Goal: Task Accomplishment & Management: Manage account settings

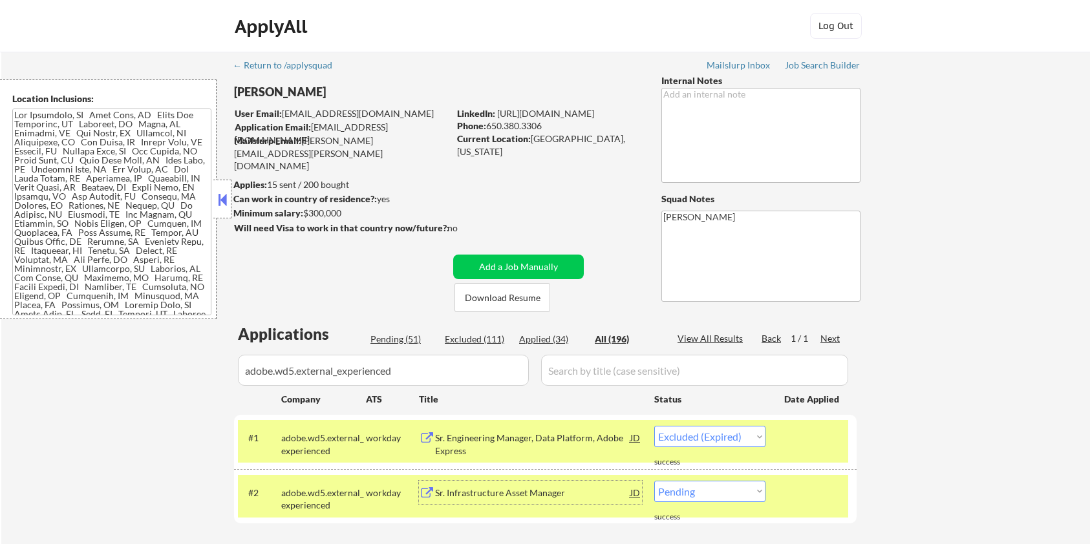
select select ""excluded__expired_""
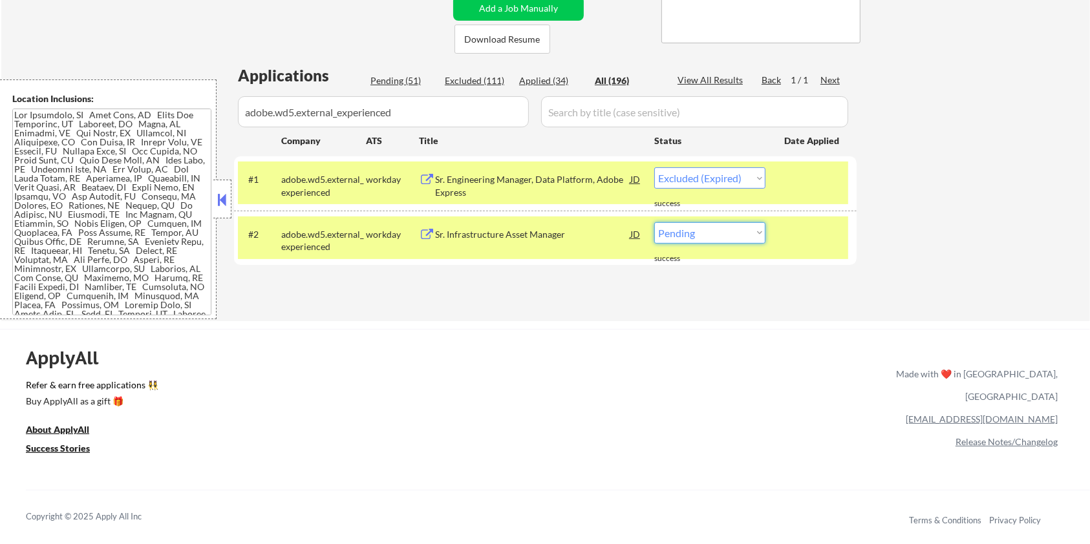
click at [688, 235] on select "Choose an option... Pending Applied Excluded (Questions) Excluded (Expired) Exc…" at bounding box center [709, 232] width 111 height 21
select select ""excluded__salary_""
click at [654, 222] on select "Choose an option... Pending Applied Excluded (Questions) Excluded (Expired) Exc…" at bounding box center [709, 232] width 111 height 21
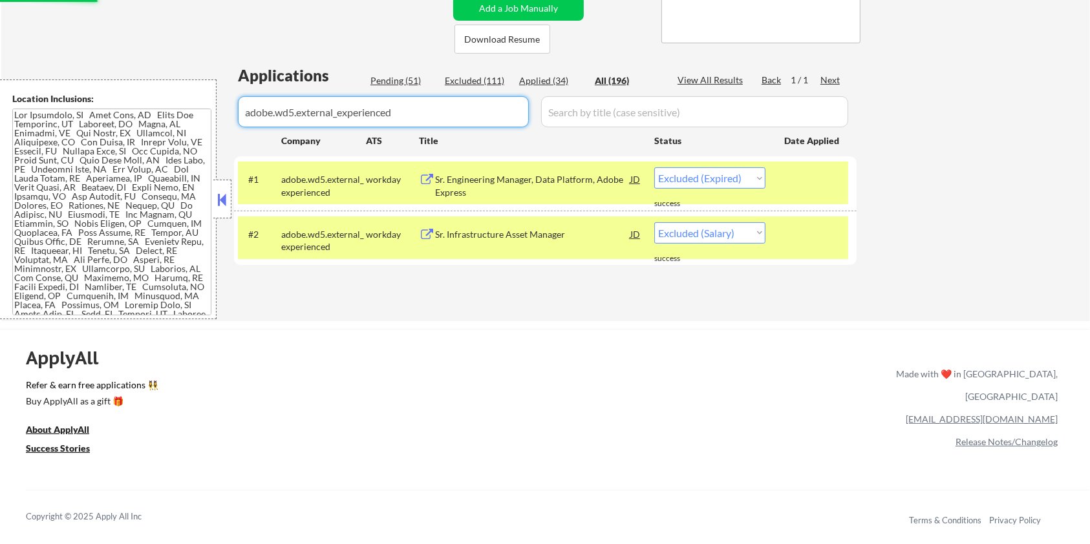
drag, startPoint x: 436, startPoint y: 115, endPoint x: 178, endPoint y: 115, distance: 257.3
click at [178, 115] on body "← Return to /applysquad Mailslurp Inbox Job Search Builder Aaron Stone User Ema…" at bounding box center [545, 13] width 1090 height 544
select select ""applied""
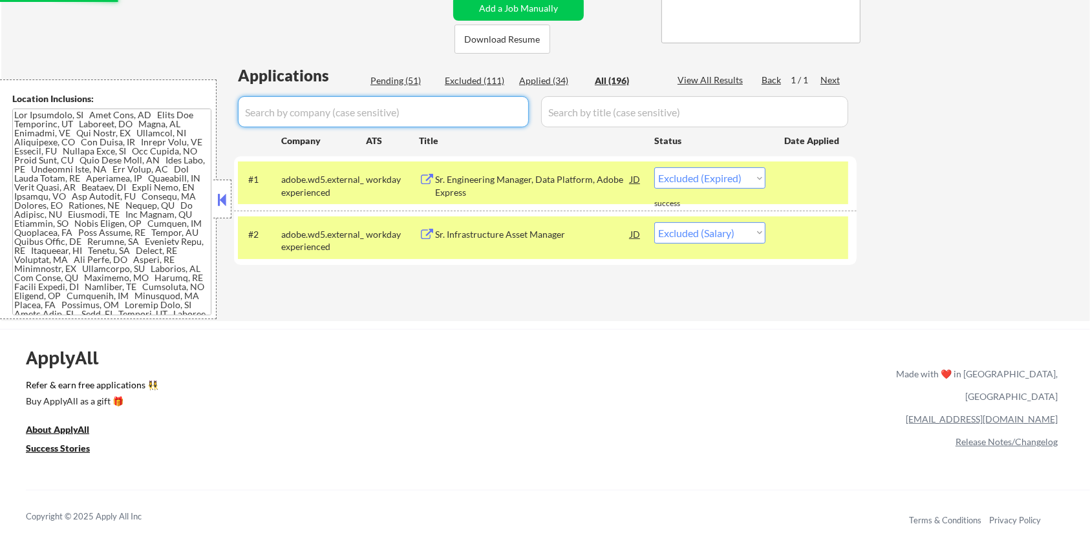
select select ""applied""
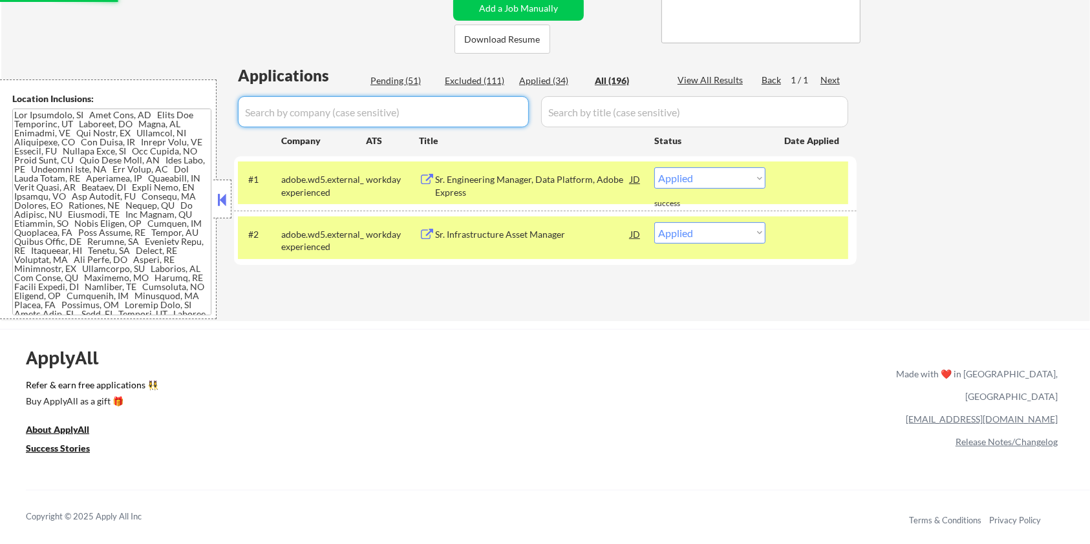
select select ""applied""
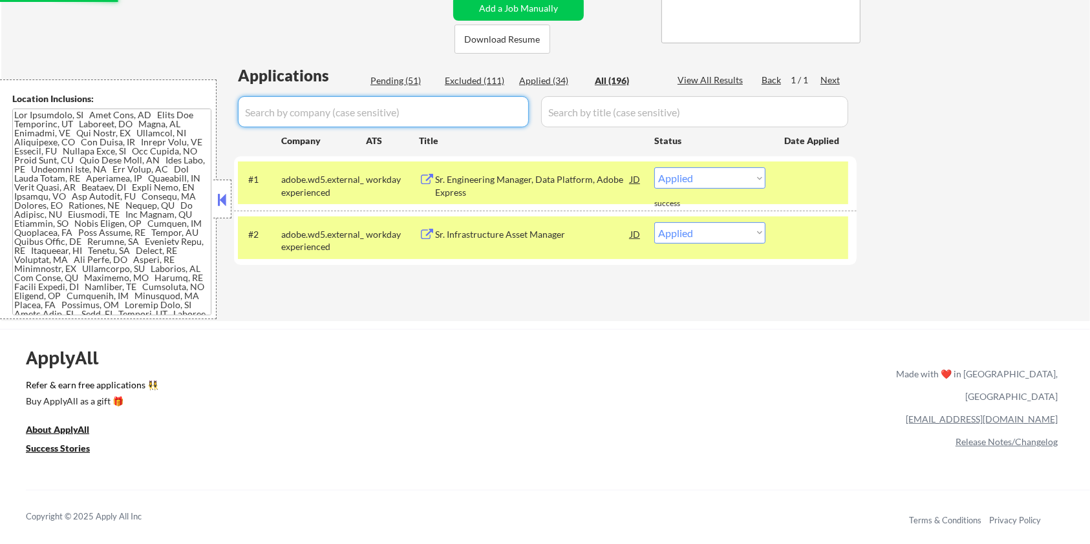
select select ""applied""
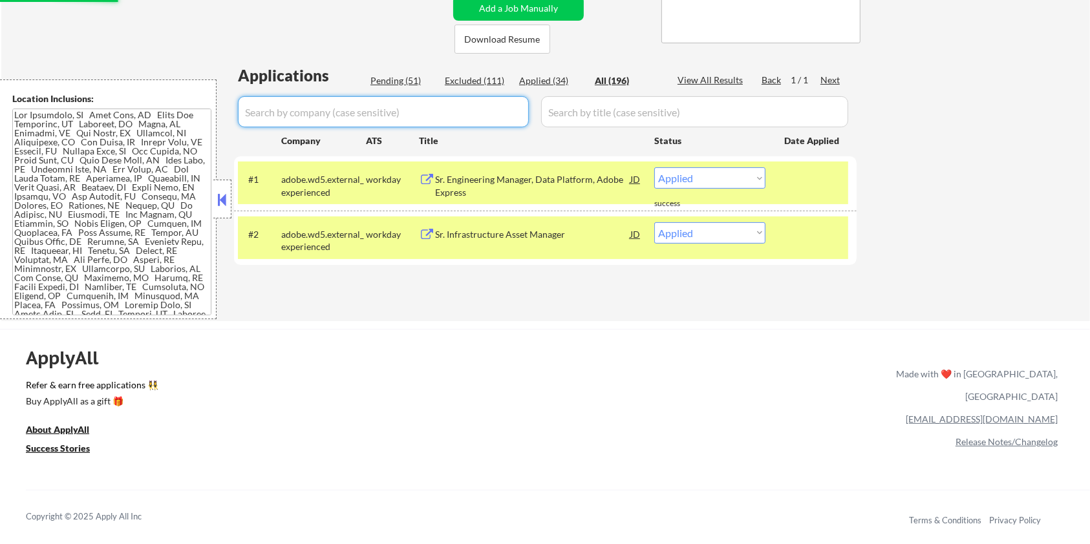
select select ""applied""
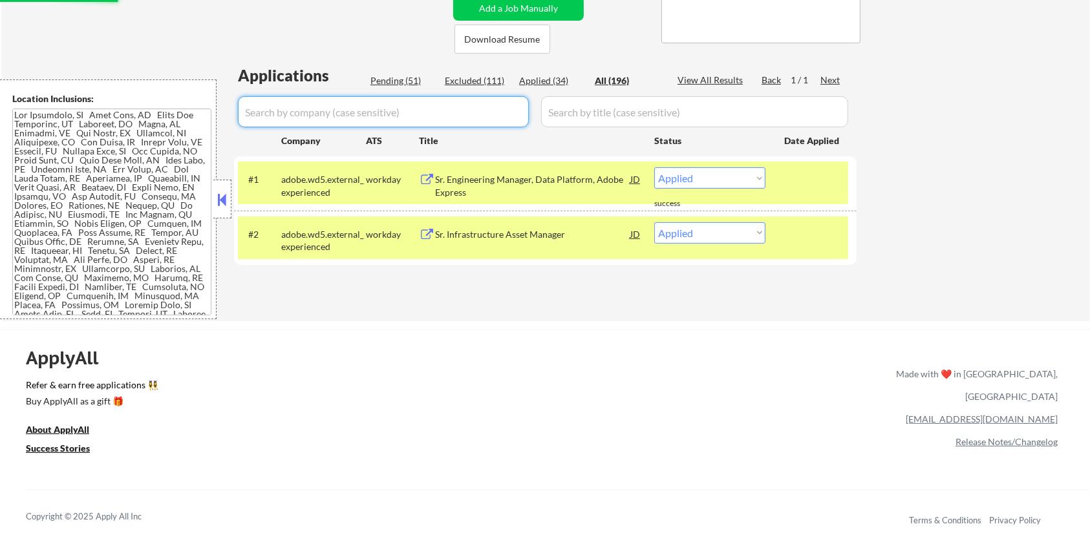
select select ""applied""
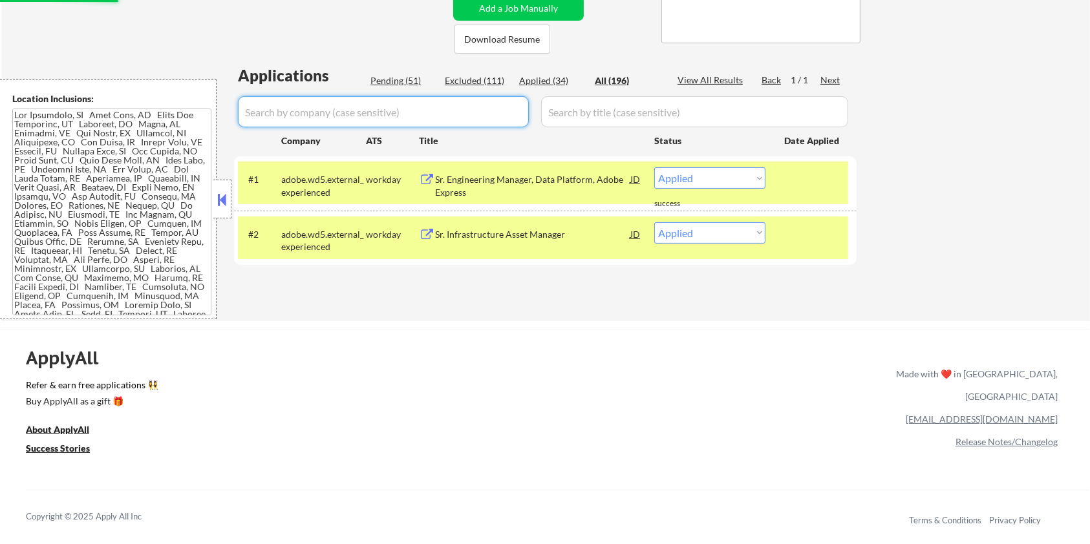
select select ""applied""
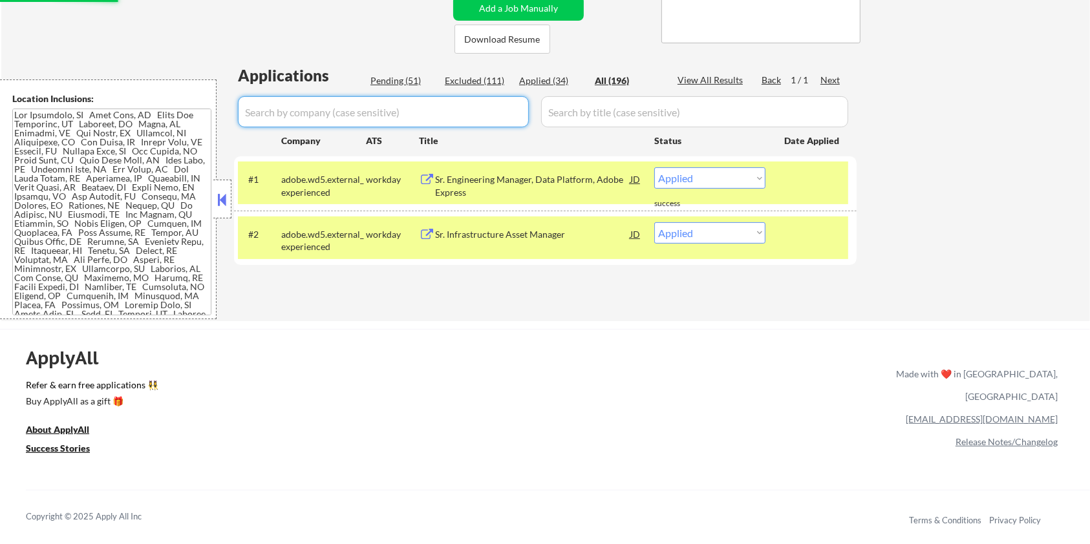
select select ""applied""
select select ""excluded__salary_""
select select ""excluded__bad_match_""
select select ""excluded__expired_""
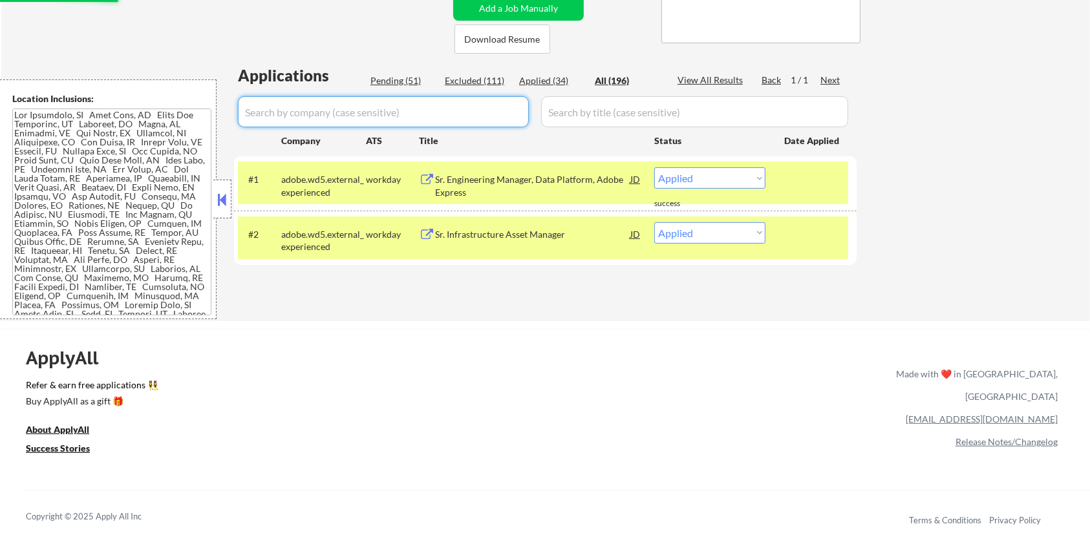
select select ""excluded__expired_""
select select ""excluded__bad_match_""
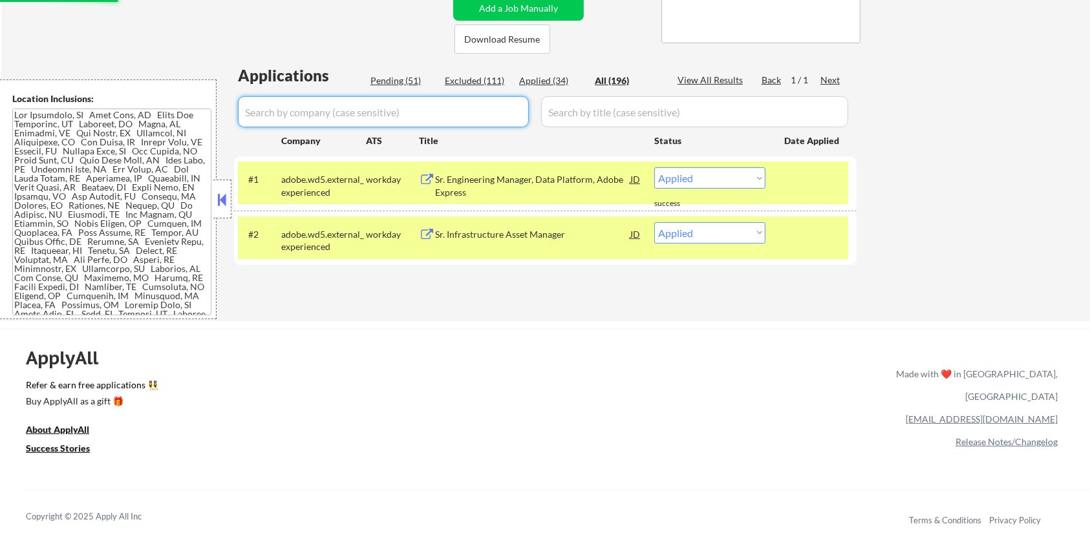
select select ""excluded__salary_""
select select ""excluded__expired_""
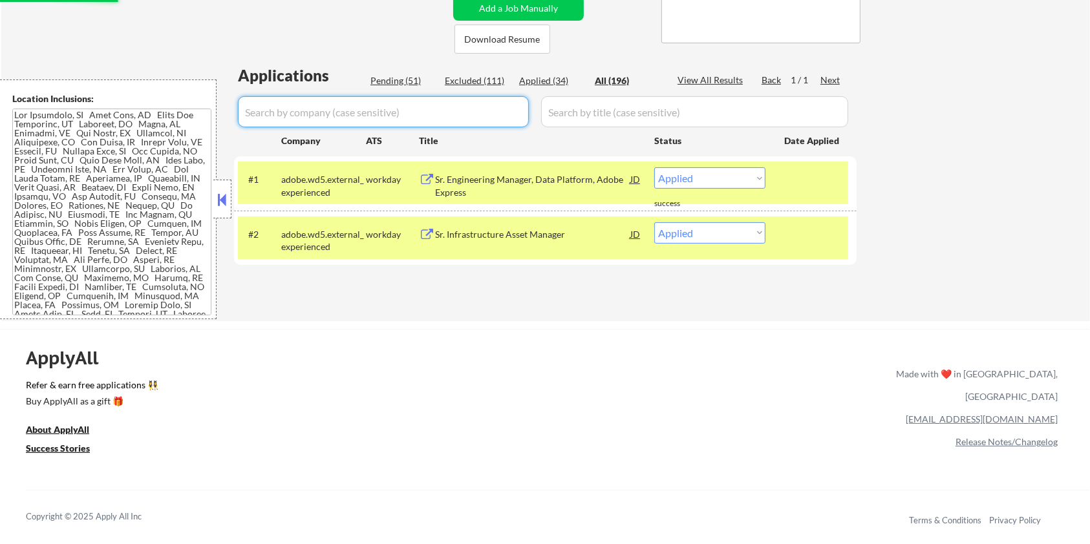
select select ""excluded__salary_""
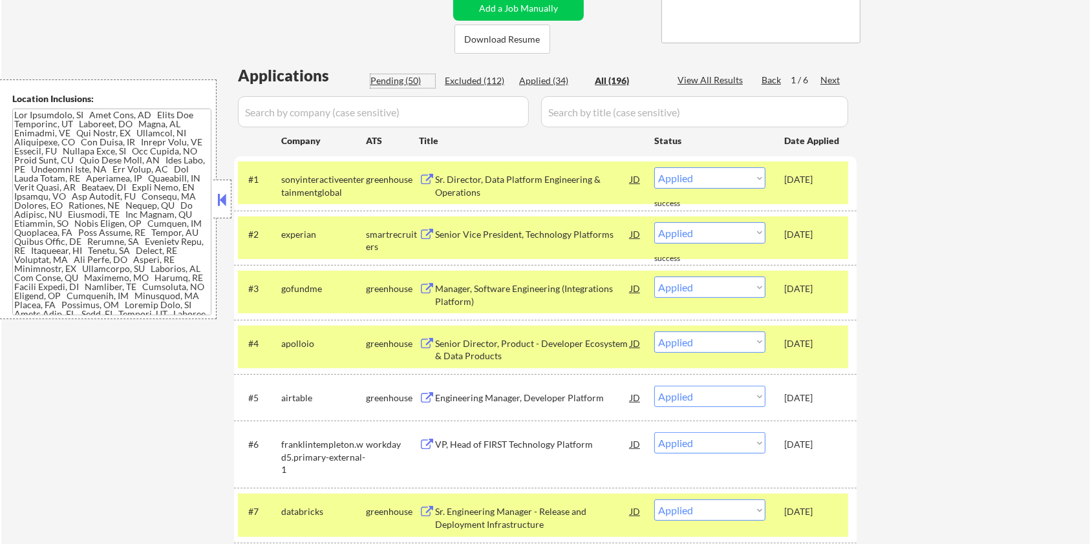
click at [392, 81] on div "Pending (50)" at bounding box center [403, 80] width 65 height 13
select select ""pending""
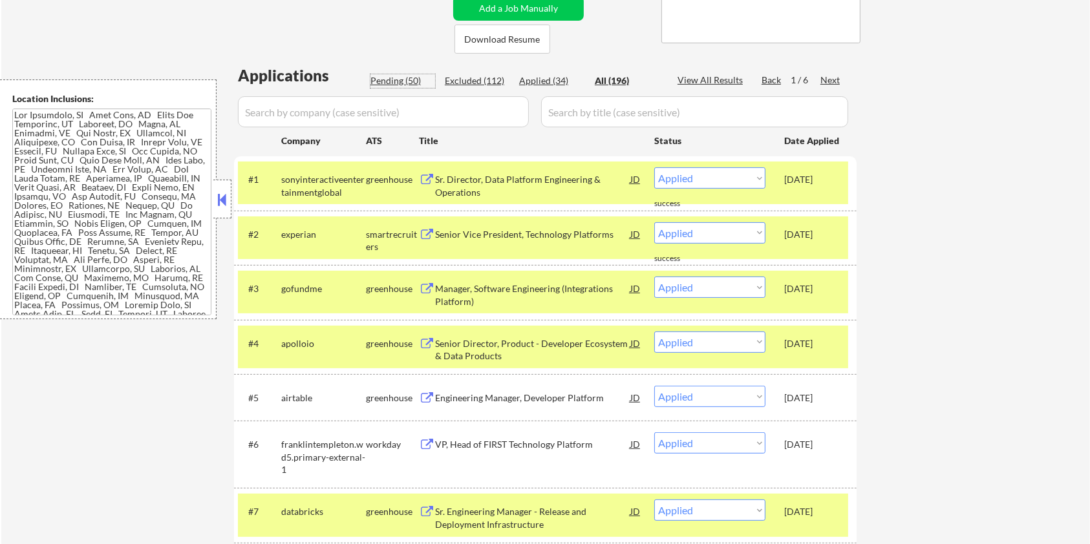
select select ""pending""
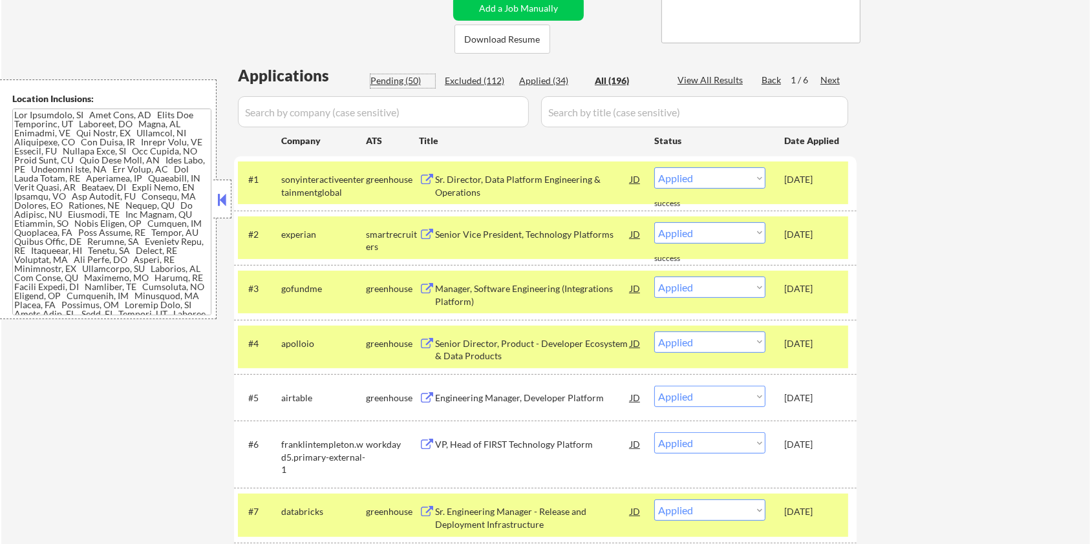
select select ""pending""
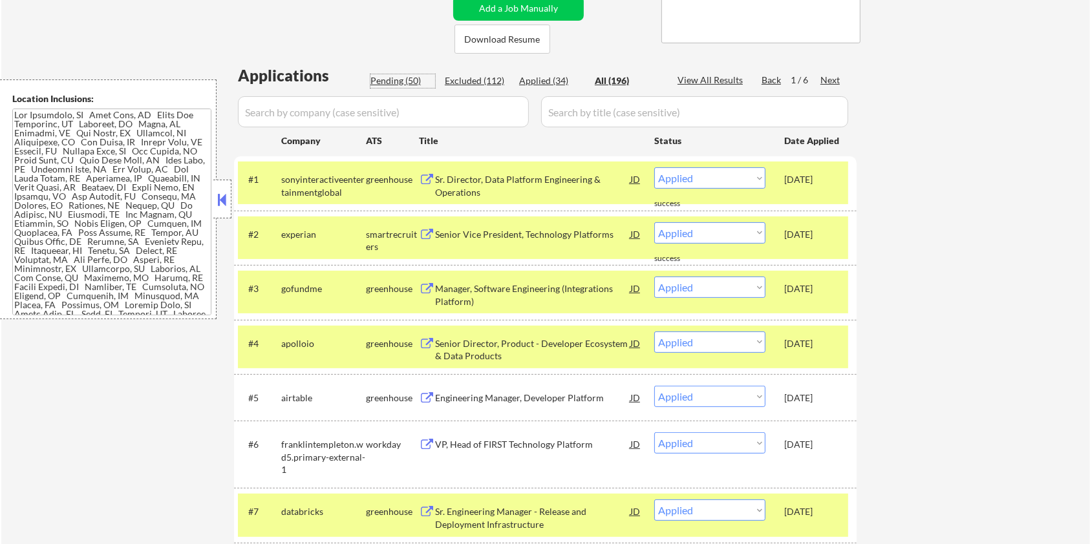
select select ""pending""
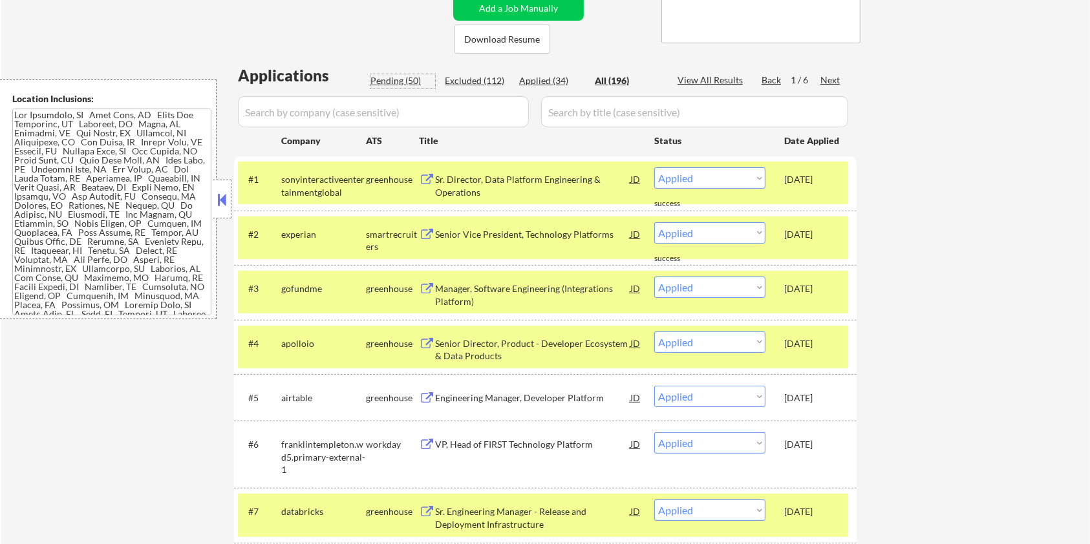
select select ""pending""
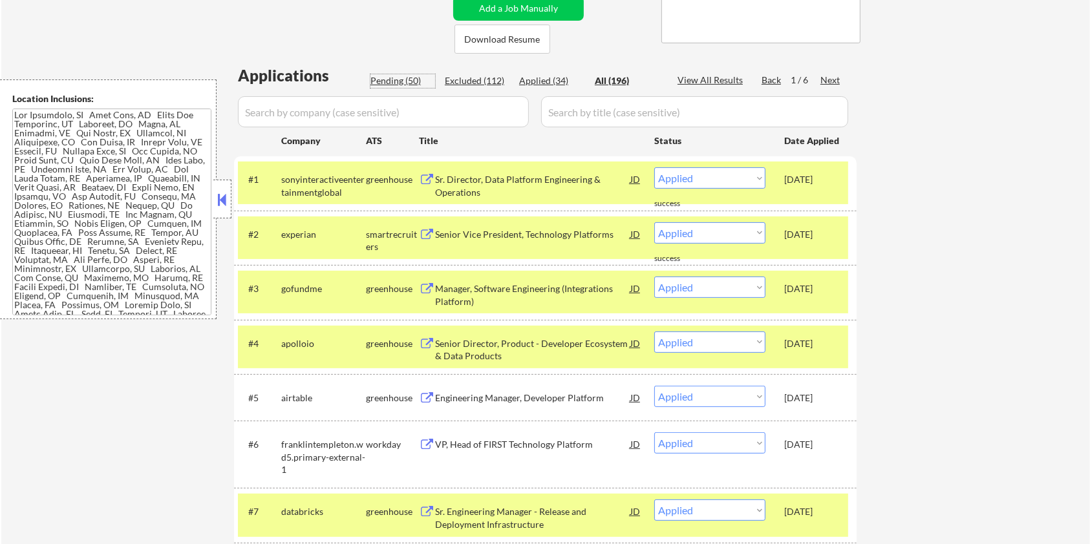
select select ""pending""
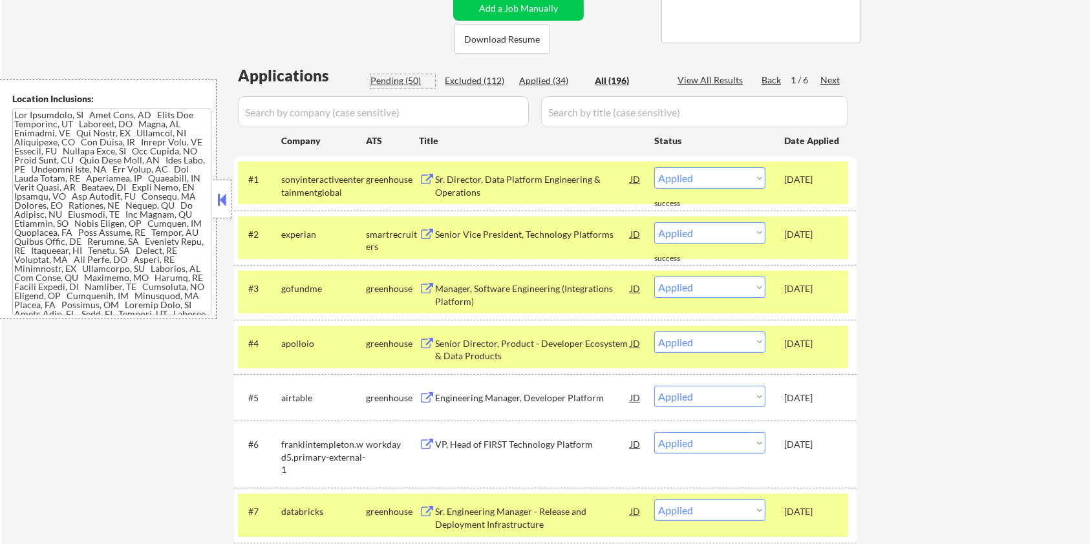
select select ""pending""
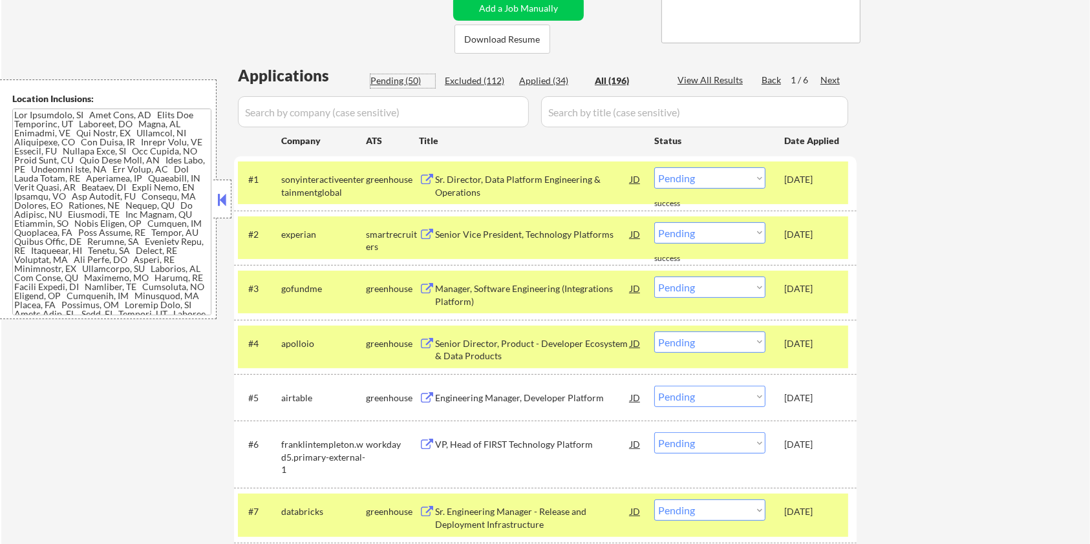
select select ""pending""
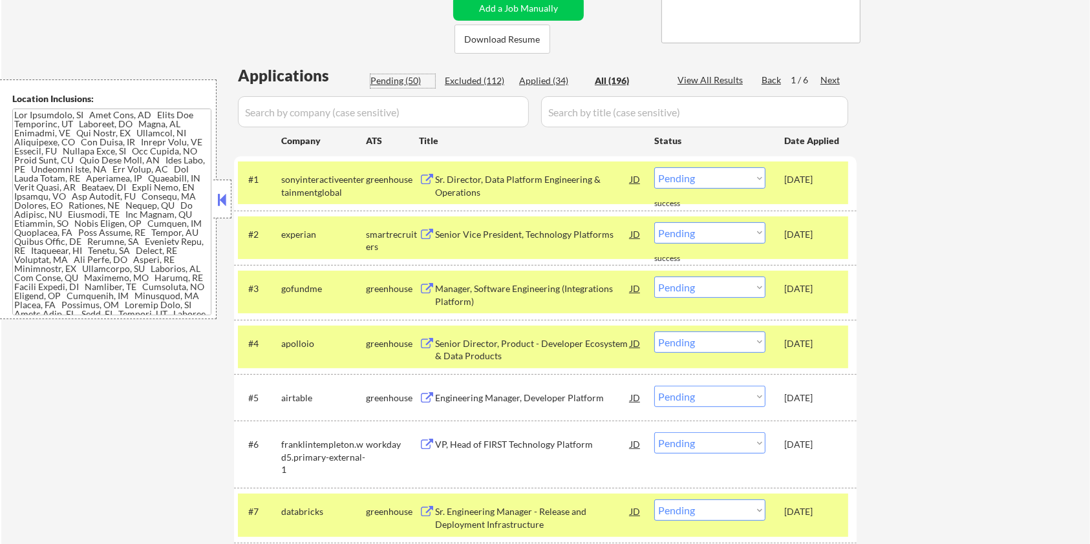
select select ""pending""
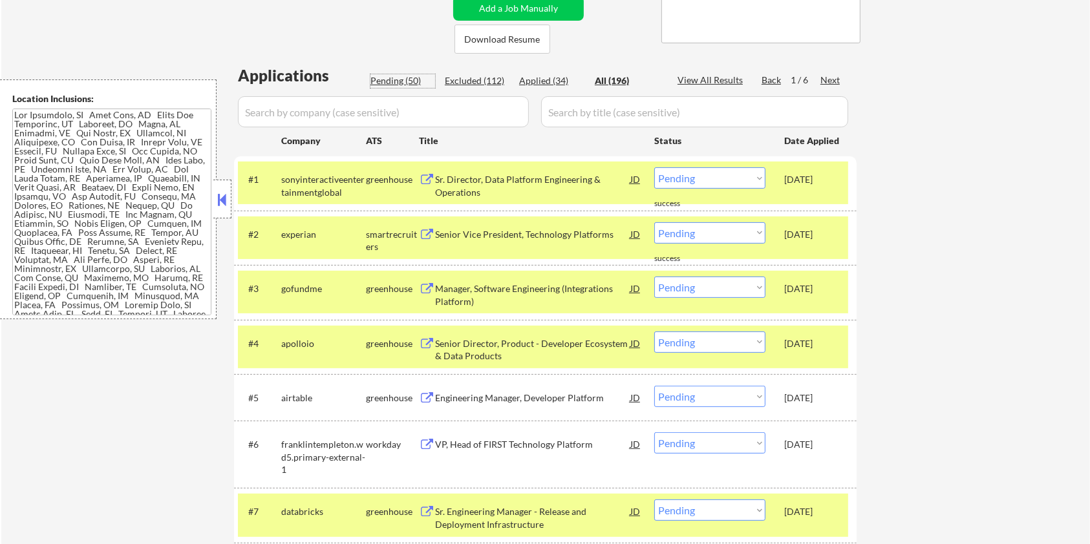
select select ""pending""
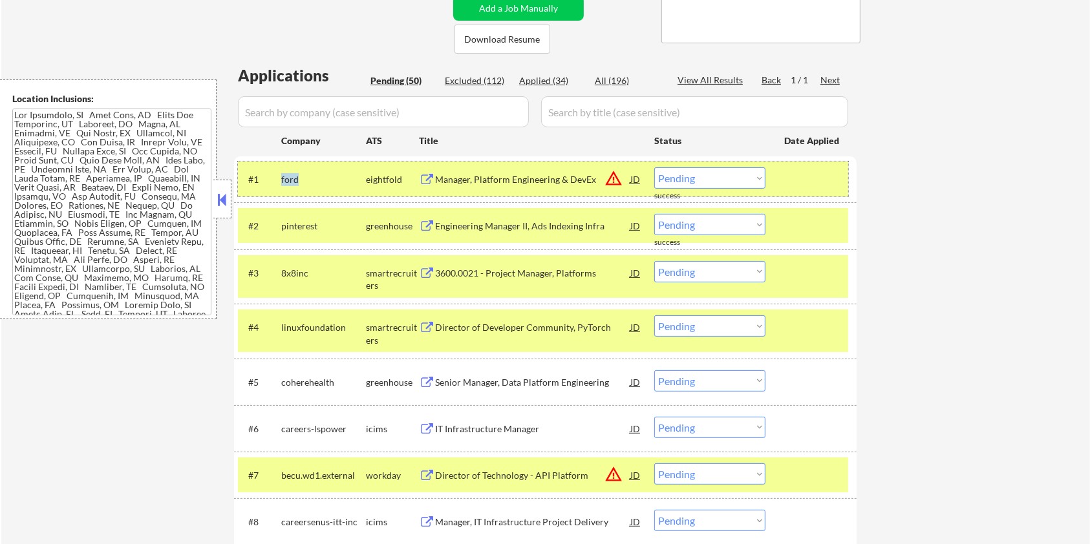
drag, startPoint x: 308, startPoint y: 178, endPoint x: 277, endPoint y: 173, distance: 32.1
click at [277, 173] on div "#1 ford eightfold Manager, Platform Engineering & DevEx JD warning_amber Choose…" at bounding box center [543, 179] width 610 height 35
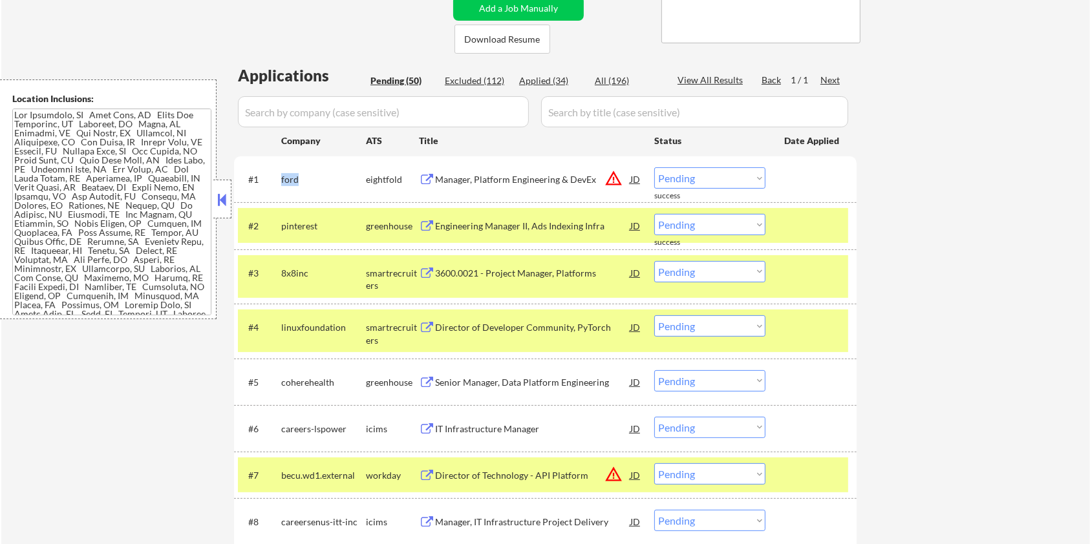
copy div "ford"
click at [303, 110] on input "input" at bounding box center [383, 111] width 291 height 31
paste input "ford"
type input "ford"
drag, startPoint x: 579, startPoint y: 104, endPoint x: 608, endPoint y: 89, distance: 33.3
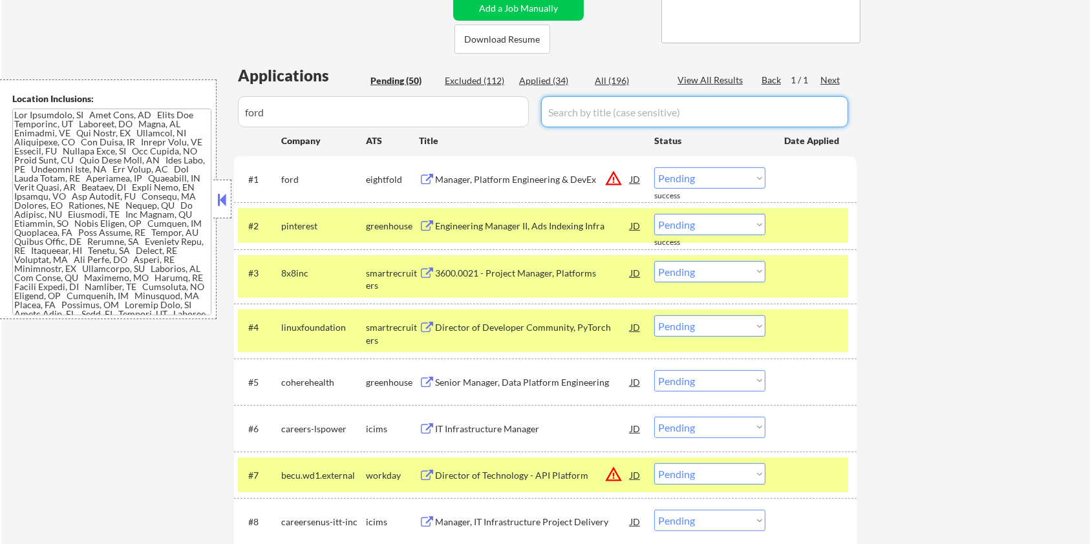
click at [579, 104] on input "input" at bounding box center [694, 111] width 307 height 31
click at [626, 81] on div "All (196)" at bounding box center [627, 80] width 65 height 13
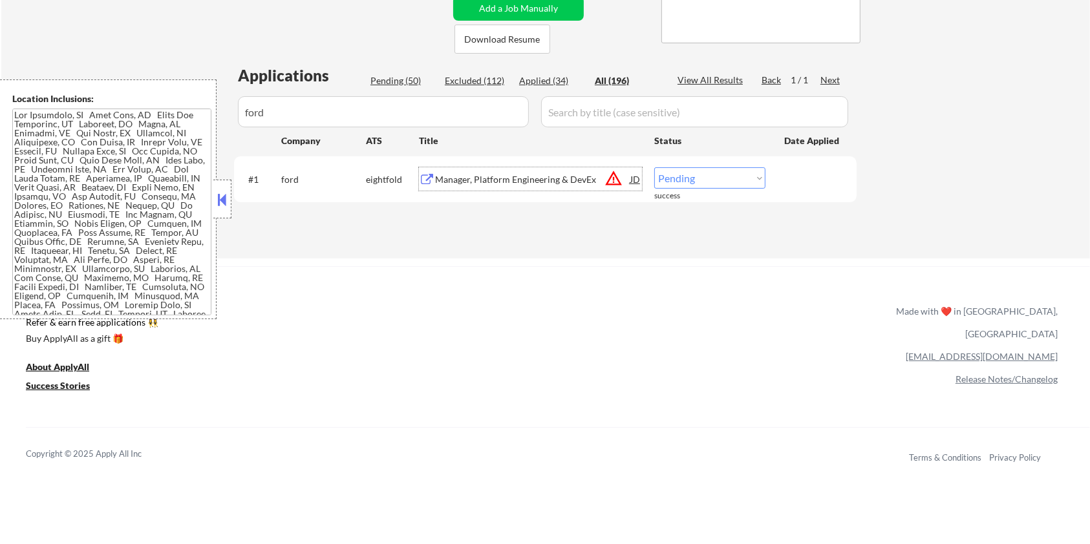
click at [523, 175] on div "Manager, Platform Engineering & DevEx" at bounding box center [532, 179] width 195 height 13
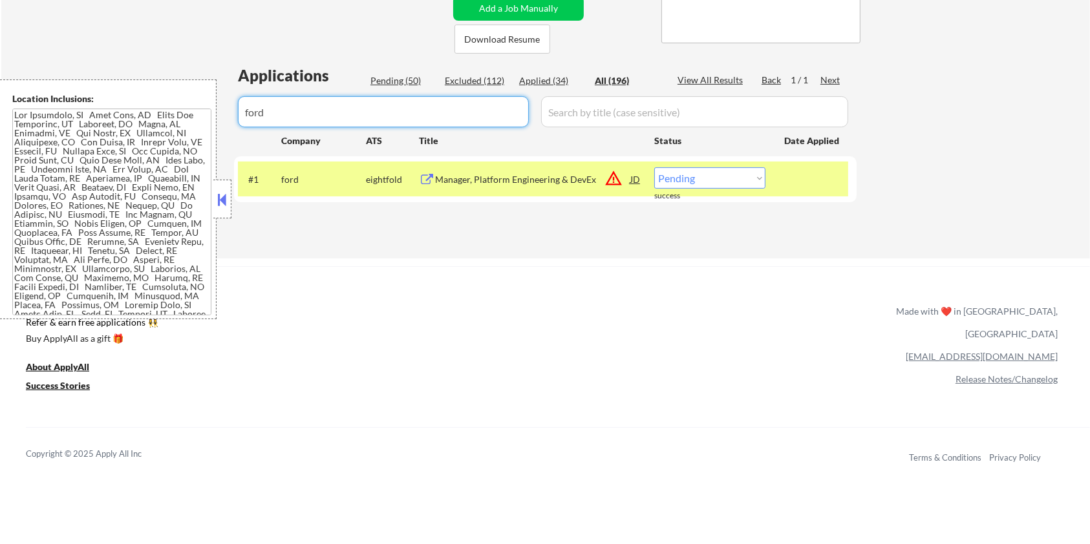
drag, startPoint x: 304, startPoint y: 120, endPoint x: 240, endPoint y: 125, distance: 64.2
click at [240, 125] on input "input" at bounding box center [383, 111] width 291 height 31
select select ""applied""
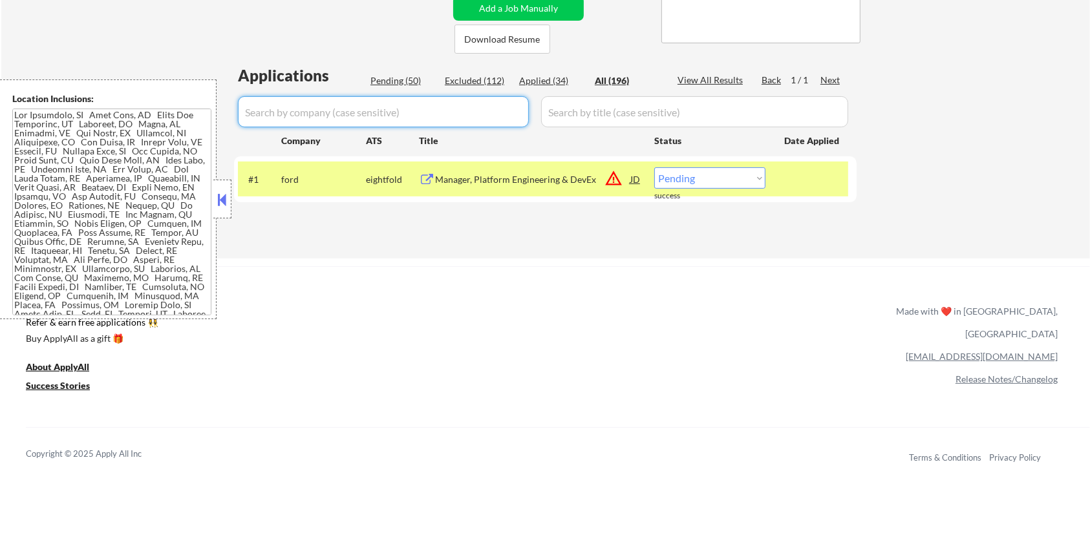
select select ""applied""
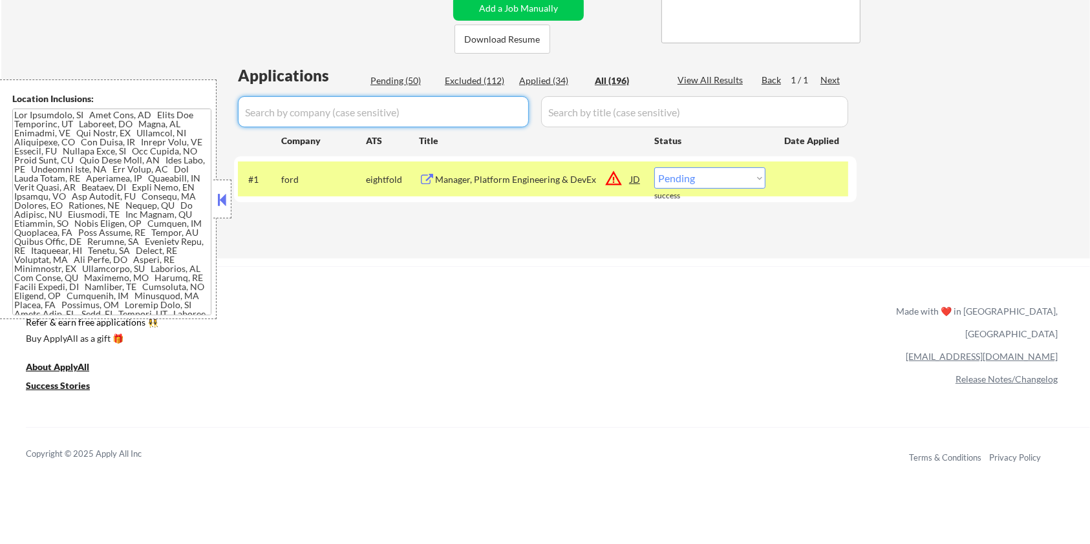
select select ""applied""
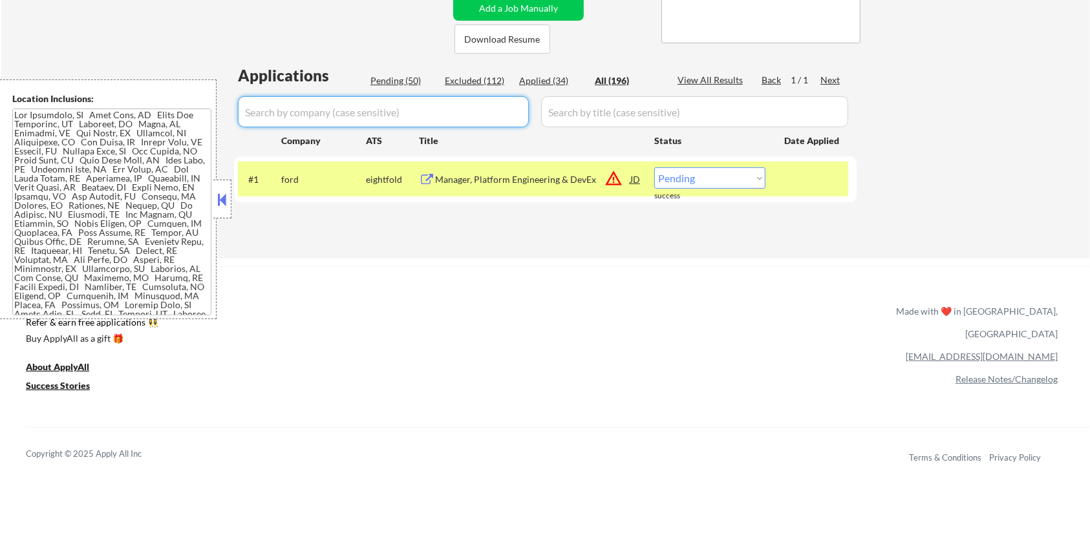
select select ""applied""
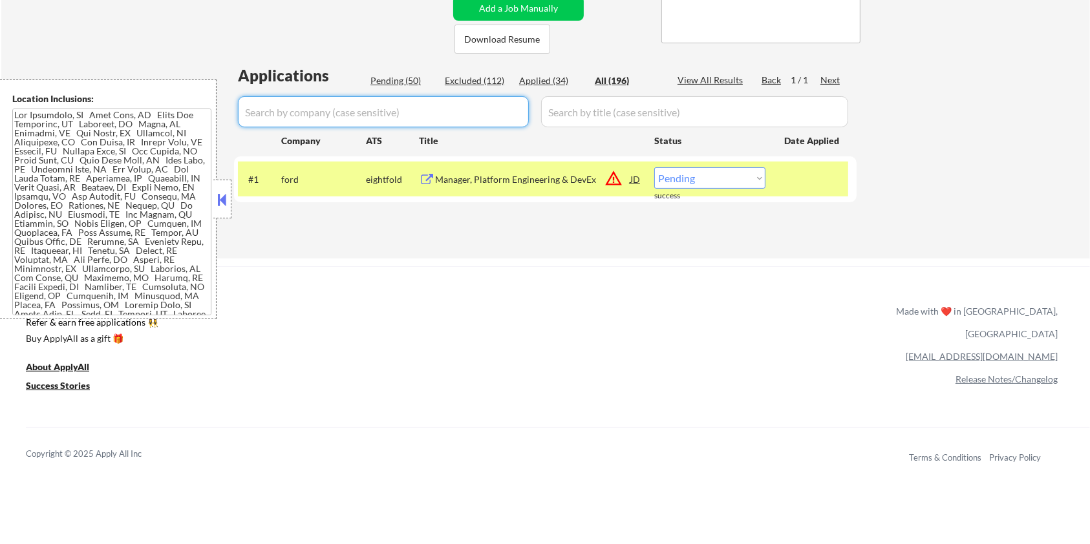
select select ""applied""
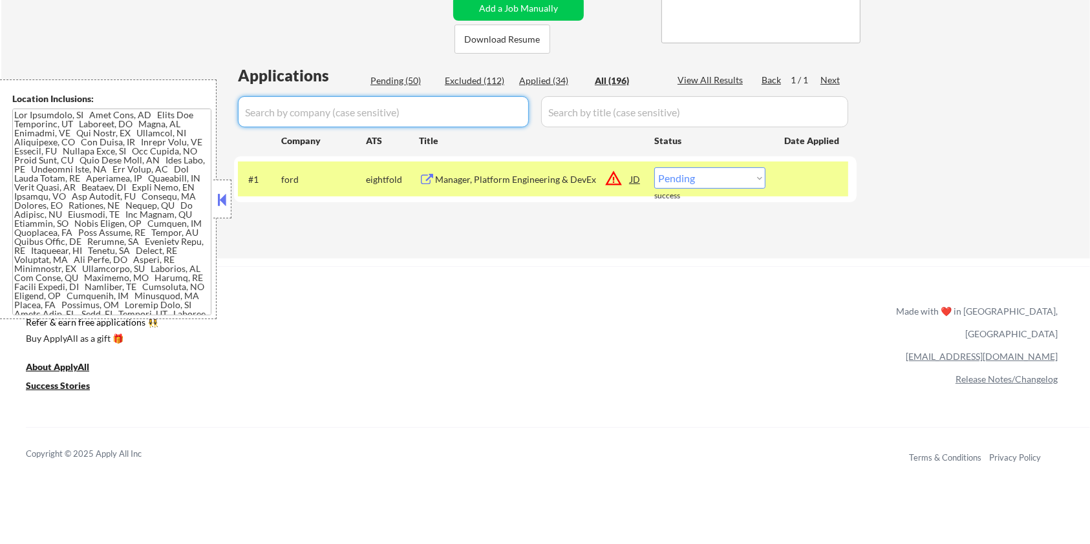
select select ""applied""
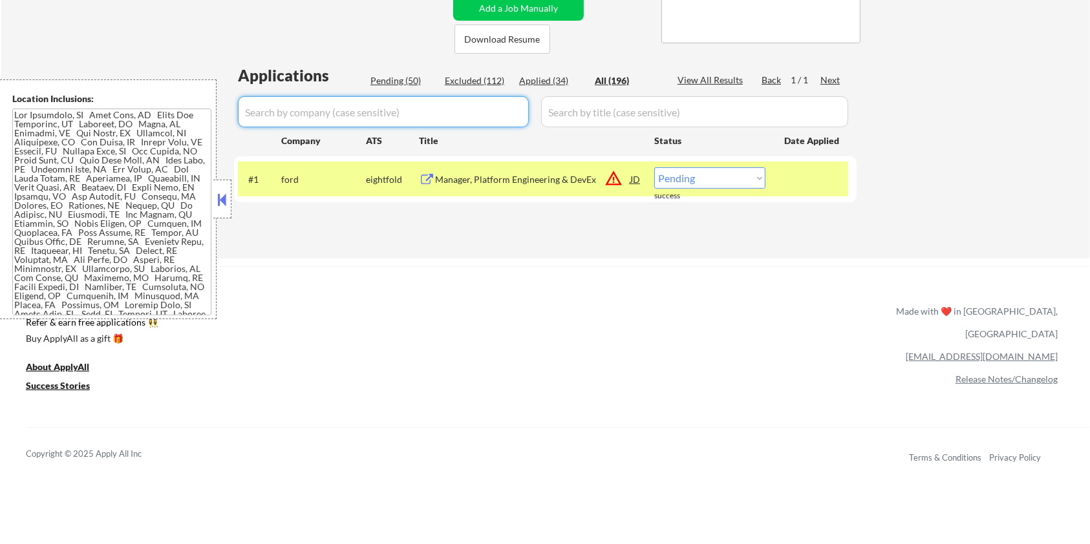
select select ""applied""
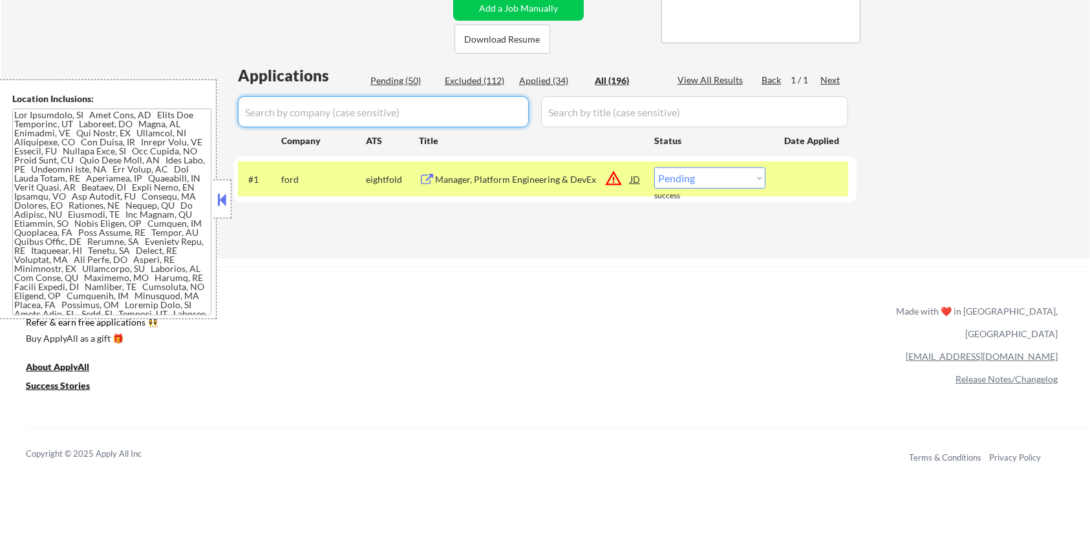
select select ""applied""
select select ""excluded__salary_""
select select ""excluded__bad_match_""
select select ""excluded__expired_""
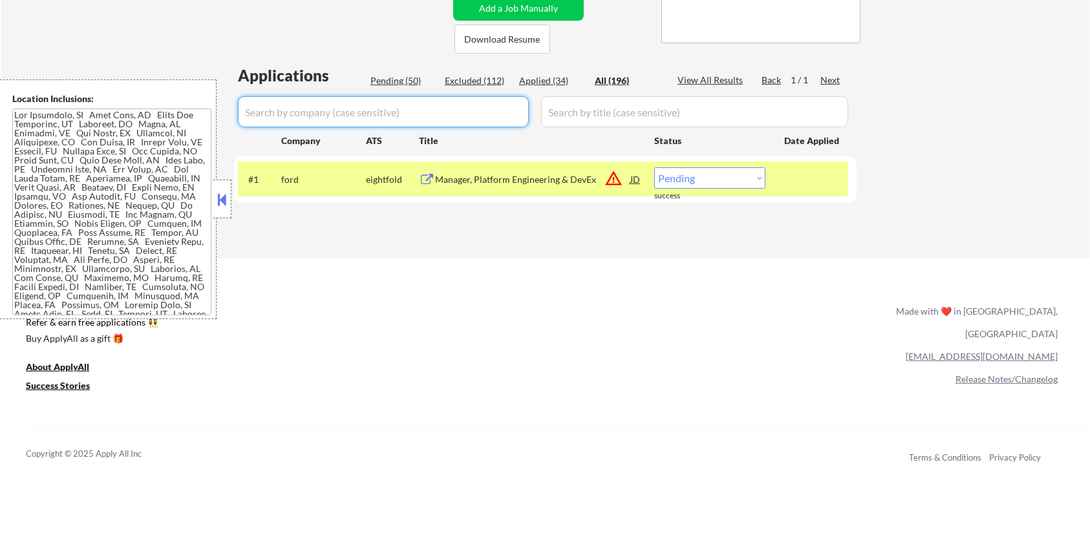
select select ""excluded__expired_""
select select ""excluded__bad_match_""
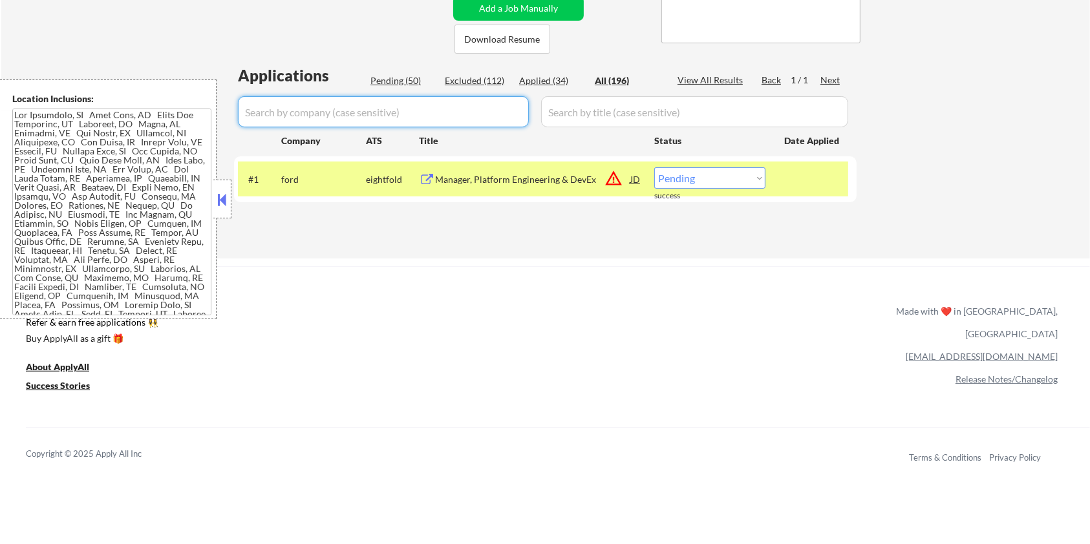
select select ""excluded__salary_""
select select ""excluded__expired_""
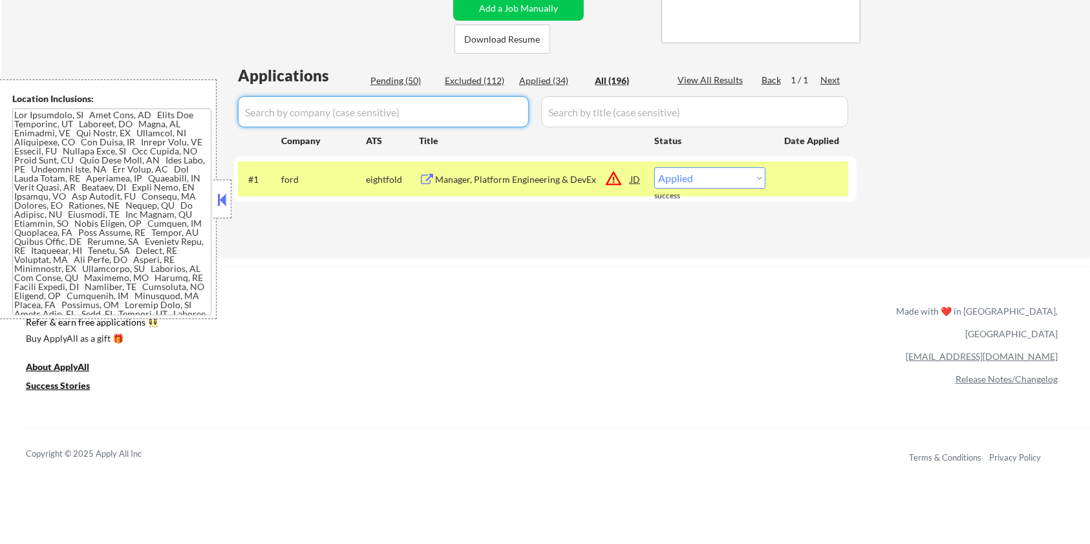
select select ""excluded__salary_""
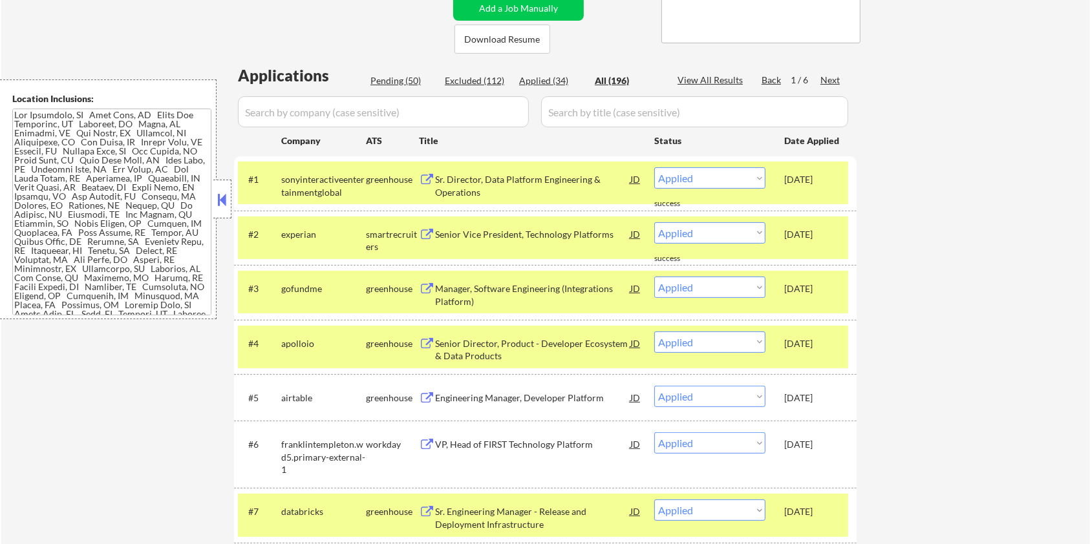
click at [408, 83] on div "Pending (50)" at bounding box center [403, 80] width 65 height 13
select select ""pending""
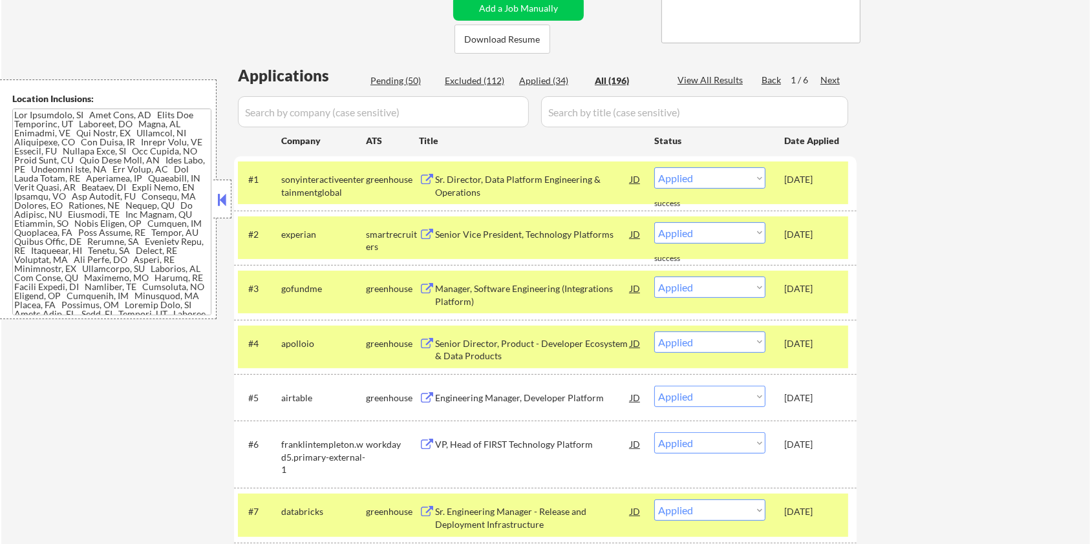
select select ""pending""
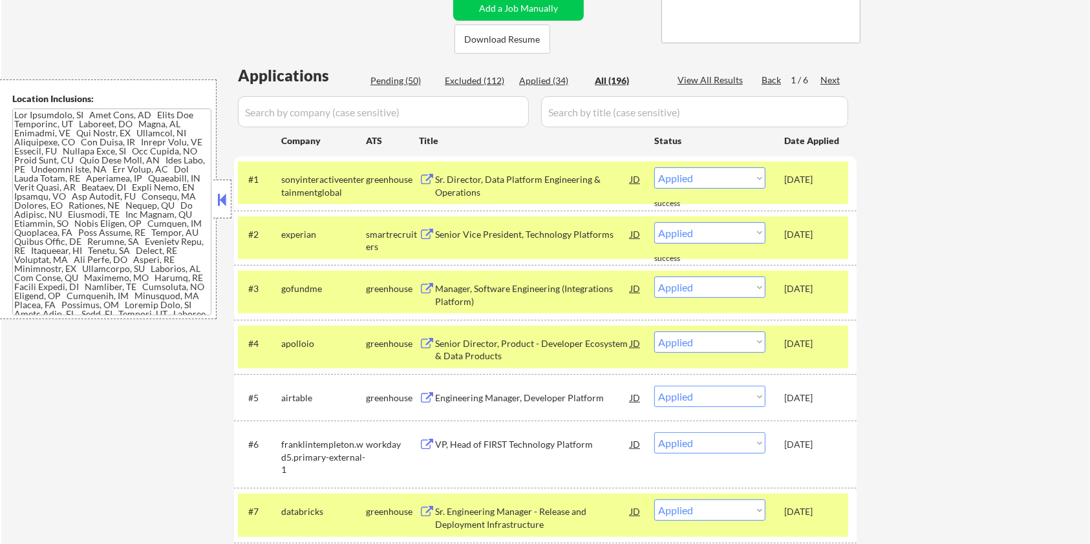
select select ""pending""
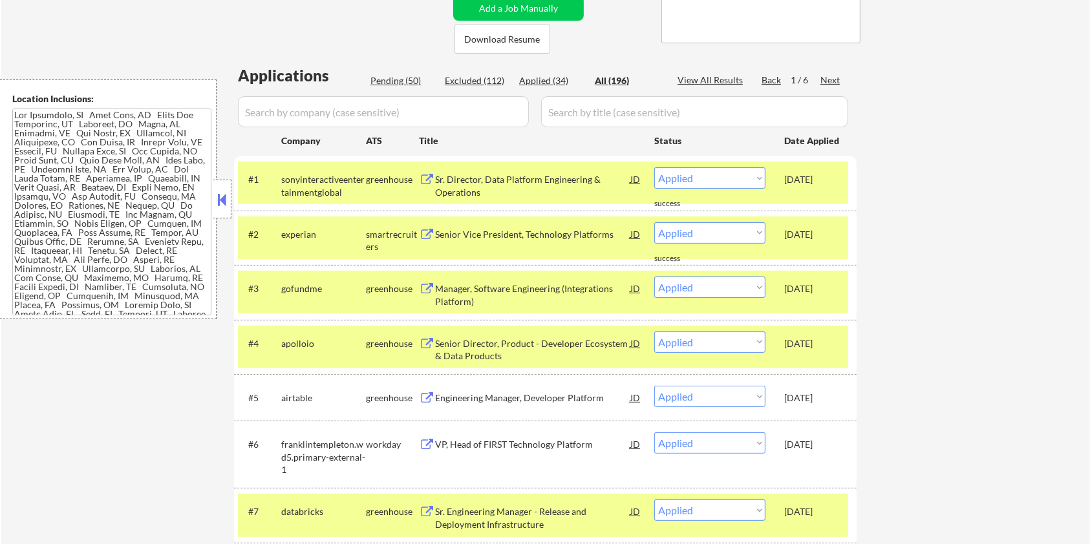
select select ""pending""
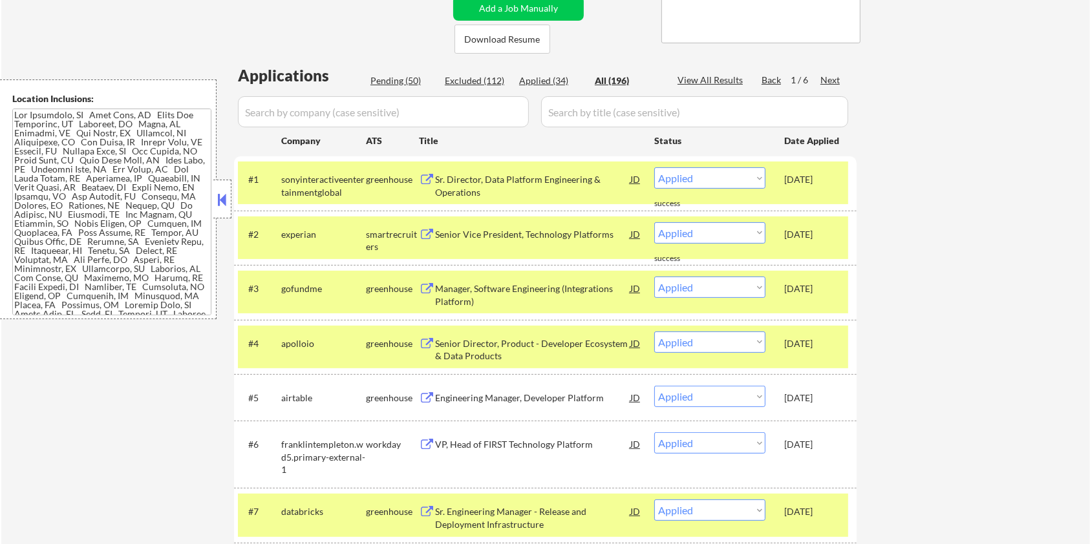
select select ""pending""
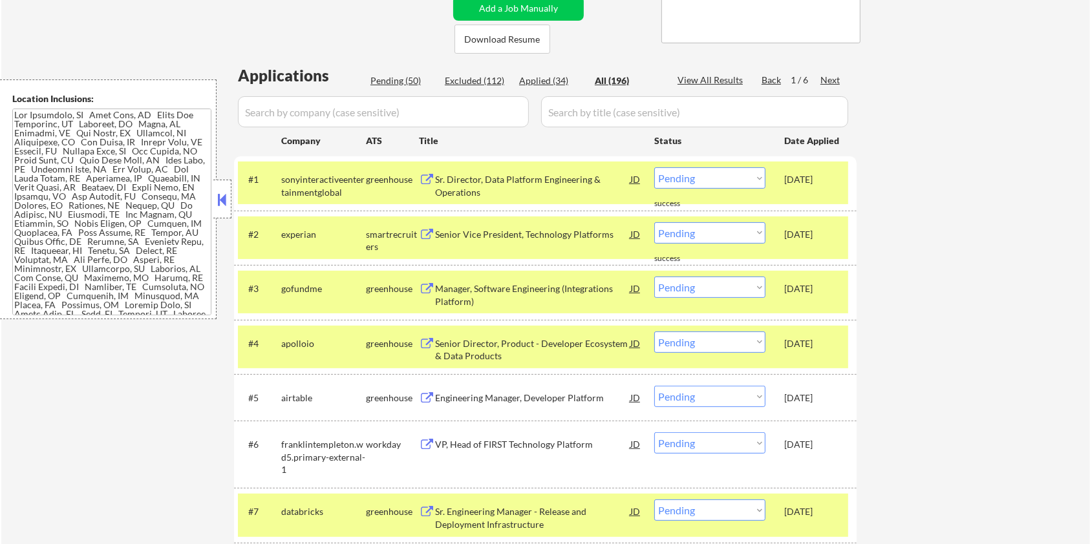
select select ""pending""
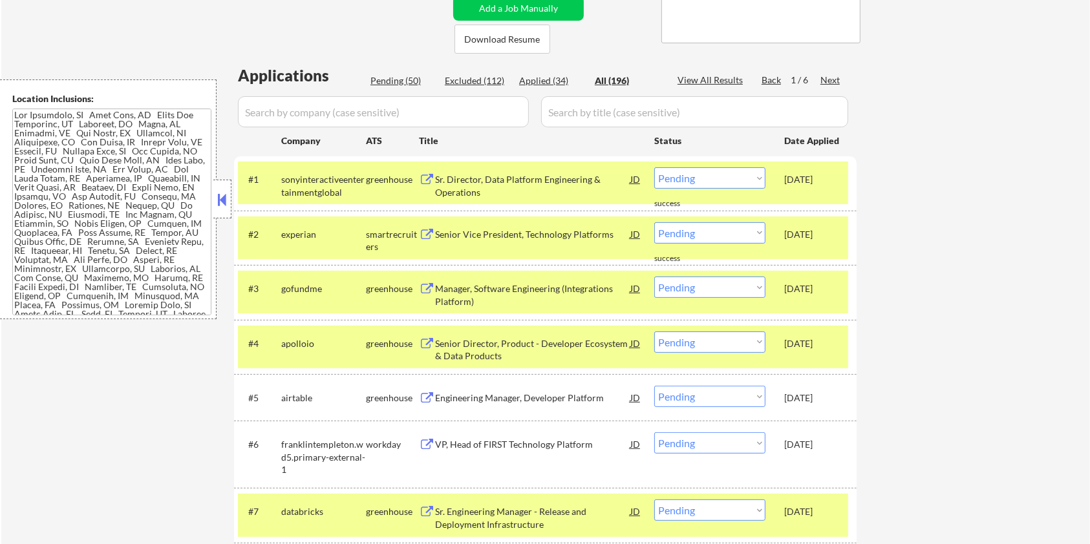
select select ""pending""
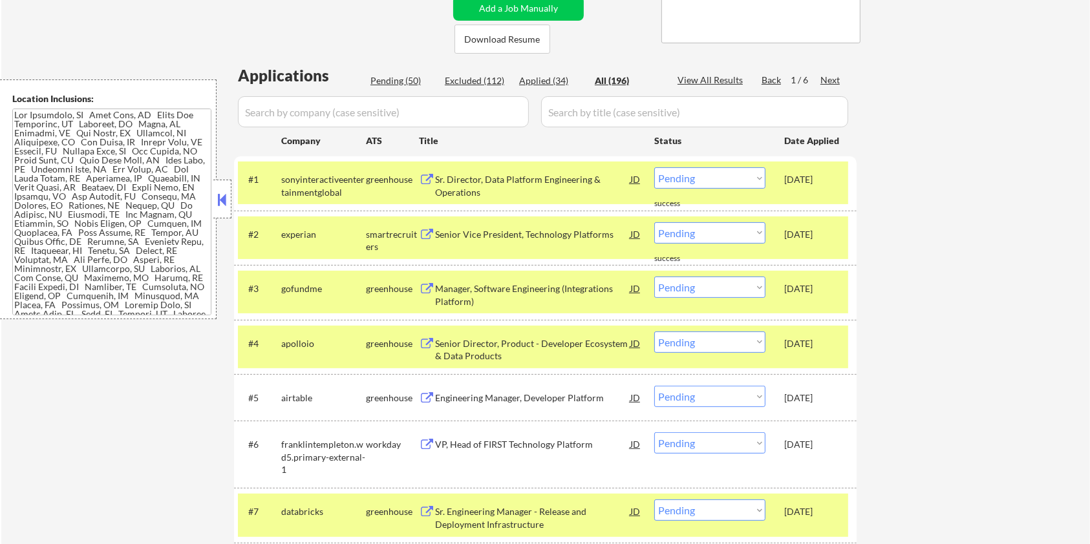
select select ""pending""
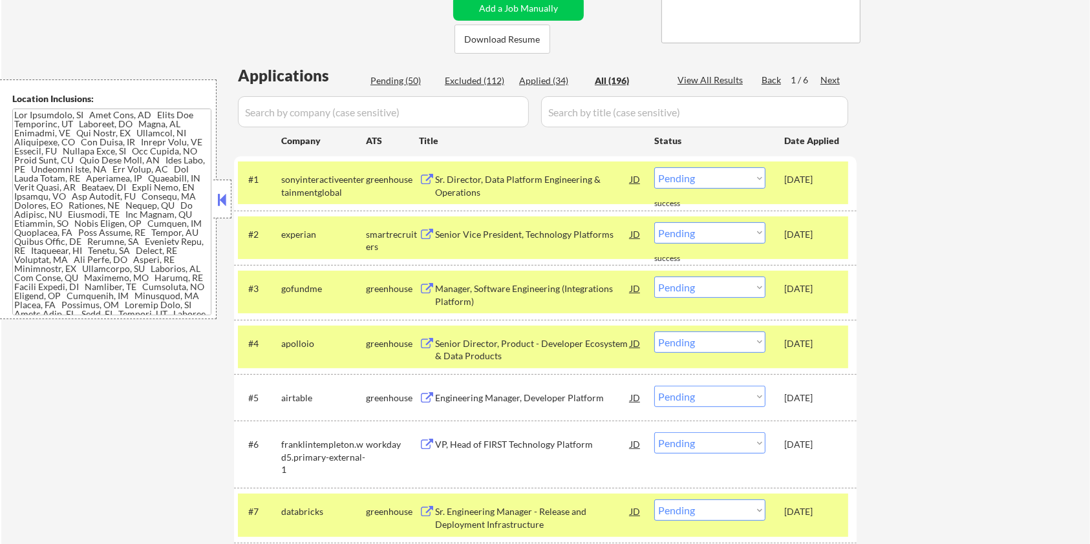
select select ""pending""
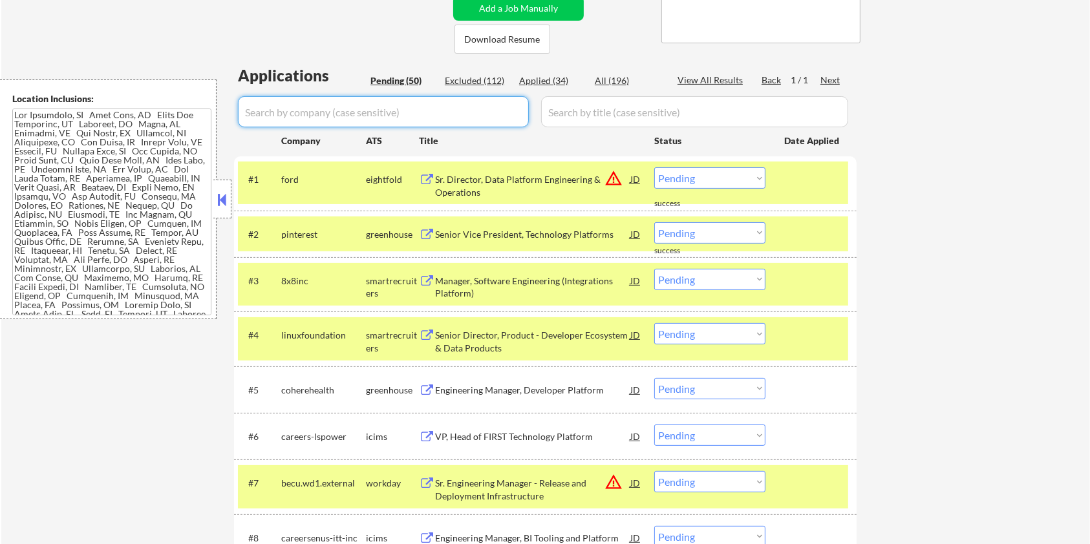
click at [407, 113] on input "input" at bounding box center [383, 111] width 291 height 31
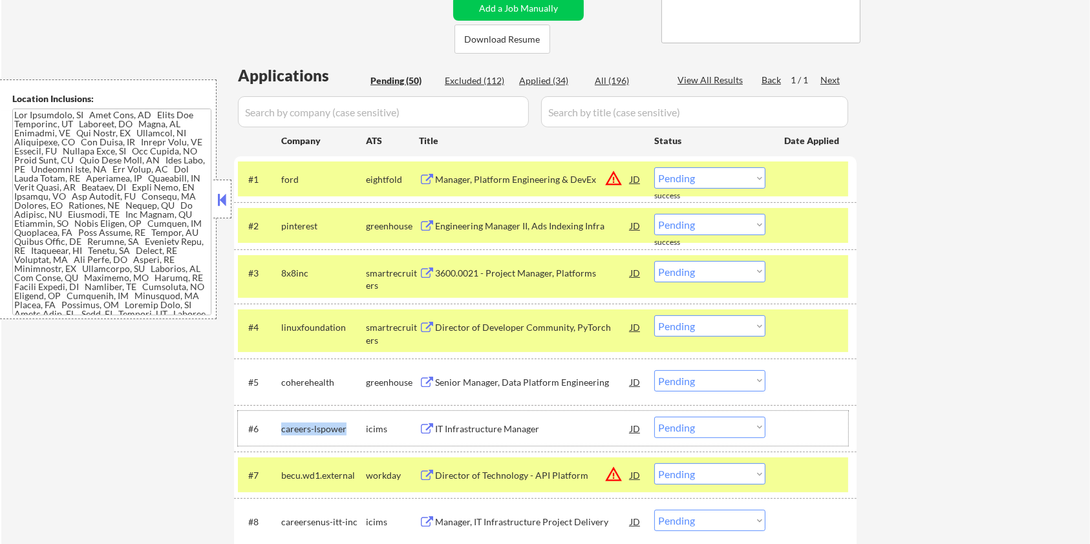
drag, startPoint x: 345, startPoint y: 425, endPoint x: 279, endPoint y: 426, distance: 65.3
click at [279, 426] on div "#6 careers-lspower icims IT Infrastructure Manager JD warning_amber Choose an o…" at bounding box center [543, 428] width 610 height 35
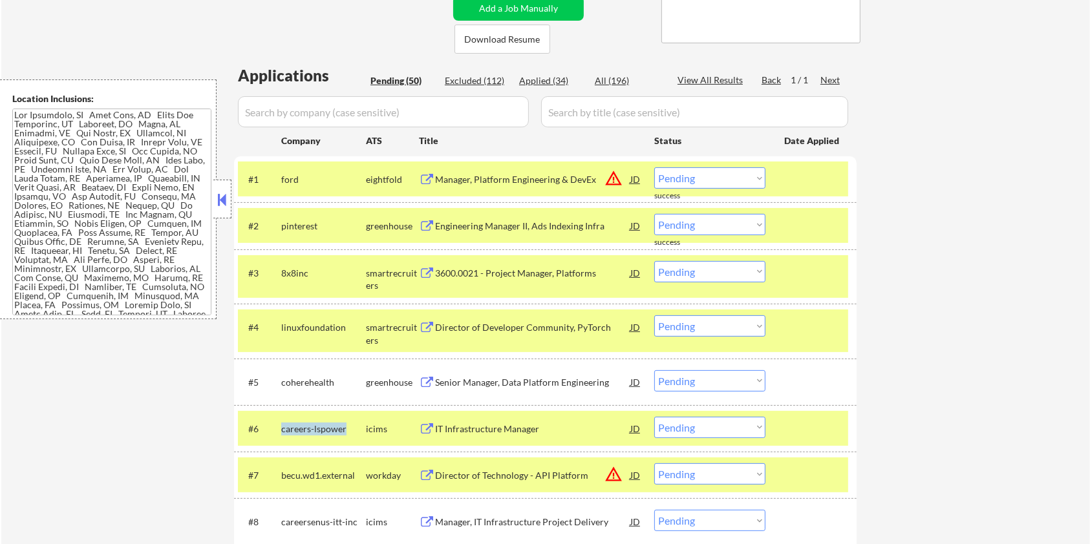
copy div "careers-lspower"
click at [294, 116] on input "input" at bounding box center [383, 111] width 291 height 31
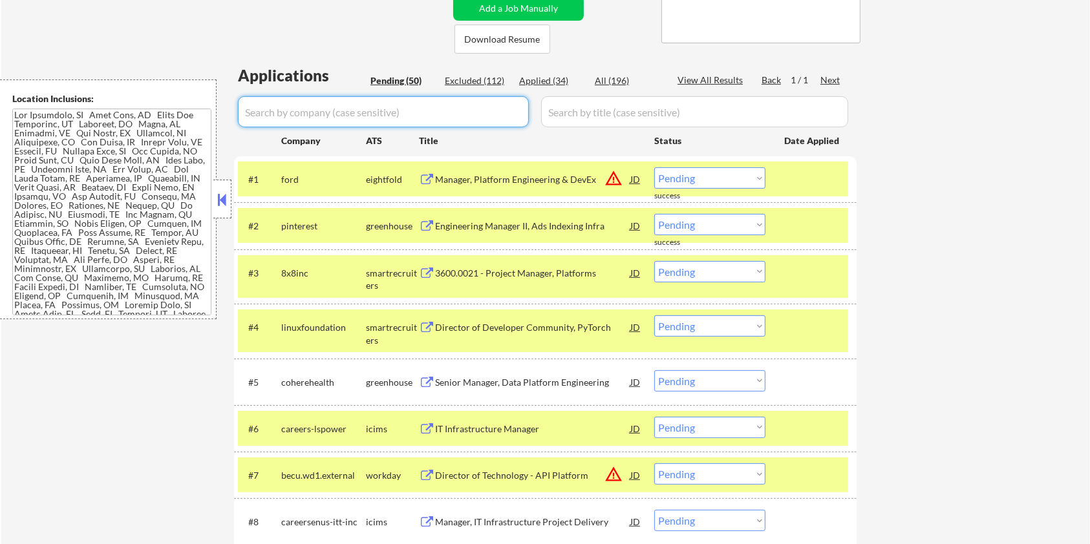
paste input "careers-lspower"
click at [558, 105] on input "input" at bounding box center [694, 111] width 307 height 31
click at [616, 80] on div "All (196)" at bounding box center [627, 80] width 65 height 13
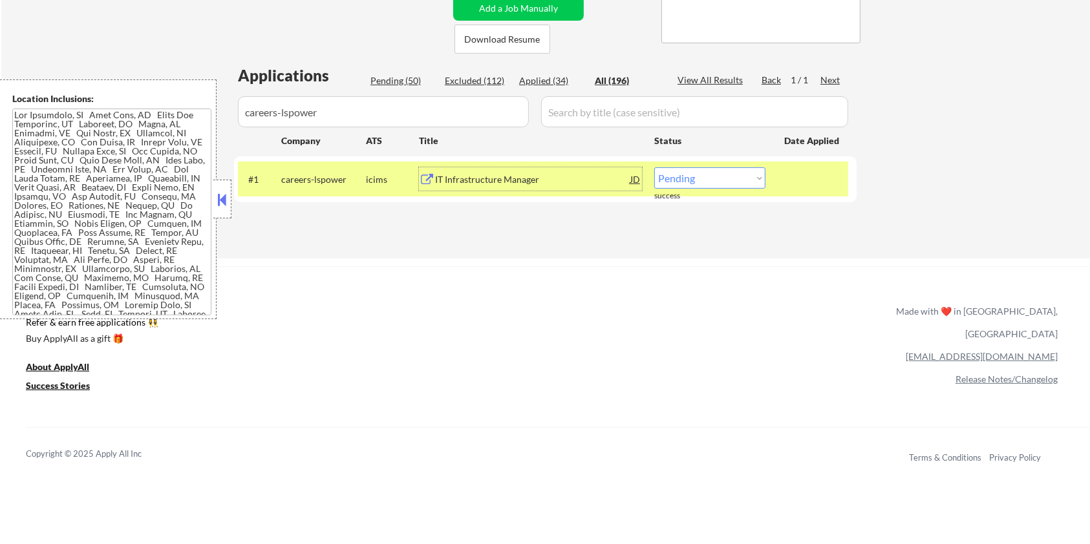
click at [462, 182] on div "IT Infrastructure Manager" at bounding box center [532, 179] width 195 height 13
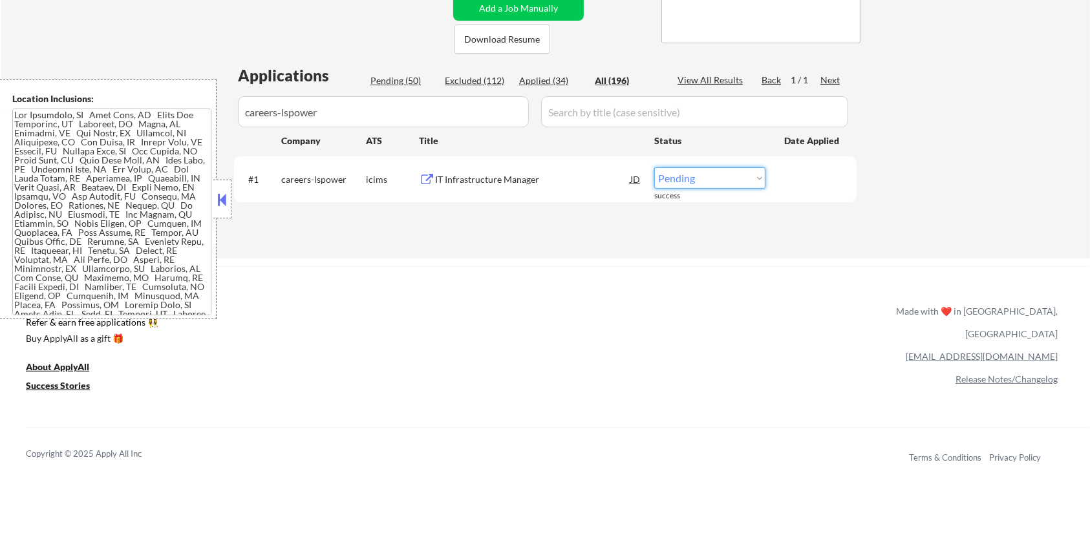
click at [700, 178] on select "Choose an option... Pending Applied Excluded (Questions) Excluded (Expired) Exc…" at bounding box center [709, 177] width 111 height 21
click at [654, 167] on select "Choose an option... Pending Applied Excluded (Questions) Excluded (Expired) Exc…" at bounding box center [709, 177] width 111 height 21
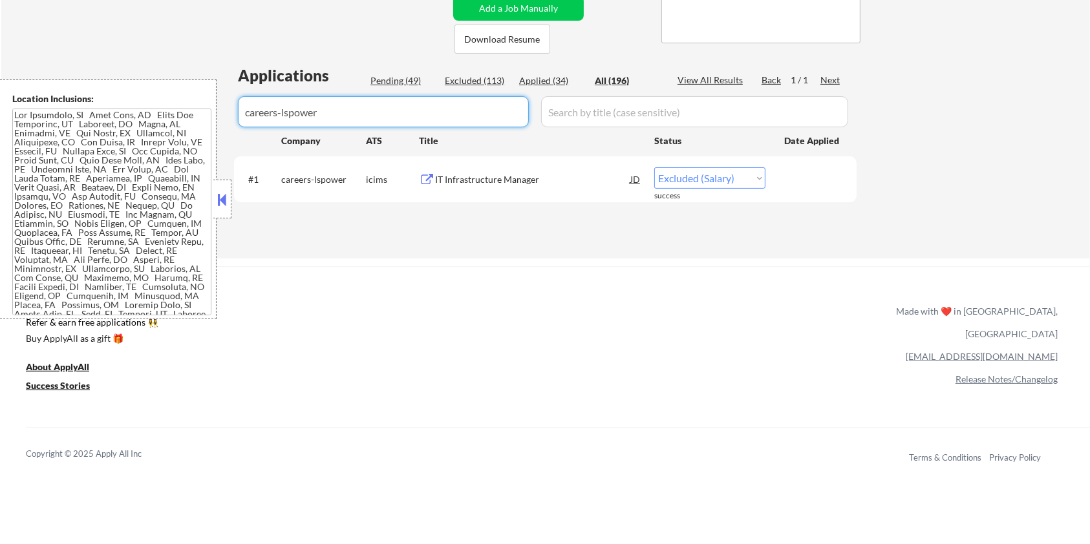
drag, startPoint x: 375, startPoint y: 113, endPoint x: 212, endPoint y: 113, distance: 162.9
click at [212, 113] on body "← Return to /applysquad Mailslurp Inbox Job Search Builder Aaron Stone User Ema…" at bounding box center [545, 13] width 1090 height 544
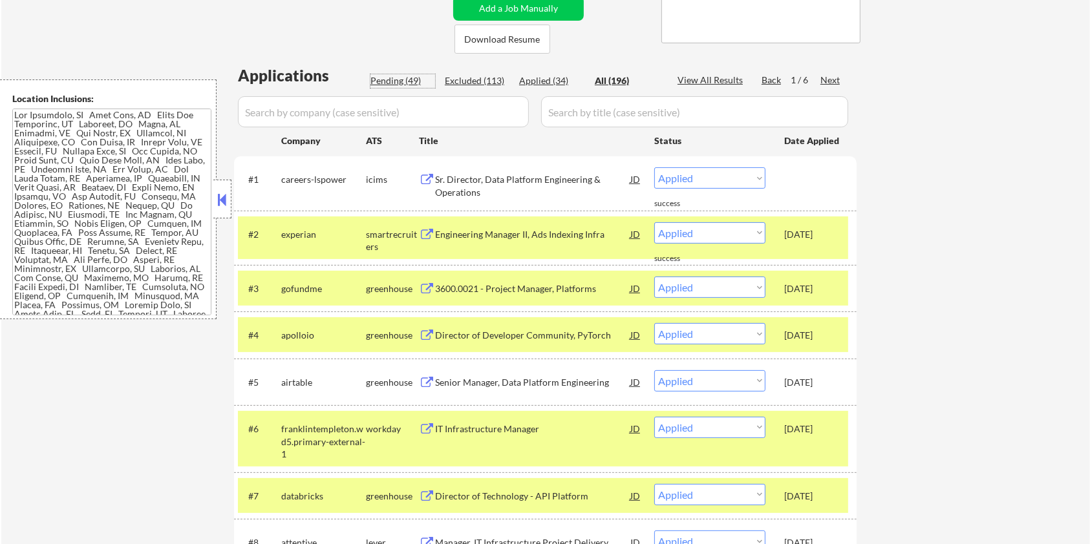
click at [396, 76] on div "Pending (49)" at bounding box center [403, 80] width 65 height 13
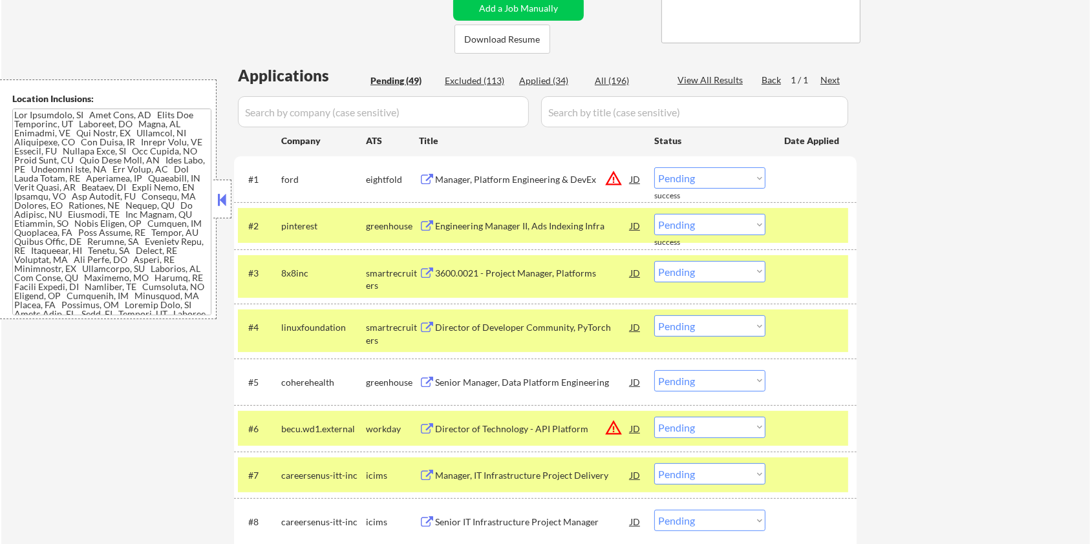
click at [786, 225] on div at bounding box center [812, 225] width 57 height 23
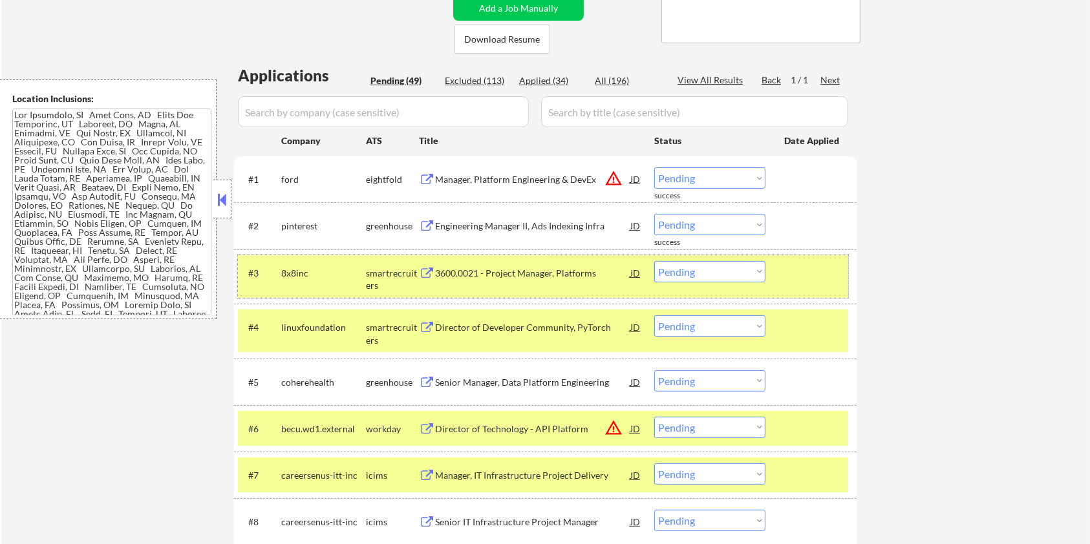
click at [795, 277] on div at bounding box center [812, 272] width 57 height 23
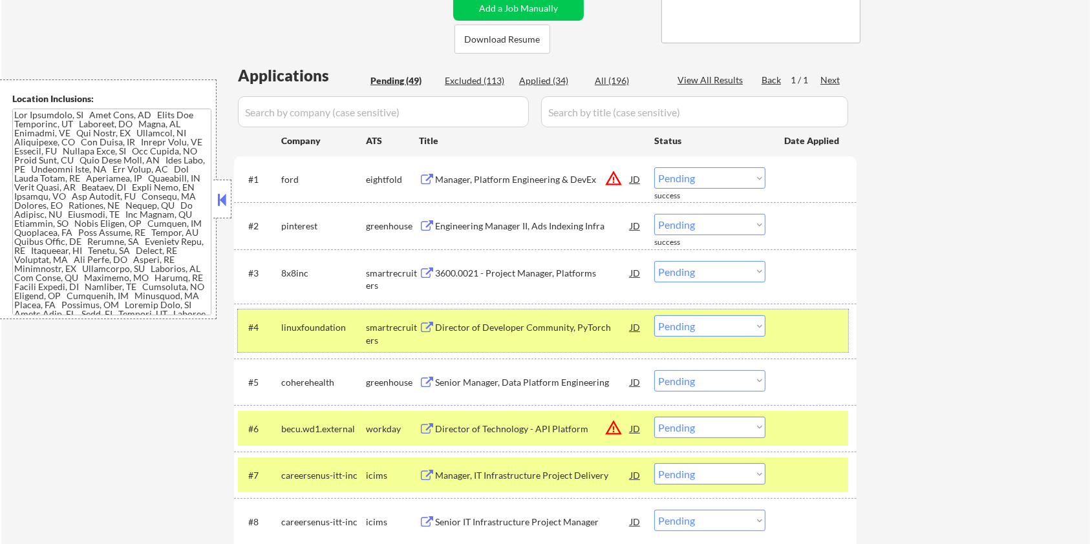
click at [795, 342] on div "#4 linuxfoundation smartrecruiters Director of Developer Community, PyTorch JD …" at bounding box center [543, 331] width 610 height 43
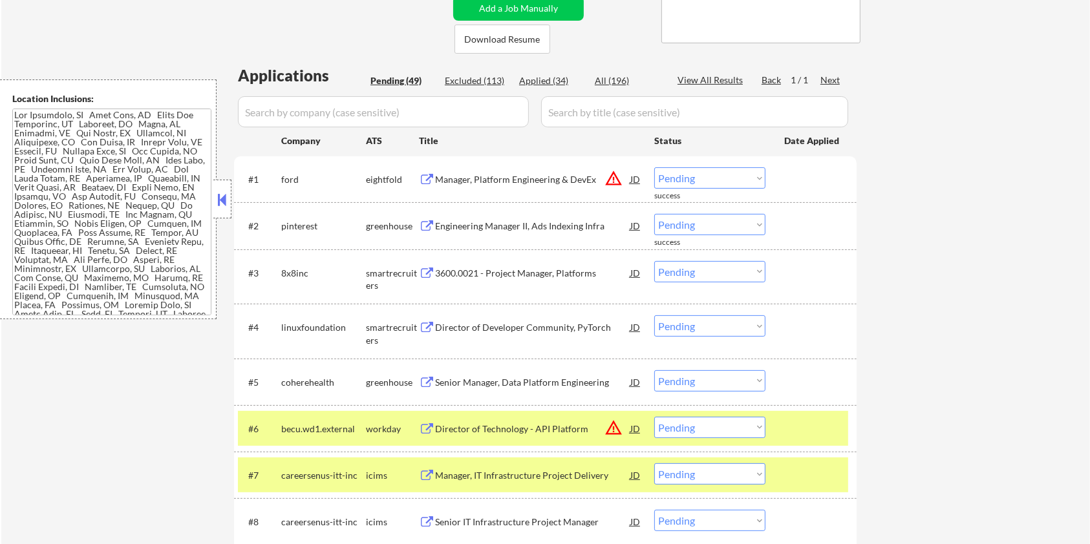
click at [795, 417] on div at bounding box center [812, 428] width 57 height 23
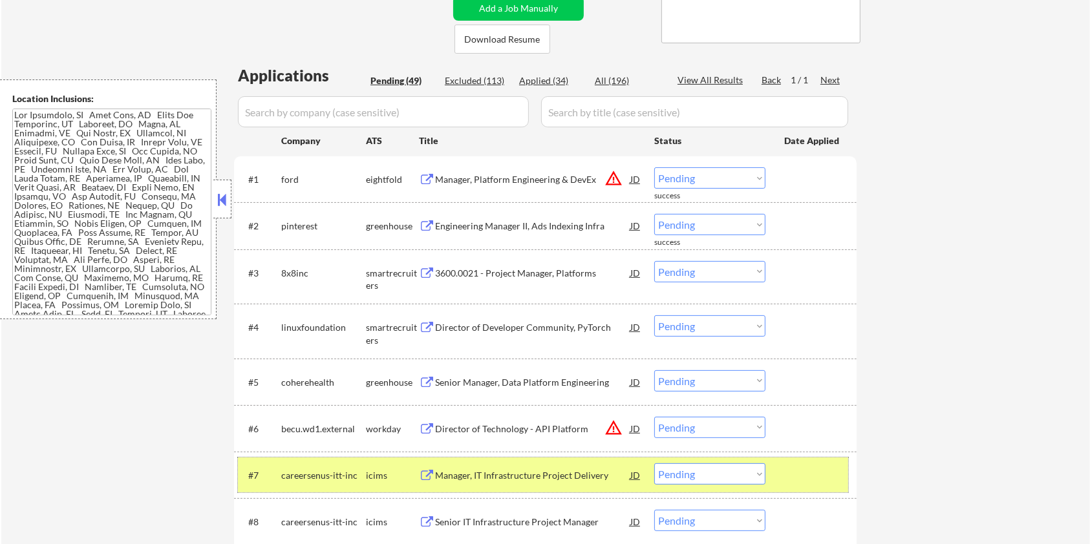
click at [806, 473] on div at bounding box center [812, 475] width 57 height 23
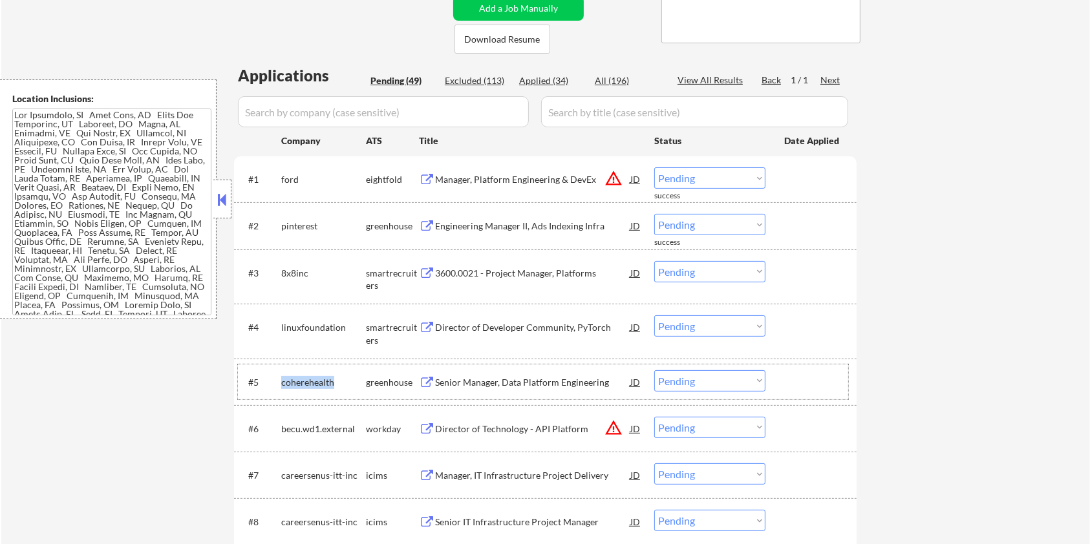
drag, startPoint x: 341, startPoint y: 380, endPoint x: 279, endPoint y: 380, distance: 61.4
click at [279, 380] on div "#5 coherehealth greenhouse Senior Manager, Data Platform Engineering JD warning…" at bounding box center [543, 382] width 610 height 35
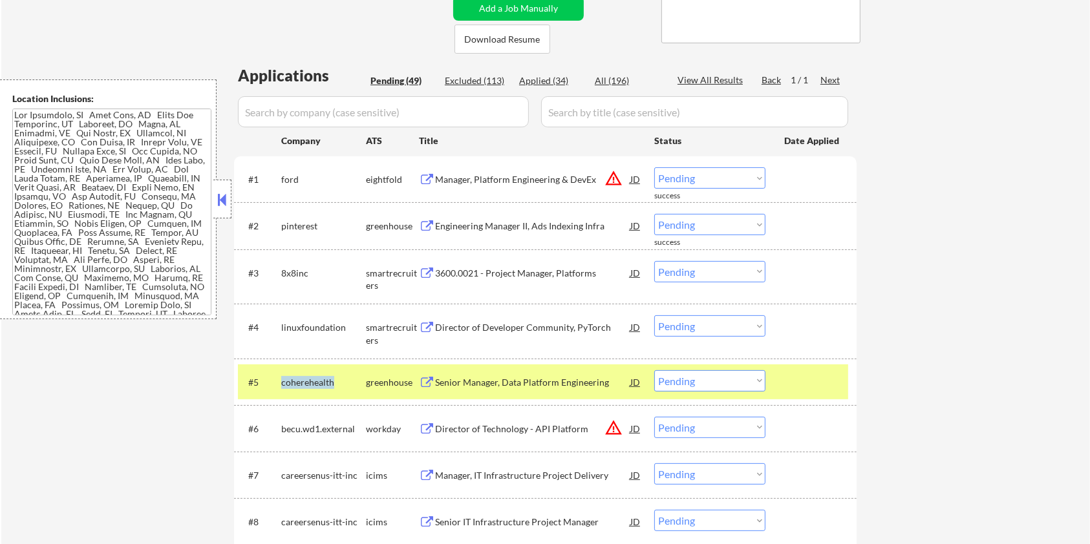
copy div "coherehealth"
click at [270, 111] on input "input" at bounding box center [383, 111] width 291 height 31
paste input "coherehealth"
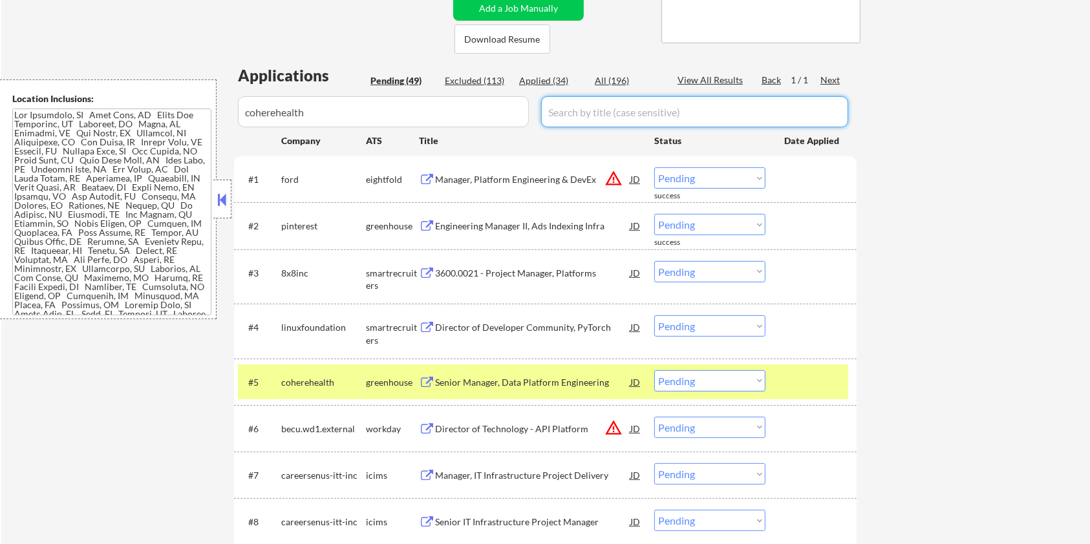
drag, startPoint x: 572, startPoint y: 109, endPoint x: 615, endPoint y: 87, distance: 47.7
click at [572, 109] on input "input" at bounding box center [694, 111] width 307 height 31
click at [616, 81] on div "All (196)" at bounding box center [627, 80] width 65 height 13
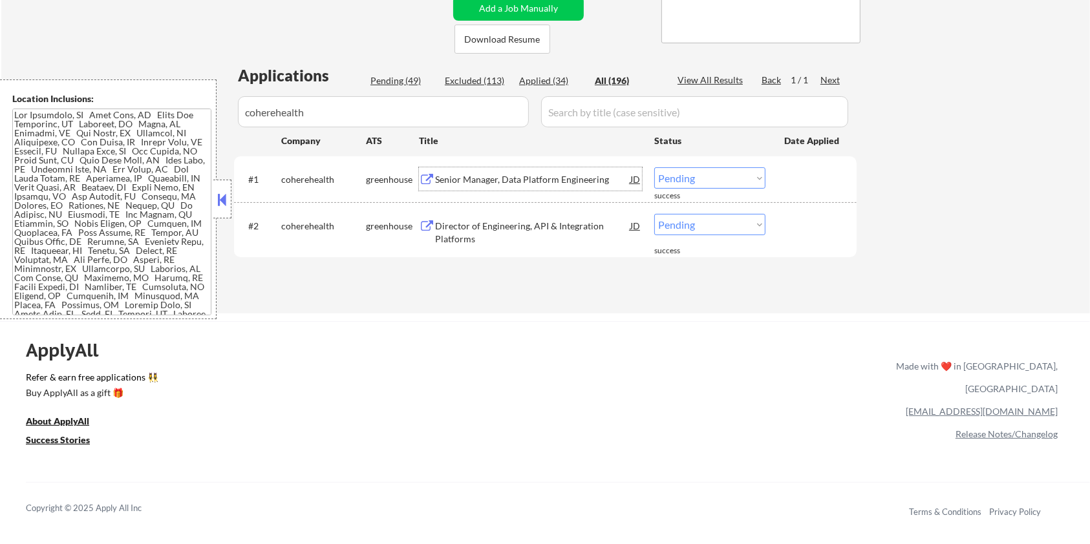
click at [493, 178] on div "Senior Manager, Data Platform Engineering" at bounding box center [532, 179] width 195 height 13
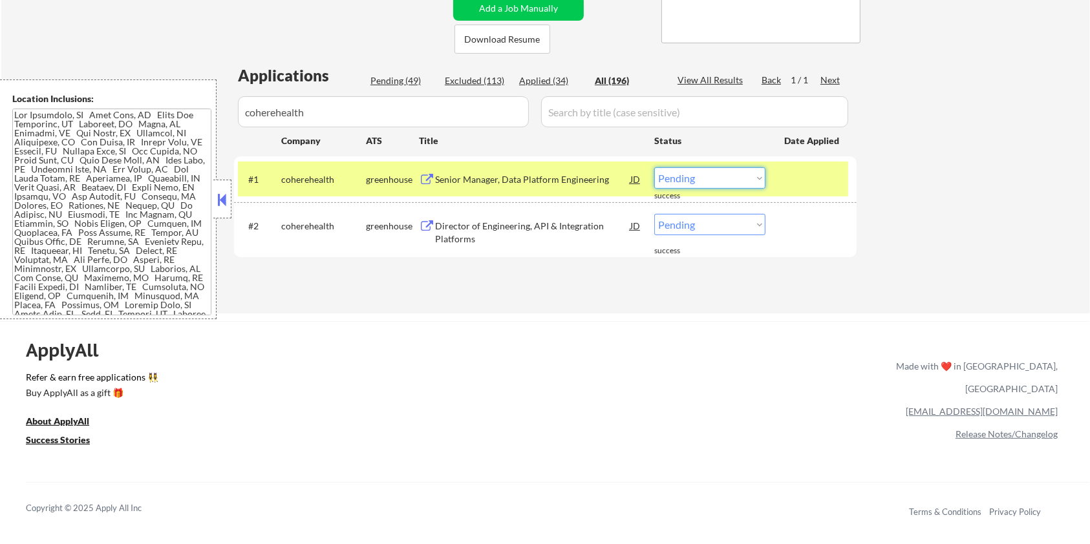
click at [706, 181] on select "Choose an option... Pending Applied Excluded (Questions) Excluded (Expired) Exc…" at bounding box center [709, 177] width 111 height 21
click at [654, 167] on select "Choose an option... Pending Applied Excluded (Questions) Excluded (Expired) Exc…" at bounding box center [709, 177] width 111 height 21
click at [533, 230] on div "Director of Engineering, API & Integration Platforms" at bounding box center [532, 232] width 195 height 25
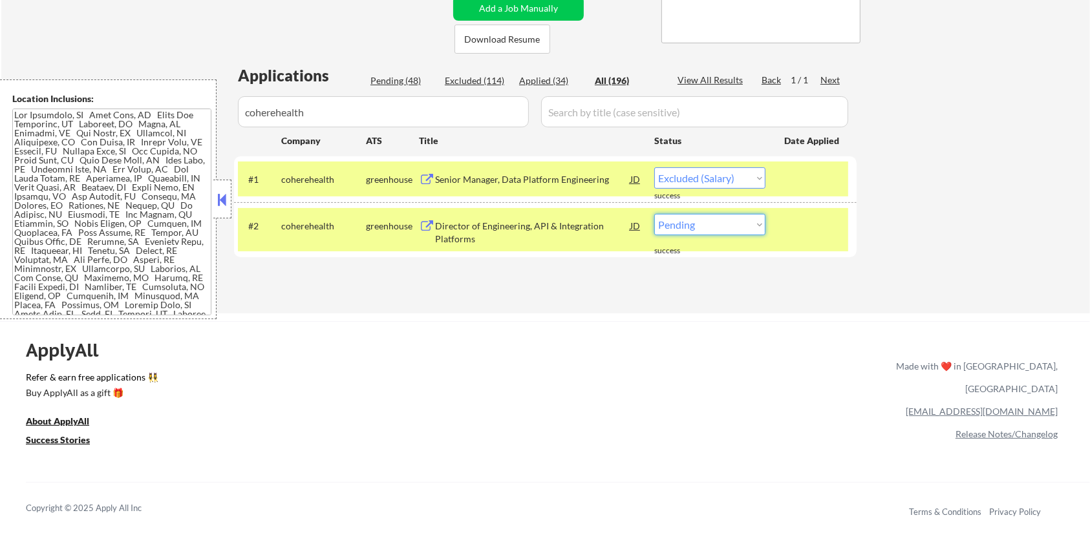
click at [726, 226] on select "Choose an option... Pending Applied Excluded (Questions) Excluded (Expired) Exc…" at bounding box center [709, 224] width 111 height 21
click at [654, 214] on select "Choose an option... Pending Applied Excluded (Questions) Excluded (Expired) Exc…" at bounding box center [709, 224] width 111 height 21
drag, startPoint x: 331, startPoint y: 114, endPoint x: 169, endPoint y: 121, distance: 161.8
click at [169, 121] on body "← Return to /applysquad Mailslurp Inbox Job Search Builder Aaron Stone User Ema…" at bounding box center [545, 13] width 1090 height 544
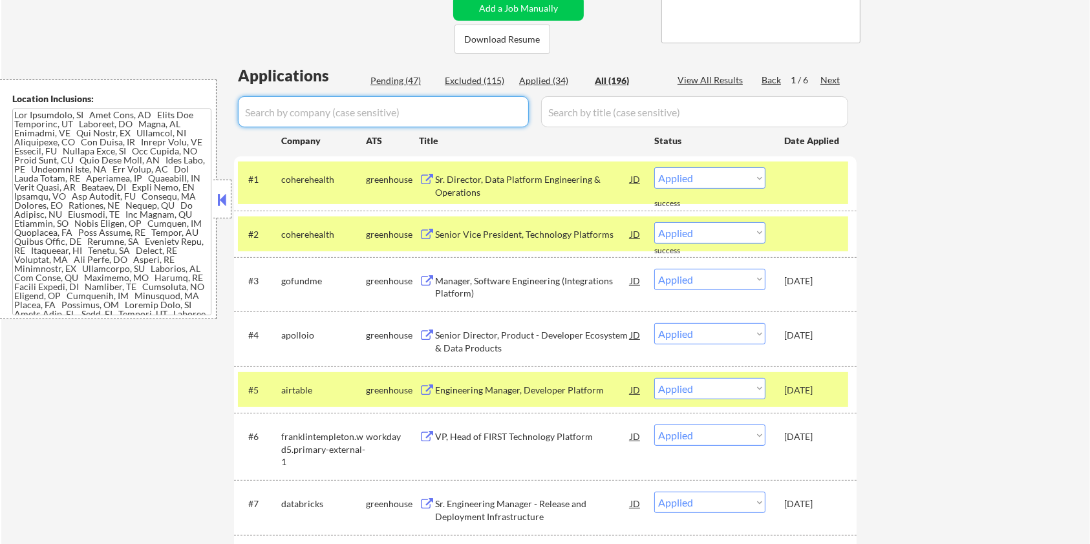
click at [387, 74] on div "Pending (47)" at bounding box center [403, 80] width 65 height 13
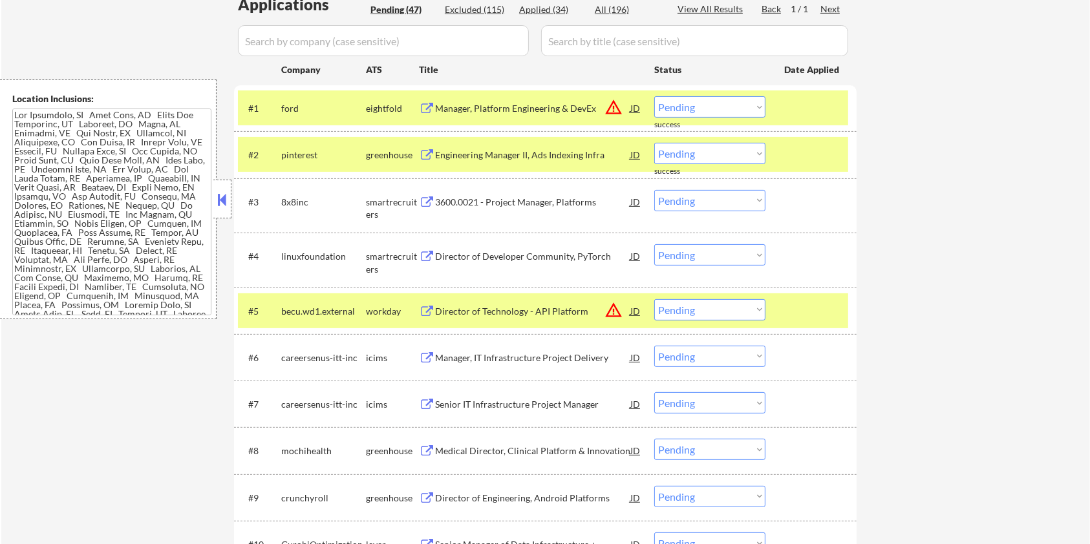
scroll to position [431, 0]
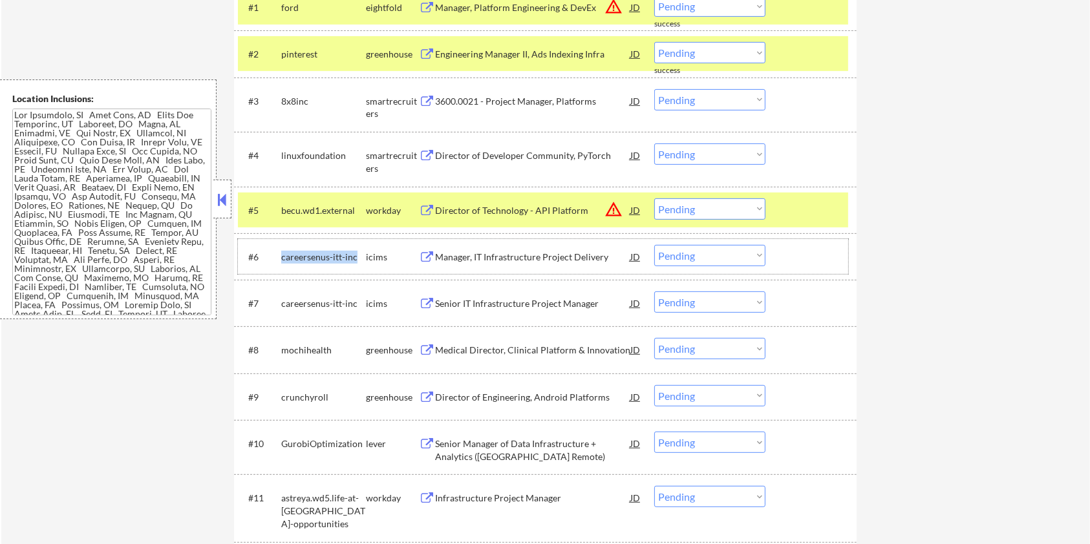
drag, startPoint x: 355, startPoint y: 253, endPoint x: 281, endPoint y: 253, distance: 74.4
click at [281, 253] on div "careersenus-itt-inc" at bounding box center [323, 257] width 85 height 13
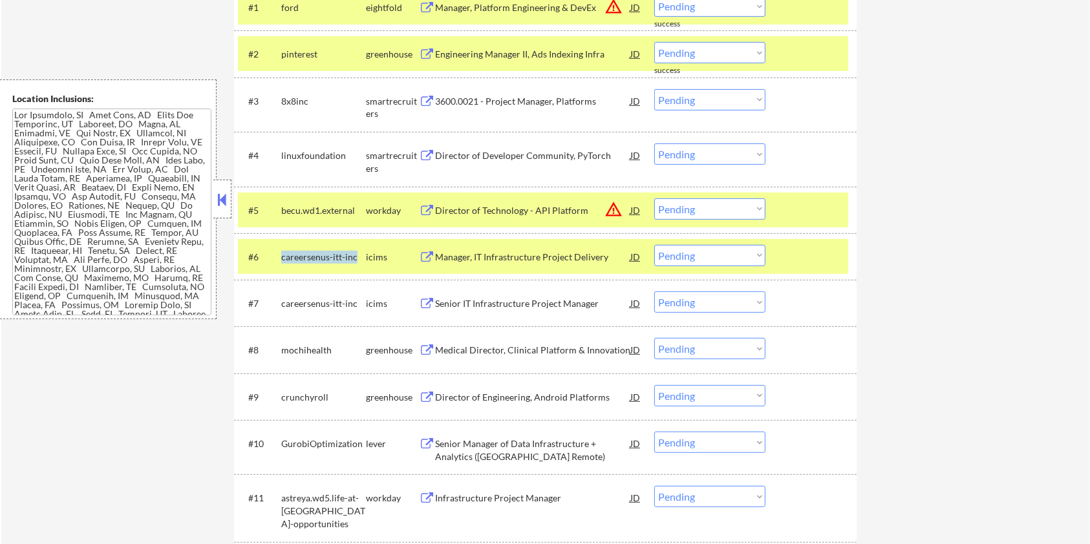
copy div "careersenus-itt-inc"
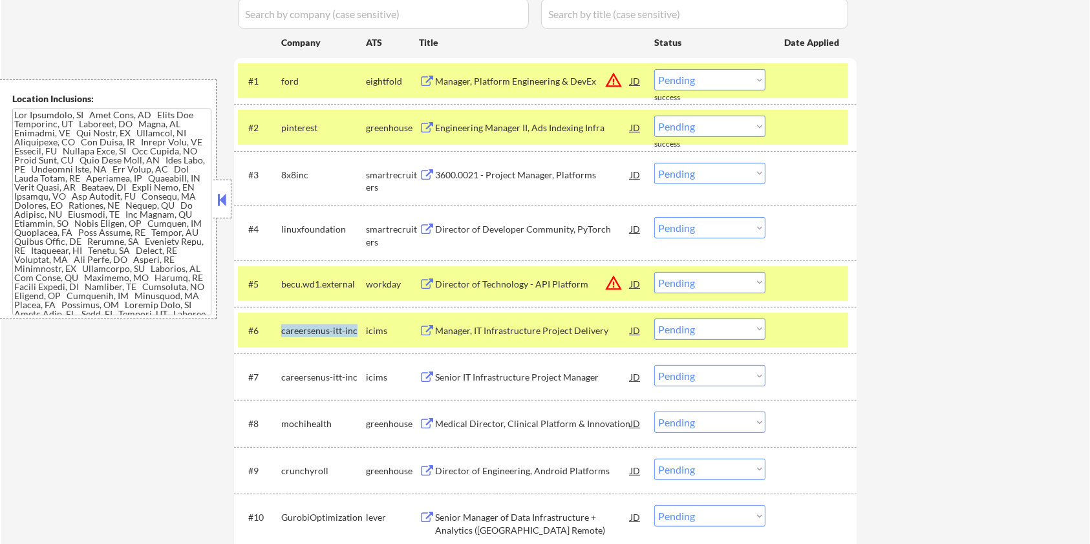
scroll to position [172, 0]
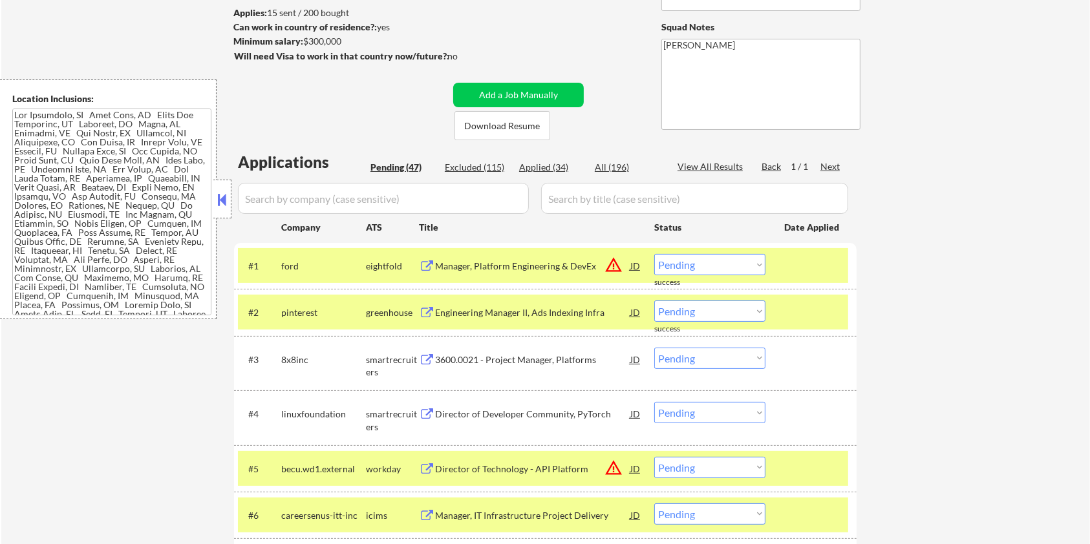
click at [309, 204] on input "input" at bounding box center [383, 198] width 291 height 31
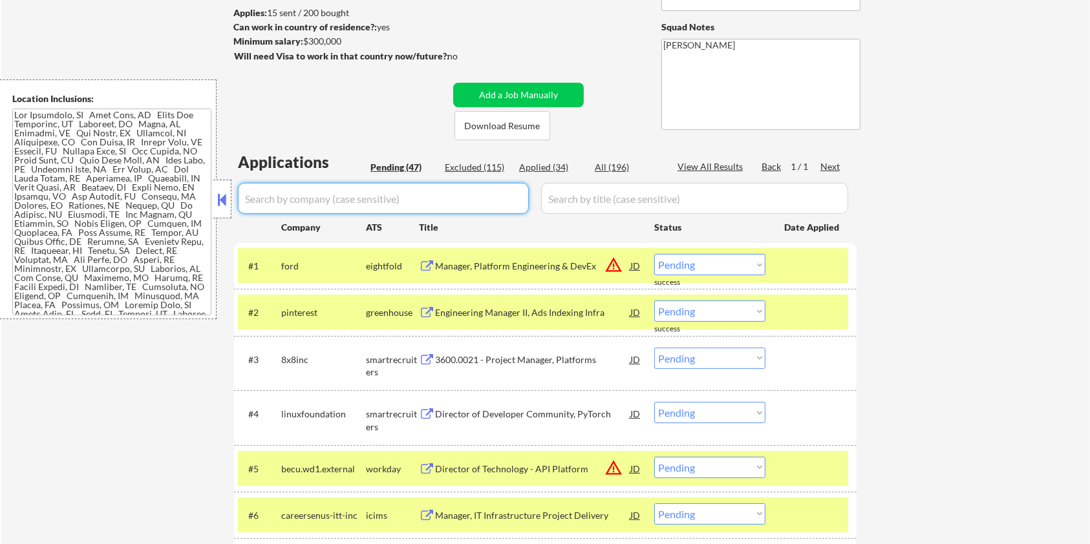
paste input "careersenus-itt-inc"
click at [579, 198] on input "input" at bounding box center [694, 198] width 307 height 31
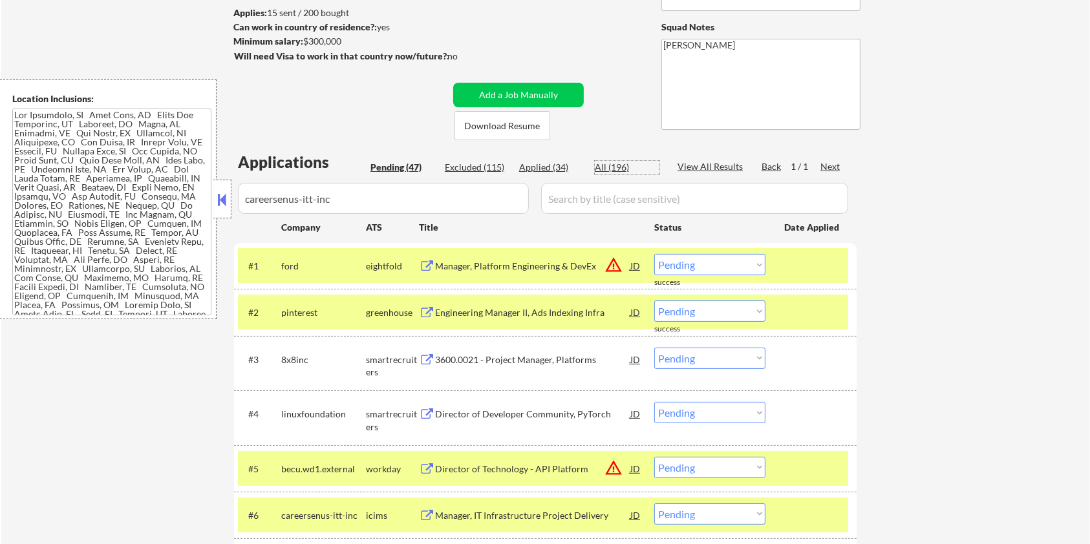
click at [605, 165] on div "All (196)" at bounding box center [627, 167] width 65 height 13
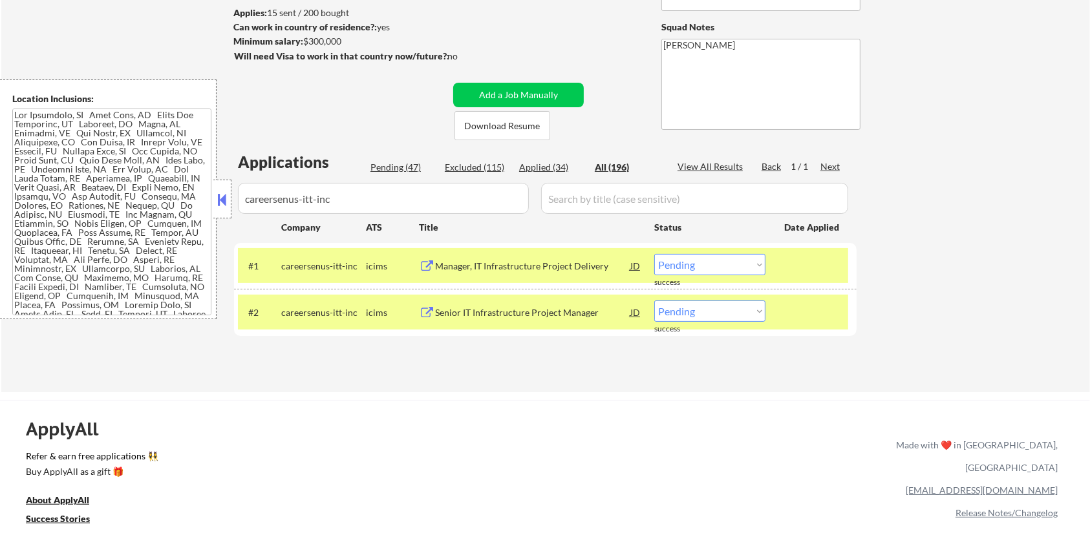
click at [507, 260] on div "Manager, IT Infrastructure Project Delivery" at bounding box center [532, 266] width 195 height 13
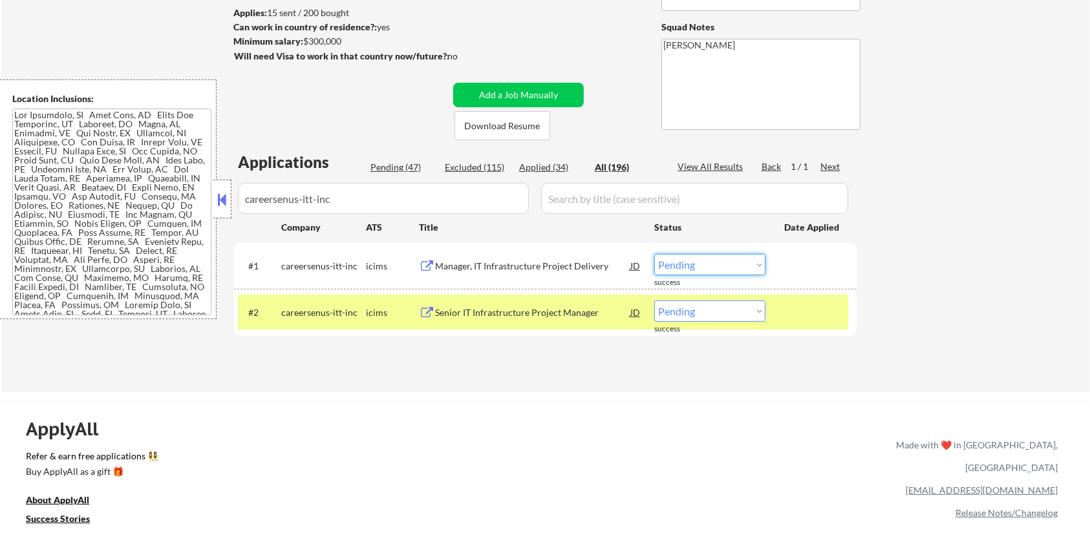
click at [754, 263] on select "Choose an option... Pending Applied Excluded (Questions) Excluded (Expired) Exc…" at bounding box center [709, 264] width 111 height 21
click at [654, 254] on select "Choose an option... Pending Applied Excluded (Questions) Excluded (Expired) Exc…" at bounding box center [709, 264] width 111 height 21
click at [548, 312] on div "Senior IT Infrastructure Project Manager" at bounding box center [532, 312] width 195 height 13
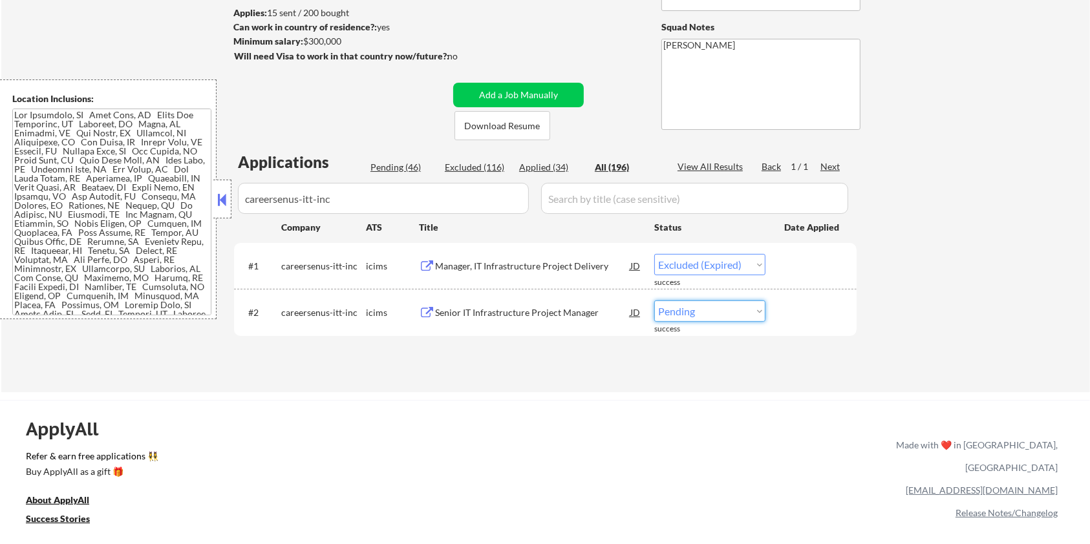
click at [756, 306] on select "Choose an option... Pending Applied Excluded (Questions) Excluded (Expired) Exc…" at bounding box center [709, 311] width 111 height 21
click at [654, 301] on select "Choose an option... Pending Applied Excluded (Questions) Excluded (Expired) Exc…" at bounding box center [709, 311] width 111 height 21
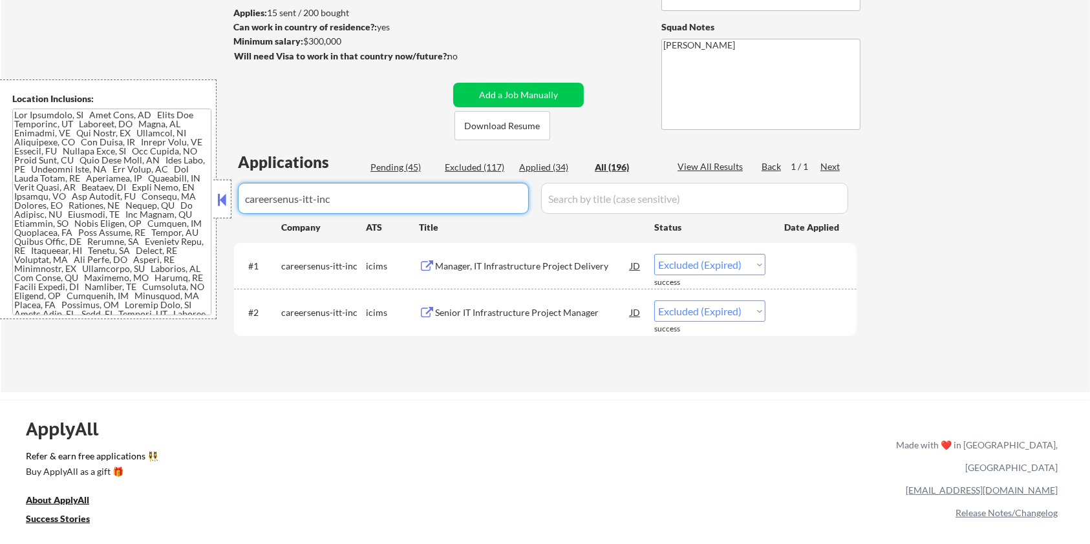
drag, startPoint x: 352, startPoint y: 192, endPoint x: 114, endPoint y: 192, distance: 238.0
click at [114, 192] on body "← Return to /applysquad Mailslurp Inbox Job Search Builder Aaron Stone User Ema…" at bounding box center [545, 100] width 1090 height 544
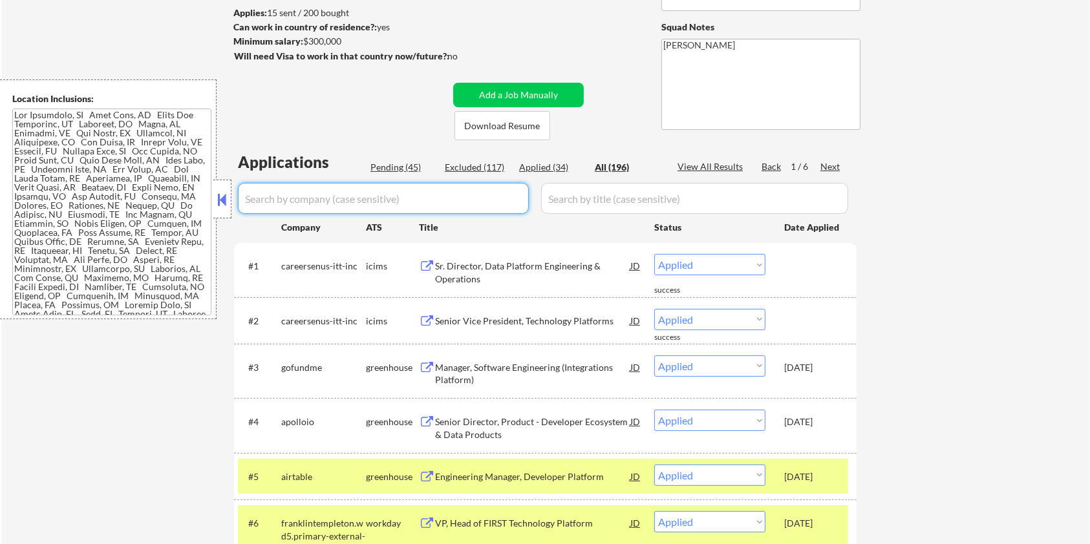
click at [396, 172] on div "Pending (45)" at bounding box center [403, 167] width 65 height 13
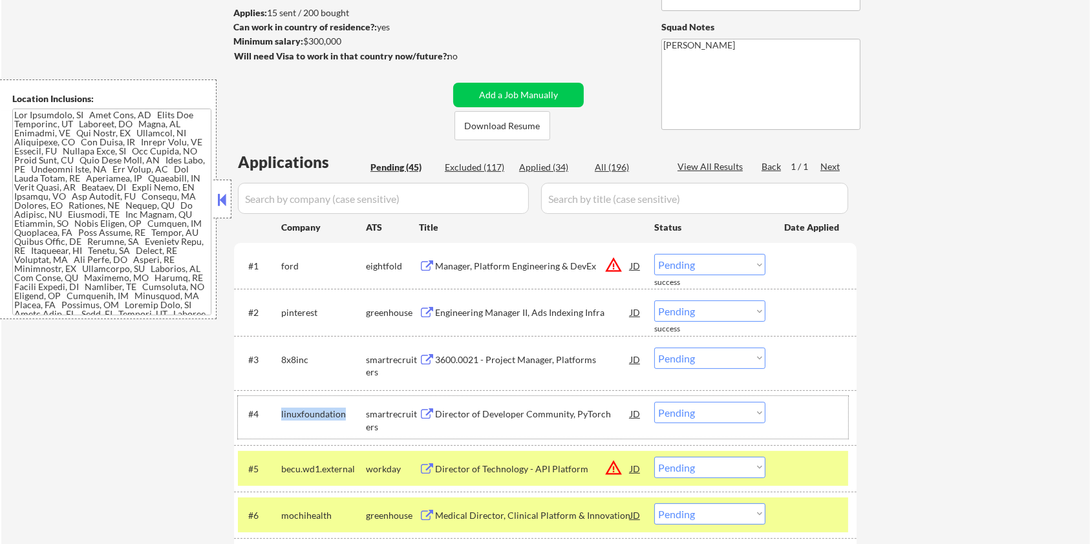
drag, startPoint x: 349, startPoint y: 413, endPoint x: 280, endPoint y: 405, distance: 69.7
click at [280, 405] on div "#4 linuxfoundation smartrecruiters Director of Developer Community, PyTorch JD …" at bounding box center [543, 417] width 610 height 43
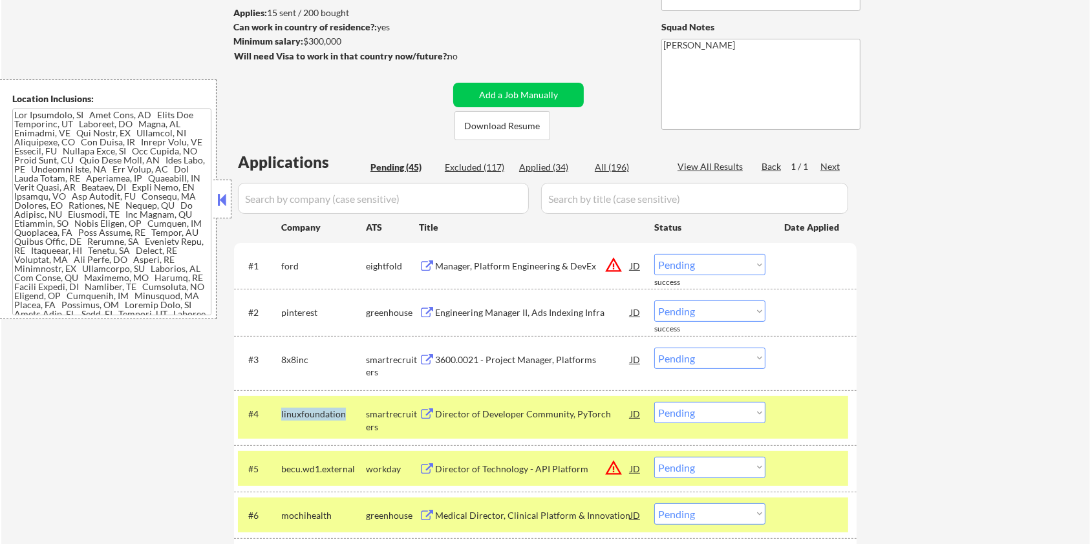
copy div "linuxfoundation"
click at [327, 209] on input "input" at bounding box center [383, 198] width 291 height 31
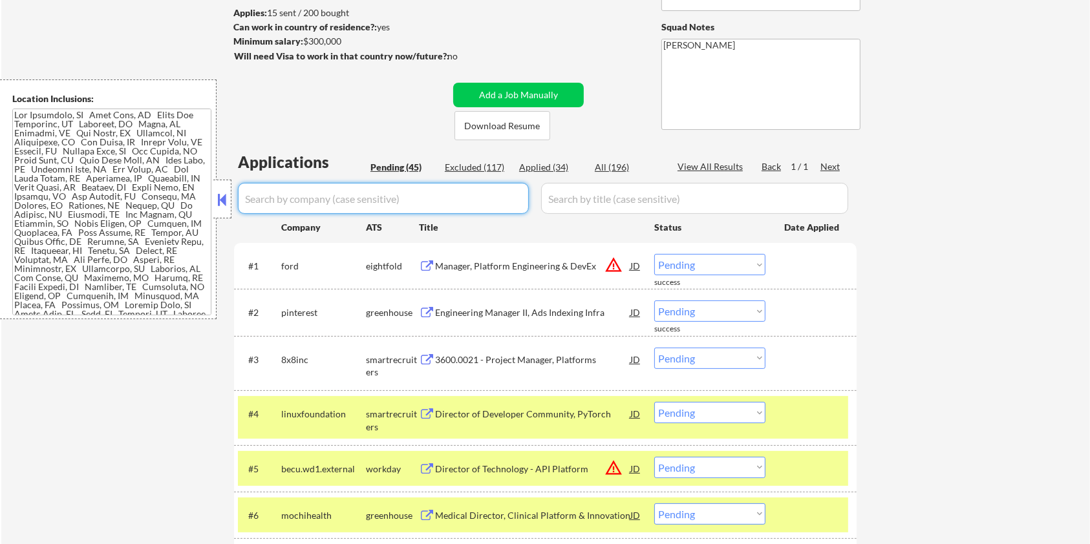
paste input "linuxfoundation"
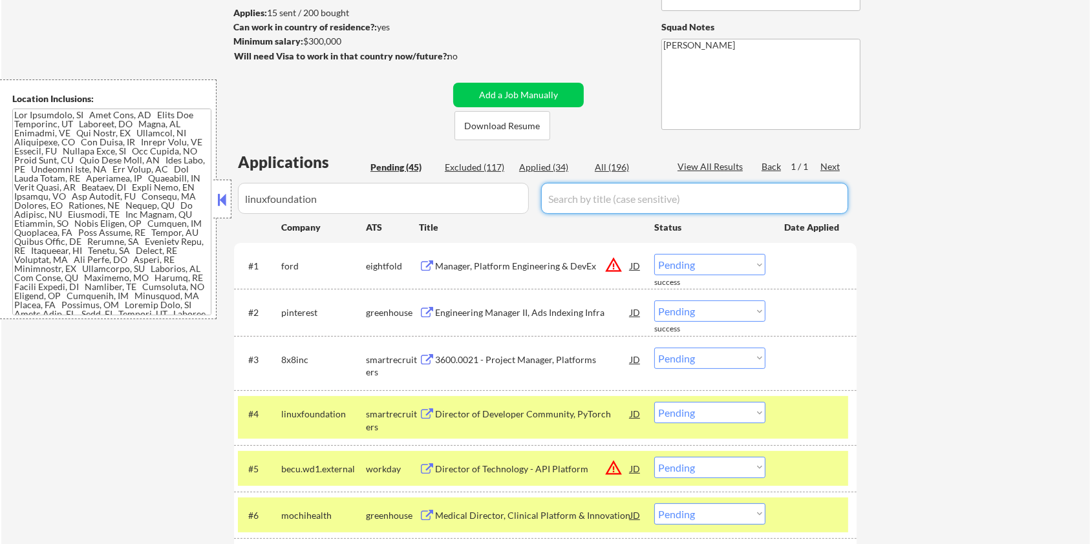
drag, startPoint x: 585, startPoint y: 200, endPoint x: 596, endPoint y: 186, distance: 18.0
click at [585, 200] on input "input" at bounding box center [694, 198] width 307 height 31
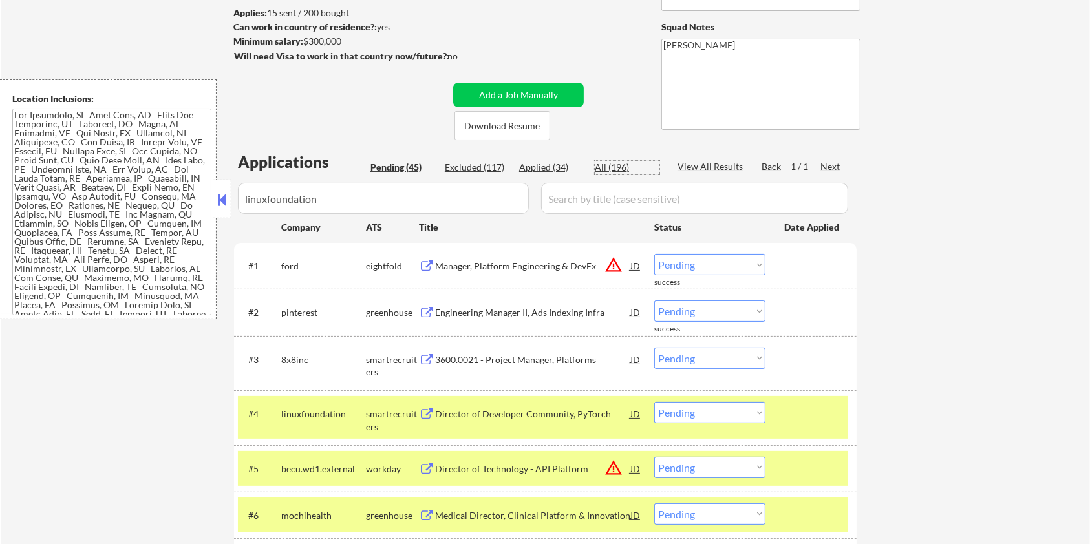
click at [612, 164] on div "All (196)" at bounding box center [627, 167] width 65 height 13
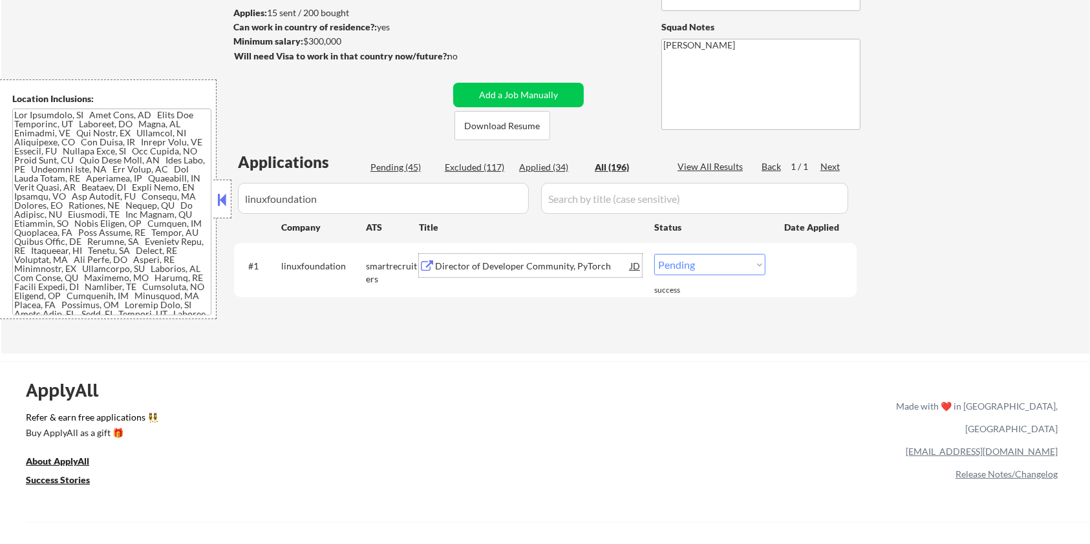
click at [526, 267] on div "Director of Developer Community, PyTorch" at bounding box center [532, 266] width 195 height 13
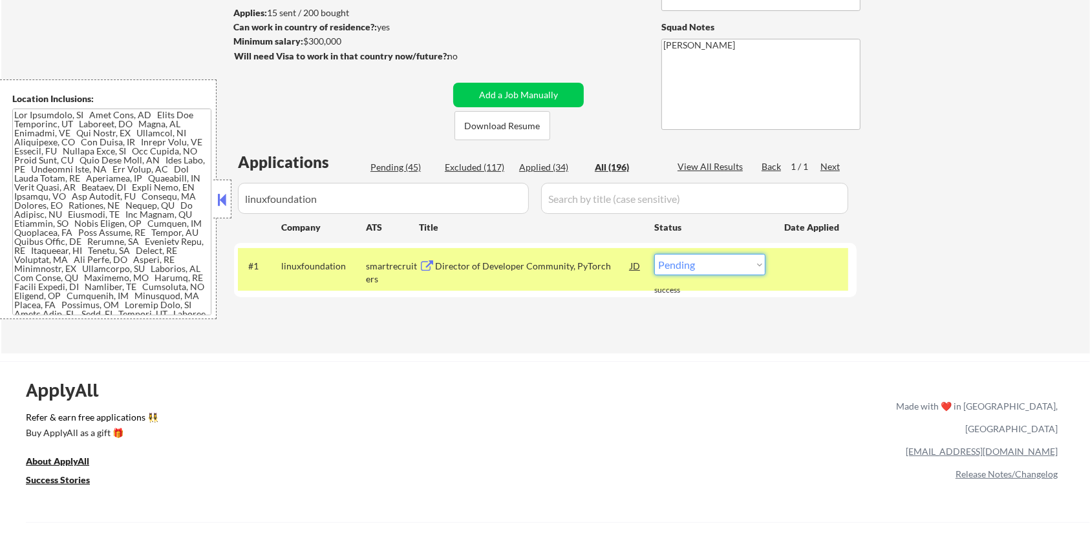
click at [696, 274] on select "Choose an option... Pending Applied Excluded (Questions) Excluded (Expired) Exc…" at bounding box center [709, 264] width 111 height 21
click at [654, 254] on select "Choose an option... Pending Applied Excluded (Questions) Excluded (Expired) Exc…" at bounding box center [709, 264] width 111 height 21
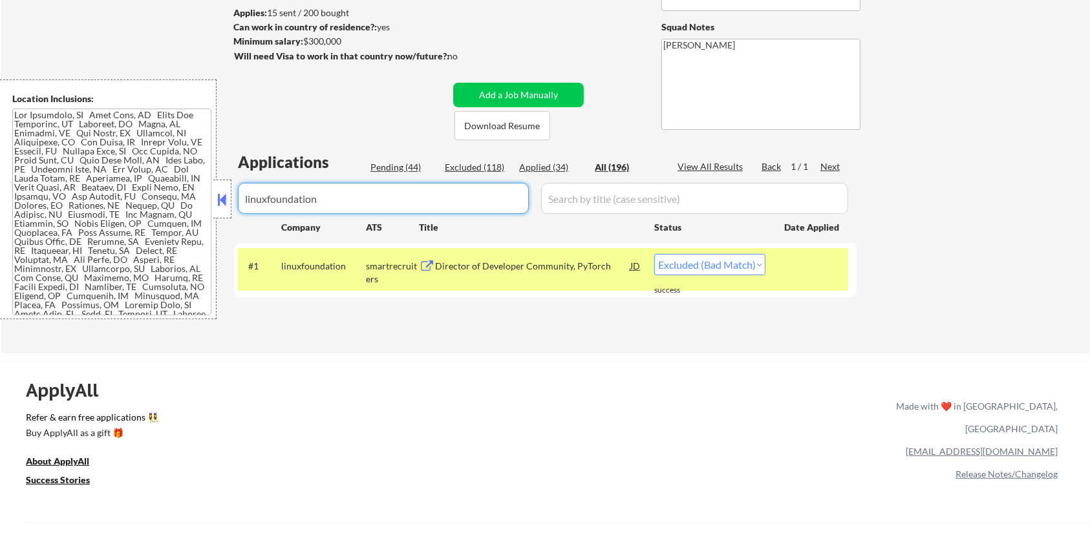
drag, startPoint x: 380, startPoint y: 203, endPoint x: 181, endPoint y: 218, distance: 199.1
click at [181, 218] on body "← Return to /applysquad Mailslurp Inbox Job Search Builder Aaron Stone User Ema…" at bounding box center [545, 100] width 1090 height 544
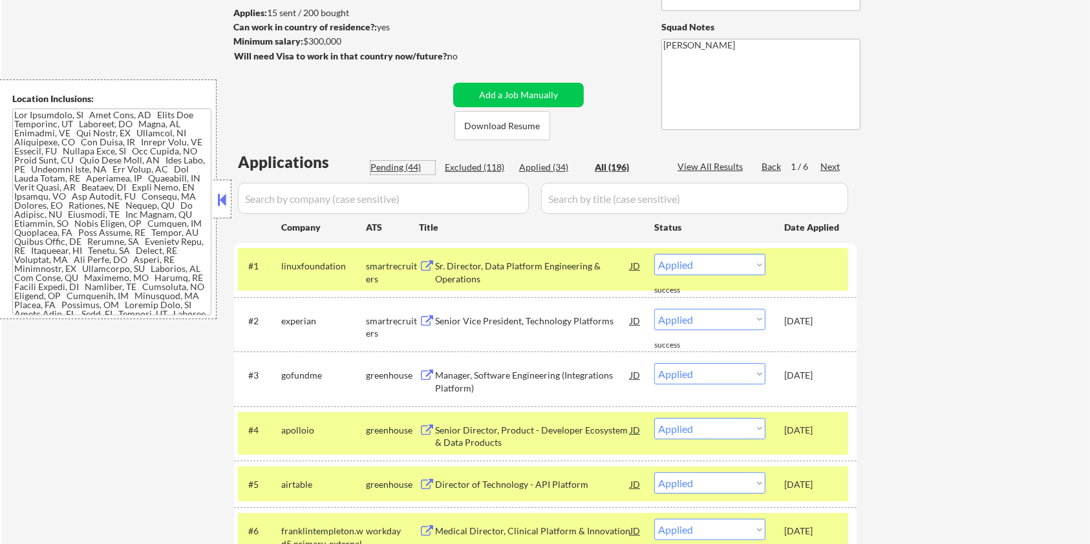
click at [387, 166] on div "Pending (44)" at bounding box center [403, 167] width 65 height 13
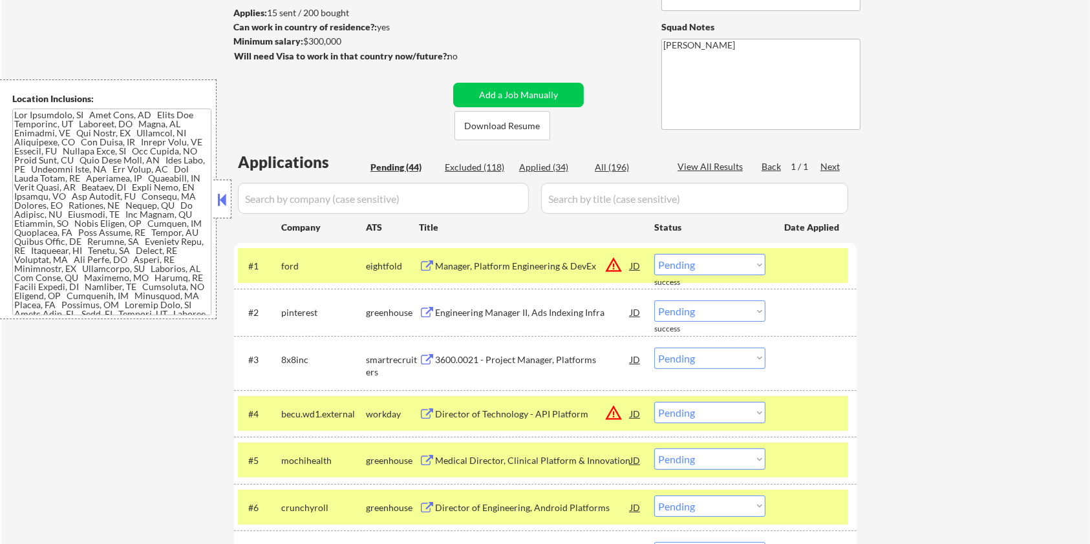
click at [797, 270] on div at bounding box center [812, 265] width 57 height 23
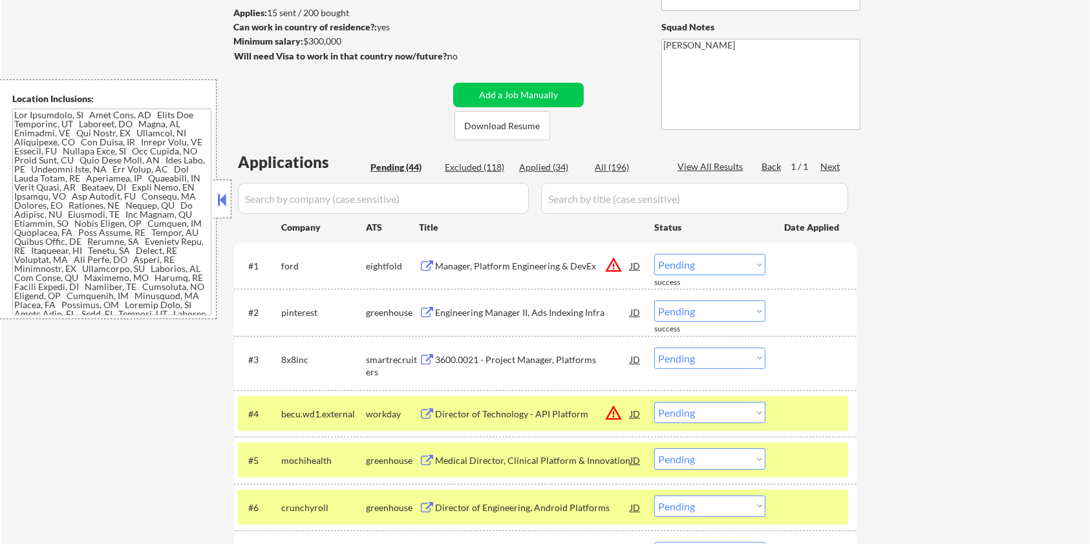
click at [795, 422] on div at bounding box center [812, 413] width 57 height 23
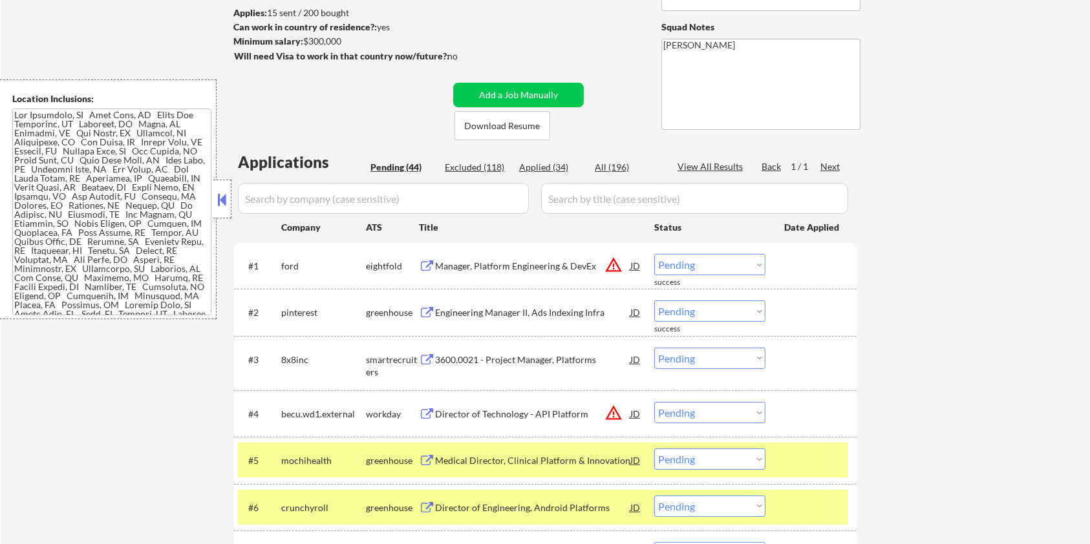
click at [799, 449] on div at bounding box center [812, 460] width 57 height 23
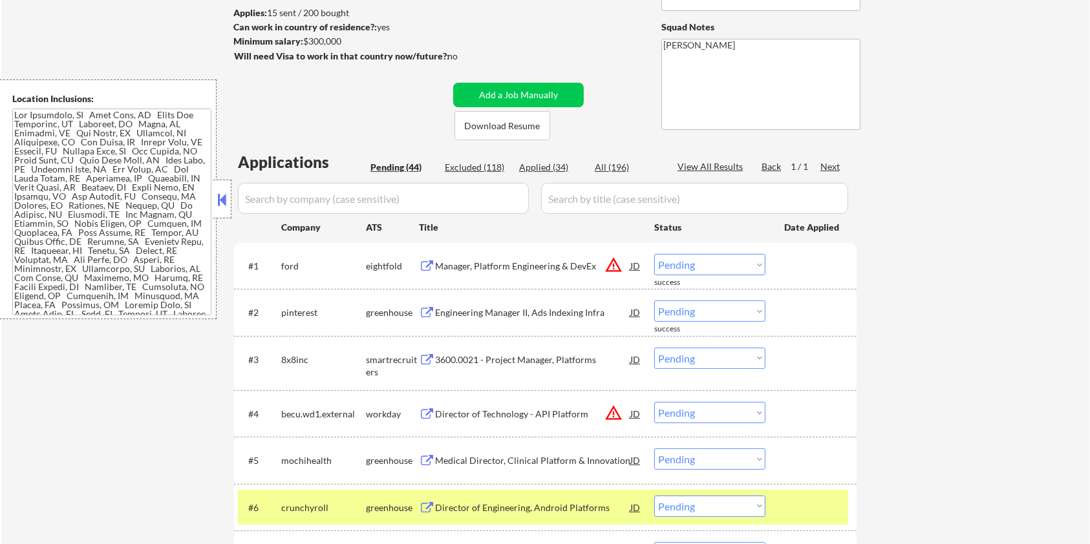
click at [799, 499] on div at bounding box center [812, 507] width 57 height 23
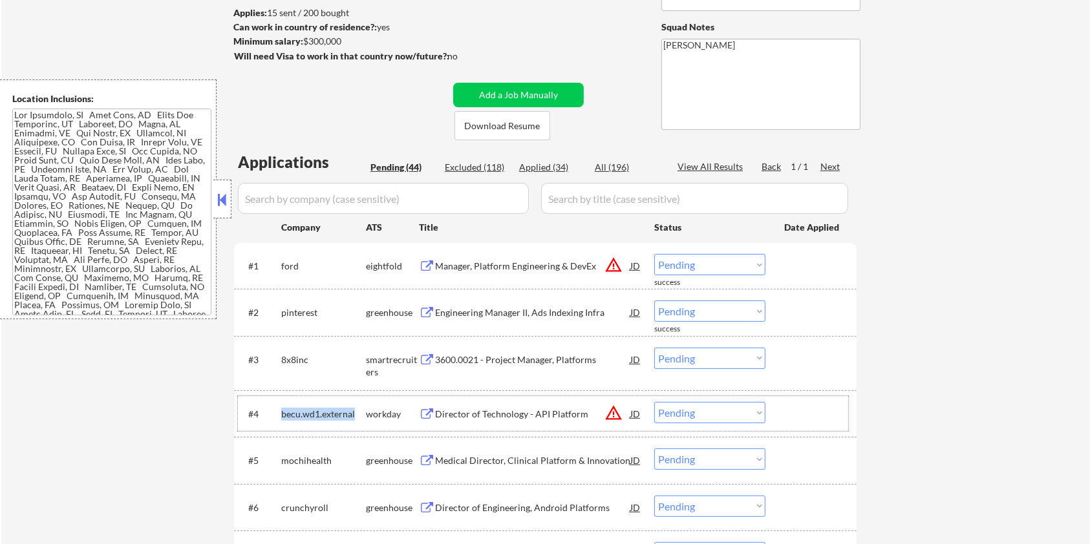
drag, startPoint x: 360, startPoint y: 411, endPoint x: 279, endPoint y: 409, distance: 80.2
click at [279, 409] on div "#4 becu.wd1.external workday Director of Technology - API Platform JD warning_a…" at bounding box center [543, 413] width 610 height 35
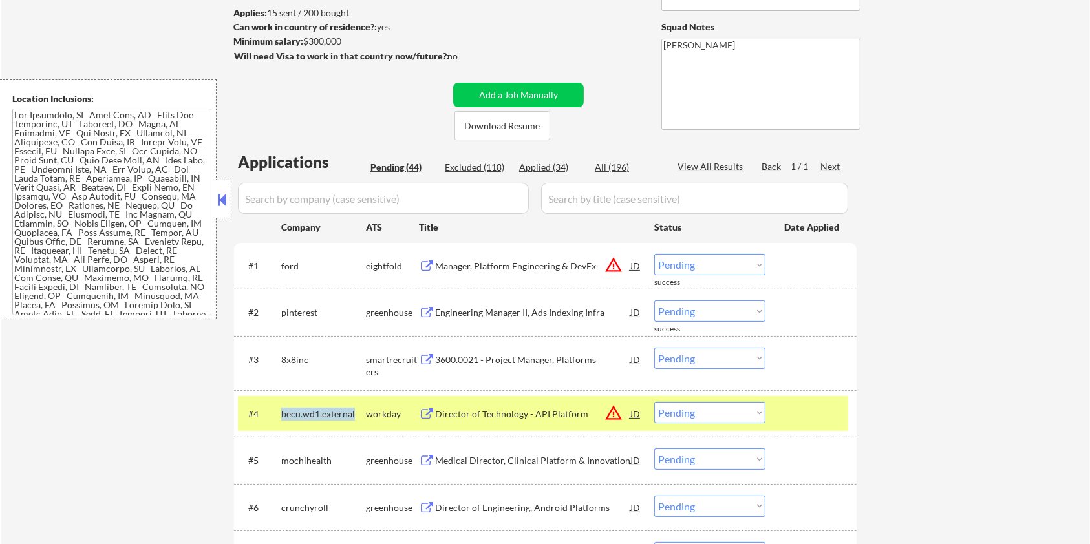
copy div "becu.wd1.external"
click at [325, 195] on input "input" at bounding box center [383, 198] width 291 height 31
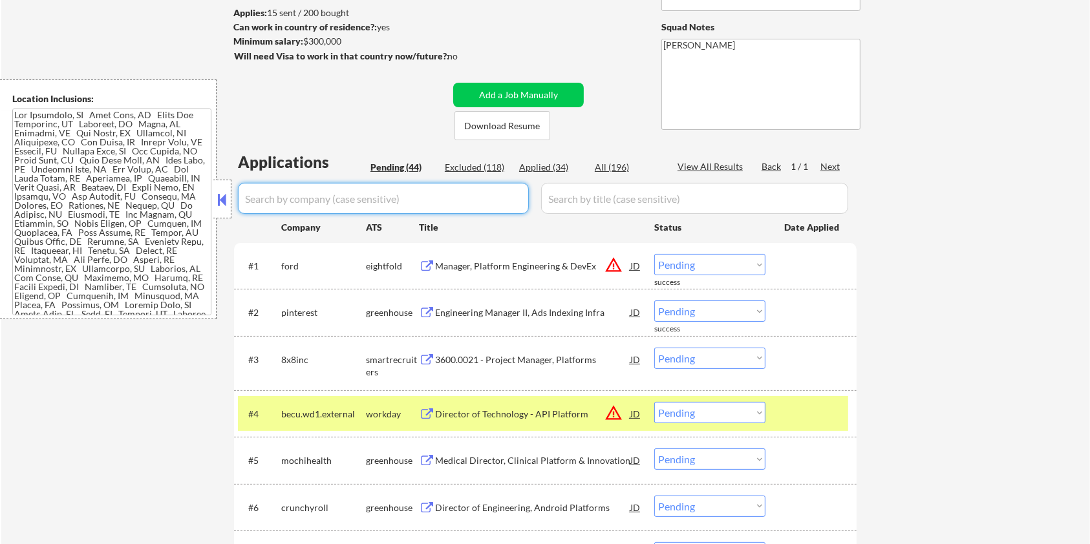
paste input "becu.wd1.external"
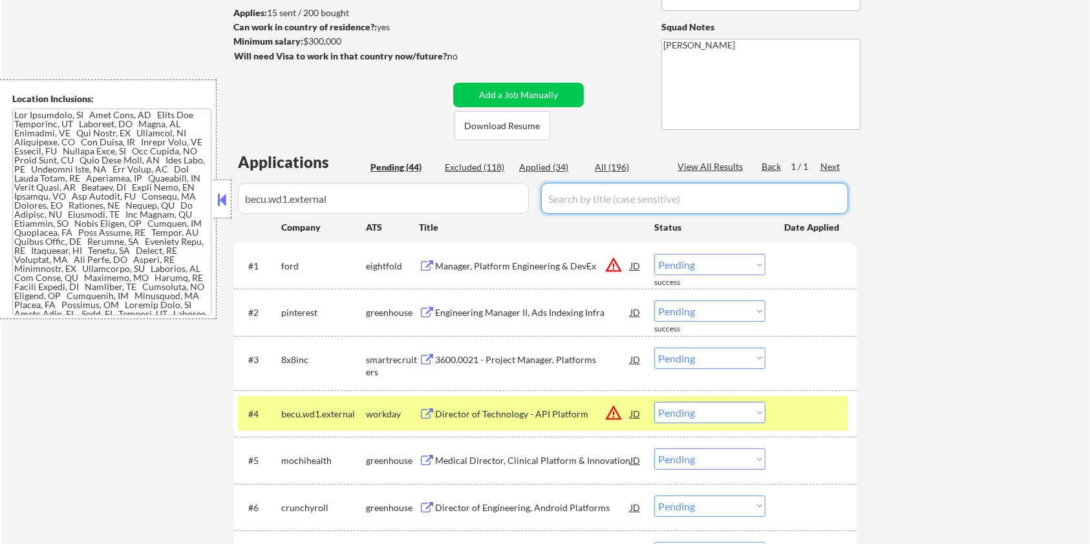
click at [568, 199] on input "input" at bounding box center [694, 198] width 307 height 31
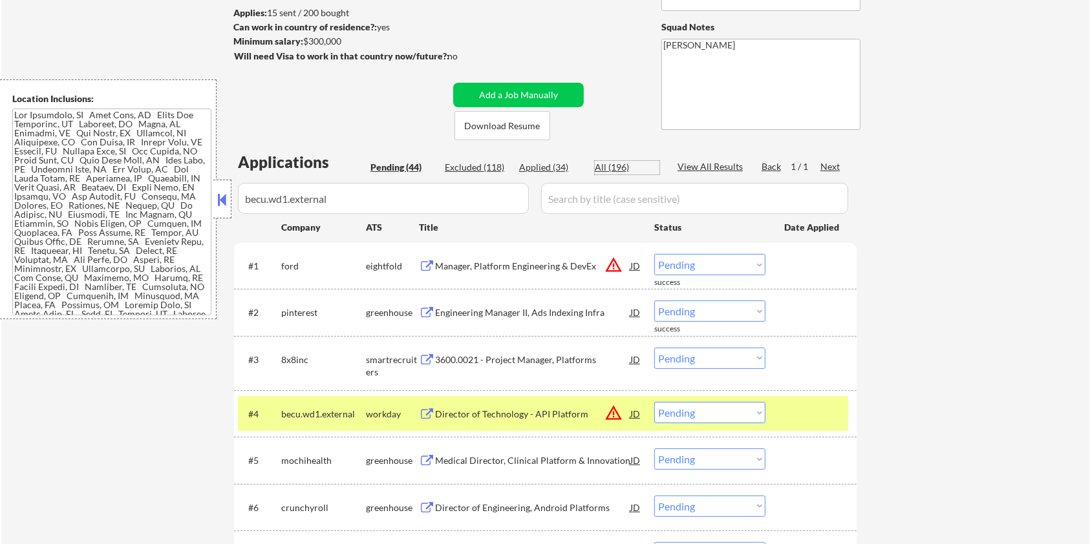
click at [600, 163] on div "All (196)" at bounding box center [627, 167] width 65 height 13
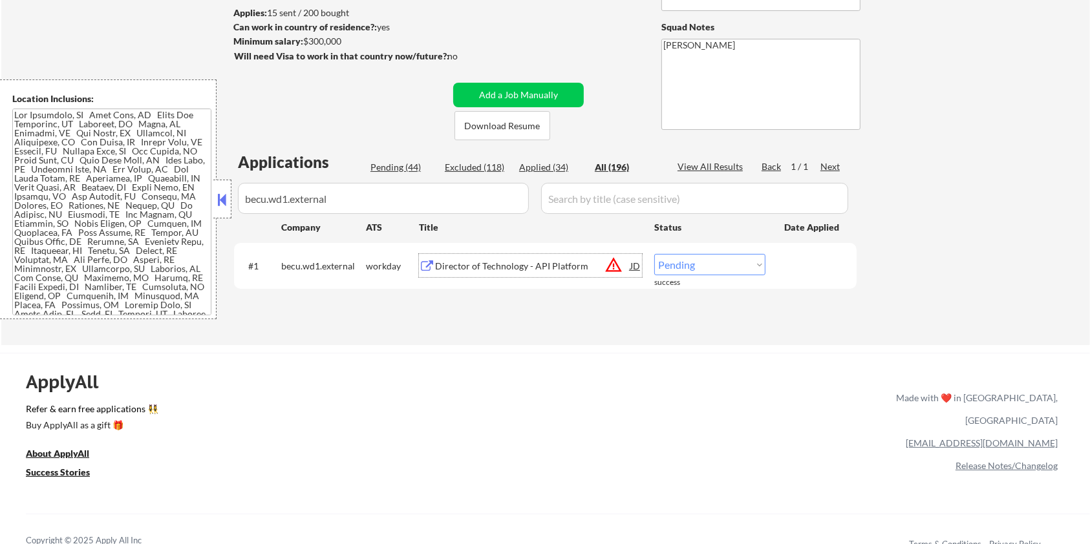
click at [488, 262] on div "Director of Technology - API Platform" at bounding box center [532, 266] width 195 height 13
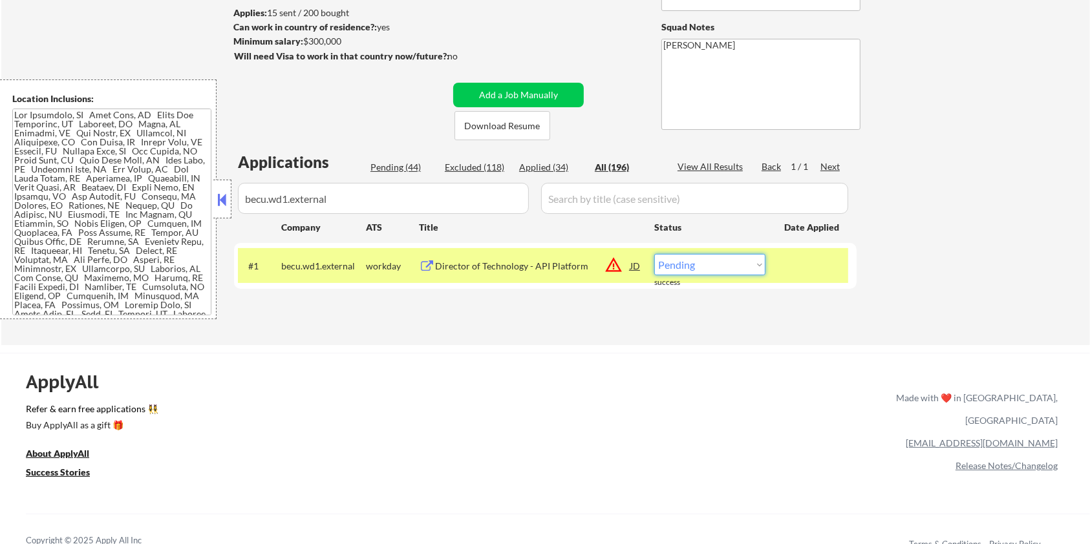
click at [704, 266] on select "Choose an option... Pending Applied Excluded (Questions) Excluded (Expired) Exc…" at bounding box center [709, 264] width 111 height 21
click at [654, 254] on select "Choose an option... Pending Applied Excluded (Questions) Excluded (Expired) Exc…" at bounding box center [709, 264] width 111 height 21
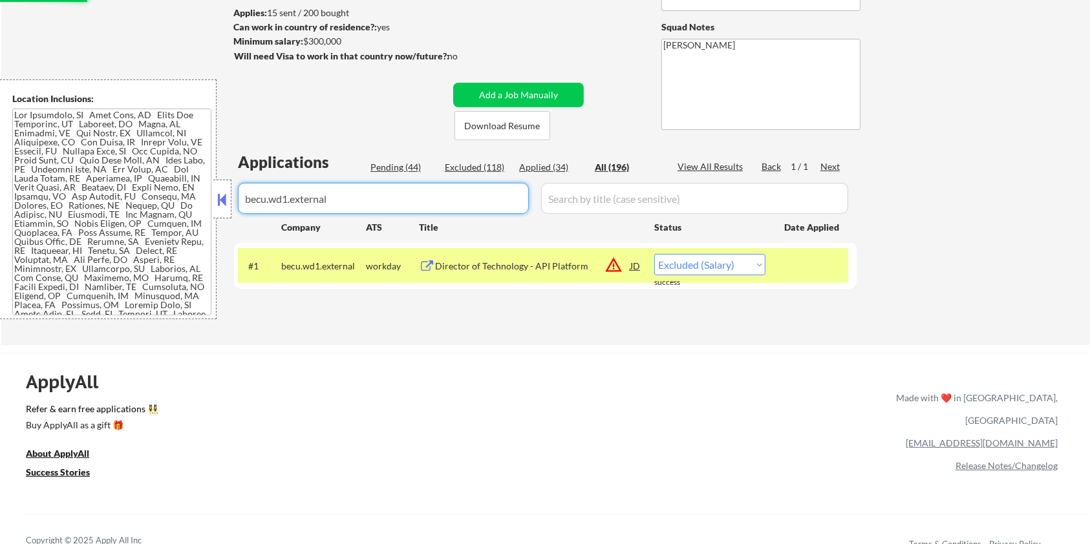
drag, startPoint x: 370, startPoint y: 204, endPoint x: 219, endPoint y: 204, distance: 150.7
click at [219, 204] on body "← Return to /applysquad Mailslurp Inbox Job Search Builder Aaron Stone User Ema…" at bounding box center [545, 100] width 1090 height 544
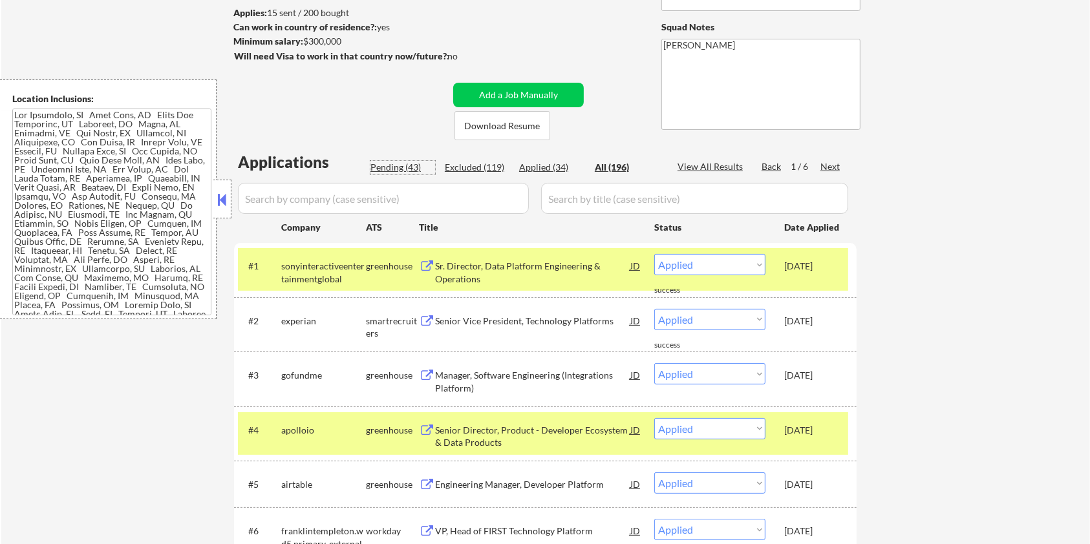
click at [388, 168] on div "Pending (43)" at bounding box center [403, 167] width 65 height 13
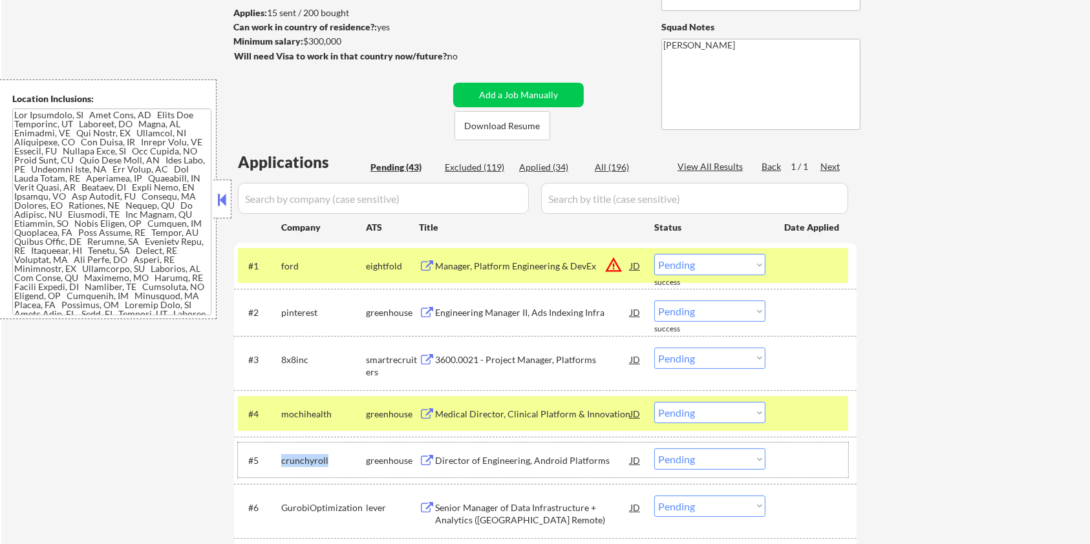
drag, startPoint x: 332, startPoint y: 460, endPoint x: 285, endPoint y: 453, distance: 47.6
click at [279, 453] on div "#5 crunchyroll greenhouse Director of Engineering, Android Platforms JD warning…" at bounding box center [543, 460] width 610 height 35
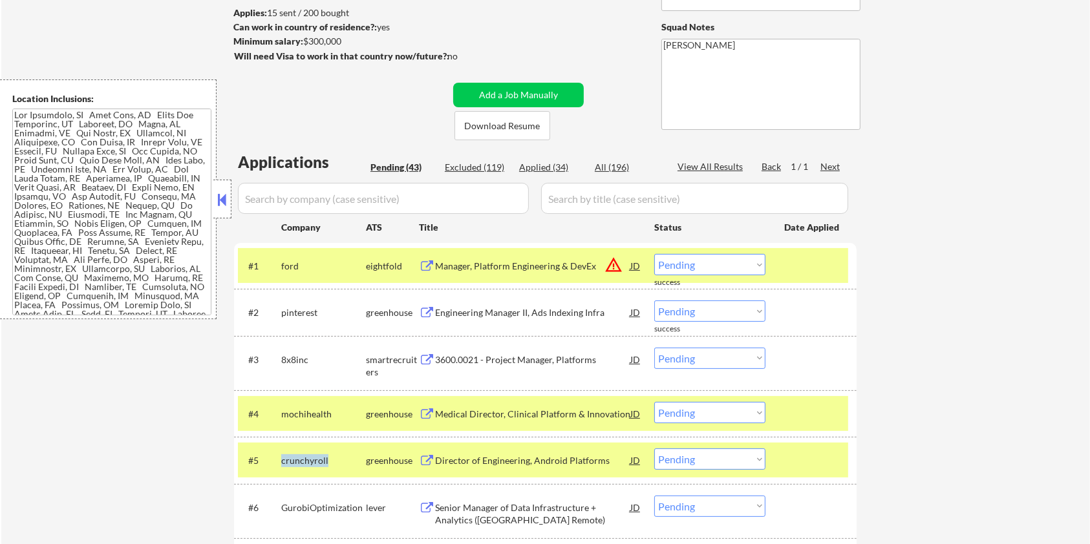
copy div "crunchyroll"
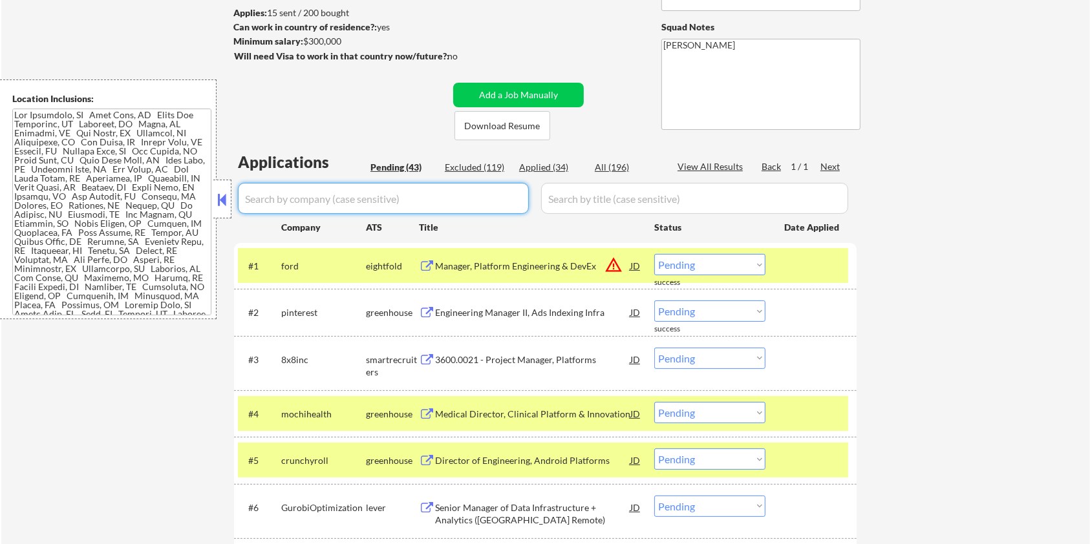
click at [293, 208] on input "input" at bounding box center [383, 198] width 291 height 31
paste input "crunchyroll"
click at [608, 200] on input "input" at bounding box center [694, 198] width 307 height 31
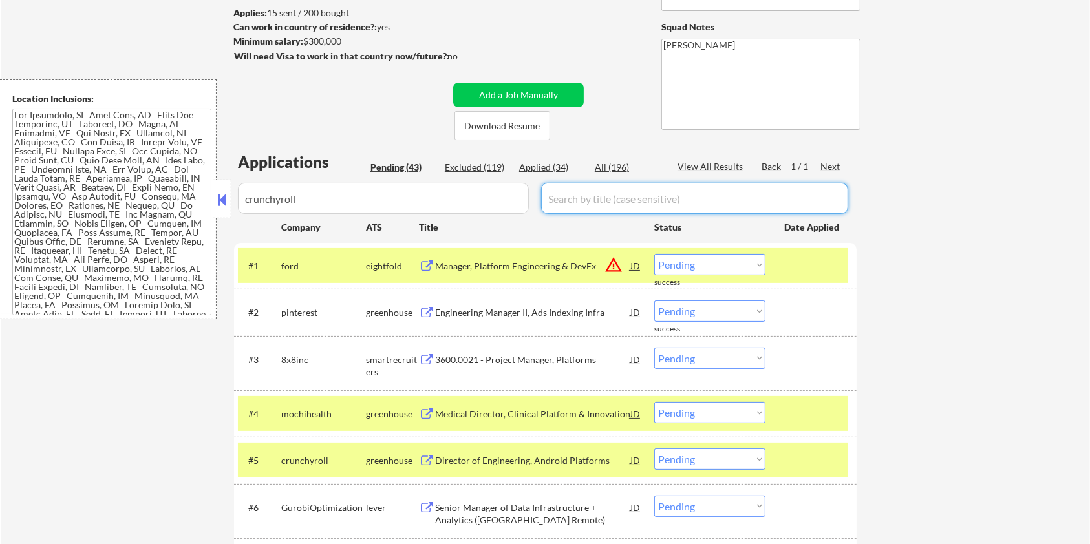
click at [600, 170] on div "All (196)" at bounding box center [627, 167] width 65 height 13
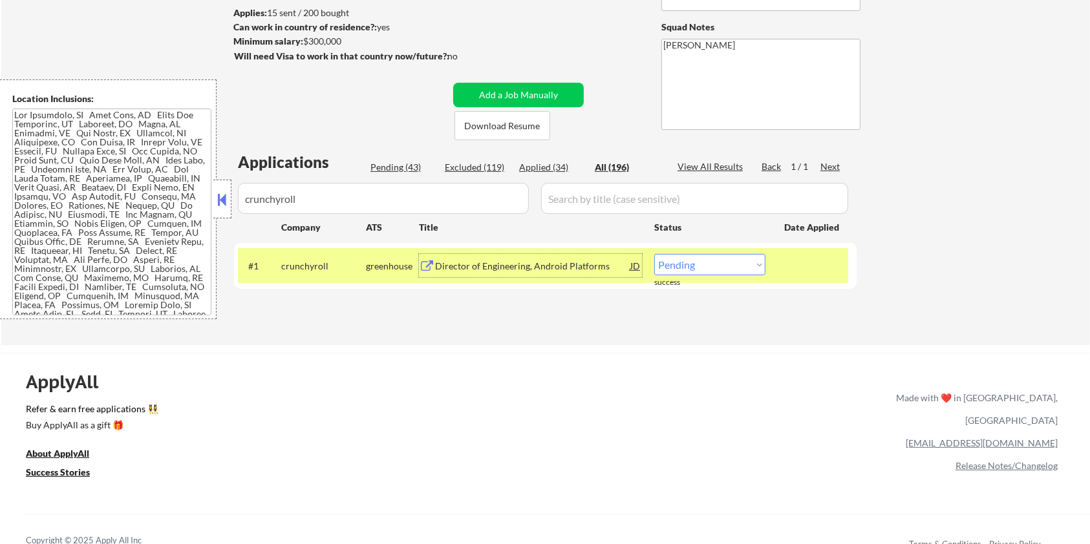
click at [544, 274] on div "Director of Engineering, Android Platforms" at bounding box center [532, 265] width 195 height 23
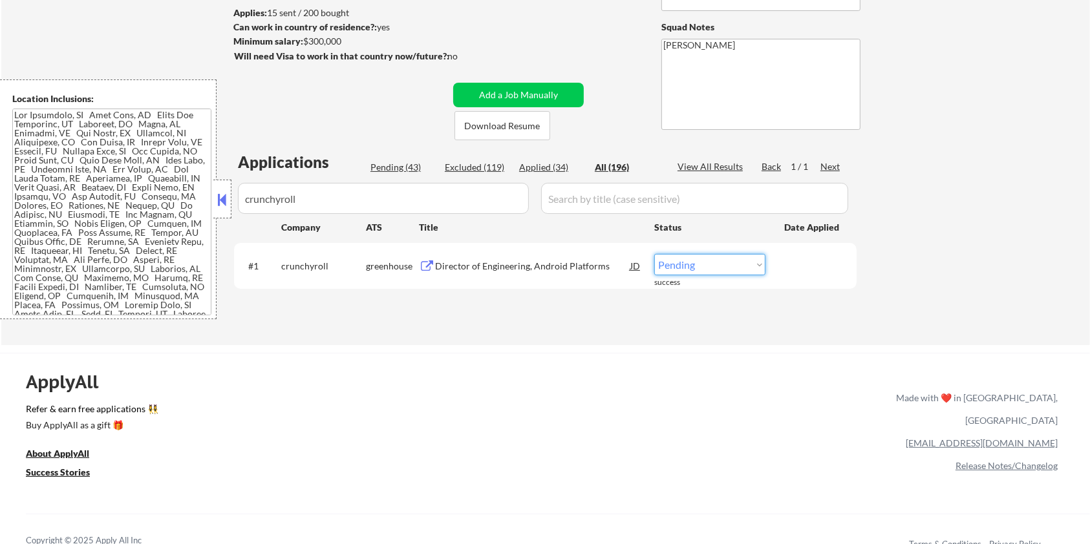
click at [698, 264] on select "Choose an option... Pending Applied Excluded (Questions) Excluded (Expired) Exc…" at bounding box center [709, 264] width 111 height 21
click at [654, 254] on select "Choose an option... Pending Applied Excluded (Questions) Excluded (Expired) Exc…" at bounding box center [709, 264] width 111 height 21
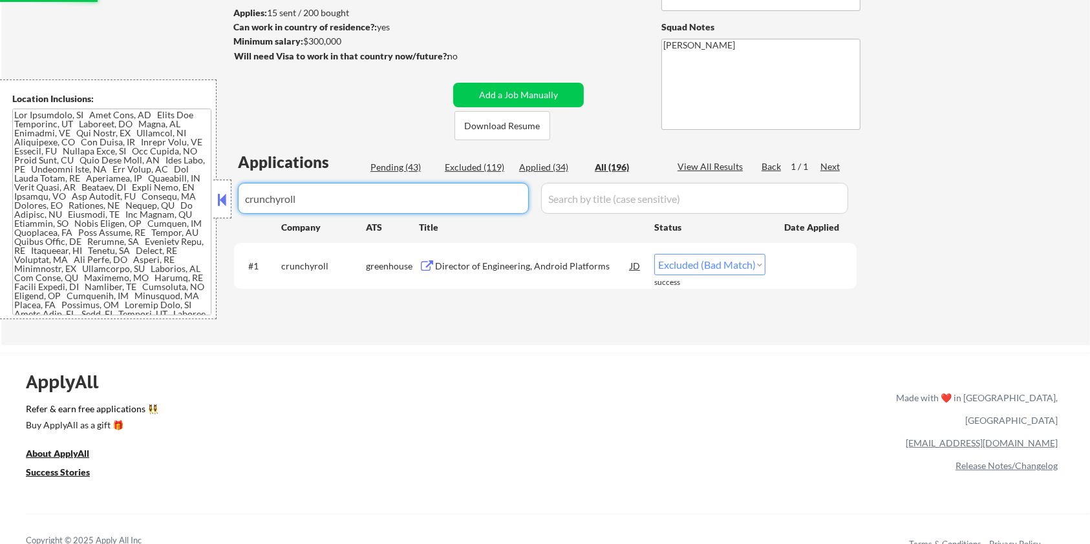
drag, startPoint x: 351, startPoint y: 202, endPoint x: 236, endPoint y: 201, distance: 115.1
click at [236, 201] on div "Applications Pending (43) Excluded (119) Applied (34) All (196) View All Result…" at bounding box center [545, 235] width 623 height 169
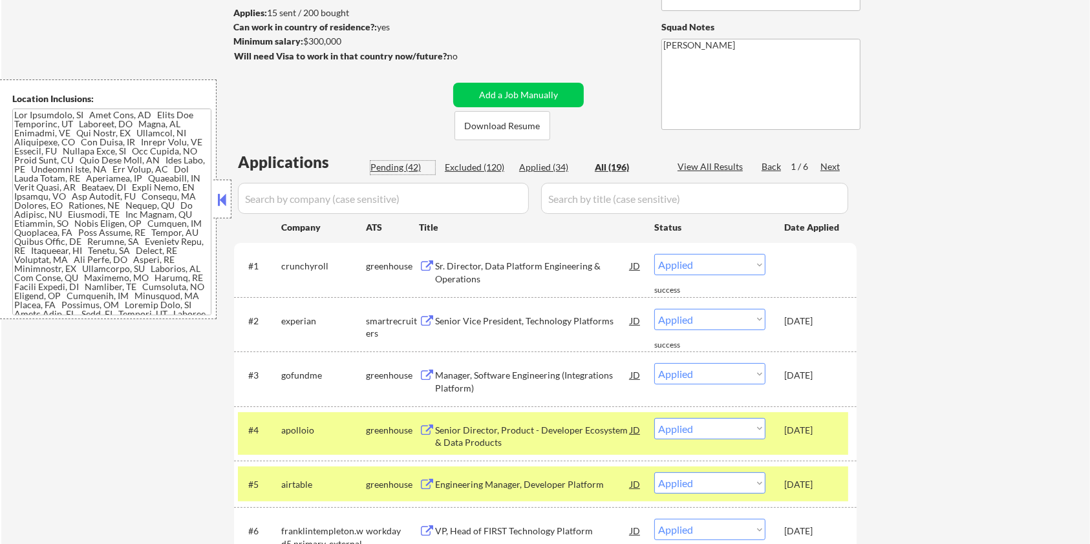
click at [404, 169] on div "Pending (42)" at bounding box center [403, 167] width 65 height 13
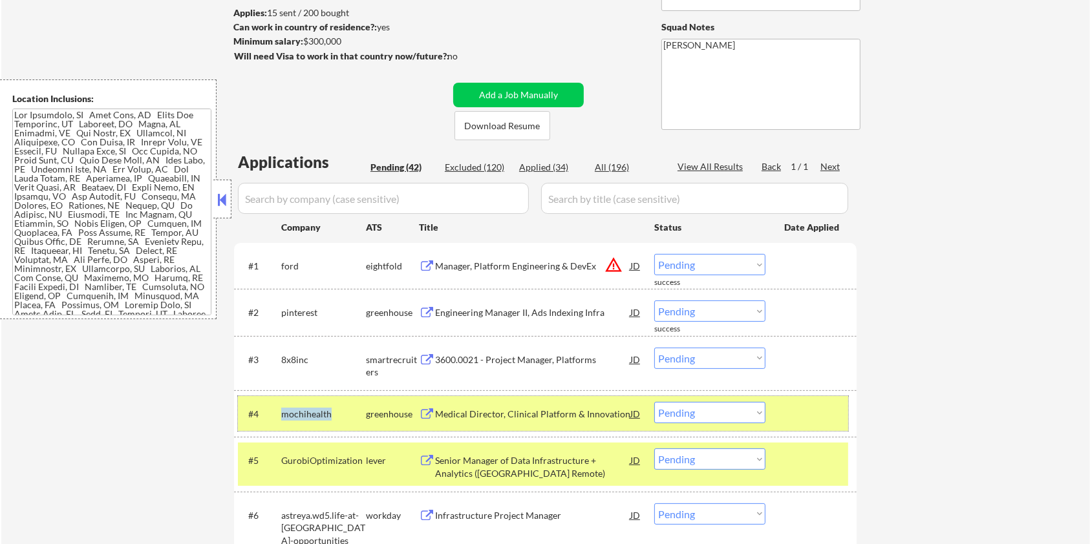
drag, startPoint x: 337, startPoint y: 415, endPoint x: 280, endPoint y: 418, distance: 57.0
click at [280, 418] on div "#4 mochihealth greenhouse Medical Director, Clinical Platform & Innovation JD w…" at bounding box center [543, 413] width 610 height 35
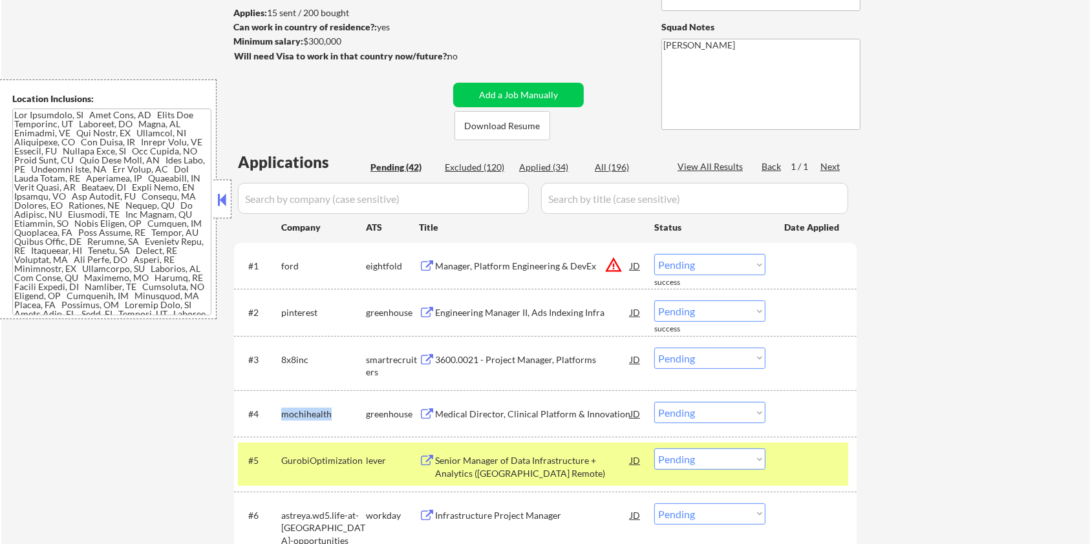
copy div "mochihealth"
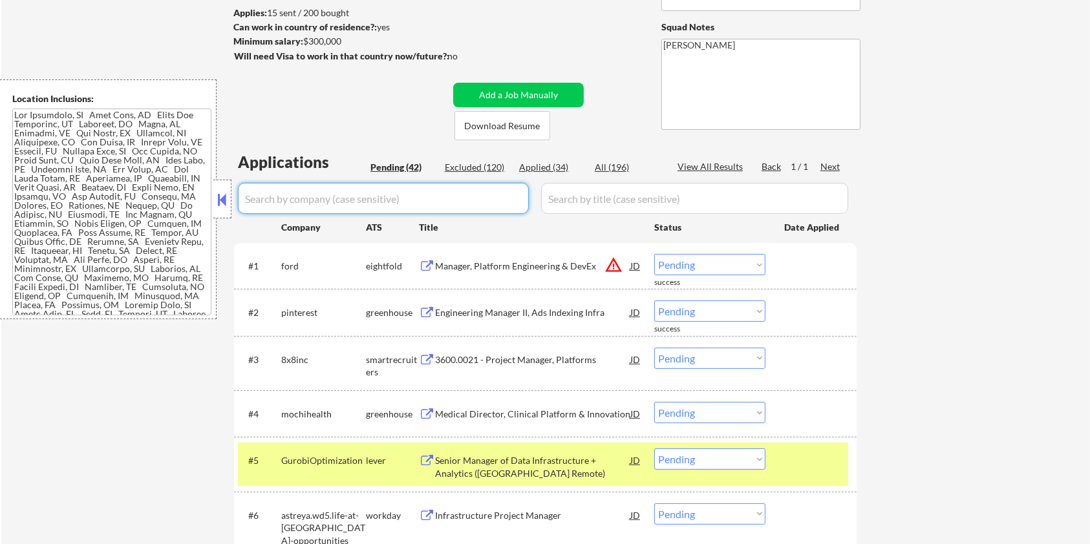
click at [307, 200] on input "input" at bounding box center [383, 198] width 291 height 31
paste input "mochihealth"
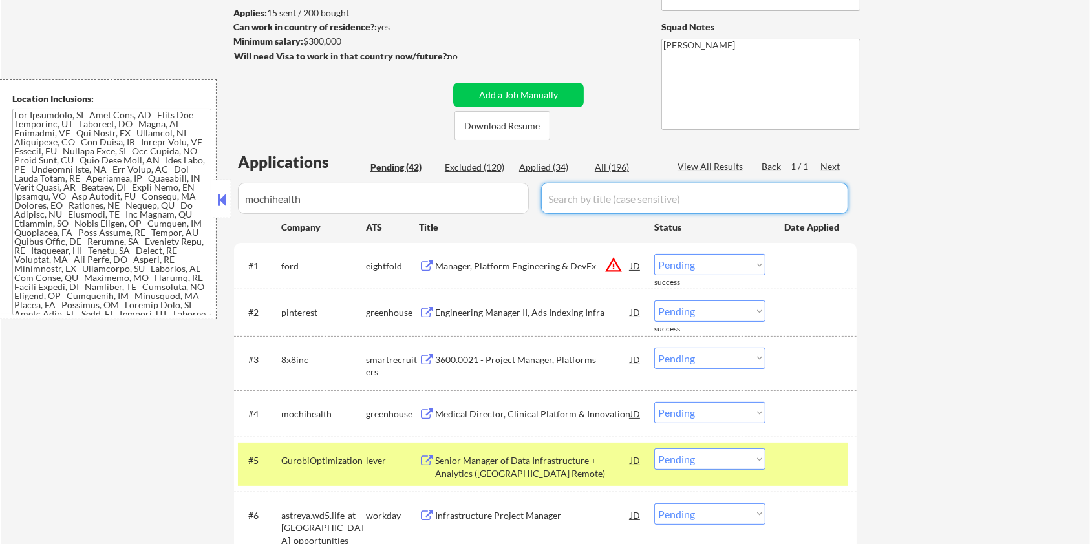
drag, startPoint x: 552, startPoint y: 194, endPoint x: 574, endPoint y: 191, distance: 22.9
click at [555, 194] on input "input" at bounding box center [694, 198] width 307 height 31
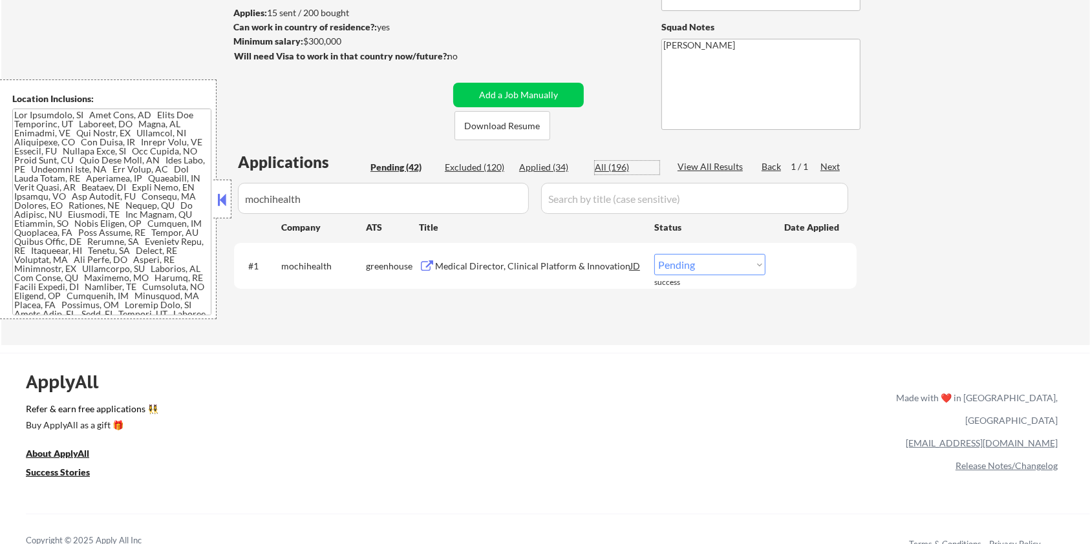
click at [550, 260] on div "Medical Director, Clinical Platform & Innovation" at bounding box center [532, 266] width 195 height 13
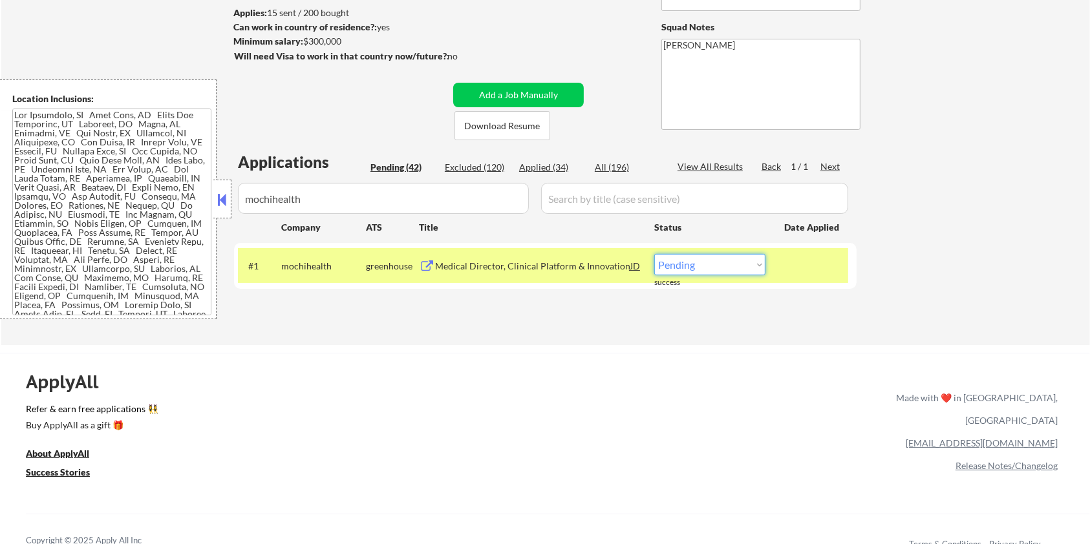
click at [699, 273] on select "Choose an option... Pending Applied Excluded (Questions) Excluded (Expired) Exc…" at bounding box center [709, 264] width 111 height 21
click at [654, 254] on select "Choose an option... Pending Applied Excluded (Questions) Excluded (Expired) Exc…" at bounding box center [709, 264] width 111 height 21
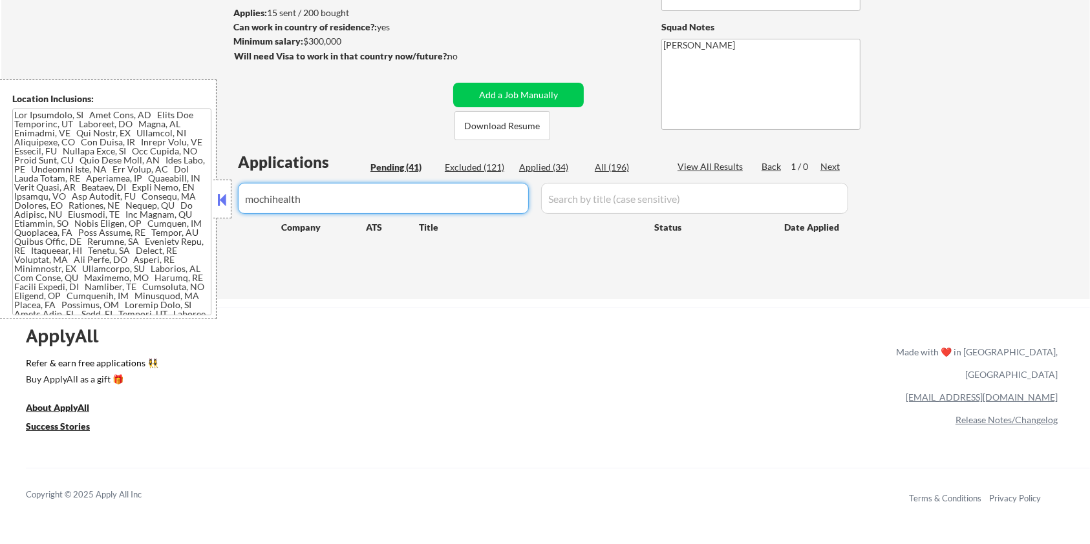
drag, startPoint x: 349, startPoint y: 201, endPoint x: 220, endPoint y: 197, distance: 128.1
click at [220, 197] on body "← Return to /applysquad Mailslurp Inbox Job Search Builder Aaron Stone User Ema…" at bounding box center [545, 100] width 1090 height 544
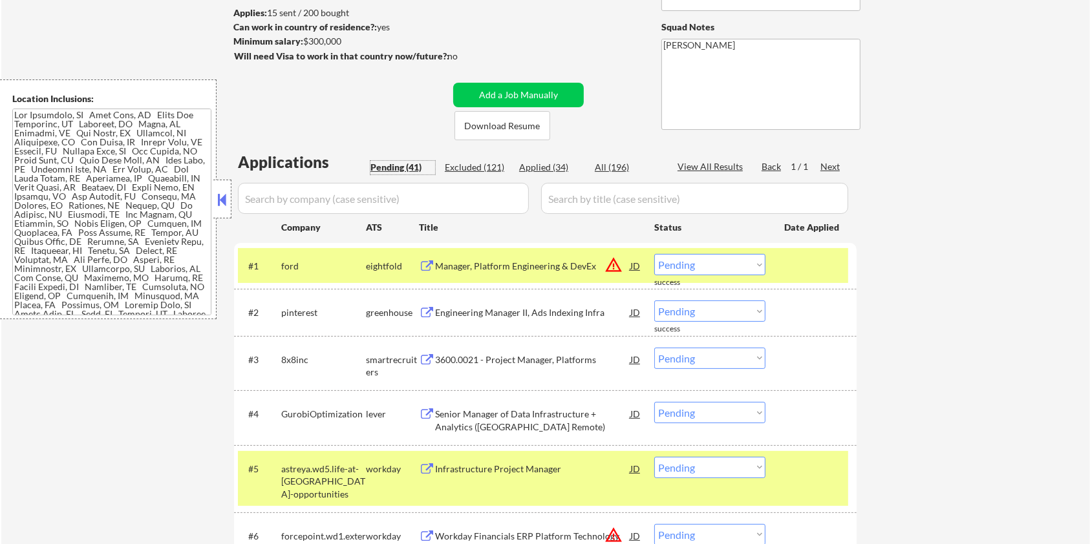
click at [375, 162] on div "Pending (41)" at bounding box center [403, 167] width 65 height 13
click at [784, 268] on div at bounding box center [812, 265] width 57 height 23
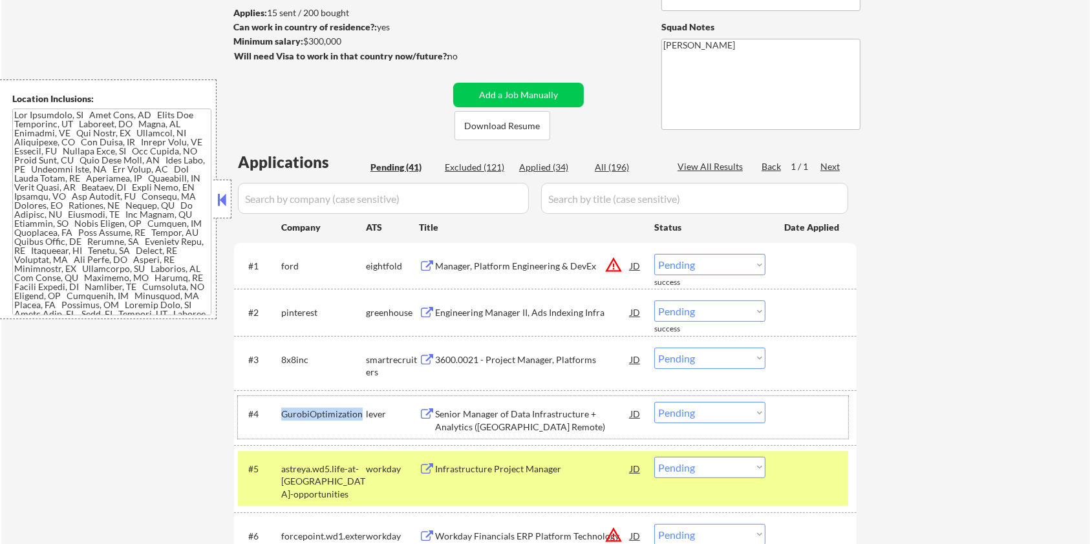
drag, startPoint x: 361, startPoint y: 411, endPoint x: 279, endPoint y: 414, distance: 82.2
click at [279, 414] on div "#4 GurobiOptimization lever Senior Manager of Data Infrastructure + Analytics (…" at bounding box center [543, 417] width 610 height 43
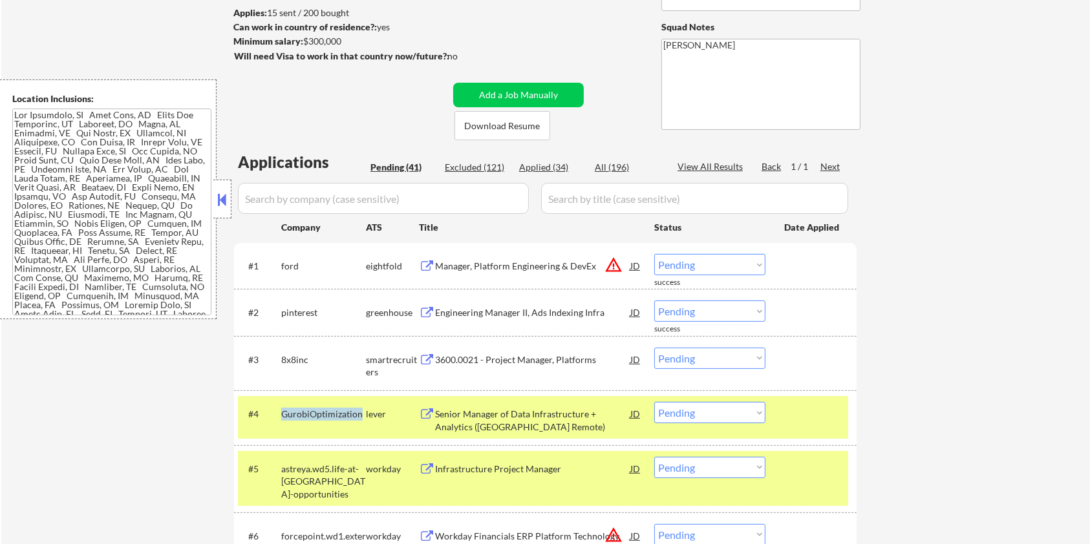
copy div "GurobiOptimization"
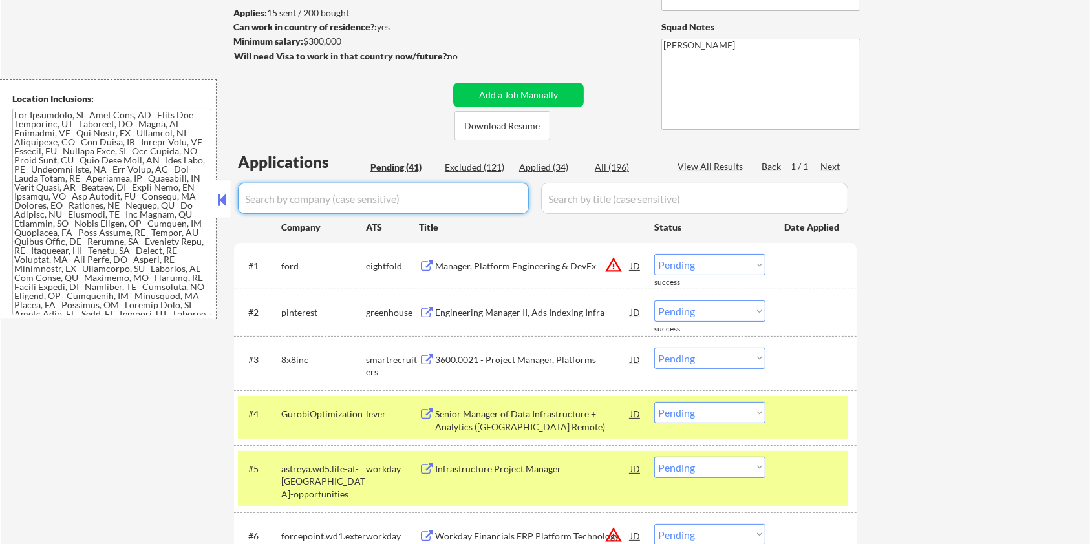
click at [300, 204] on input "input" at bounding box center [383, 198] width 291 height 31
paste input "GurobiOptimization"
drag, startPoint x: 570, startPoint y: 201, endPoint x: 597, endPoint y: 185, distance: 31.1
click at [571, 201] on input "input" at bounding box center [694, 198] width 307 height 31
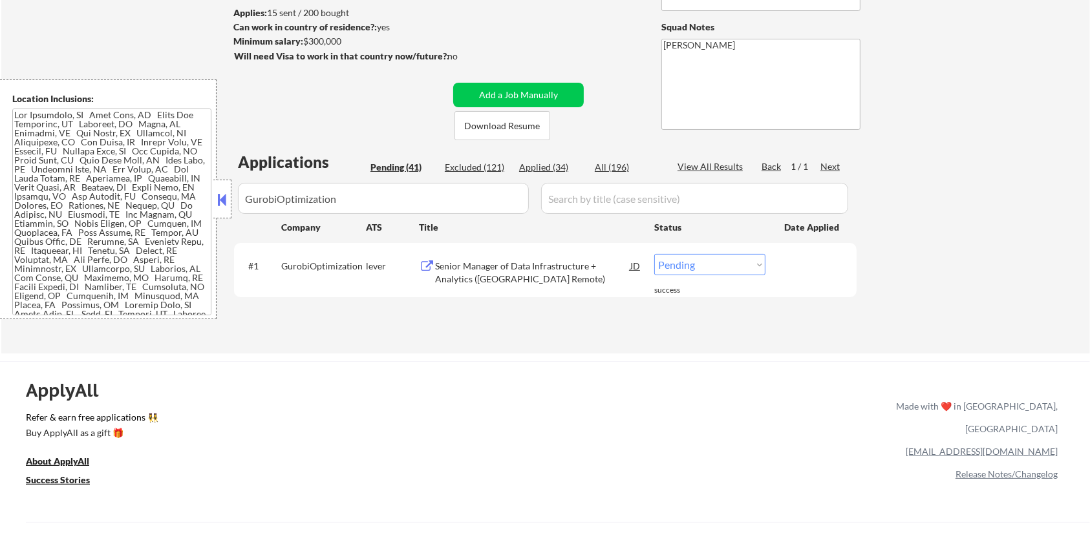
click at [528, 264] on div "Senior Manager of Data Infrastructure + Analytics (USA Remote)" at bounding box center [532, 272] width 195 height 25
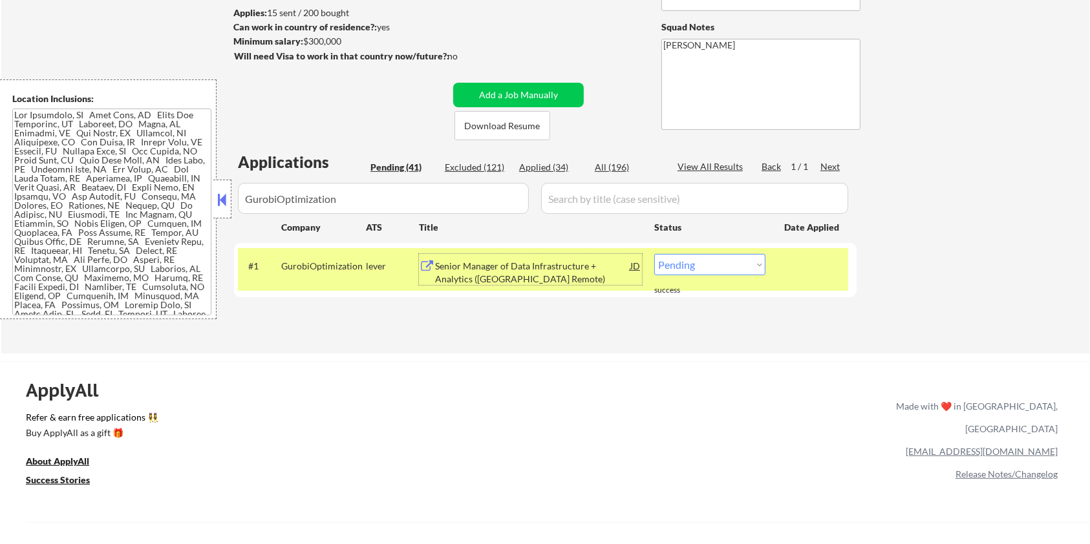
click at [709, 266] on select "Choose an option... Pending Applied Excluded (Questions) Excluded (Expired) Exc…" at bounding box center [709, 264] width 111 height 21
click at [654, 254] on select "Choose an option... Pending Applied Excluded (Questions) Excluded (Expired) Exc…" at bounding box center [709, 264] width 111 height 21
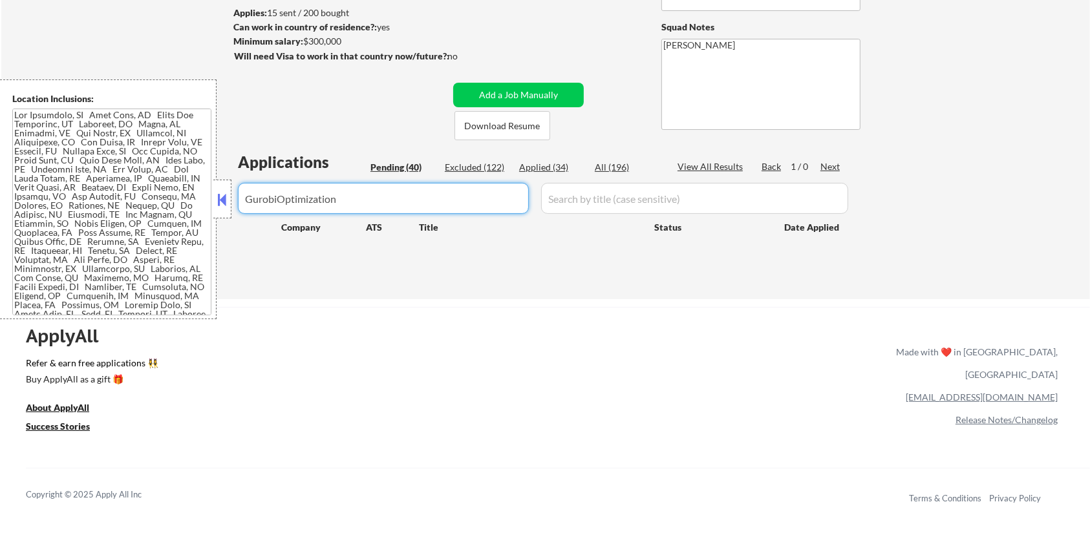
drag, startPoint x: 435, startPoint y: 211, endPoint x: 193, endPoint y: 211, distance: 241.2
click at [193, 211] on body "← Return to /applysquad Mailslurp Inbox Job Search Builder Aaron Stone User Ema…" at bounding box center [545, 100] width 1090 height 544
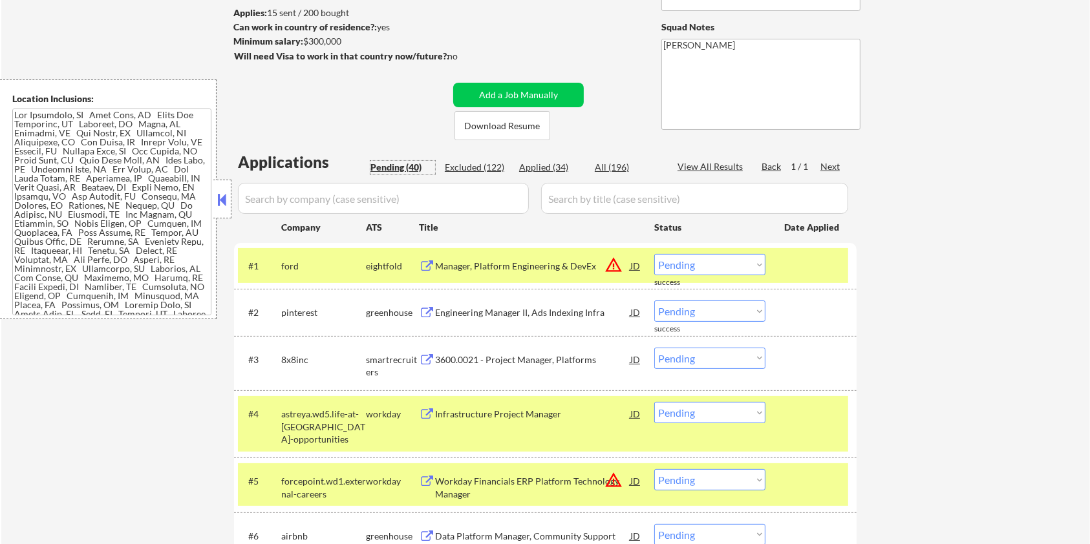
click at [389, 164] on div "Pending (40)" at bounding box center [403, 167] width 65 height 13
drag, startPoint x: 336, startPoint y: 435, endPoint x: 282, endPoint y: 411, distance: 59.1
click at [282, 411] on div "astreya.wd5.life-at-astreya-opportunities" at bounding box center [323, 427] width 85 height 38
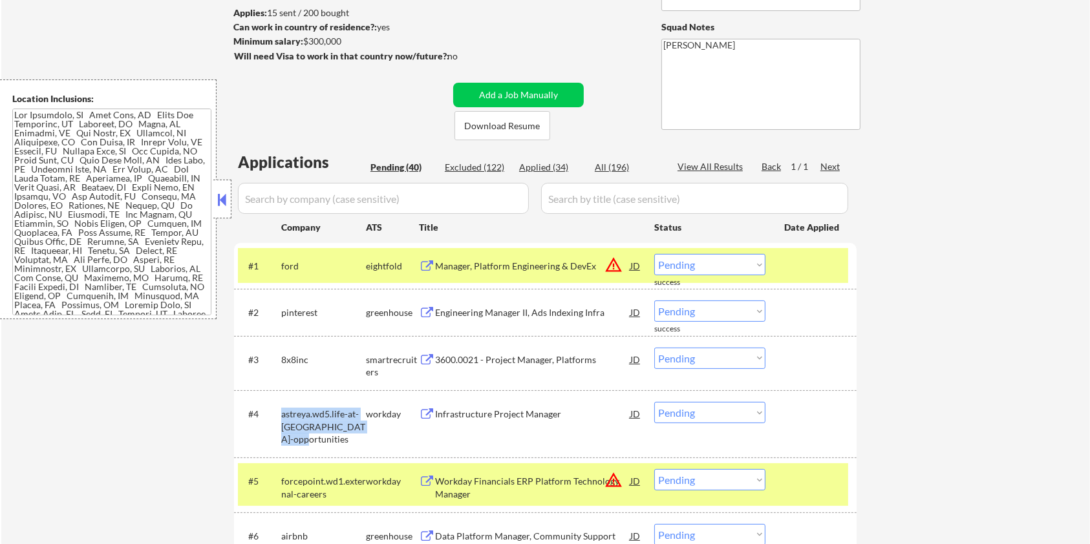
copy div "astreya.wd5.life-at-astreya-opportunities"
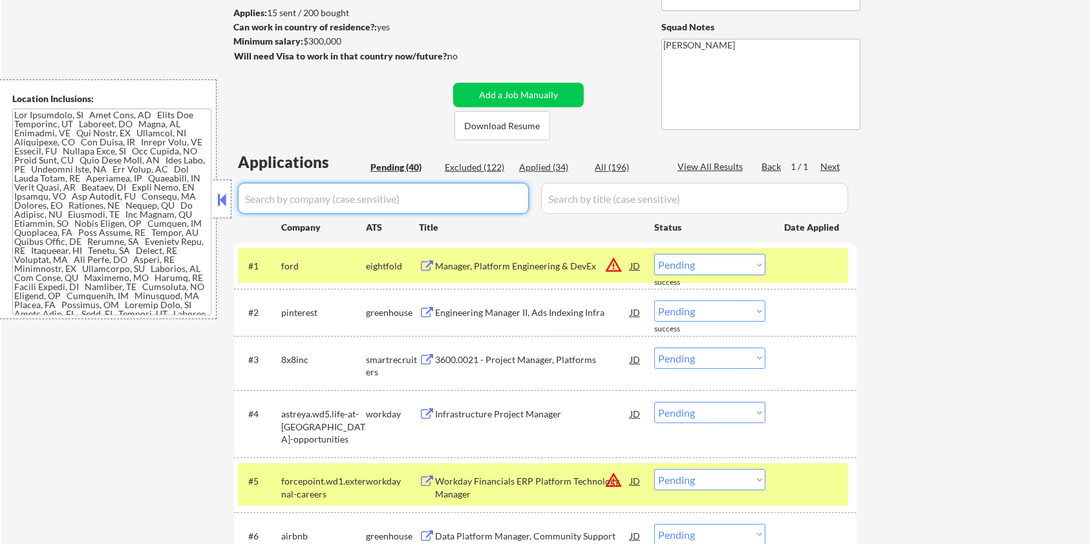
click at [321, 195] on input "input" at bounding box center [383, 198] width 291 height 31
paste input "astreya.wd5.life-at-astreya-opportunities"
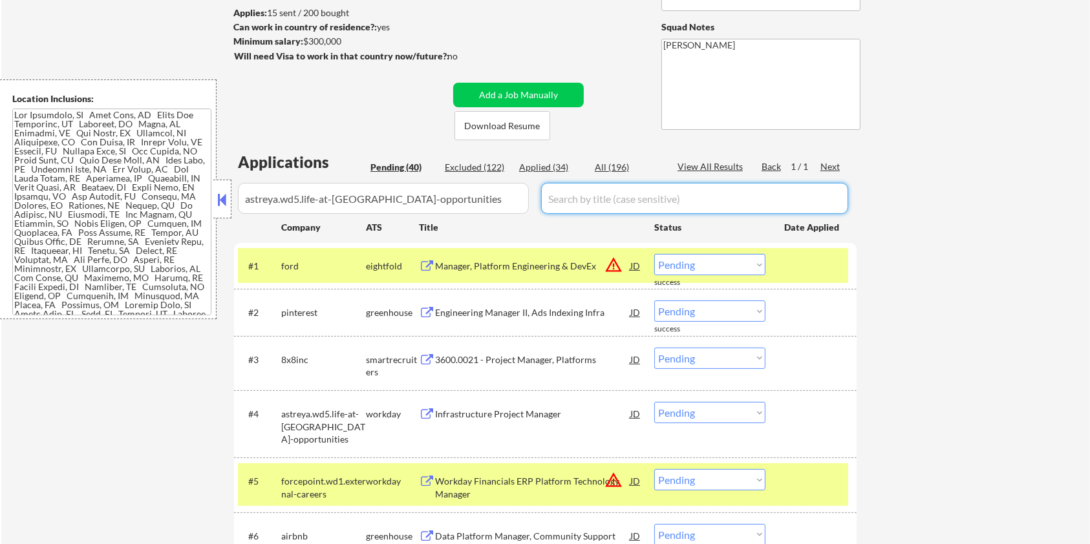
click at [620, 197] on input "input" at bounding box center [694, 198] width 307 height 31
click at [616, 161] on div "All (196)" at bounding box center [627, 167] width 65 height 13
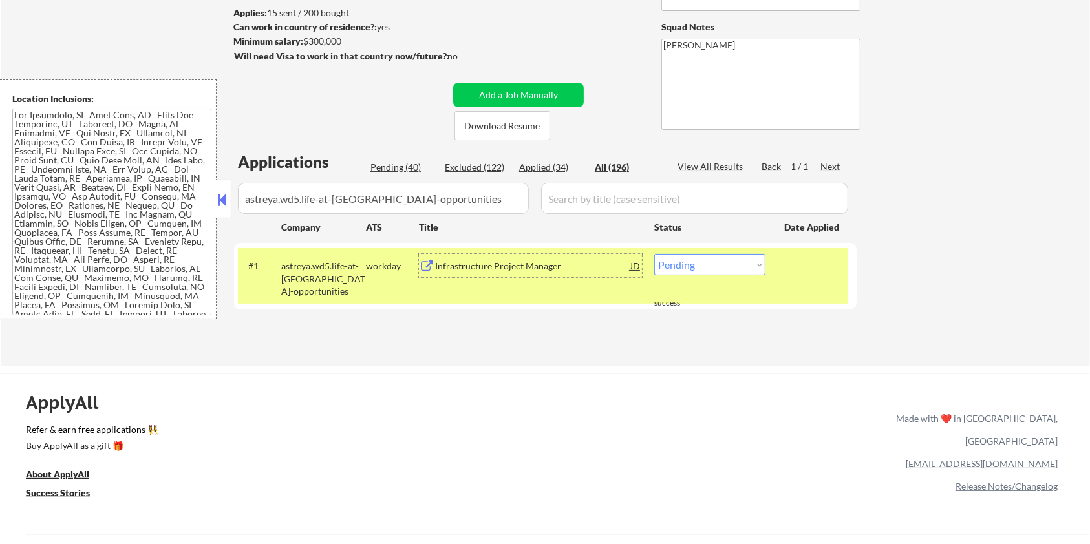
click at [486, 260] on div "Infrastructure Project Manager" at bounding box center [532, 266] width 195 height 13
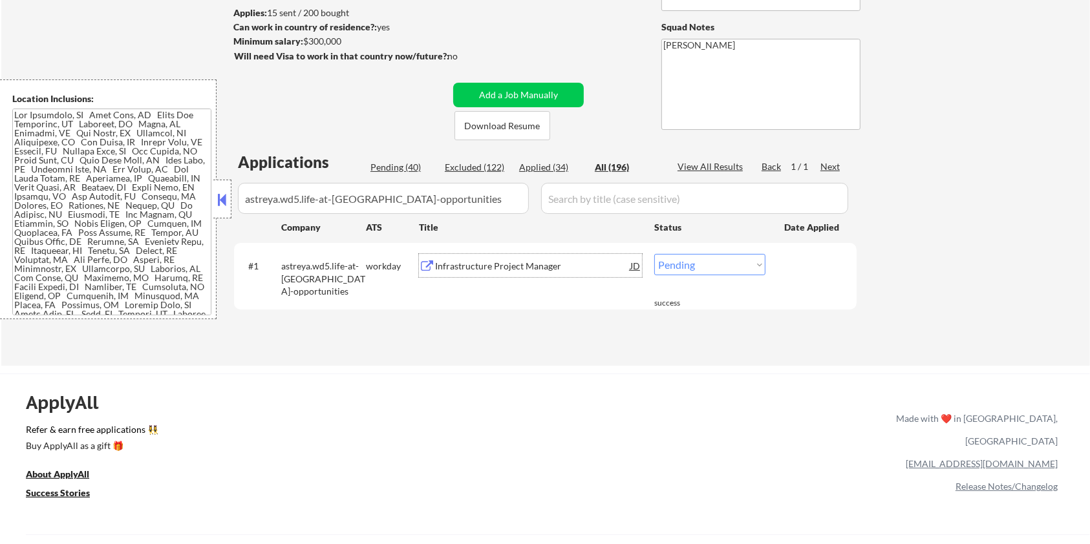
click at [705, 264] on select "Choose an option... Pending Applied Excluded (Questions) Excluded (Expired) Exc…" at bounding box center [709, 264] width 111 height 21
click at [654, 254] on select "Choose an option... Pending Applied Excluded (Questions) Excluded (Expired) Exc…" at bounding box center [709, 264] width 111 height 21
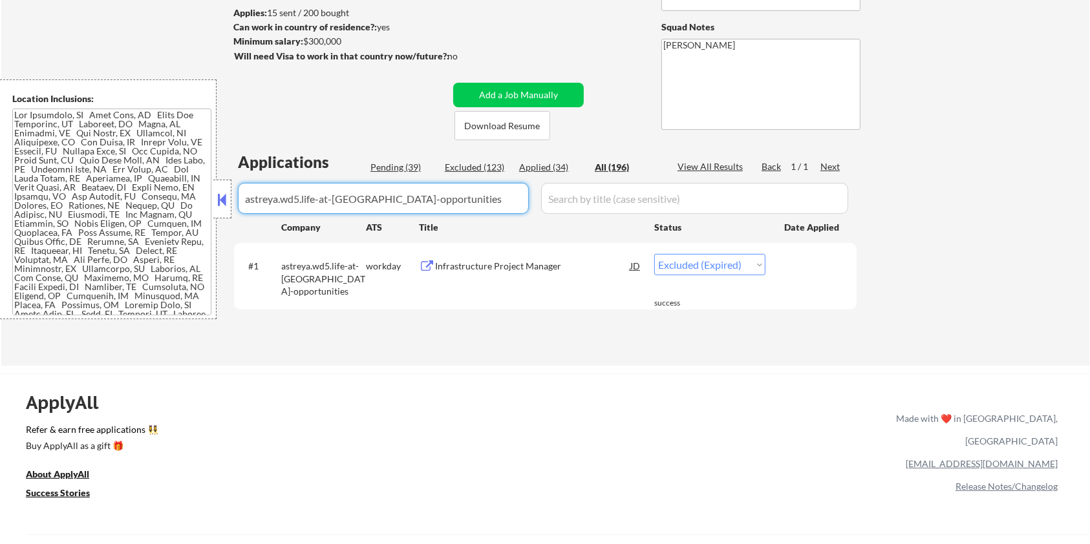
drag, startPoint x: 424, startPoint y: 197, endPoint x: 145, endPoint y: 197, distance: 279.3
click at [145, 197] on body "← Return to /applysquad Mailslurp Inbox Job Search Builder Aaron Stone User Ema…" at bounding box center [545, 100] width 1090 height 544
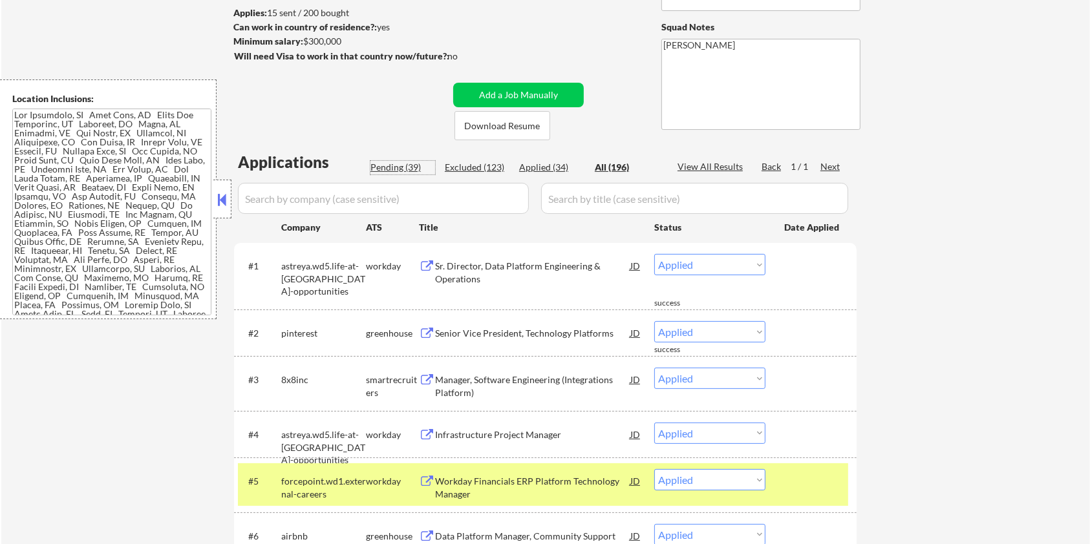
click at [387, 163] on div "Pending (39)" at bounding box center [403, 167] width 65 height 13
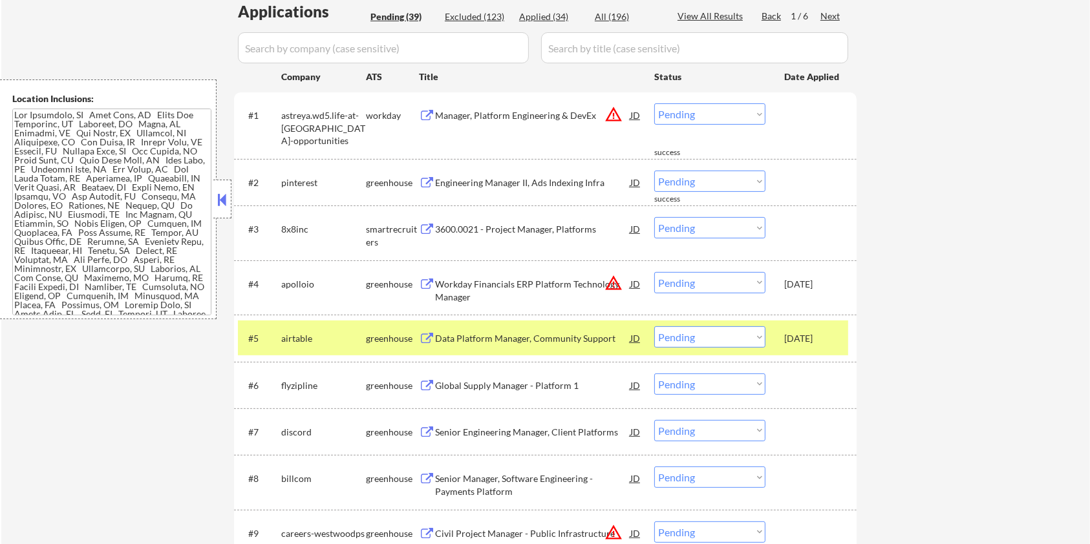
scroll to position [345, 0]
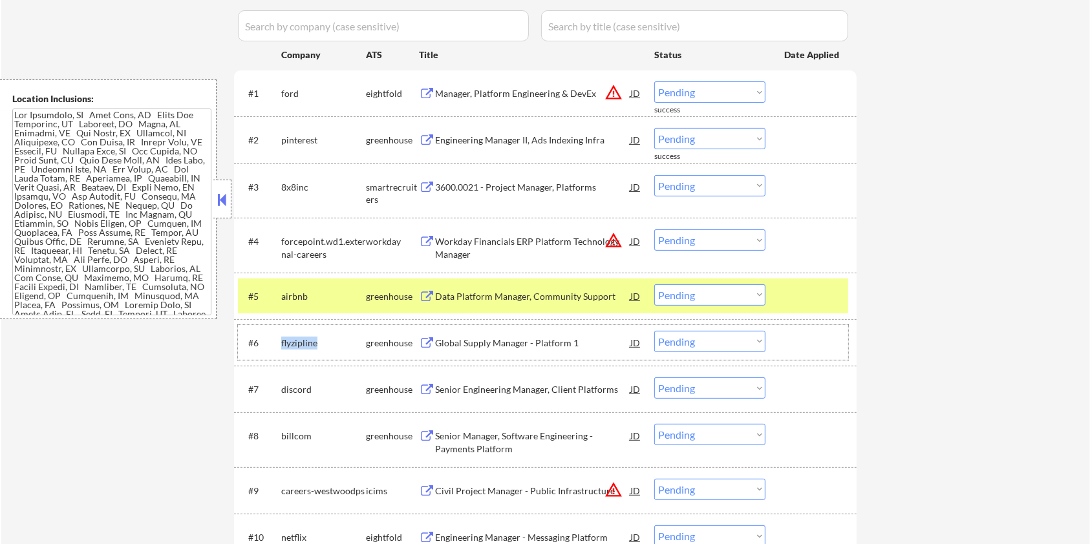
drag, startPoint x: 325, startPoint y: 343, endPoint x: 280, endPoint y: 332, distance: 46.7
click at [280, 332] on div "#6 flyzipline greenhouse Global Supply Manager - Platform 1 JD warning_amber Ch…" at bounding box center [543, 342] width 610 height 35
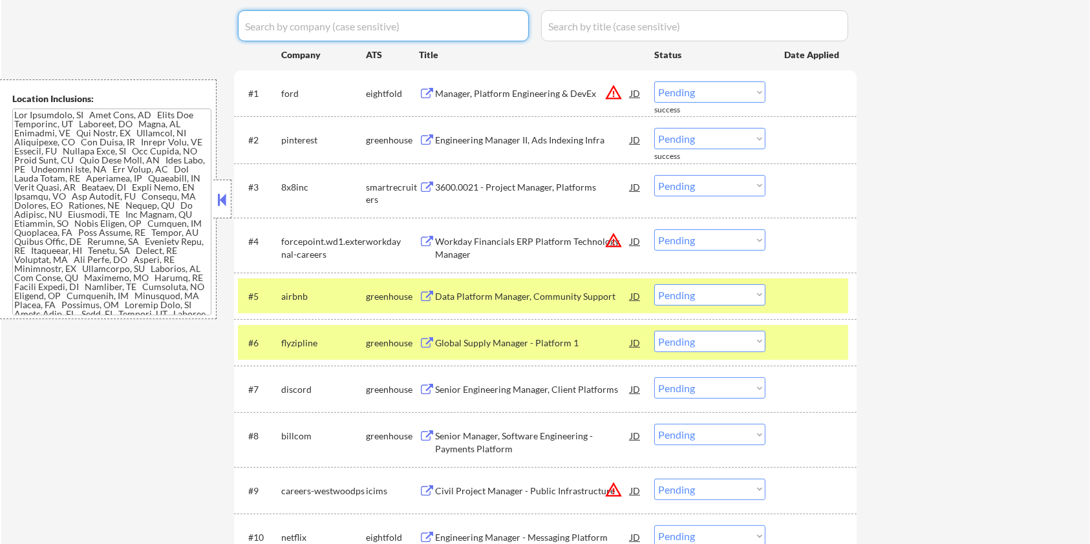
click at [290, 28] on input "input" at bounding box center [383, 25] width 291 height 31
paste input "flyzipline"
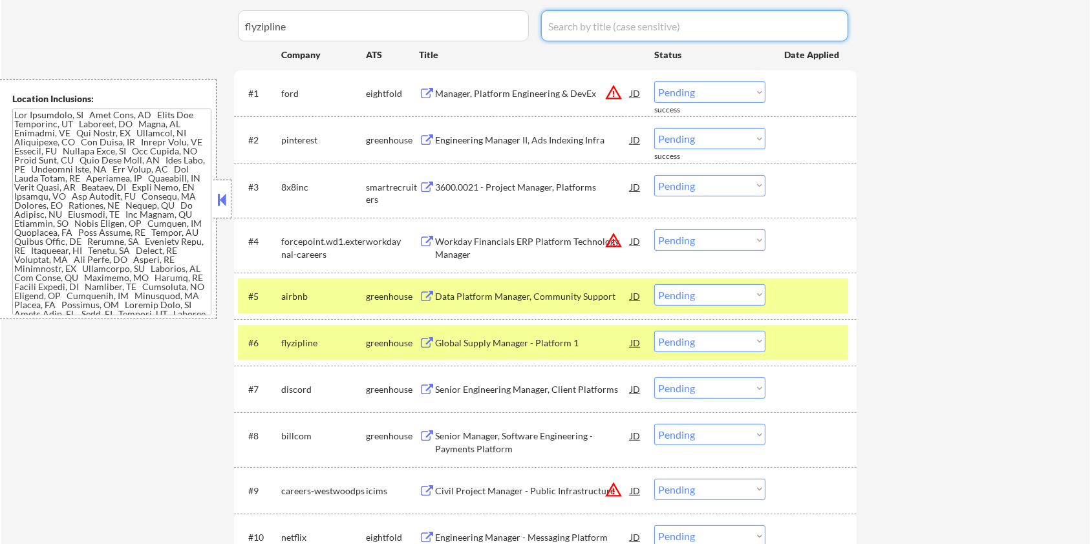
click at [567, 21] on input "input" at bounding box center [694, 25] width 307 height 31
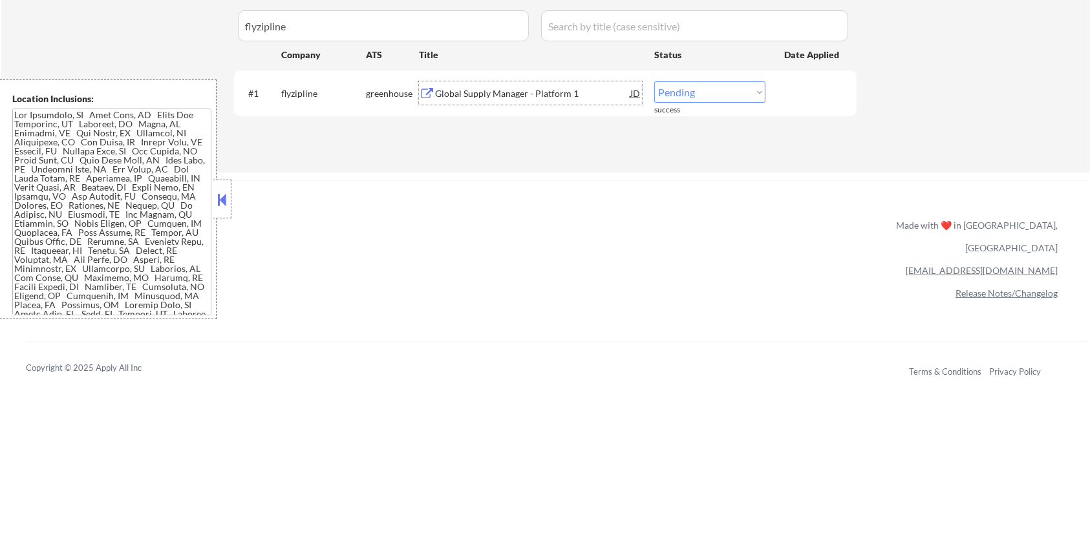
click at [515, 94] on div "Global Supply Manager - Platform 1" at bounding box center [532, 93] width 195 height 13
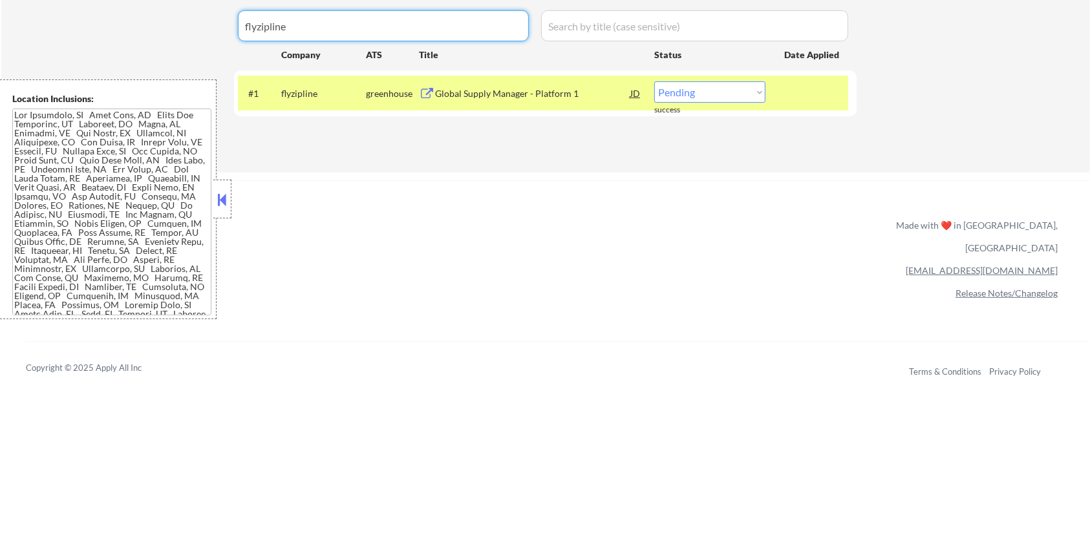
drag, startPoint x: 329, startPoint y: 28, endPoint x: 226, endPoint y: 28, distance: 103.5
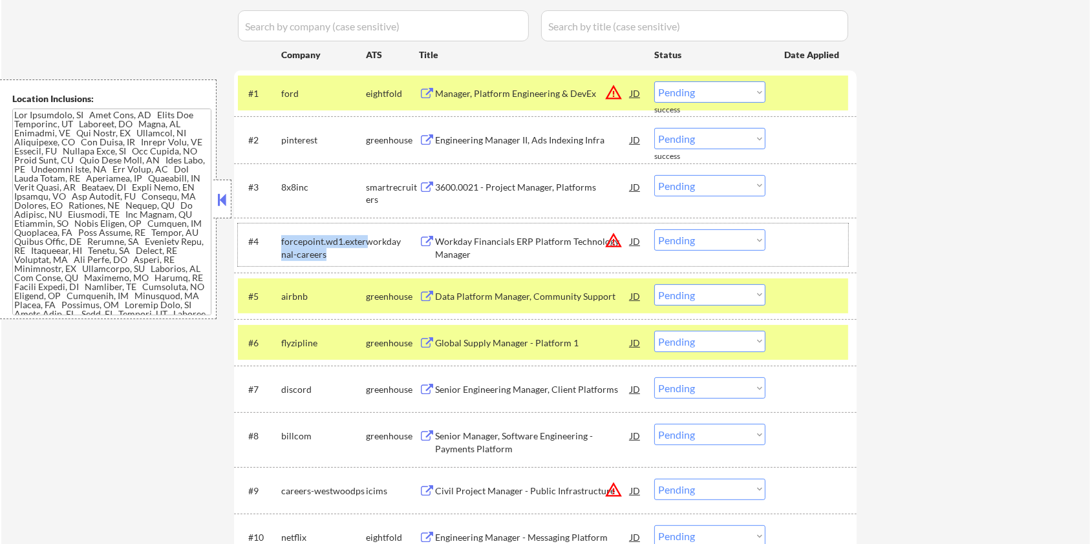
drag, startPoint x: 333, startPoint y: 256, endPoint x: 277, endPoint y: 240, distance: 57.9
click at [277, 240] on div "#4 forcepoint.wd1.external-careers workday Workday Financials ERP Platform Tech…" at bounding box center [543, 245] width 610 height 43
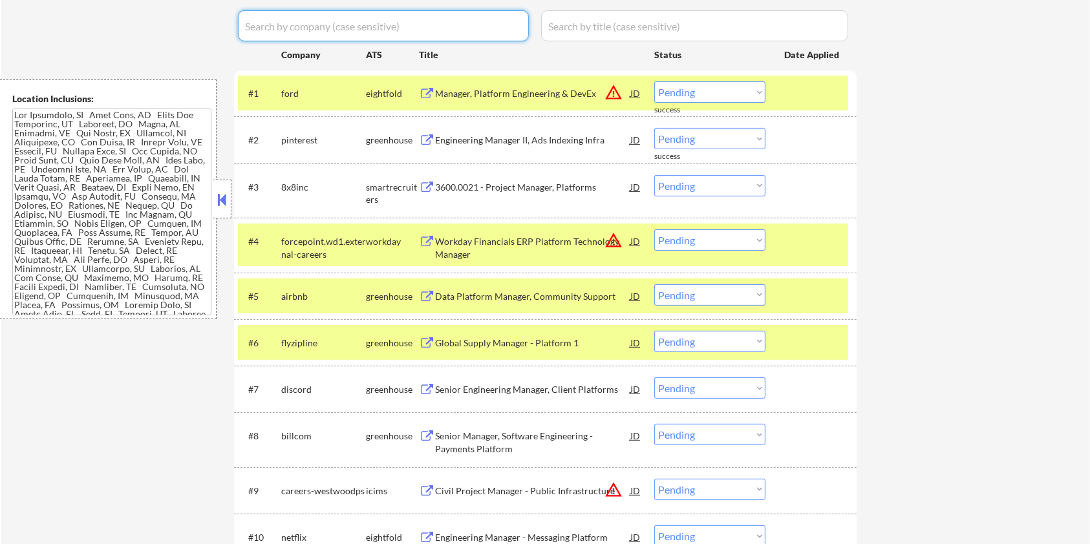
click at [295, 28] on input "input" at bounding box center [383, 25] width 291 height 31
paste input "forcepoint.wd1.external-careers"
click at [579, 23] on input "input" at bounding box center [694, 25] width 307 height 31
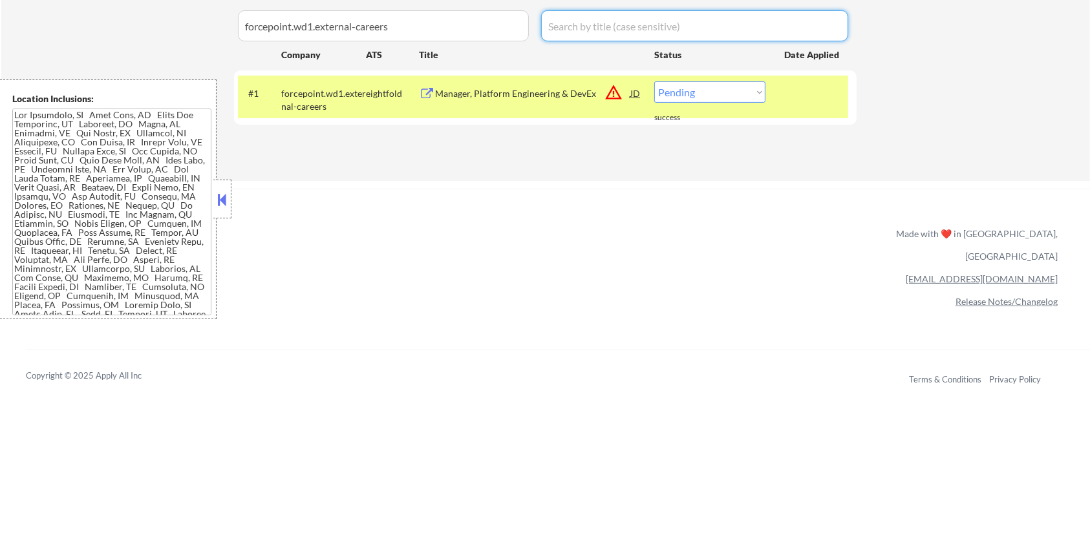
scroll to position [259, 0]
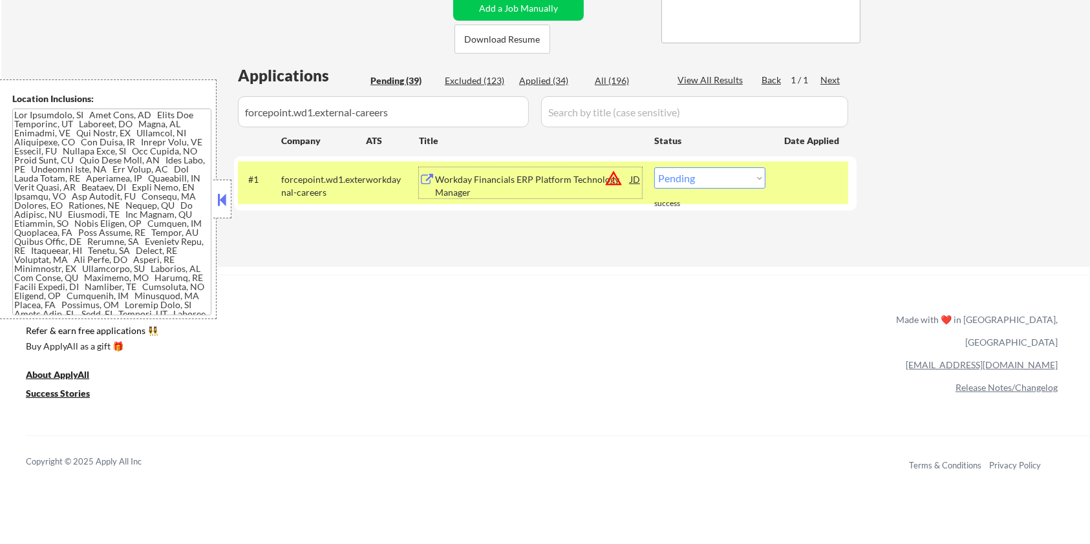
click at [508, 181] on div "Workday Financials ERP Platform Technology Manager" at bounding box center [532, 185] width 195 height 25
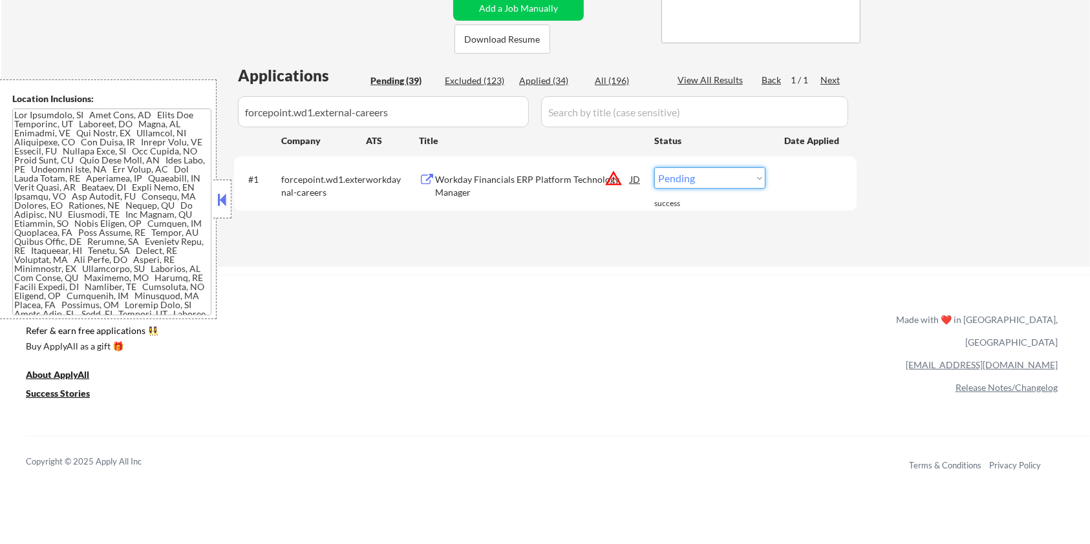
click at [735, 182] on select "Choose an option... Pending Applied Excluded (Questions) Excluded (Expired) Exc…" at bounding box center [709, 177] width 111 height 21
click at [654, 167] on select "Choose an option... Pending Applied Excluded (Questions) Excluded (Expired) Exc…" at bounding box center [709, 177] width 111 height 21
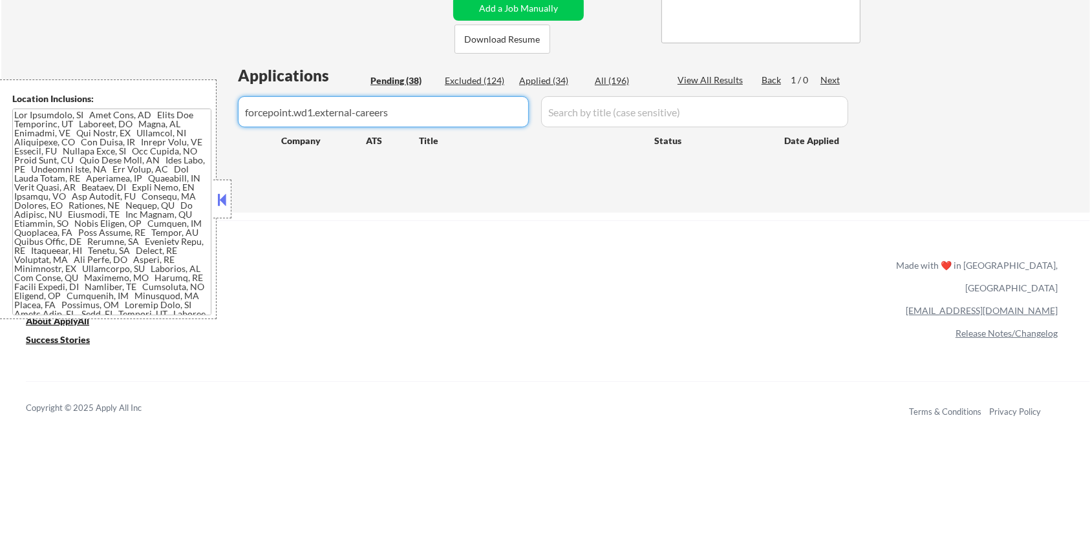
drag, startPoint x: 424, startPoint y: 124, endPoint x: 195, endPoint y: 112, distance: 229.2
click at [195, 112] on body "← Return to /applysquad Mailslurp Inbox Job Search Builder Aaron Stone User Ema…" at bounding box center [545, 13] width 1090 height 544
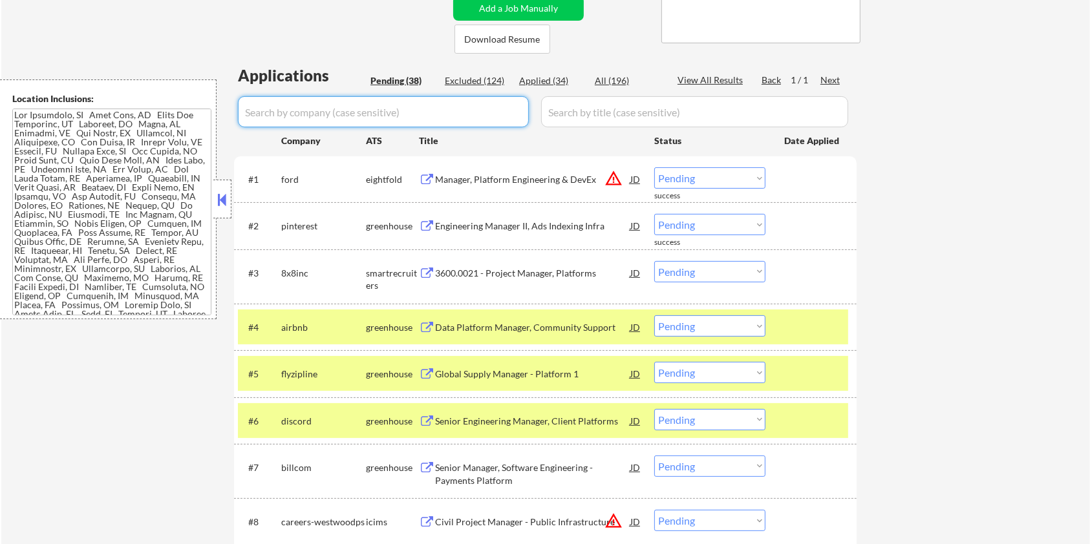
click at [815, 323] on div at bounding box center [812, 327] width 57 height 23
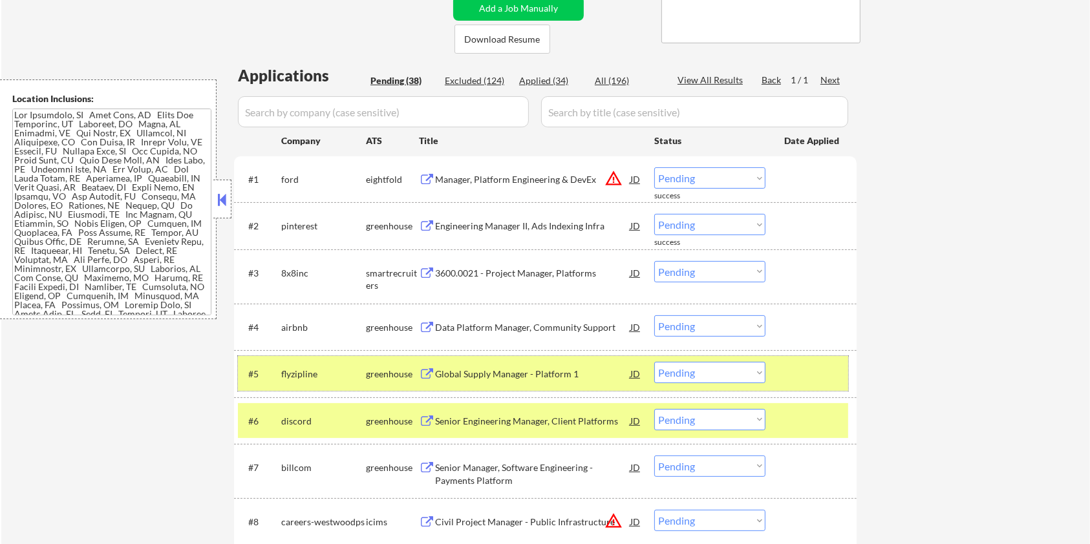
click at [808, 377] on div at bounding box center [812, 373] width 57 height 23
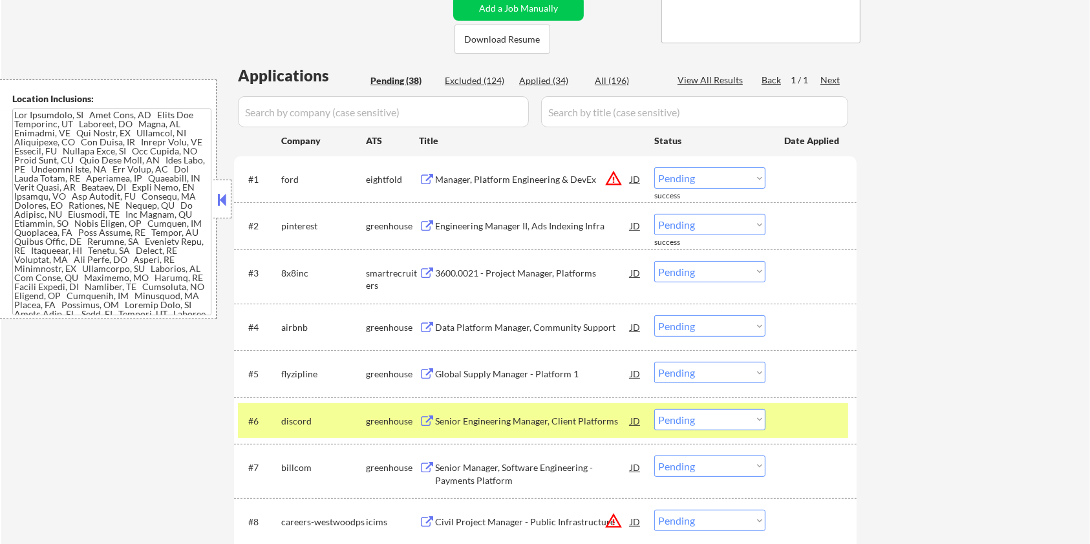
click at [791, 430] on div at bounding box center [812, 420] width 57 height 23
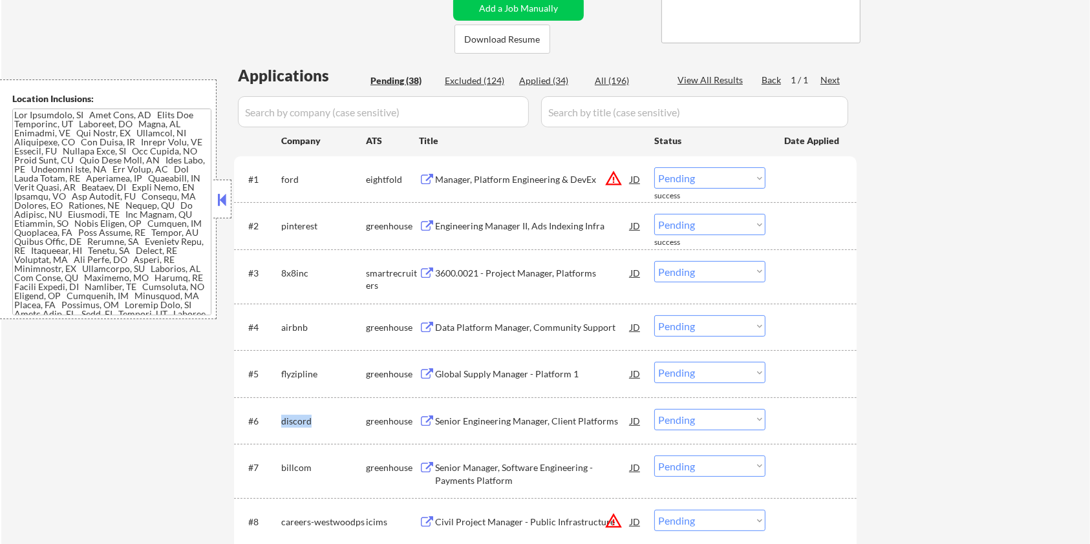
drag, startPoint x: 314, startPoint y: 421, endPoint x: 279, endPoint y: 416, distance: 35.9
click at [279, 416] on div "#6 discord greenhouse Senior Engineering Manager, Client Platforms JD warning_a…" at bounding box center [543, 420] width 610 height 35
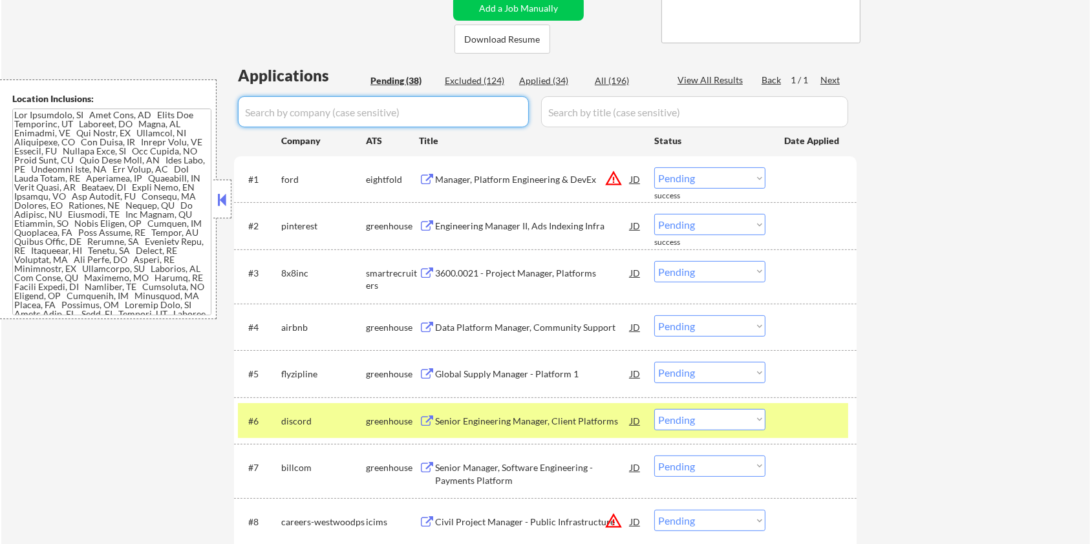
click at [305, 111] on input "input" at bounding box center [383, 111] width 291 height 31
paste input "discord"
click at [655, 116] on input "input" at bounding box center [694, 111] width 307 height 31
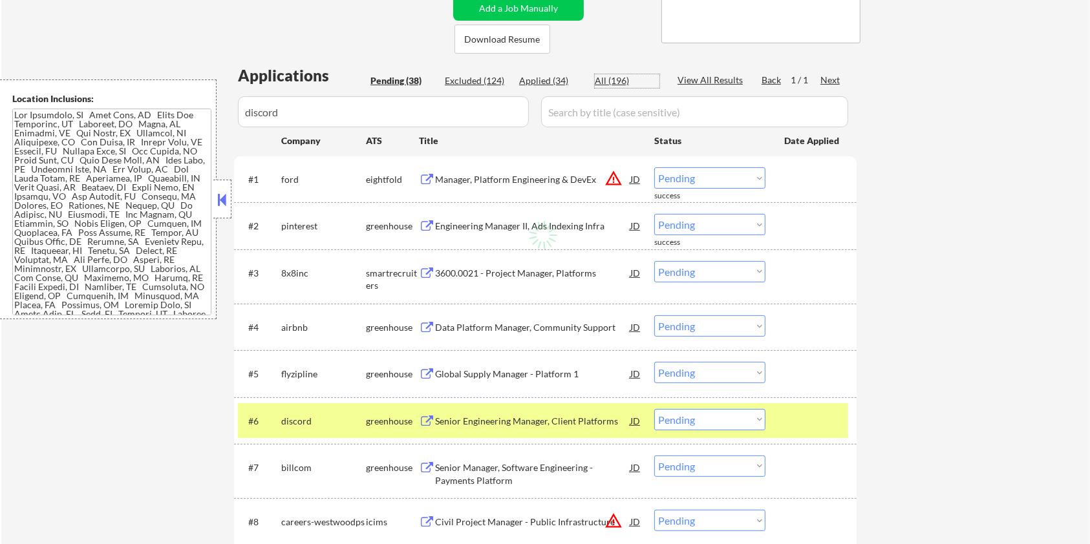
click at [603, 78] on div "All (196)" at bounding box center [627, 80] width 65 height 13
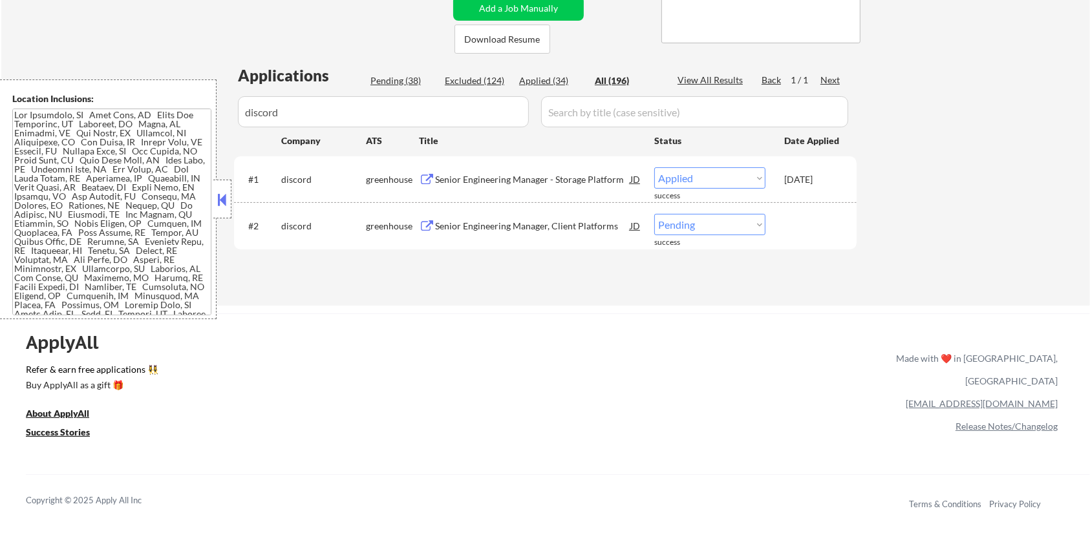
click at [550, 181] on div "Senior Engineering Manager - Storage Platform" at bounding box center [532, 179] width 195 height 13
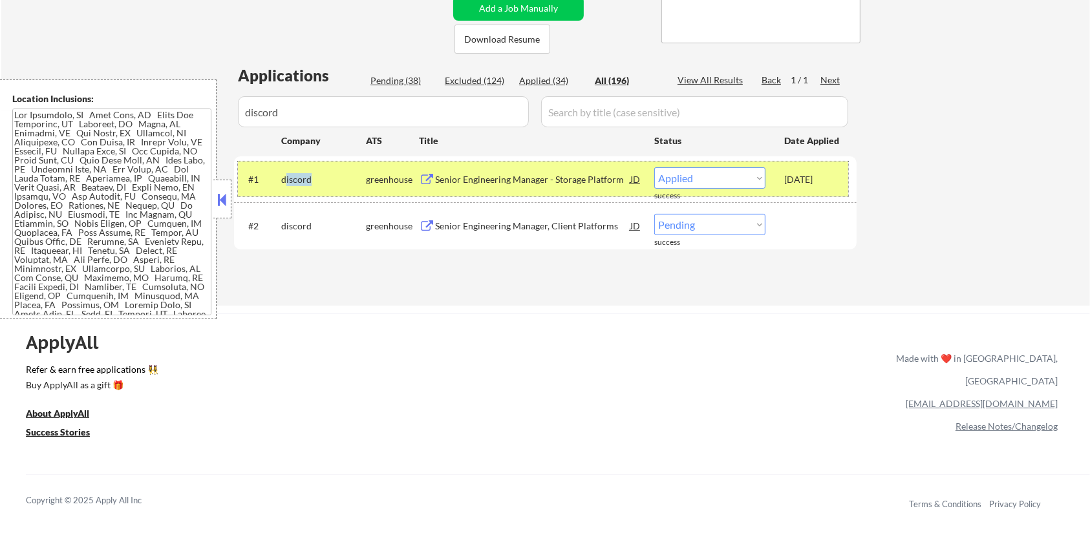
drag, startPoint x: 317, startPoint y: 178, endPoint x: 285, endPoint y: 170, distance: 33.2
click at [285, 170] on div "discord" at bounding box center [323, 178] width 85 height 23
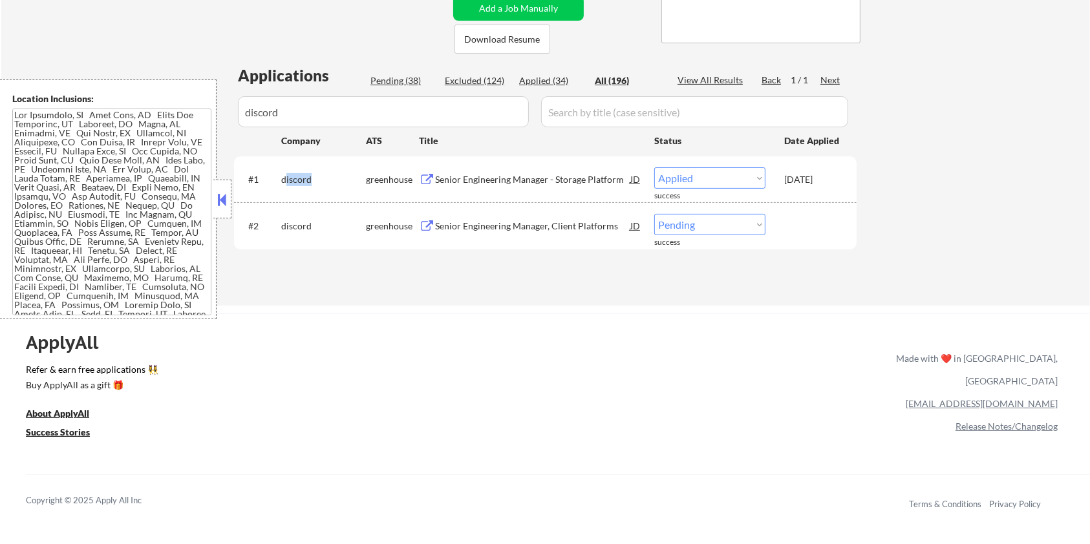
click at [322, 184] on div "discord" at bounding box center [323, 179] width 85 height 13
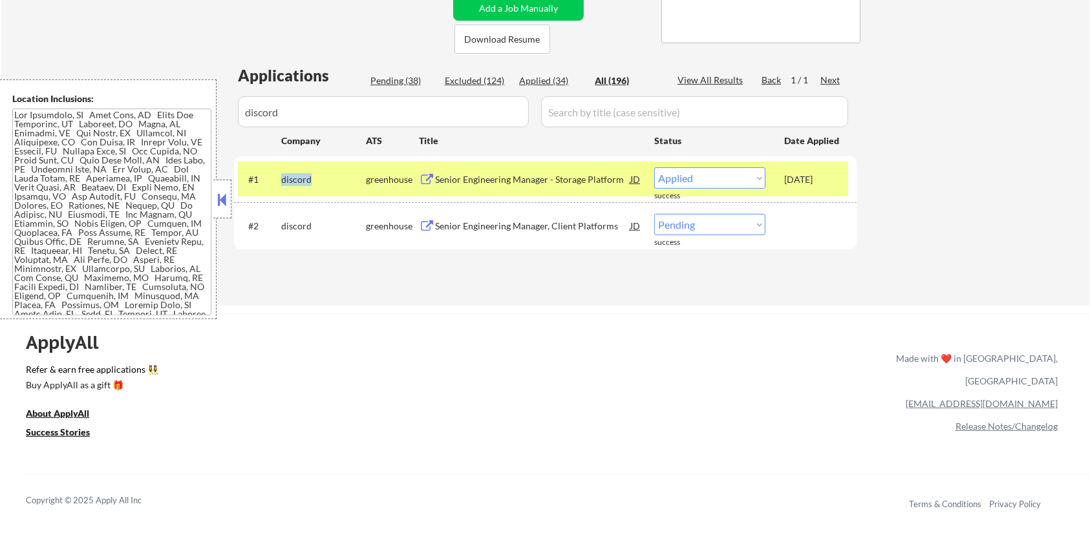
drag, startPoint x: 317, startPoint y: 178, endPoint x: 276, endPoint y: 174, distance: 40.9
click at [276, 174] on div "#1 discord greenhouse Senior Engineering Manager - Storage Platform JD warning_…" at bounding box center [543, 179] width 610 height 35
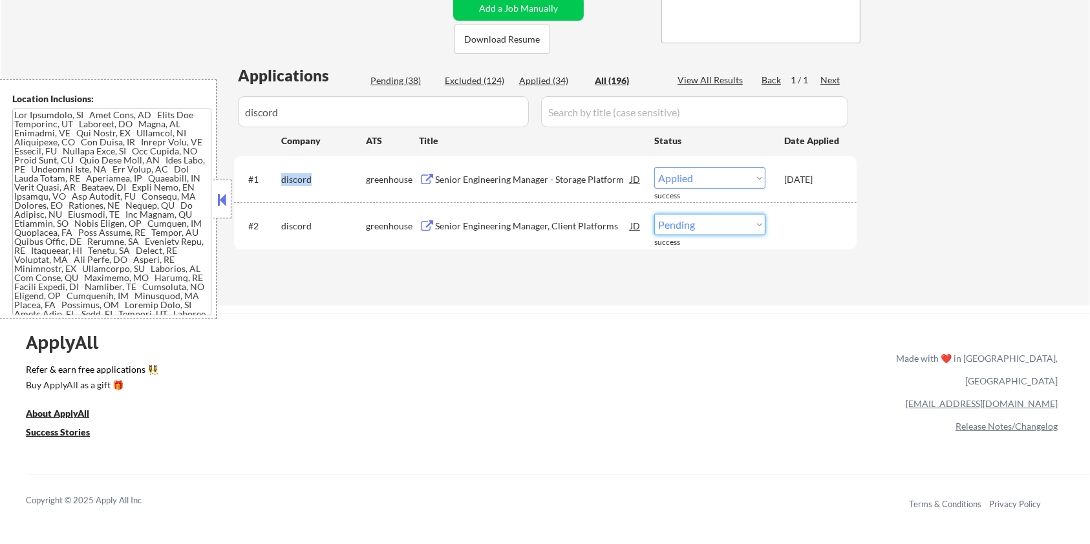
click at [740, 225] on select "Choose an option... Pending Applied Excluded (Questions) Excluded (Expired) Exc…" at bounding box center [709, 224] width 111 height 21
click at [654, 214] on select "Choose an option... Pending Applied Excluded (Questions) Excluded (Expired) Exc…" at bounding box center [709, 224] width 111 height 21
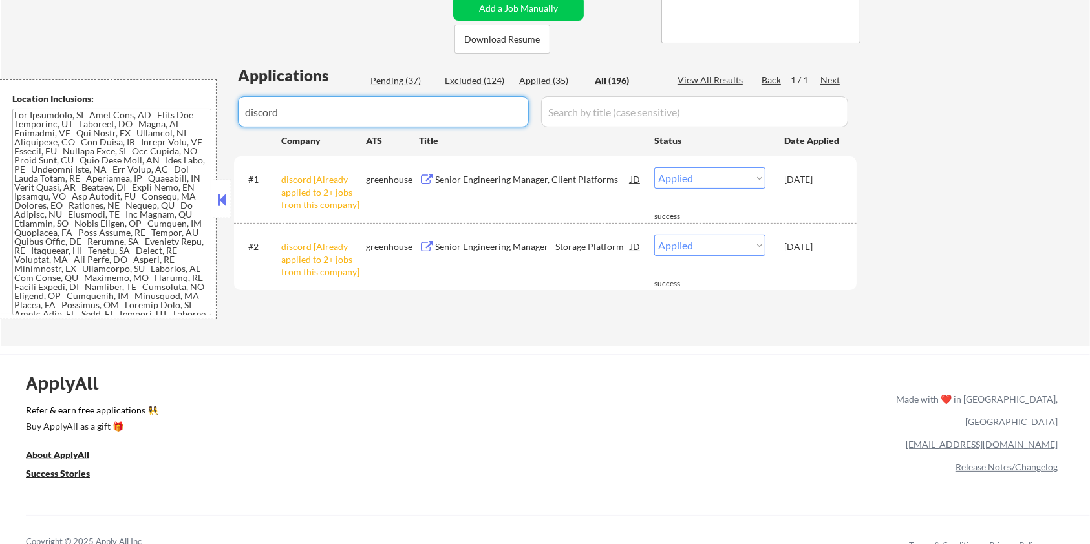
drag, startPoint x: 333, startPoint y: 120, endPoint x: 200, endPoint y: 116, distance: 132.6
click at [200, 116] on body "← Return to /applysquad Mailslurp Inbox Job Search Builder Aaron Stone User Ema…" at bounding box center [545, 13] width 1090 height 544
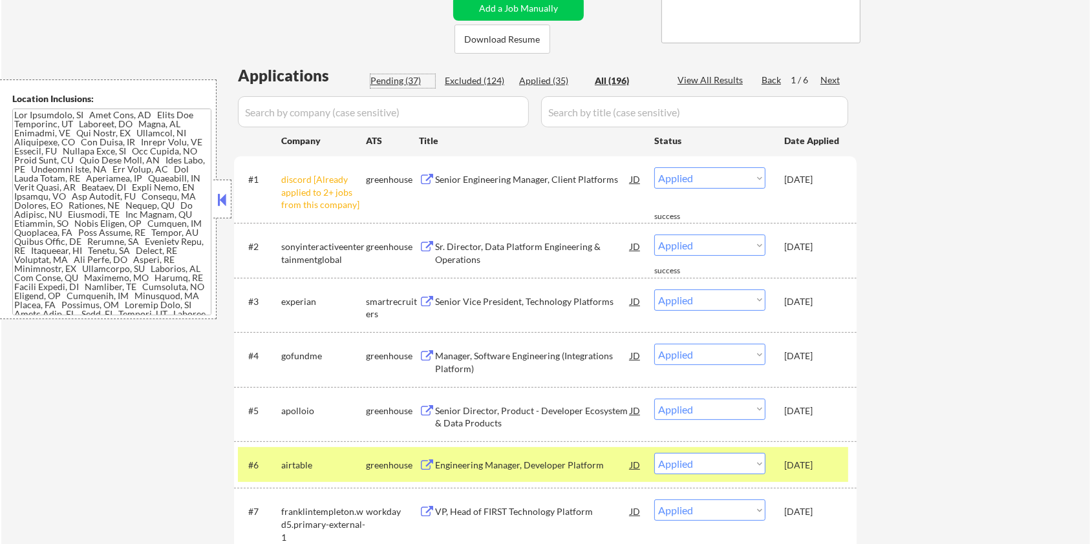
click at [381, 76] on div "Pending (37)" at bounding box center [403, 80] width 65 height 13
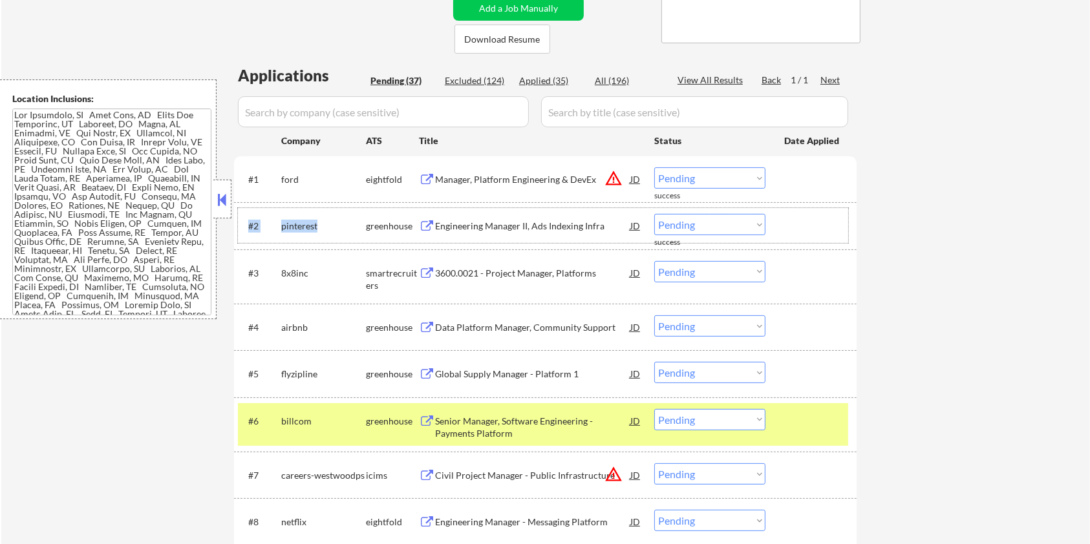
drag, startPoint x: 322, startPoint y: 225, endPoint x: 275, endPoint y: 224, distance: 47.2
click at [275, 224] on div "#2 pinterest greenhouse Engineering Manager II, Ads Indexing Infra JD warning_a…" at bounding box center [543, 225] width 610 height 35
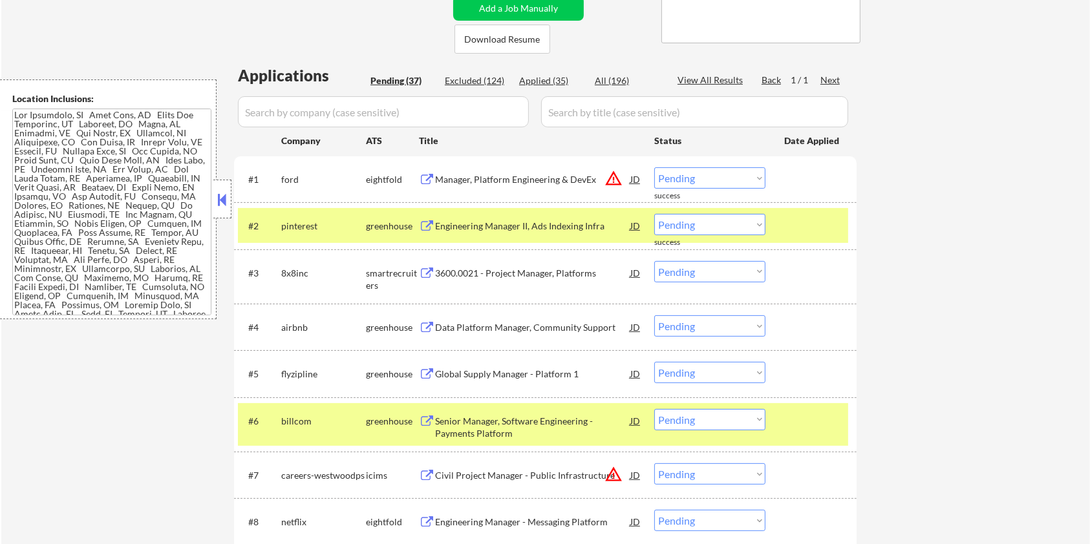
click at [327, 244] on div "#2 pinterest greenhouse Engineering Manager II, Ads Indexing Infra JD warning_a…" at bounding box center [545, 225] width 623 height 47
drag, startPoint x: 327, startPoint y: 227, endPoint x: 282, endPoint y: 220, distance: 45.8
click at [282, 220] on div "pinterest" at bounding box center [323, 226] width 85 height 13
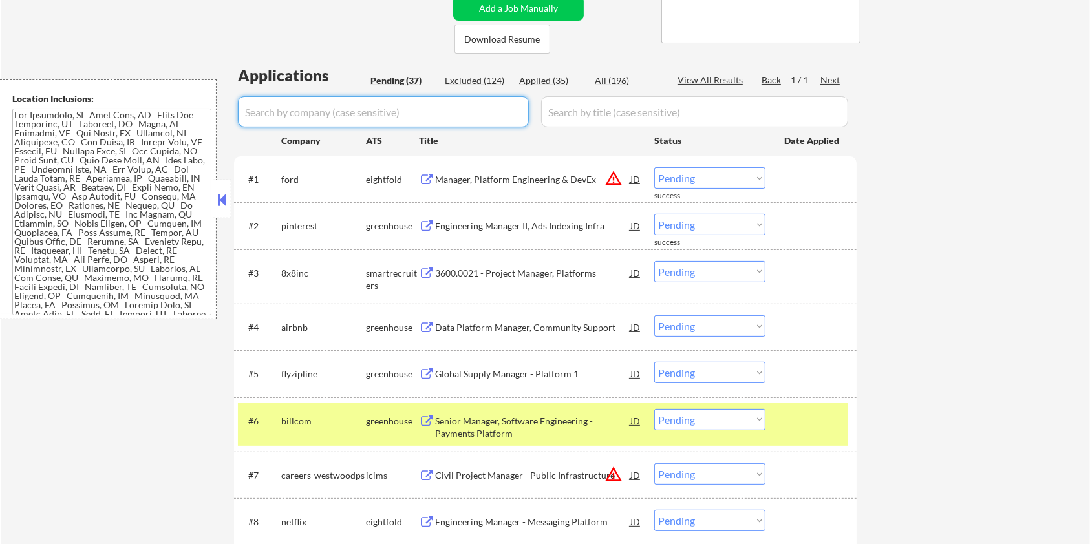
click at [261, 102] on input "input" at bounding box center [383, 111] width 291 height 31
paste input "pinterest"
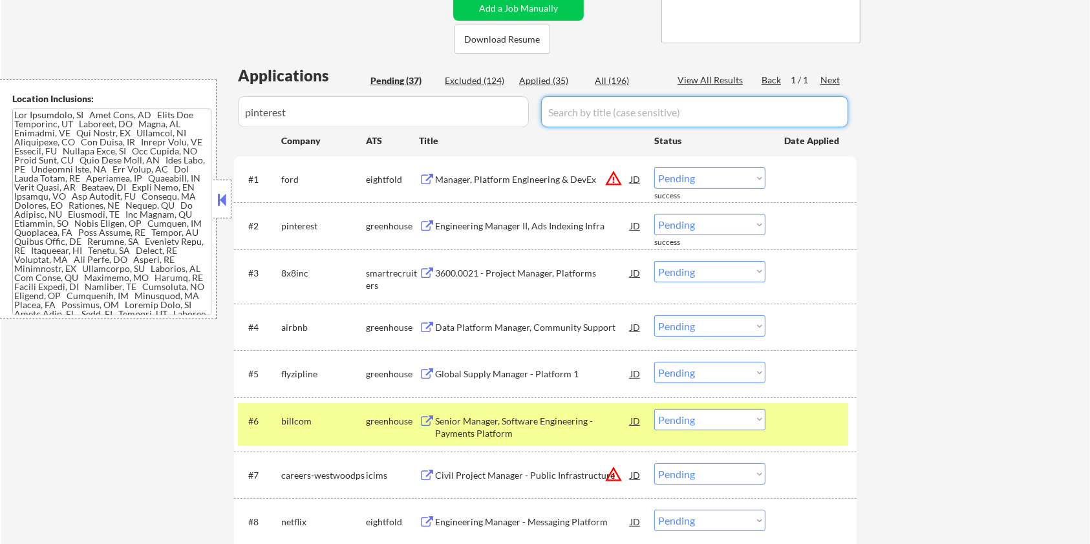
click at [596, 106] on input "input" at bounding box center [694, 111] width 307 height 31
click at [609, 76] on div "All (196)" at bounding box center [627, 80] width 65 height 13
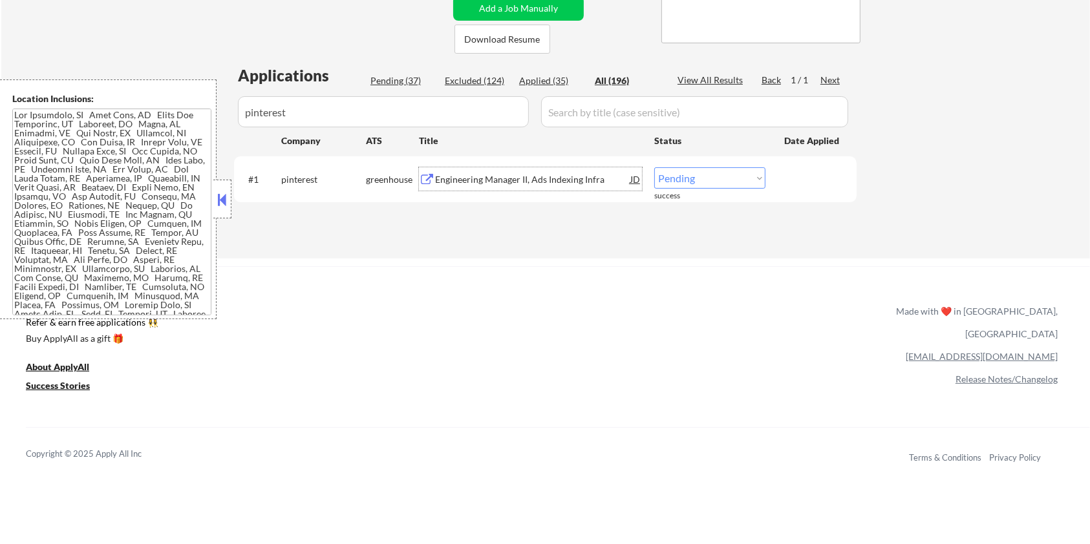
click at [519, 181] on div "Engineering Manager II, Ads Indexing Infra" at bounding box center [532, 179] width 195 height 13
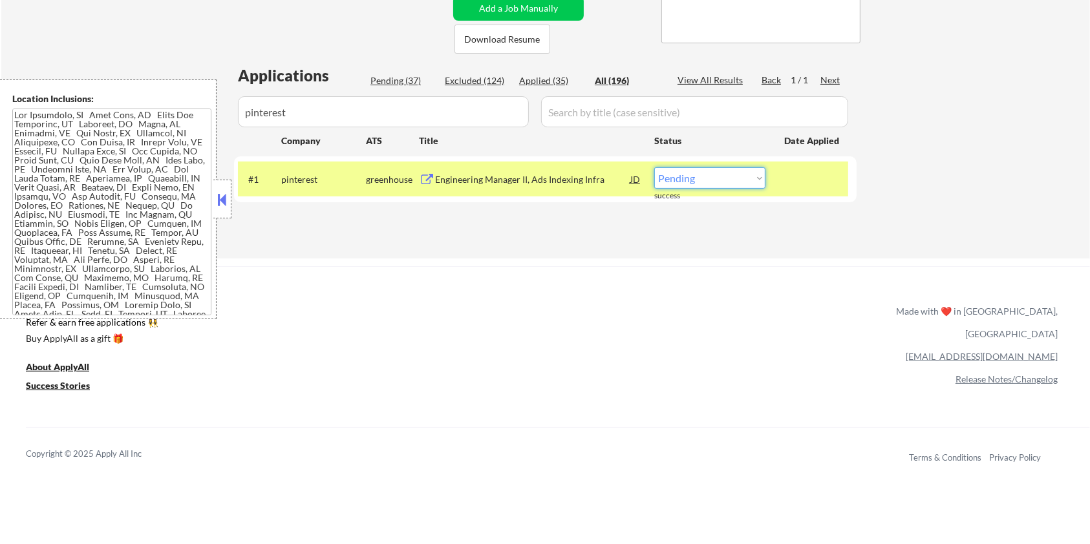
click at [719, 183] on select "Choose an option... Pending Applied Excluded (Questions) Excluded (Expired) Exc…" at bounding box center [709, 177] width 111 height 21
click at [654, 167] on select "Choose an option... Pending Applied Excluded (Questions) Excluded (Expired) Exc…" at bounding box center [709, 177] width 111 height 21
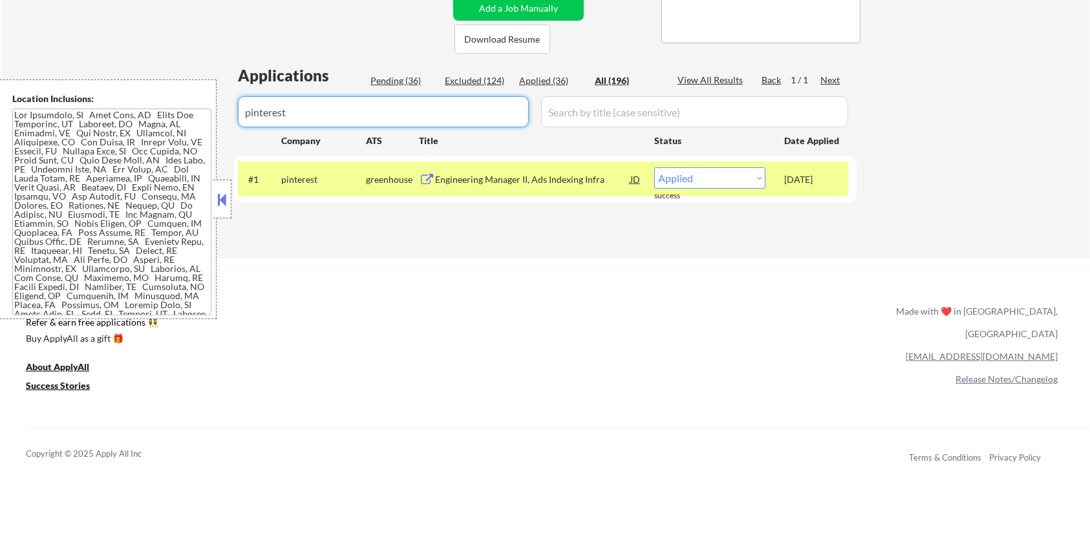
drag, startPoint x: 352, startPoint y: 120, endPoint x: 213, endPoint y: 132, distance: 139.5
click at [213, 132] on body "← Return to /applysquad Mailslurp Inbox Job Search Builder Aaron Stone User Ema…" at bounding box center [545, 13] width 1090 height 544
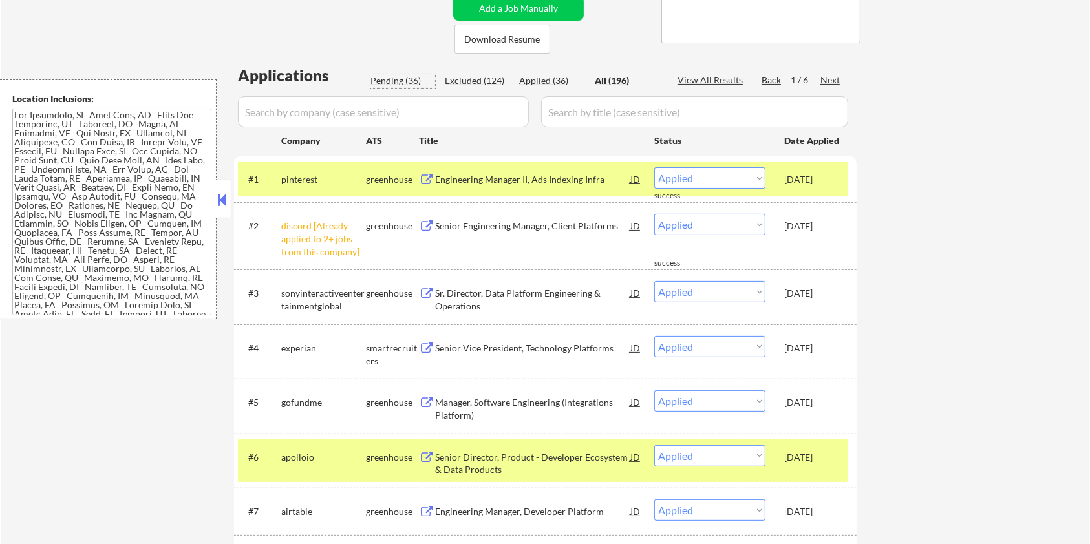
click at [389, 79] on div "Pending (36)" at bounding box center [403, 80] width 65 height 13
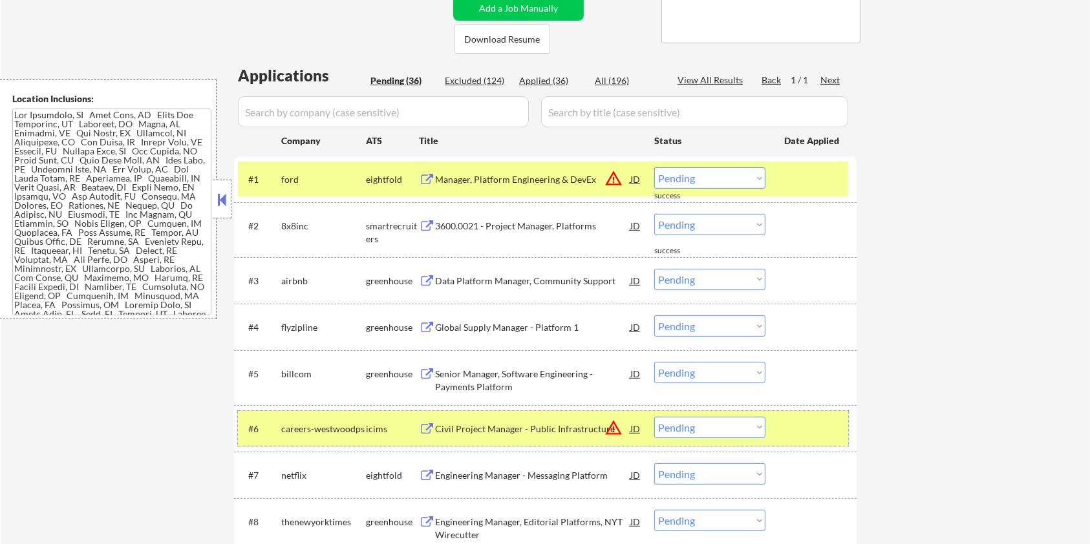
click at [777, 433] on div "#6 careers-westwoodps icims Civil Project Manager - Public Infrastructure JD wa…" at bounding box center [543, 428] width 610 height 35
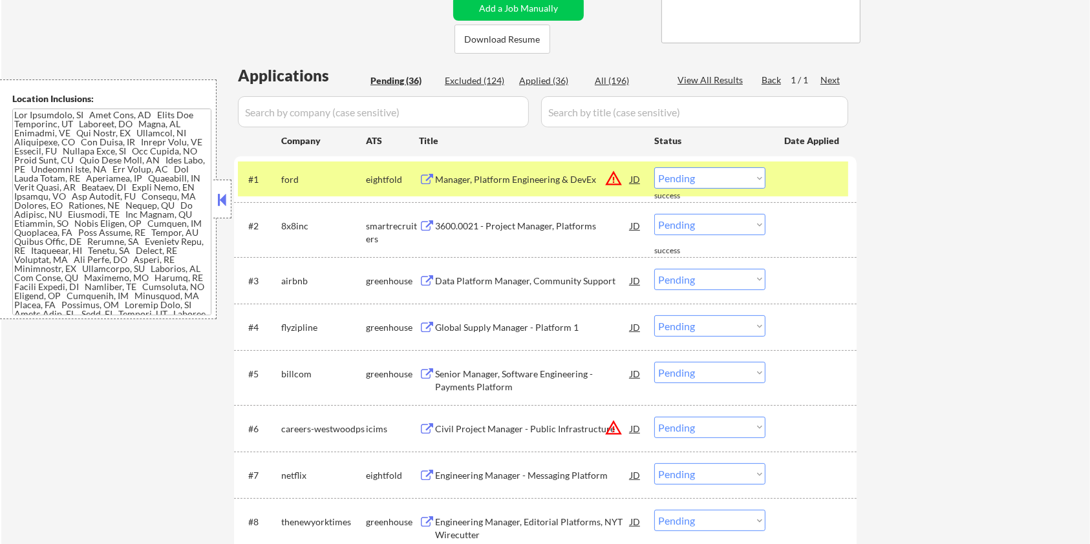
click at [813, 180] on div at bounding box center [812, 178] width 57 height 23
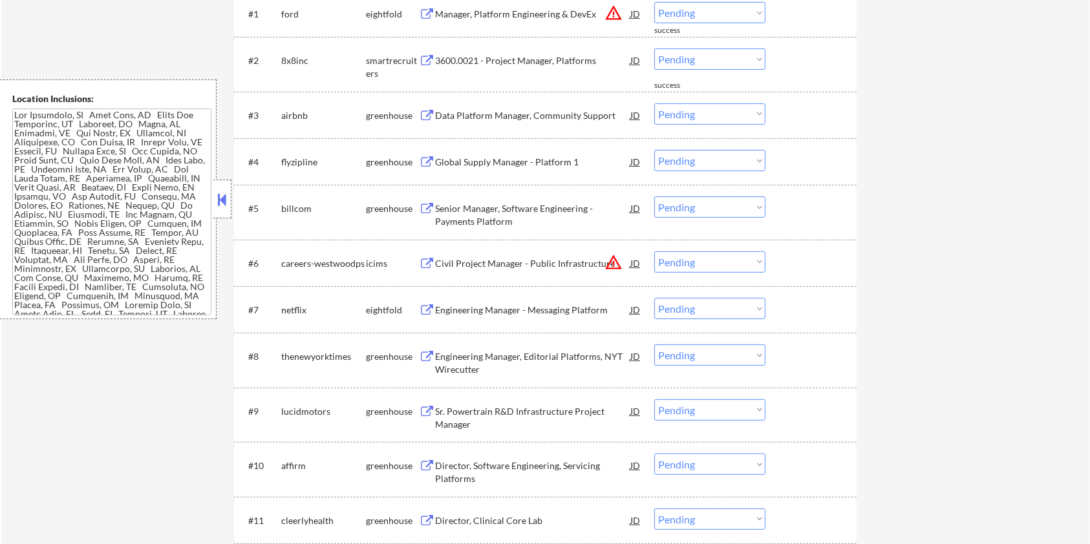
scroll to position [431, 0]
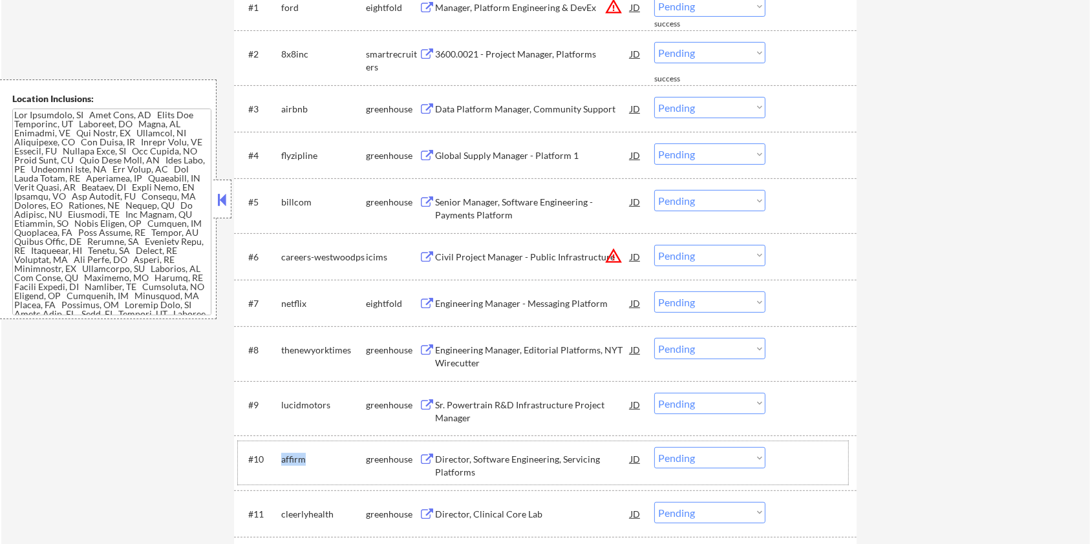
drag, startPoint x: 323, startPoint y: 456, endPoint x: 280, endPoint y: 458, distance: 43.4
click at [280, 458] on div "#10 affirm greenhouse Director, Software Engineering, Servicing Platforms JD wa…" at bounding box center [543, 463] width 610 height 43
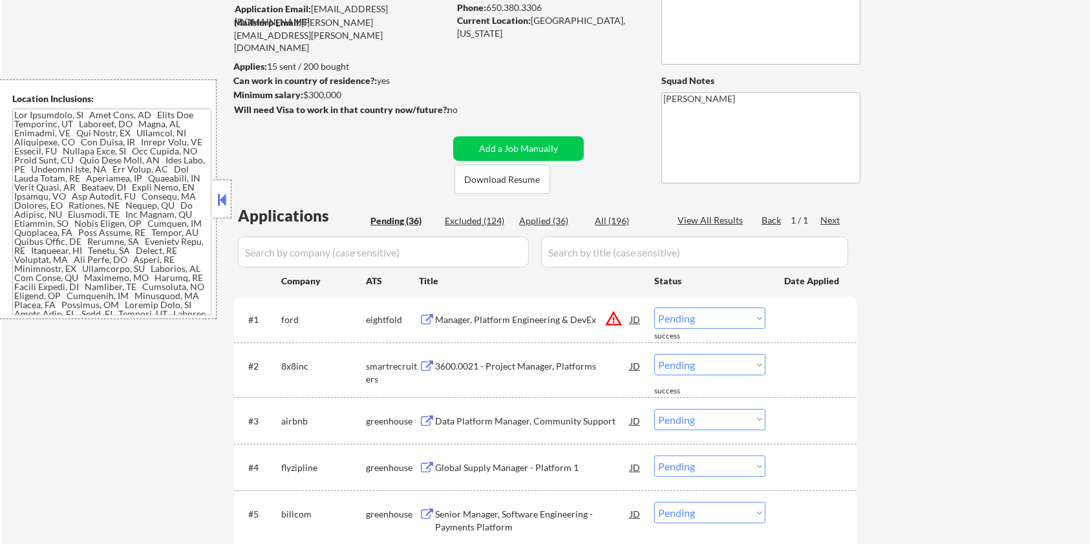
scroll to position [86, 0]
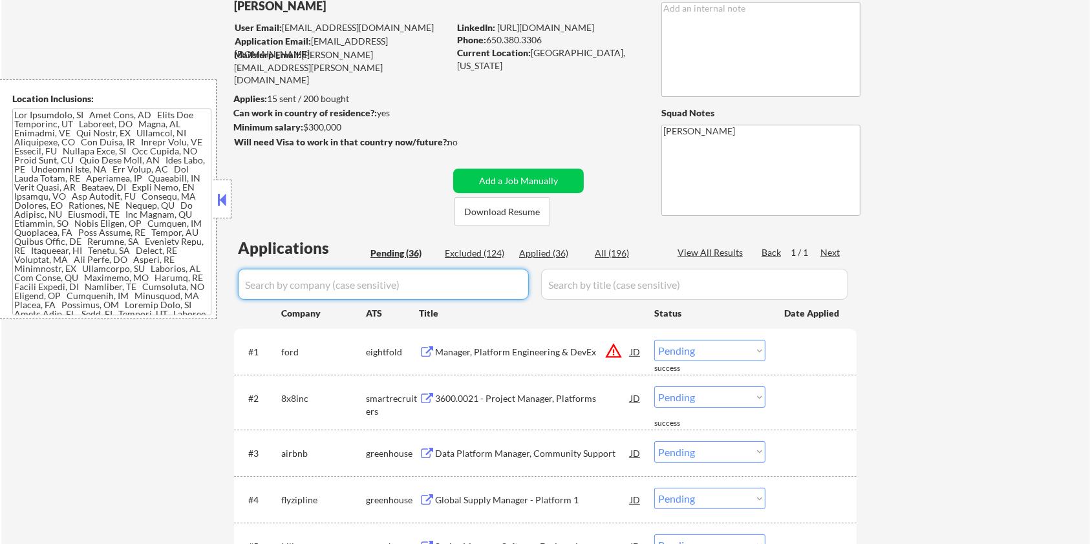
click at [257, 275] on input "input" at bounding box center [383, 284] width 291 height 31
paste input "affirm"
click at [588, 284] on input "input" at bounding box center [694, 284] width 307 height 31
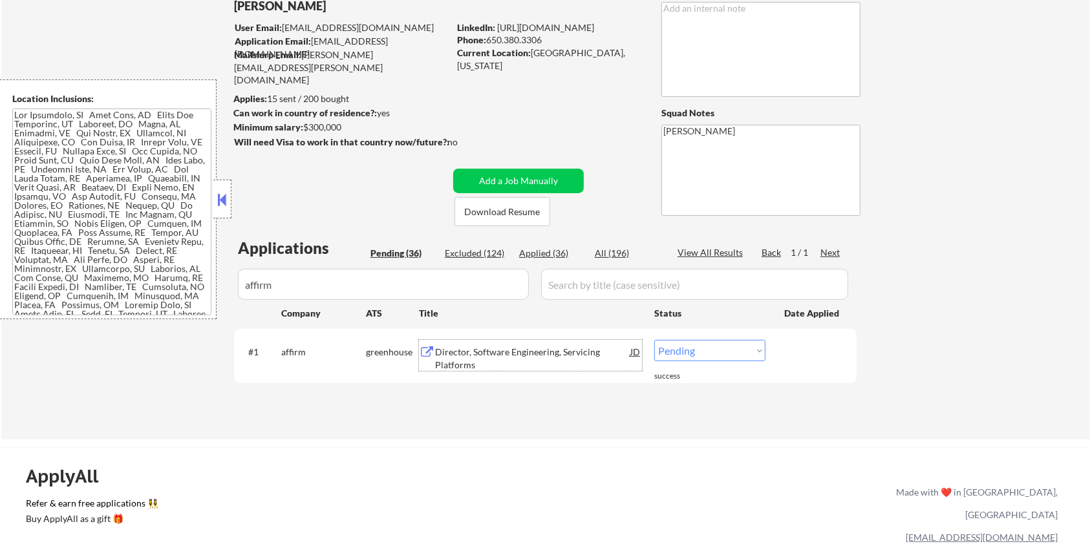
click at [493, 360] on div "Director, Software Engineering, Servicing Platforms" at bounding box center [532, 358] width 195 height 25
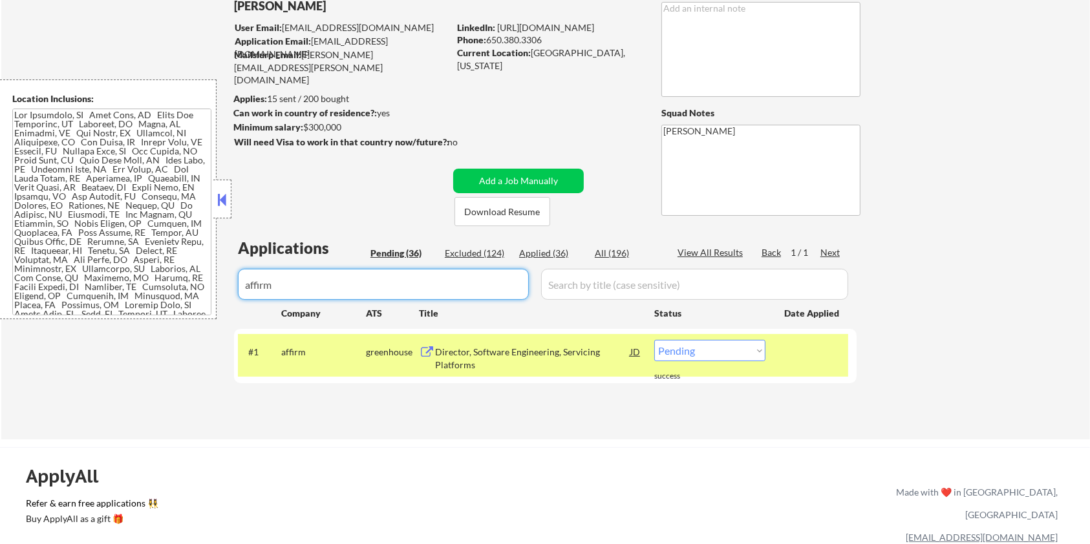
drag, startPoint x: 312, startPoint y: 277, endPoint x: 197, endPoint y: 268, distance: 115.4
click at [197, 268] on body "← Return to /applysquad Mailslurp Inbox Job Search Builder Aaron Stone User Ema…" at bounding box center [545, 186] width 1090 height 544
click at [707, 347] on select "Choose an option... Pending Applied Excluded (Questions) Excluded (Expired) Exc…" at bounding box center [709, 350] width 111 height 21
click at [654, 340] on select "Choose an option... Pending Applied Excluded (Questions) Excluded (Expired) Exc…" at bounding box center [709, 350] width 111 height 21
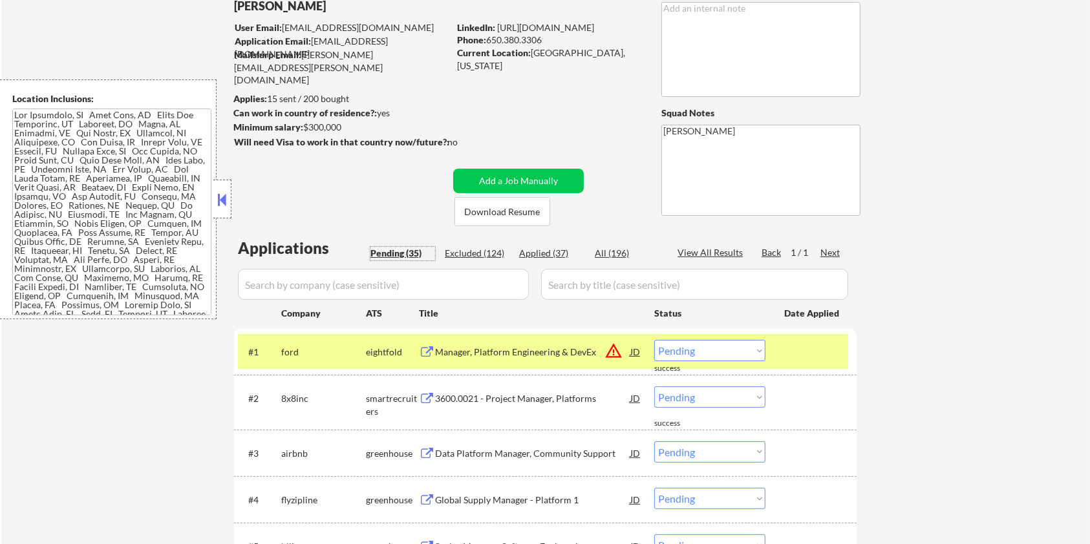
click at [379, 250] on div "Pending (35)" at bounding box center [403, 253] width 65 height 13
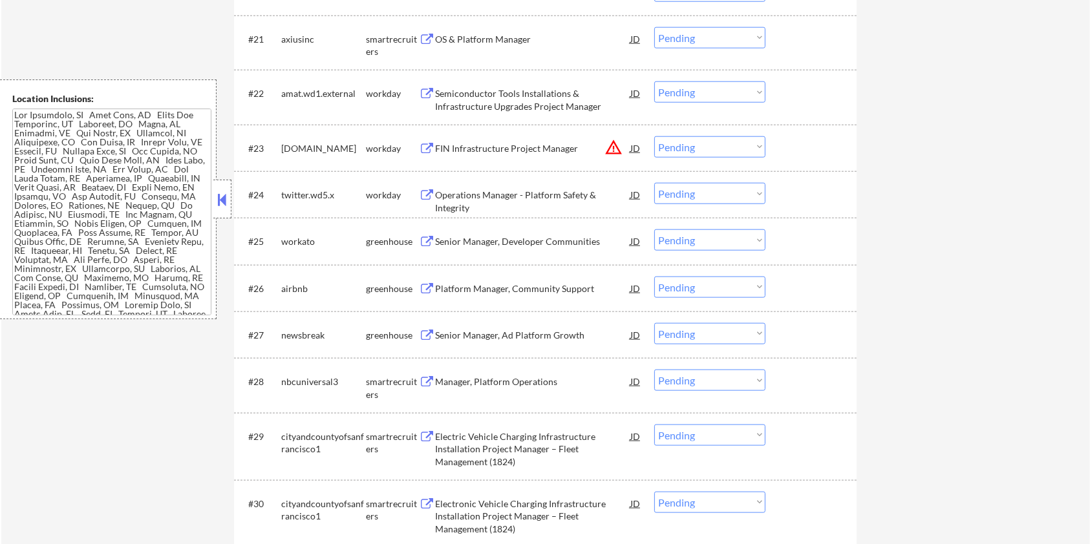
scroll to position [1465, 0]
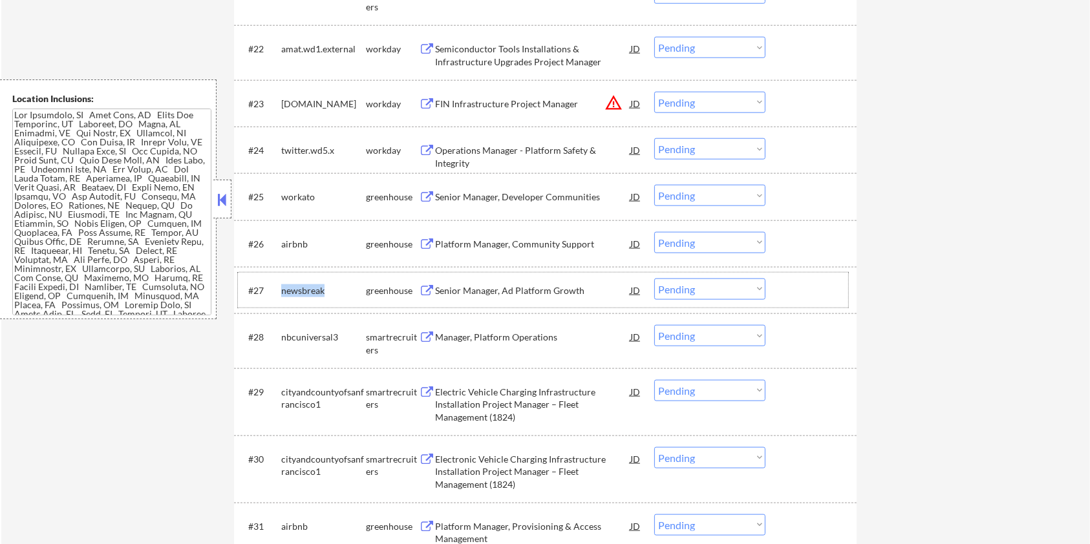
drag, startPoint x: 332, startPoint y: 289, endPoint x: 281, endPoint y: 282, distance: 51.6
click at [281, 282] on div "newsbreak" at bounding box center [323, 290] width 85 height 23
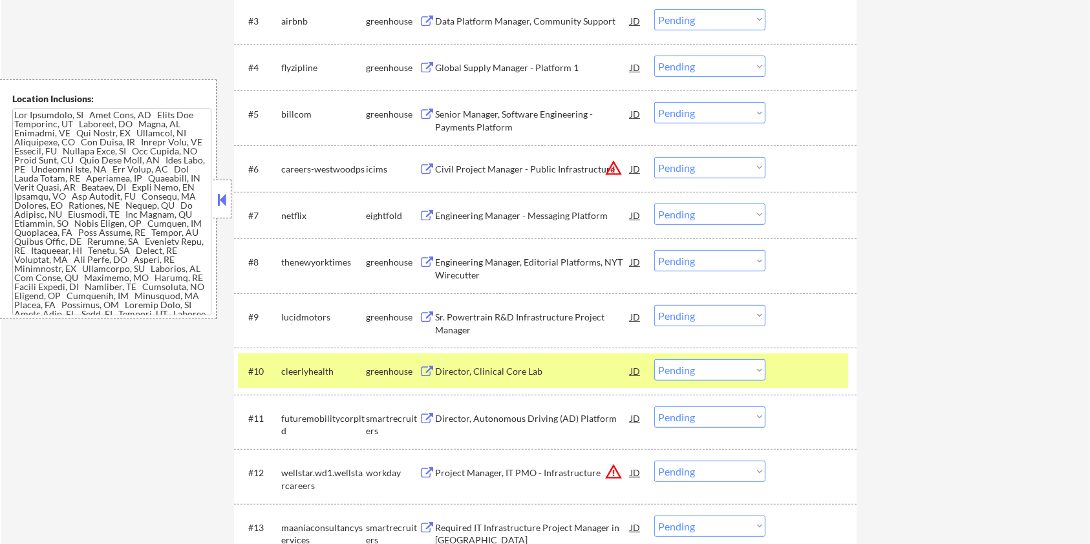
scroll to position [259, 0]
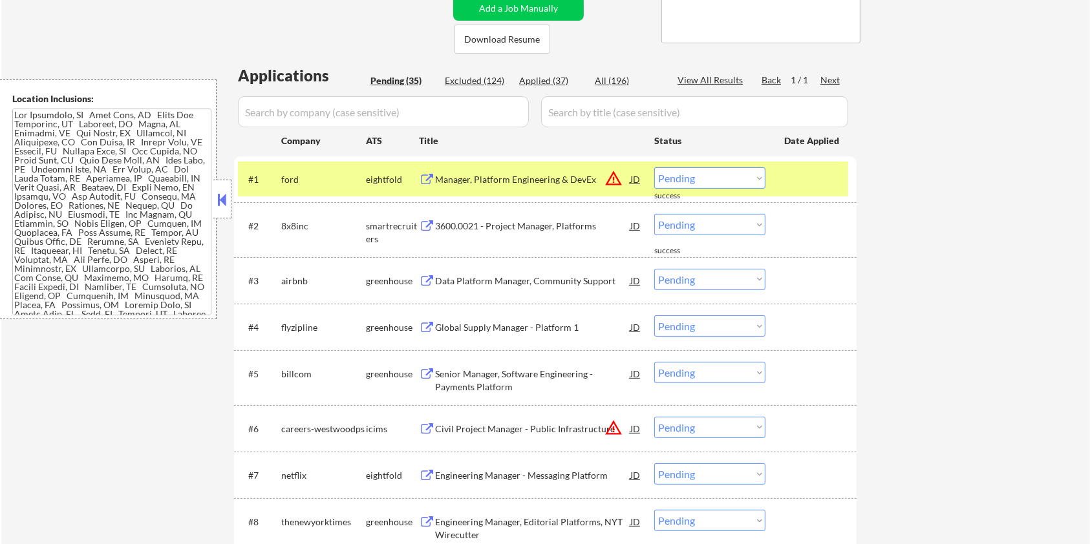
click at [308, 113] on input "input" at bounding box center [383, 111] width 291 height 31
paste input "newsbreak"
click at [578, 125] on input "input" at bounding box center [694, 111] width 307 height 31
click at [616, 77] on div "All (196)" at bounding box center [627, 80] width 65 height 13
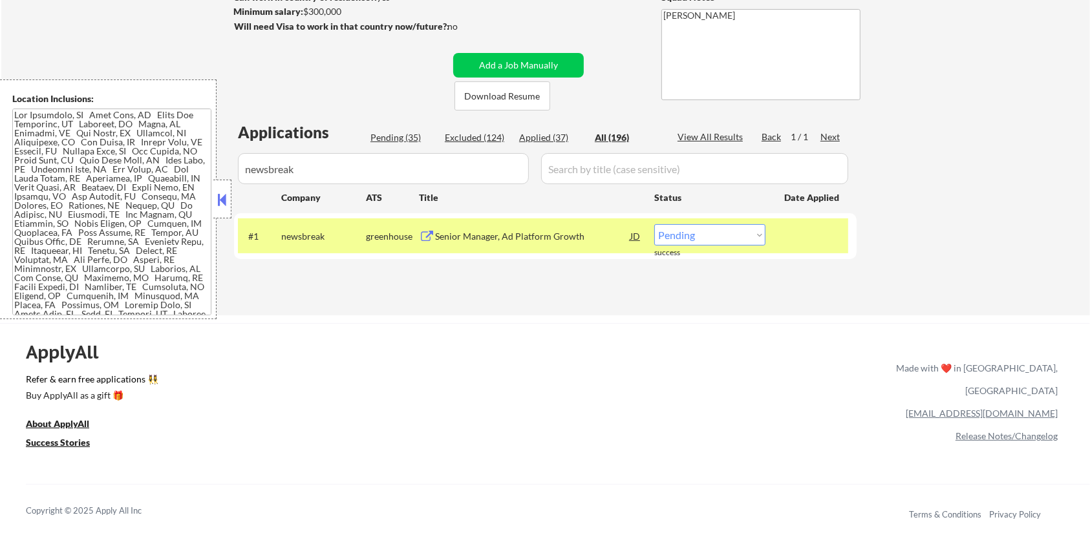
scroll to position [86, 0]
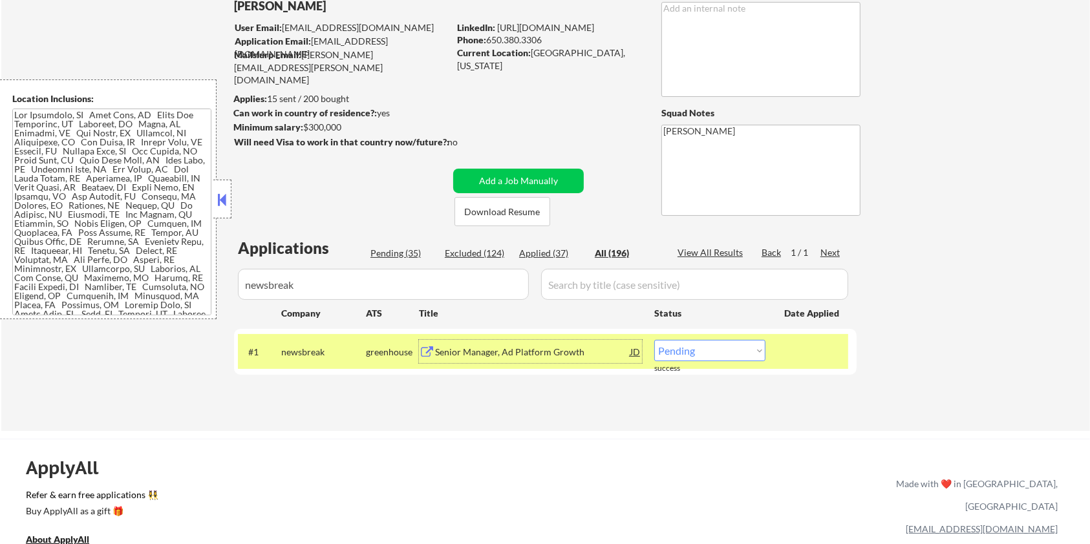
click at [481, 347] on div "Senior Manager, Ad Platform Growth" at bounding box center [532, 352] width 195 height 13
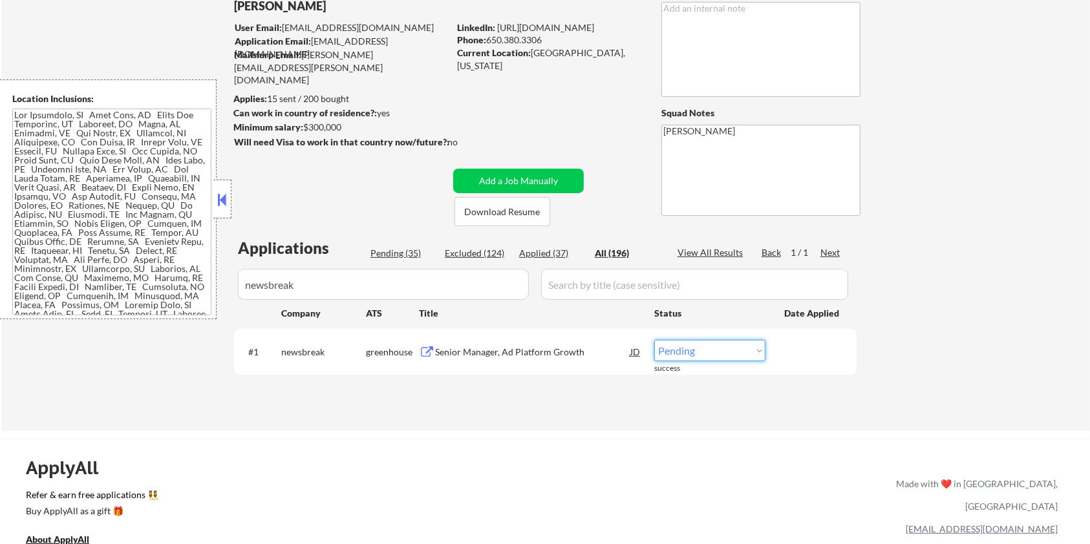
click at [699, 360] on select "Choose an option... Pending Applied Excluded (Questions) Excluded (Expired) Exc…" at bounding box center [709, 350] width 111 height 21
click at [654, 340] on select "Choose an option... Pending Applied Excluded (Questions) Excluded (Expired) Exc…" at bounding box center [709, 350] width 111 height 21
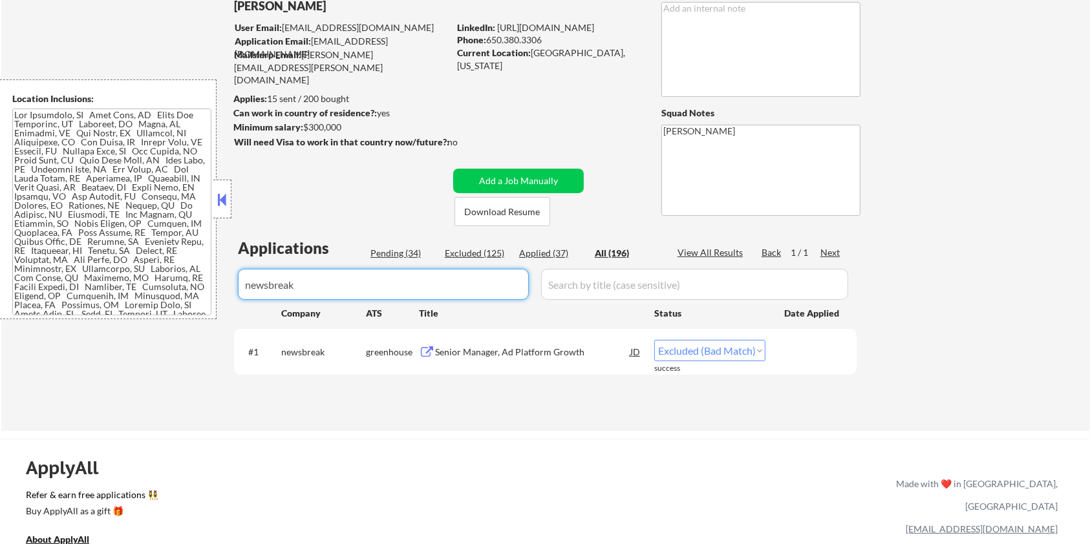
drag, startPoint x: 371, startPoint y: 287, endPoint x: 212, endPoint y: 288, distance: 158.4
click at [212, 288] on body "← Return to /applysquad Mailslurp Inbox Job Search Builder Aaron Stone User Ema…" at bounding box center [545, 186] width 1090 height 544
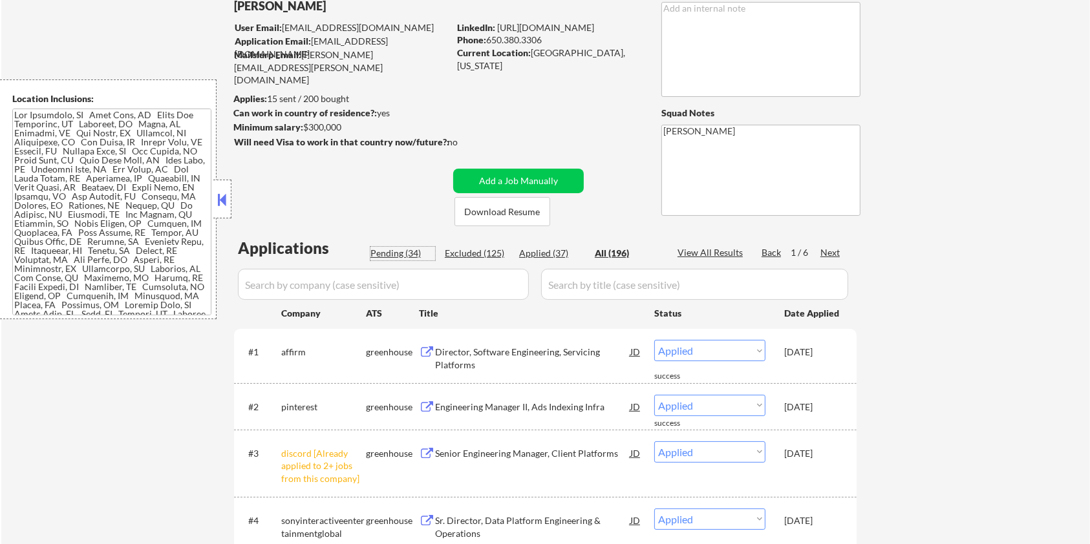
click at [390, 255] on div "Pending (34)" at bounding box center [403, 253] width 65 height 13
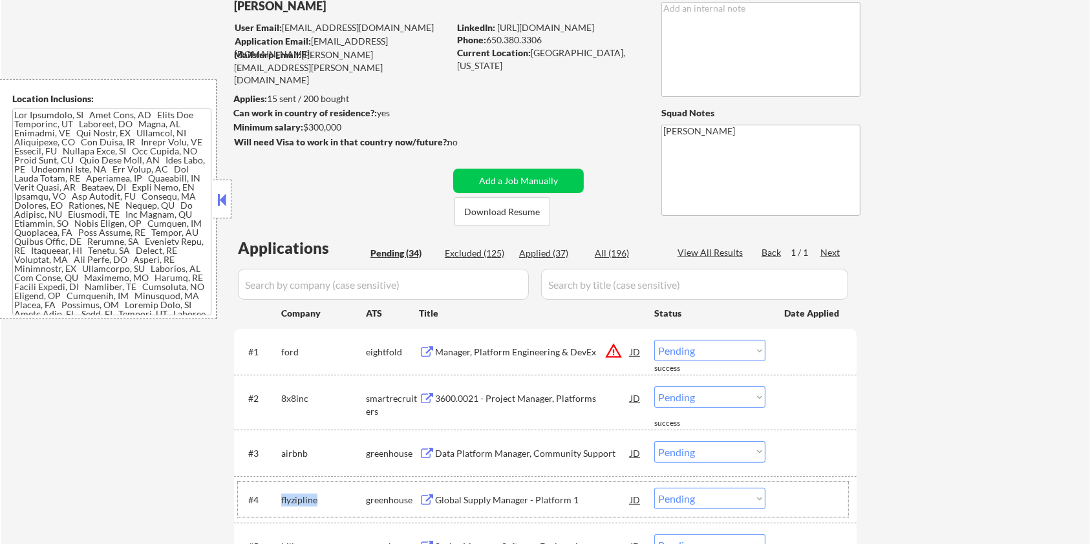
drag, startPoint x: 318, startPoint y: 500, endPoint x: 282, endPoint y: 495, distance: 36.5
click at [282, 495] on div "flyzipline" at bounding box center [323, 500] width 85 height 13
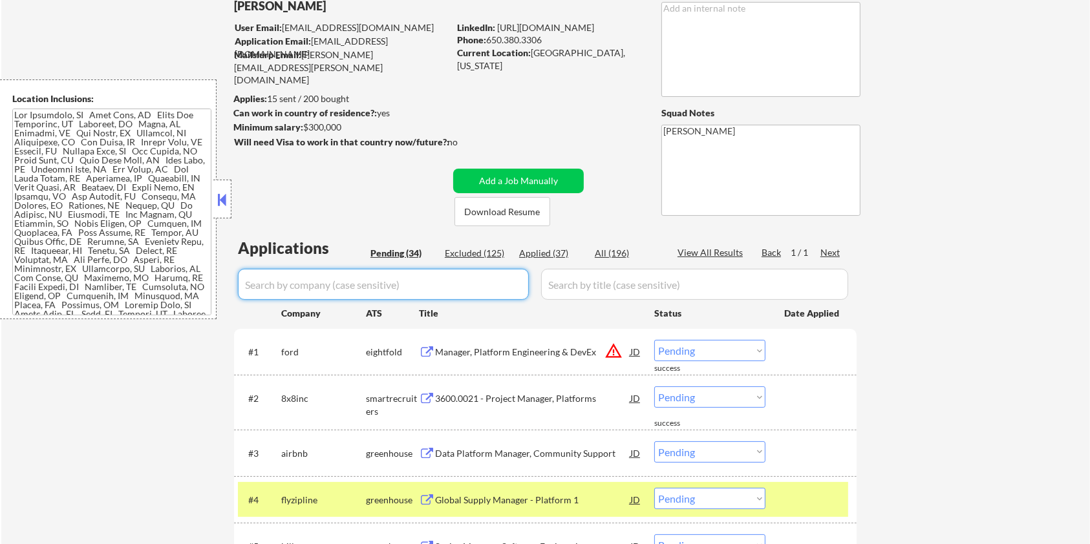
click at [285, 285] on input "input" at bounding box center [383, 284] width 291 height 31
paste input "flyzipline"
click at [627, 287] on input "input" at bounding box center [694, 284] width 307 height 31
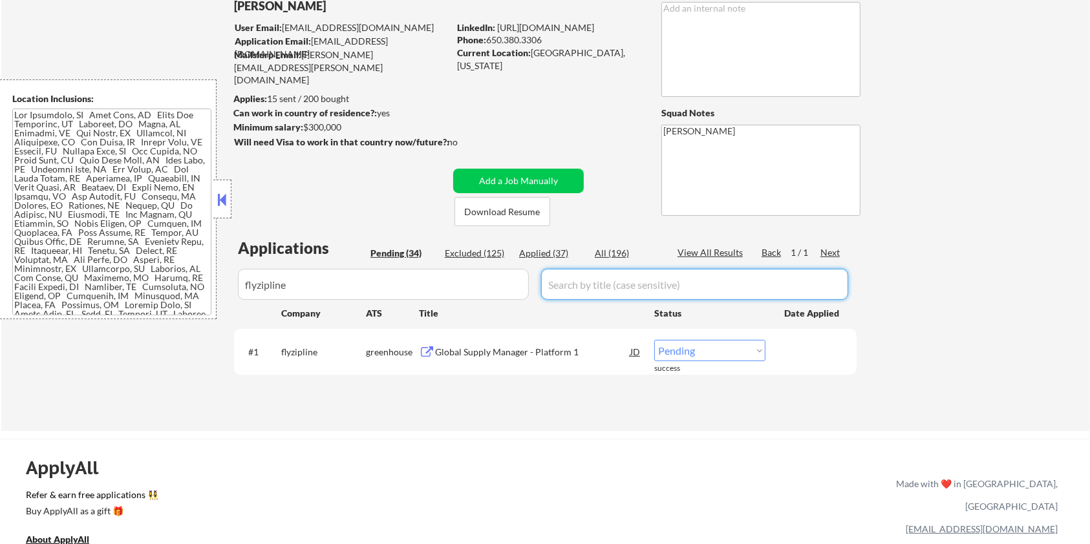
click at [615, 252] on div "All (196)" at bounding box center [627, 253] width 65 height 13
click at [534, 358] on div "Global Supply Manager - Platform 1" at bounding box center [532, 352] width 195 height 13
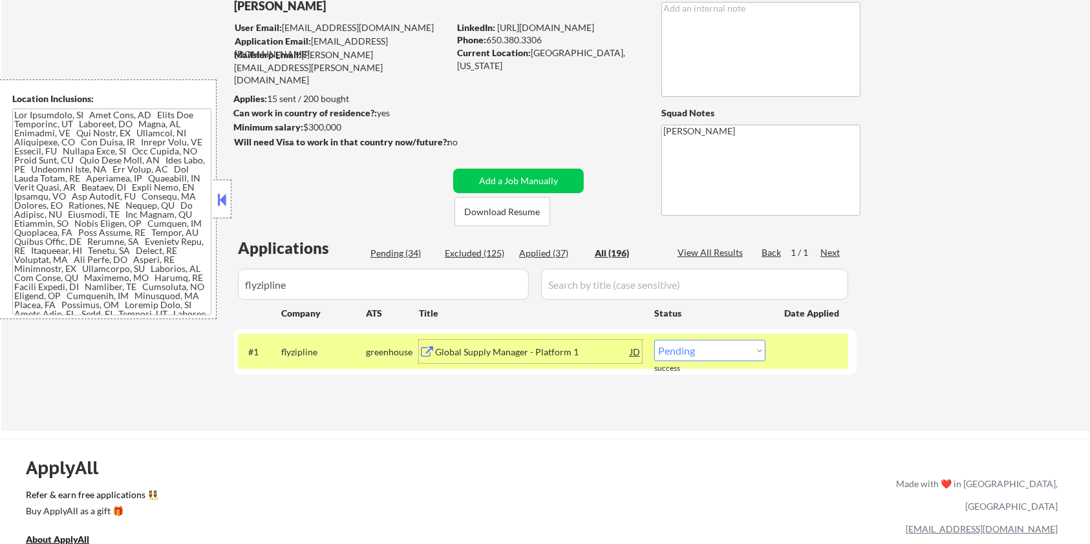
click at [742, 351] on select "Choose an option... Pending Applied Excluded (Questions) Excluded (Expired) Exc…" at bounding box center [709, 350] width 111 height 21
click at [654, 340] on select "Choose an option... Pending Applied Excluded (Questions) Excluded (Expired) Exc…" at bounding box center [709, 350] width 111 height 21
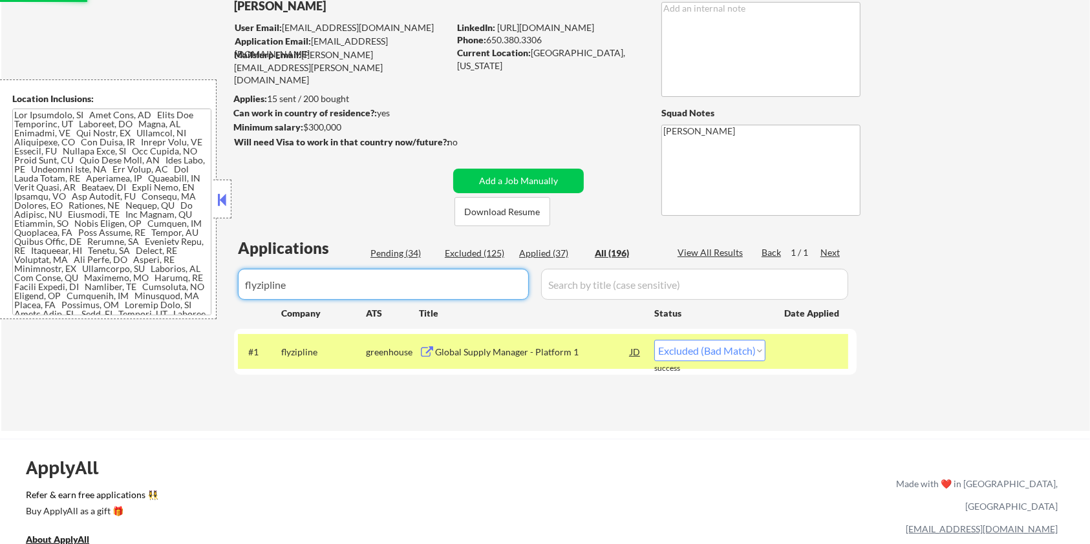
drag, startPoint x: 372, startPoint y: 283, endPoint x: 242, endPoint y: 284, distance: 130.0
click at [242, 284] on input "input" at bounding box center [383, 284] width 291 height 31
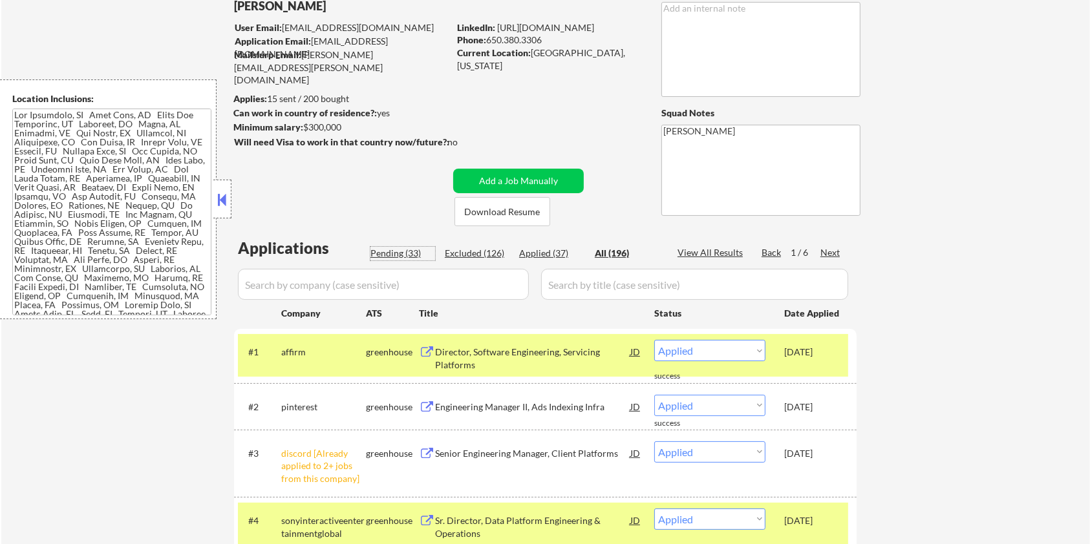
click at [391, 251] on div "Pending (33)" at bounding box center [403, 253] width 65 height 13
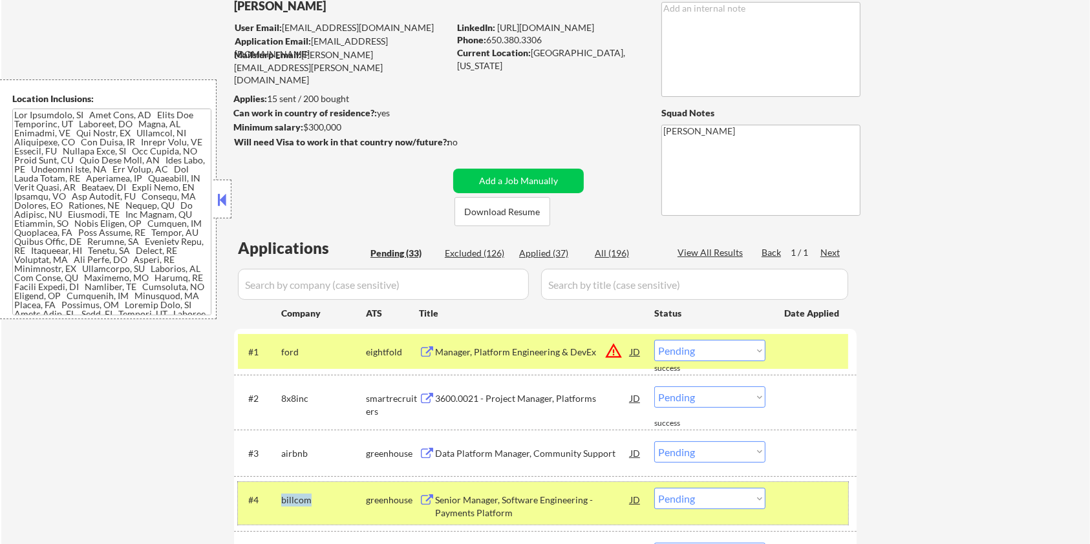
drag, startPoint x: 317, startPoint y: 499, endPoint x: 277, endPoint y: 504, distance: 41.1
click at [277, 504] on div "#4 billcom greenhouse Senior Manager, Software Engineering - Payments Platform …" at bounding box center [543, 503] width 610 height 43
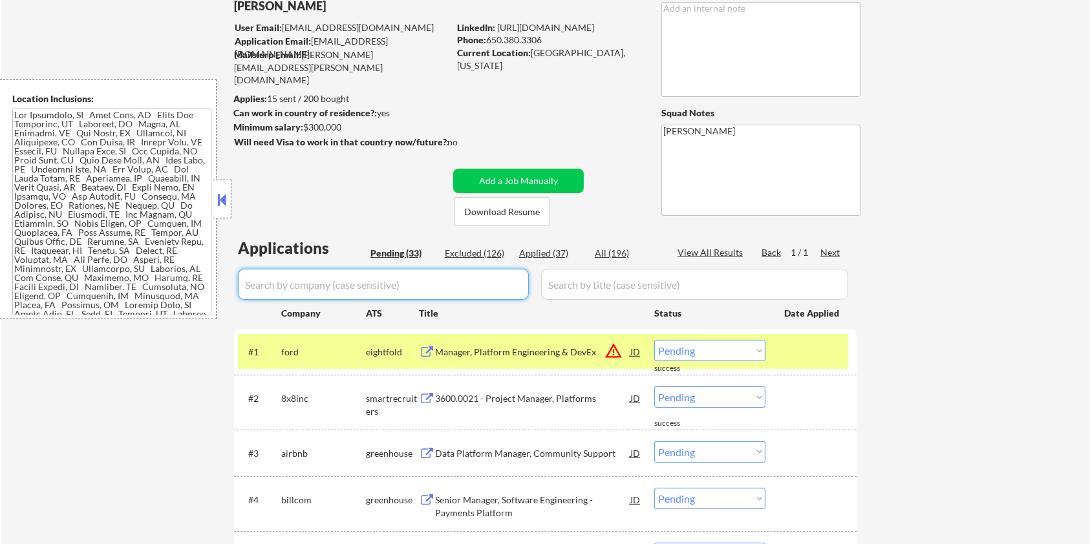
click at [310, 281] on input "input" at bounding box center [383, 284] width 291 height 31
paste input "billcom"
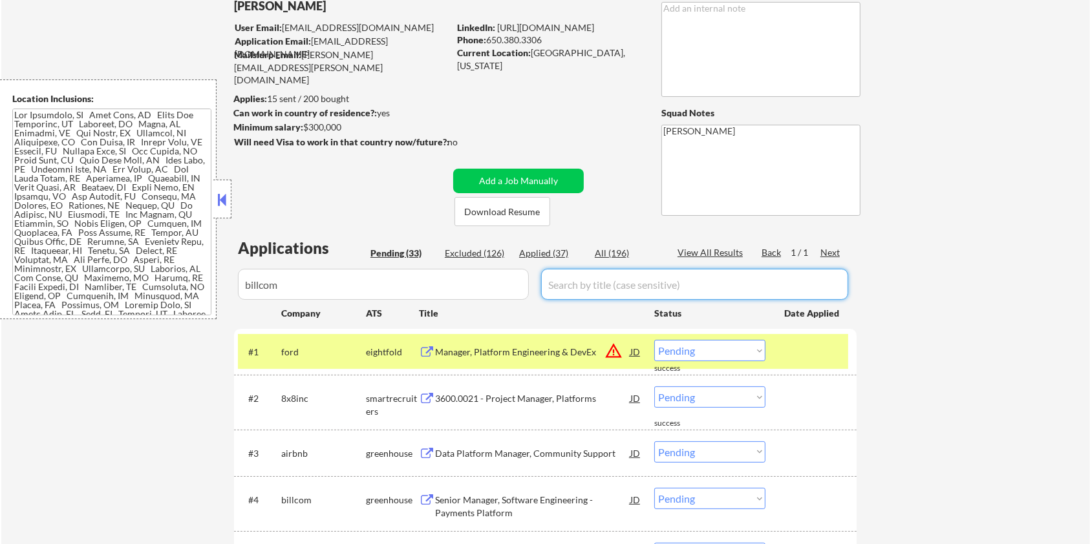
drag, startPoint x: 575, startPoint y: 284, endPoint x: 582, endPoint y: 279, distance: 8.4
click at [575, 284] on input "input" at bounding box center [694, 284] width 307 height 31
click at [613, 249] on div "All (196)" at bounding box center [627, 253] width 65 height 13
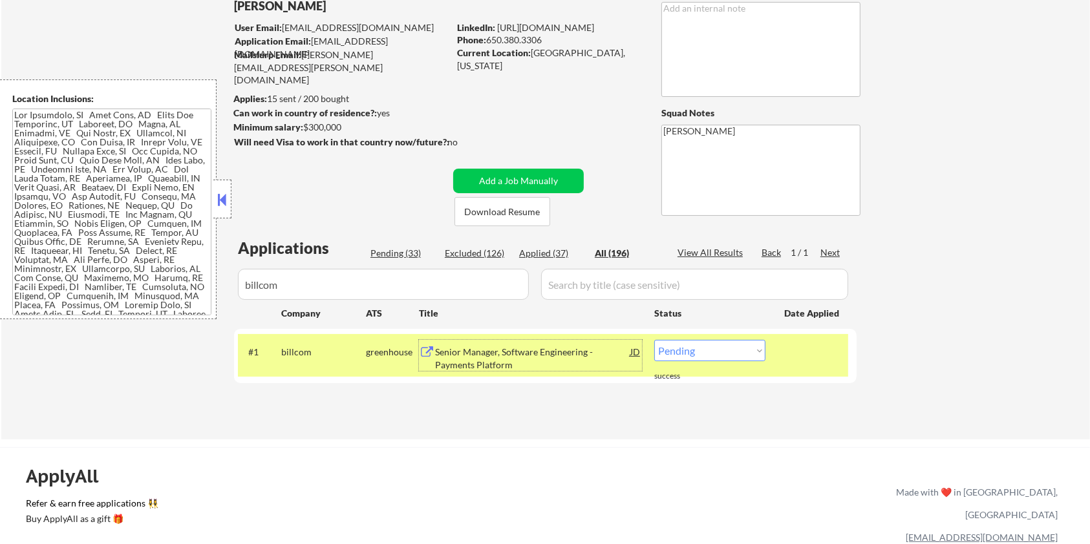
click at [460, 354] on div "Senior Manager, Software Engineering - Payments Platform" at bounding box center [532, 358] width 195 height 25
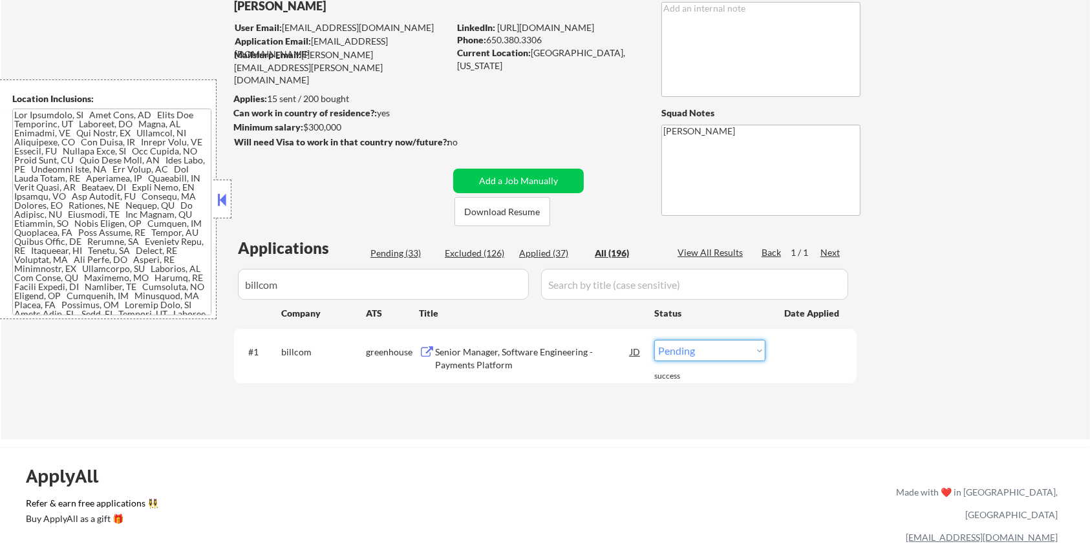
click at [691, 350] on select "Choose an option... Pending Applied Excluded (Questions) Excluded (Expired) Exc…" at bounding box center [709, 350] width 111 height 21
click at [654, 340] on select "Choose an option... Pending Applied Excluded (Questions) Excluded (Expired) Exc…" at bounding box center [709, 350] width 111 height 21
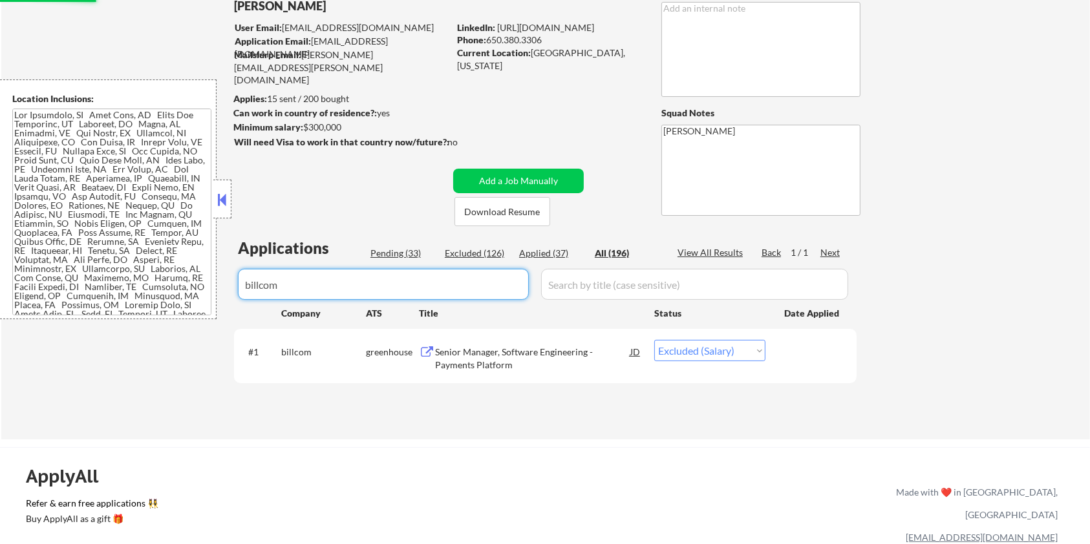
drag, startPoint x: 317, startPoint y: 281, endPoint x: 221, endPoint y: 284, distance: 95.7
click at [224, 281] on body "← Return to /applysquad Mailslurp Inbox Job Search Builder Aaron Stone User Ema…" at bounding box center [545, 186] width 1090 height 544
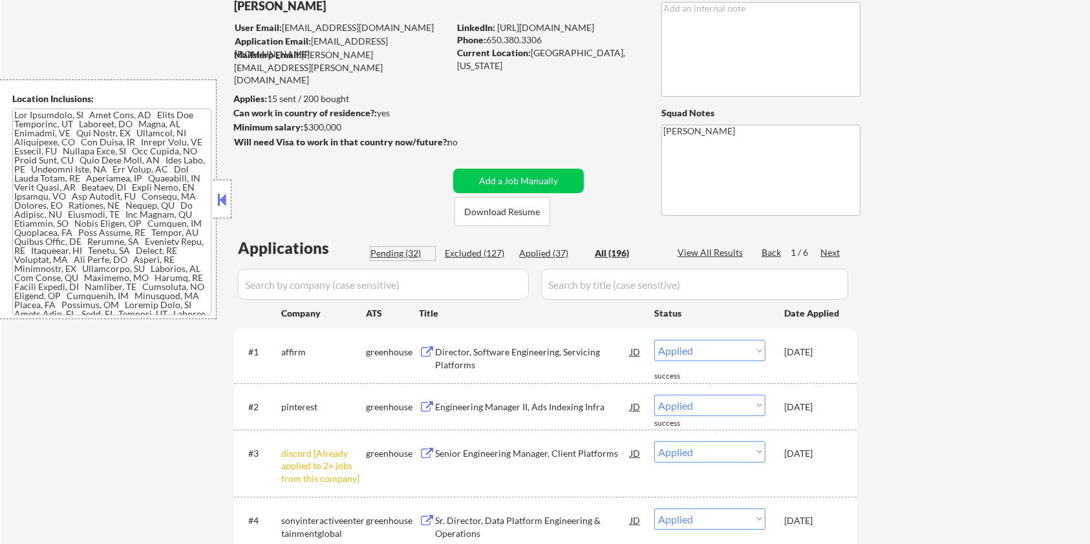
click at [383, 249] on div "Pending (32)" at bounding box center [403, 253] width 65 height 13
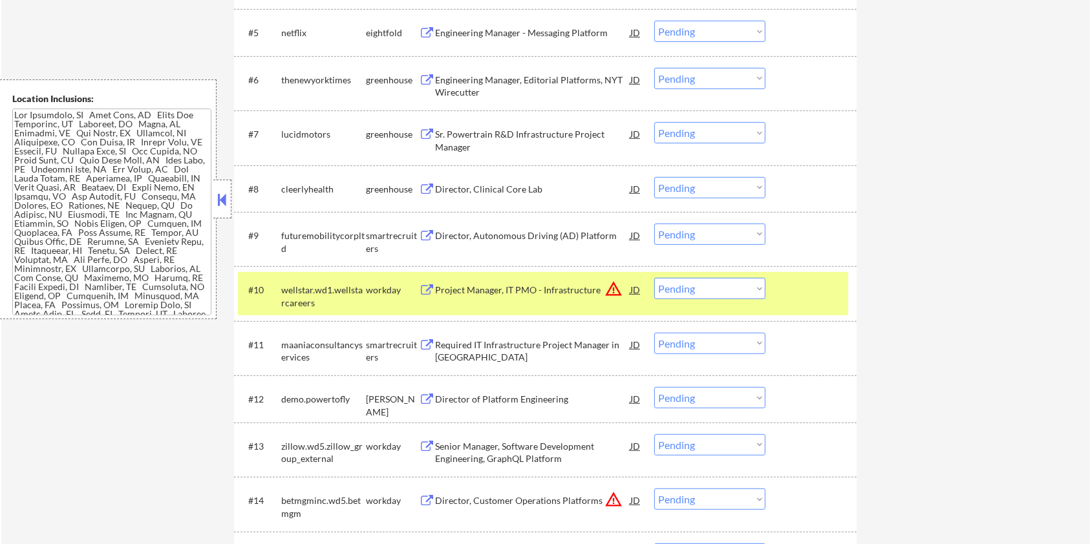
scroll to position [603, 0]
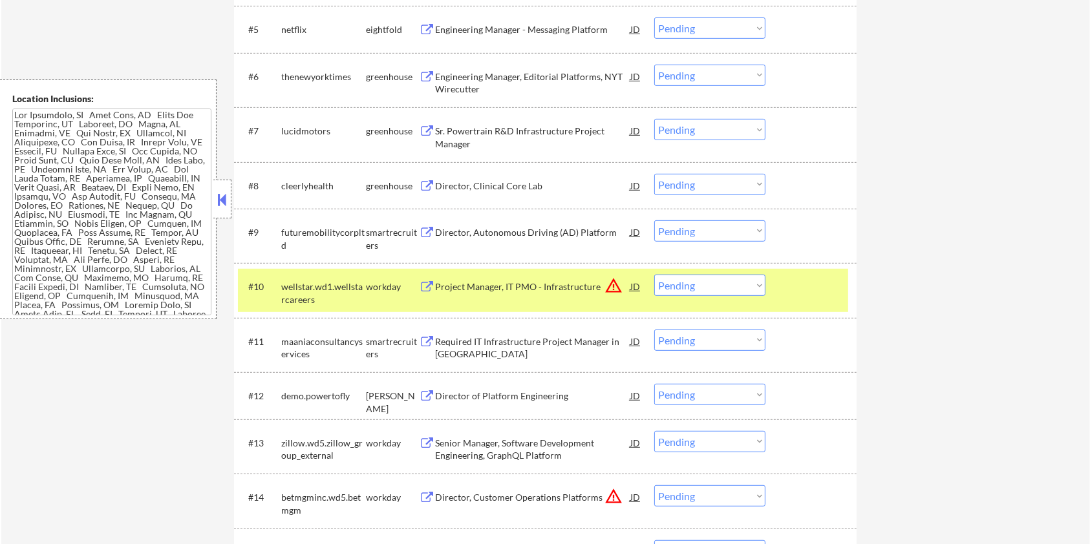
click at [797, 285] on div at bounding box center [812, 286] width 57 height 23
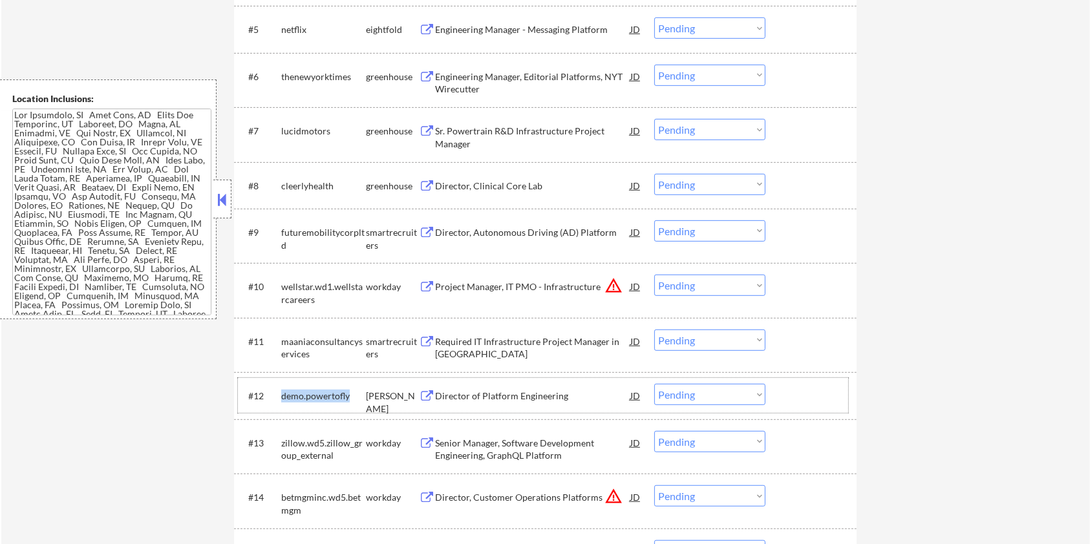
drag, startPoint x: 347, startPoint y: 395, endPoint x: 285, endPoint y: 406, distance: 63.7
click at [277, 401] on div "#12 demo.powertofly ashby Director of Platform Engineering JD warning_amber Cho…" at bounding box center [543, 395] width 610 height 35
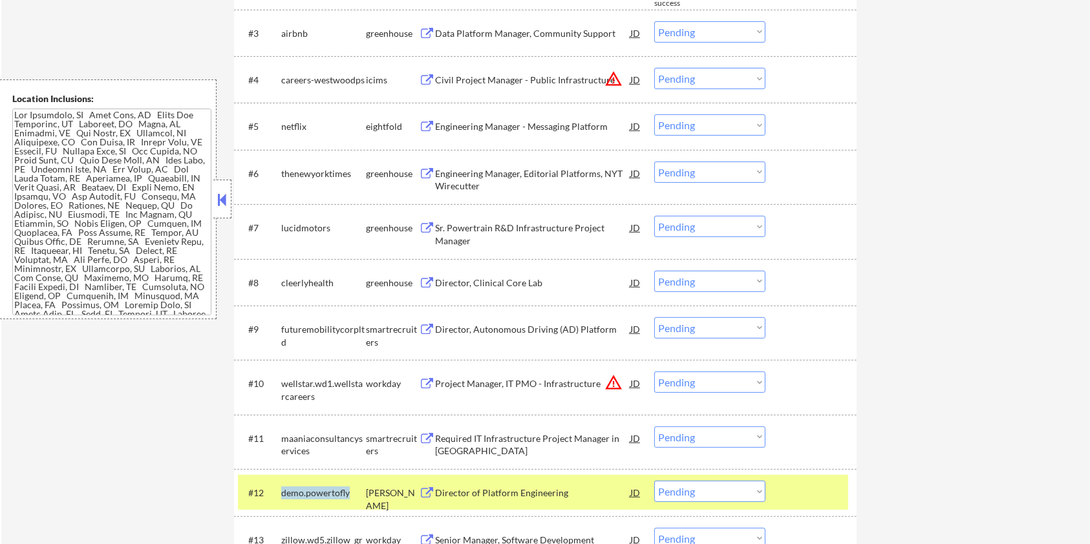
scroll to position [345, 0]
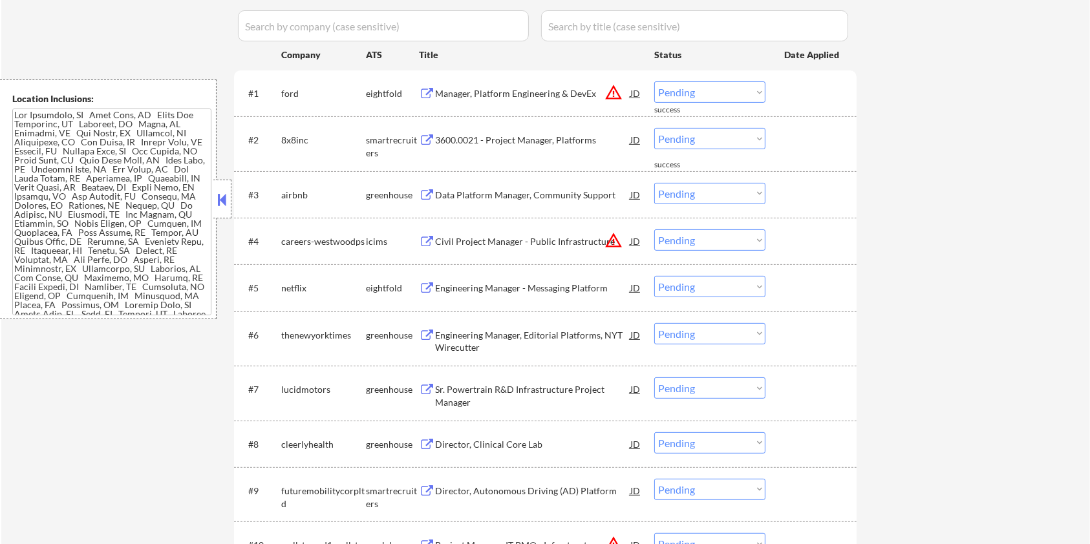
click at [376, 12] on input "input" at bounding box center [383, 25] width 291 height 31
paste input "demo.powertofly"
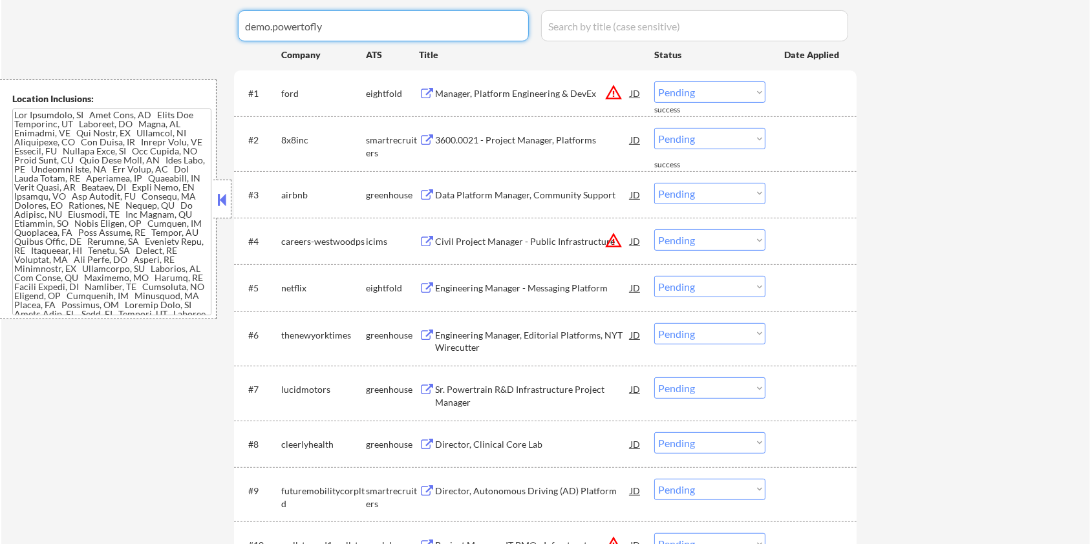
click at [588, 27] on input "input" at bounding box center [694, 25] width 307 height 31
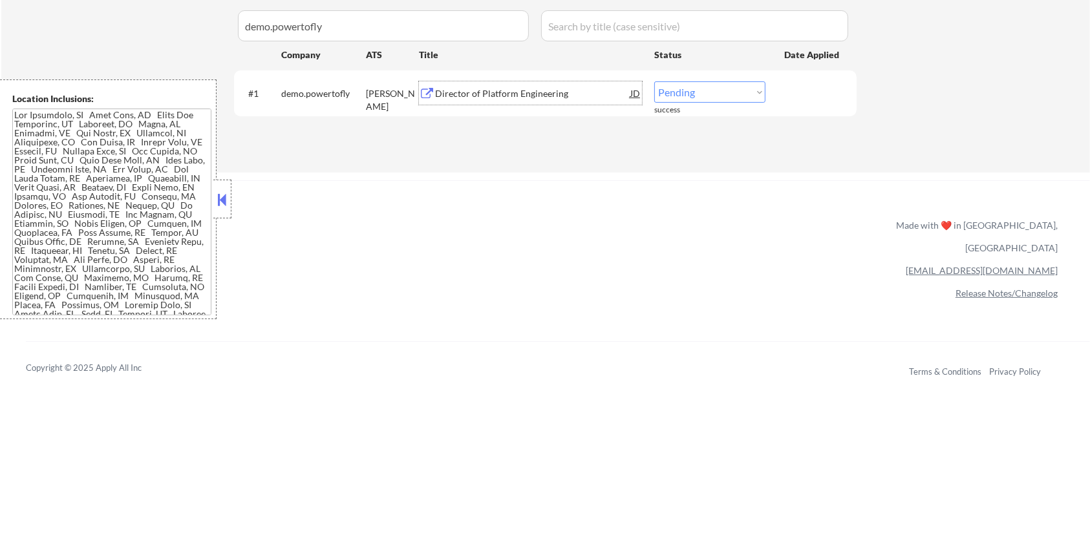
click at [514, 90] on div "Director of Platform Engineering" at bounding box center [532, 93] width 195 height 13
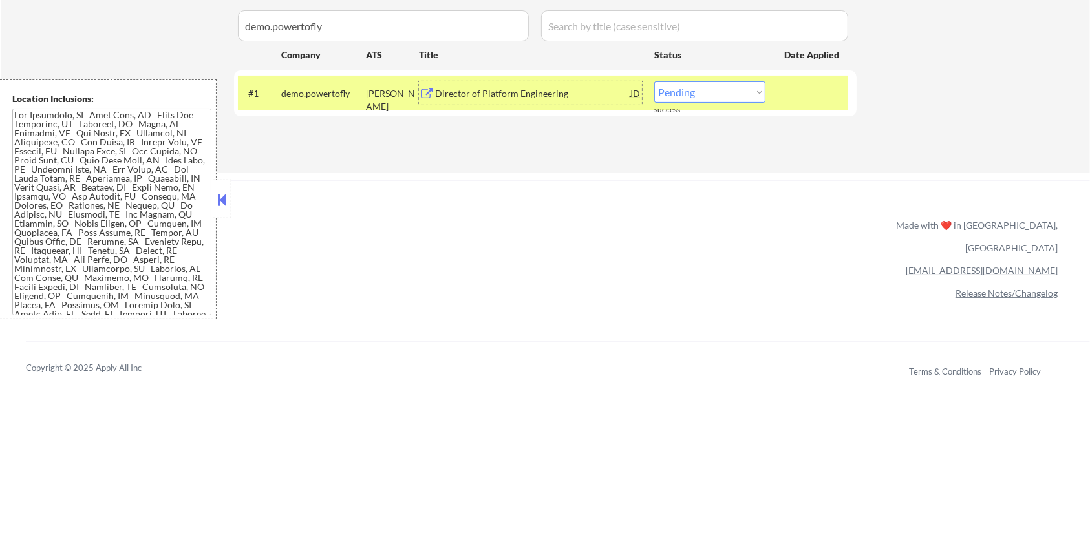
click at [708, 85] on select "Choose an option... Pending Applied Excluded (Questions) Excluded (Expired) Exc…" at bounding box center [709, 91] width 111 height 21
click at [654, 81] on select "Choose an option... Pending Applied Excluded (Questions) Excluded (Expired) Exc…" at bounding box center [709, 91] width 111 height 21
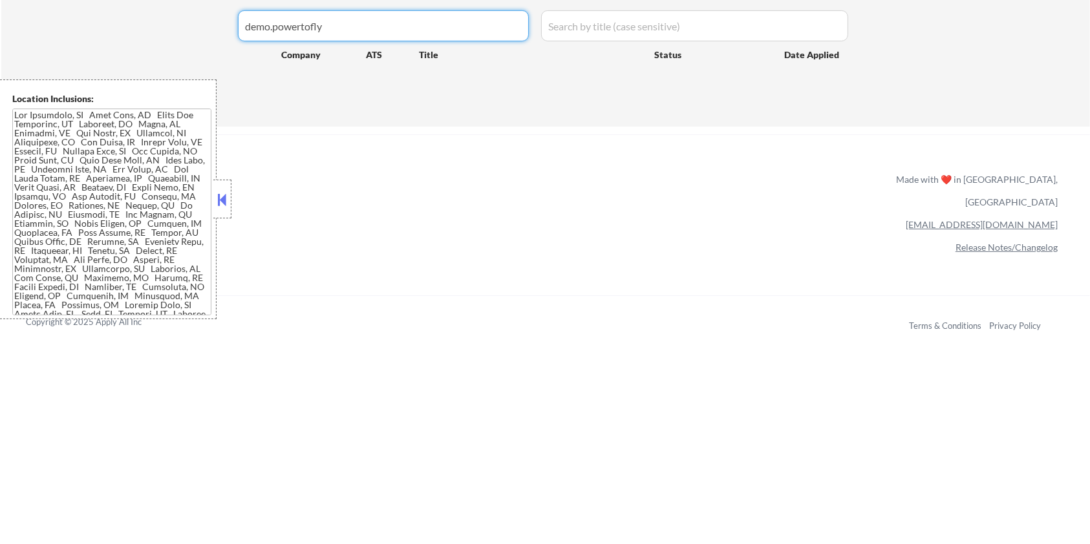
drag, startPoint x: 343, startPoint y: 20, endPoint x: 214, endPoint y: 28, distance: 128.9
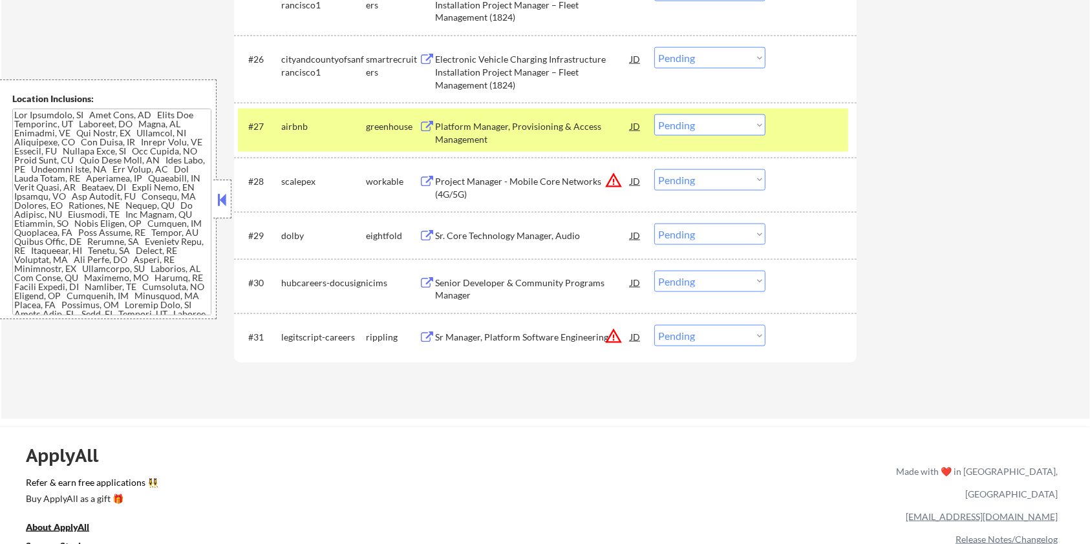
scroll to position [1638, 0]
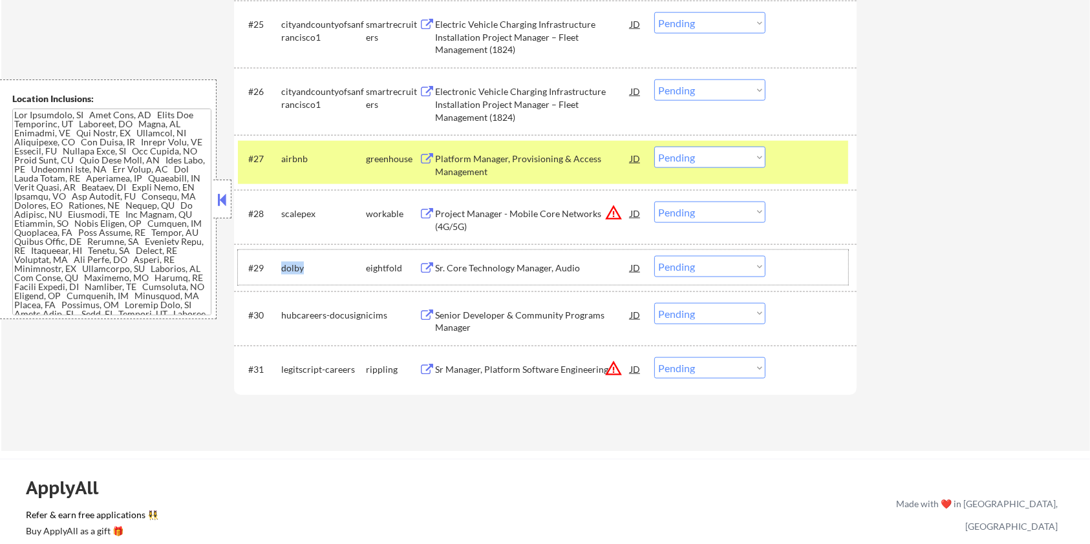
drag, startPoint x: 325, startPoint y: 270, endPoint x: 280, endPoint y: 261, distance: 46.2
click at [280, 261] on div "#29 dolby eightfold Sr. Core Technology Manager, Audio JD warning_amber Choose …" at bounding box center [543, 267] width 610 height 35
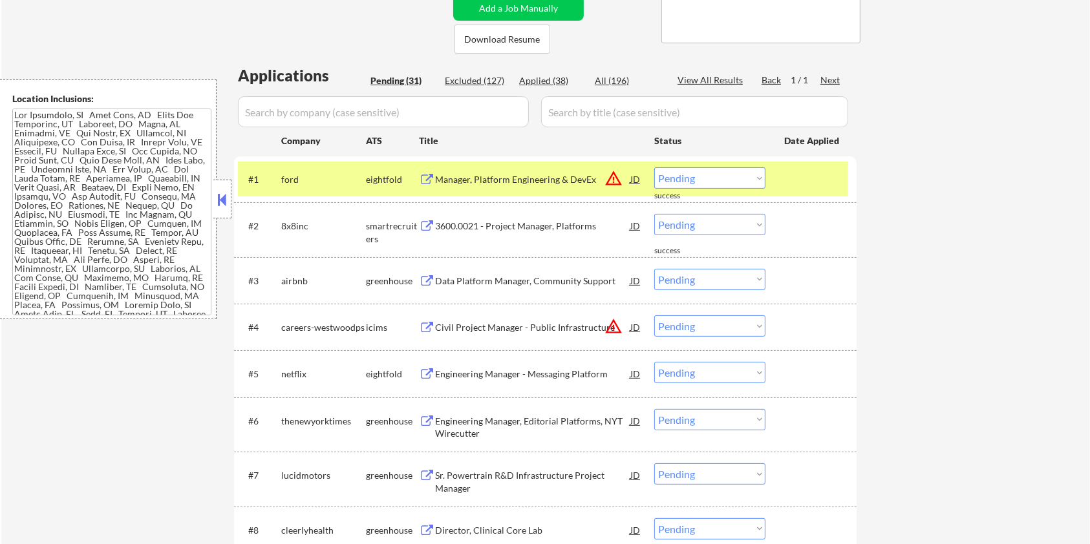
scroll to position [172, 0]
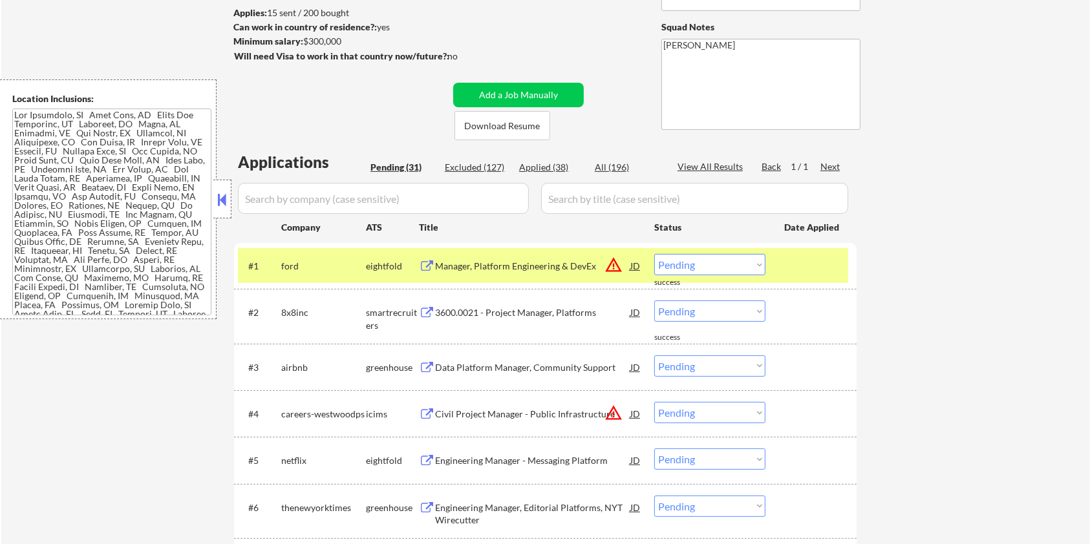
click at [369, 204] on input "input" at bounding box center [383, 198] width 291 height 31
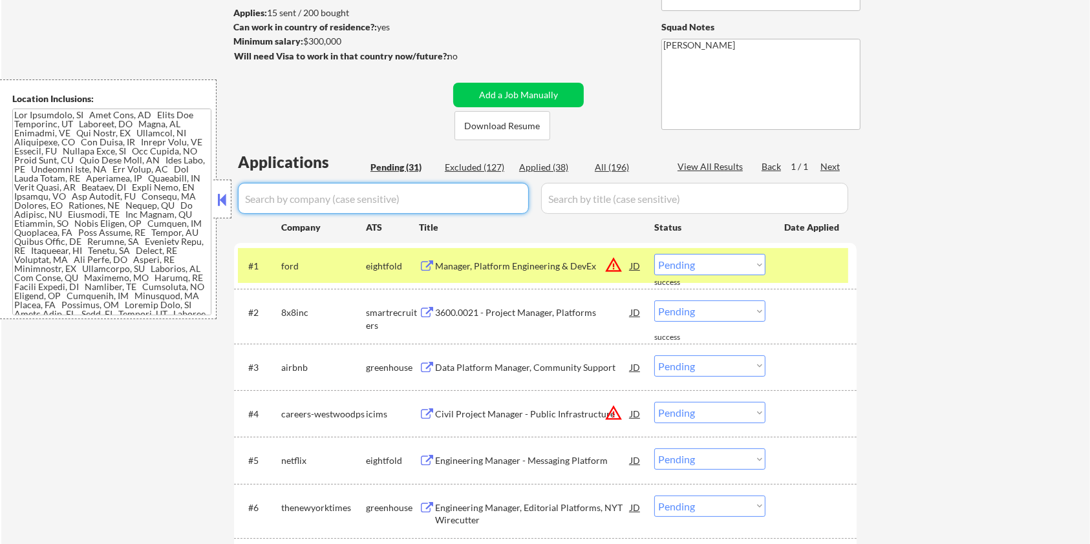
paste input "dolby"
drag, startPoint x: 574, startPoint y: 197, endPoint x: 583, endPoint y: 197, distance: 8.4
click at [574, 197] on input "input" at bounding box center [694, 198] width 307 height 31
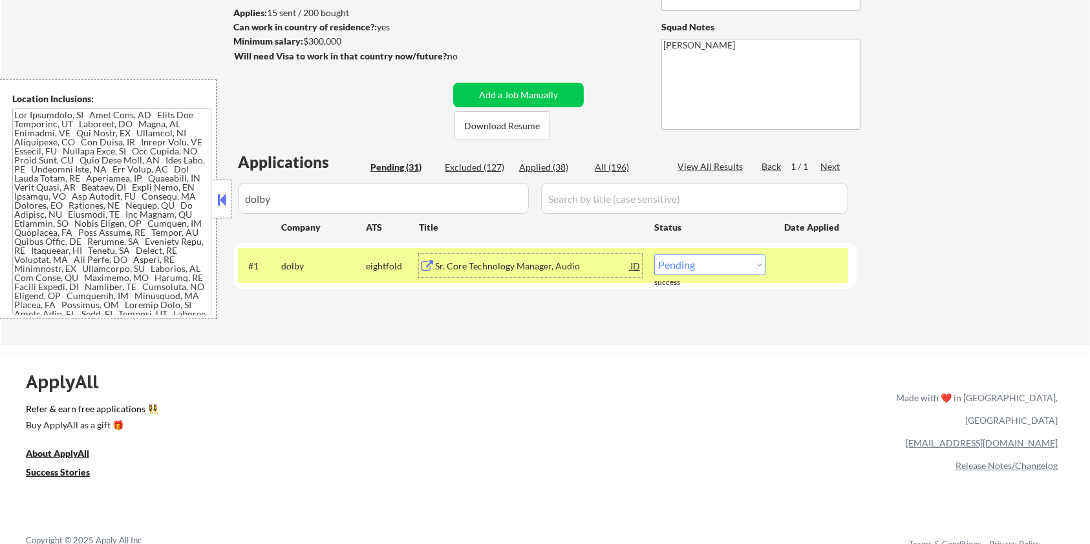
click at [483, 256] on div "Sr. Core Technology Manager, Audio" at bounding box center [532, 265] width 195 height 23
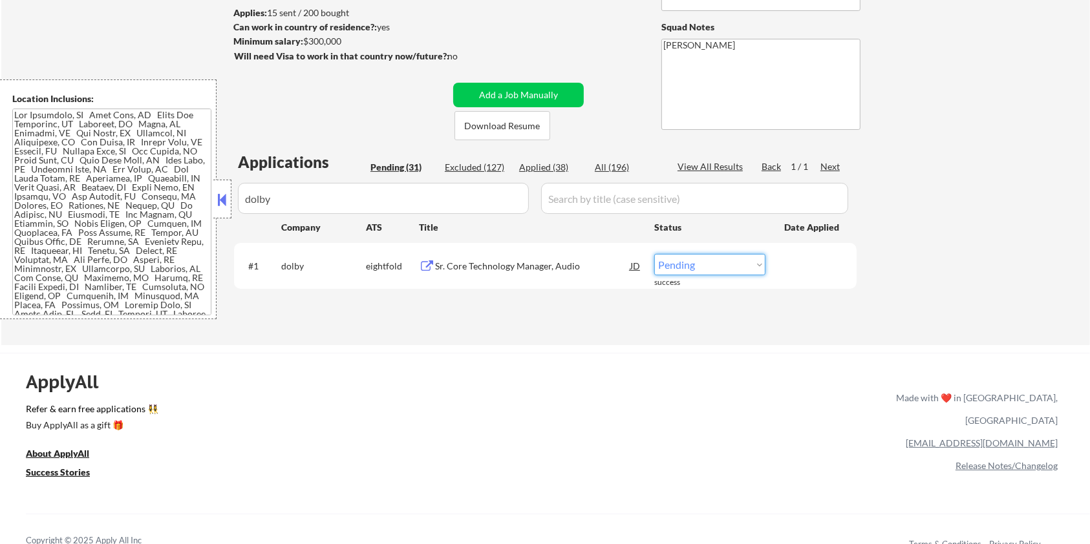
click at [723, 272] on select "Choose an option... Pending Applied Excluded (Questions) Excluded (Expired) Exc…" at bounding box center [709, 264] width 111 height 21
click at [654, 254] on select "Choose an option... Pending Applied Excluded (Questions) Excluded (Expired) Exc…" at bounding box center [709, 264] width 111 height 21
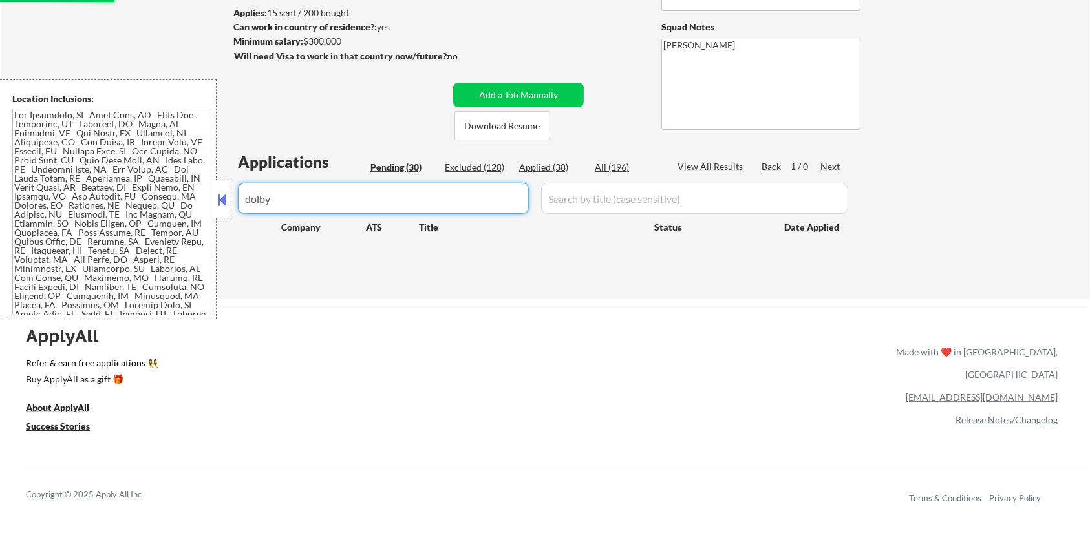
drag, startPoint x: 310, startPoint y: 203, endPoint x: 218, endPoint y: 199, distance: 92.5
click at [218, 199] on body "← Return to /applysquad Mailslurp Inbox Job Search Builder Aaron Stone User Ema…" at bounding box center [545, 100] width 1090 height 544
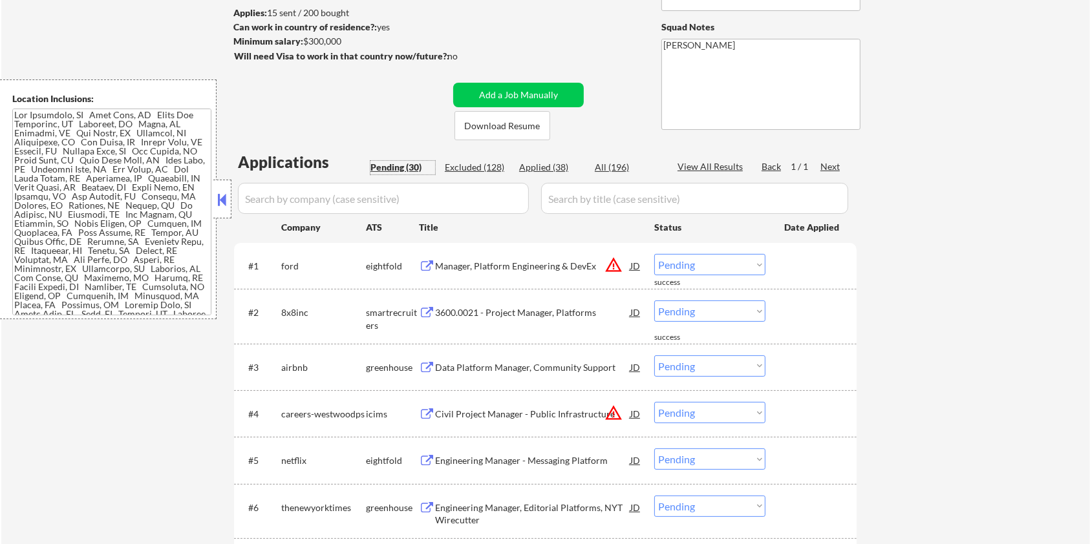
click at [389, 161] on div "Pending (30)" at bounding box center [403, 167] width 65 height 13
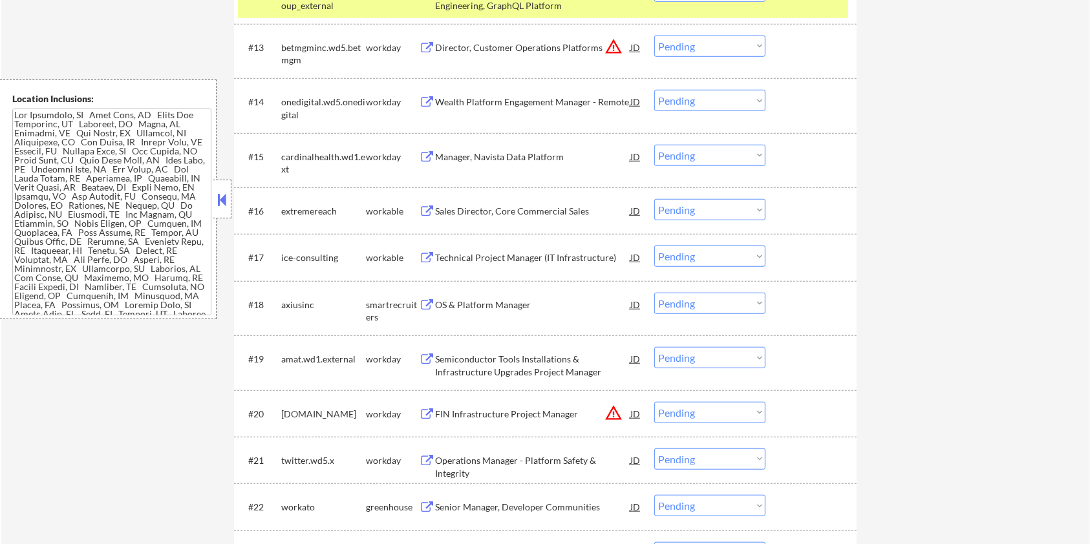
scroll to position [1035, 0]
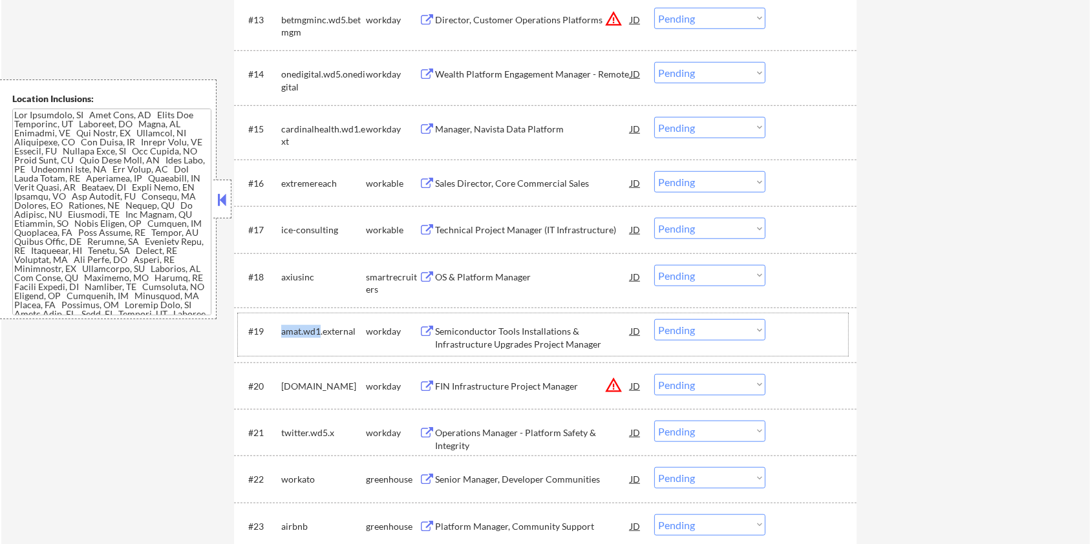
drag, startPoint x: 319, startPoint y: 329, endPoint x: 279, endPoint y: 329, distance: 40.1
click at [279, 329] on div "#19 amat.wd1.external workday Semiconductor Tools Installations & Infrastructur…" at bounding box center [543, 335] width 610 height 43
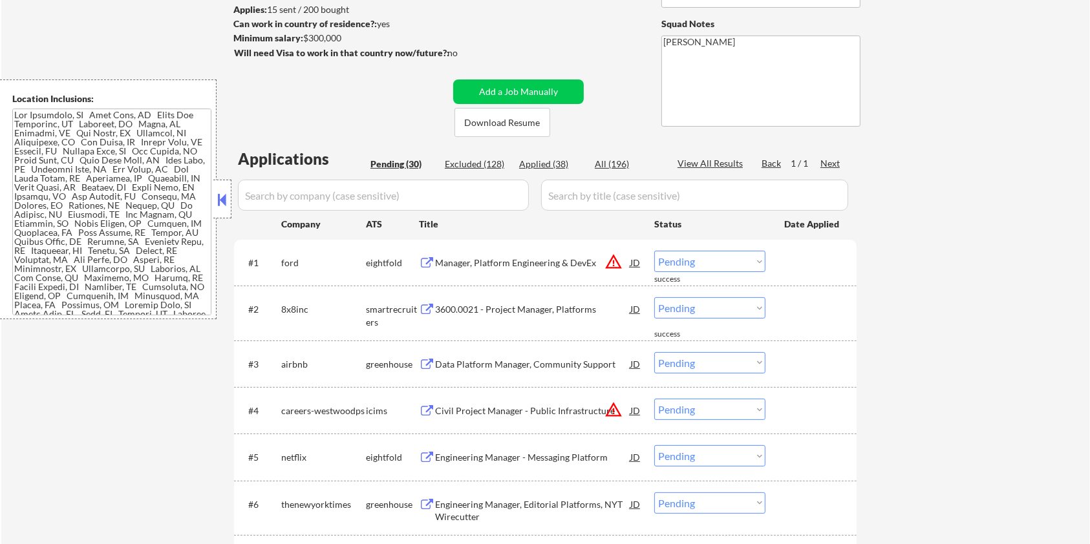
scroll to position [172, 0]
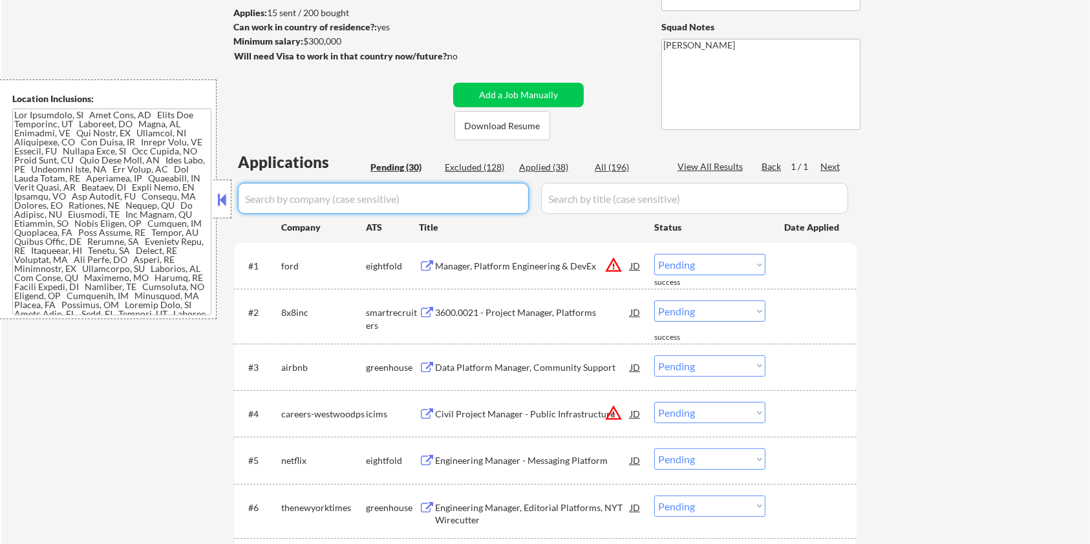
click at [393, 202] on input "input" at bounding box center [383, 198] width 291 height 31
paste input "amat.wd1"
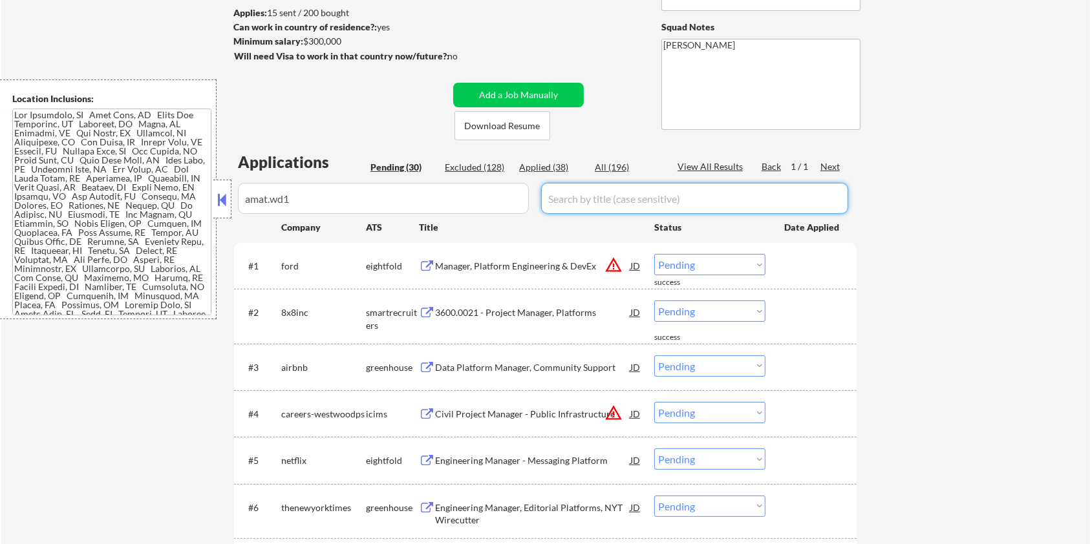
click at [596, 199] on input "input" at bounding box center [694, 198] width 307 height 31
click at [608, 165] on div "All (196)" at bounding box center [627, 167] width 65 height 13
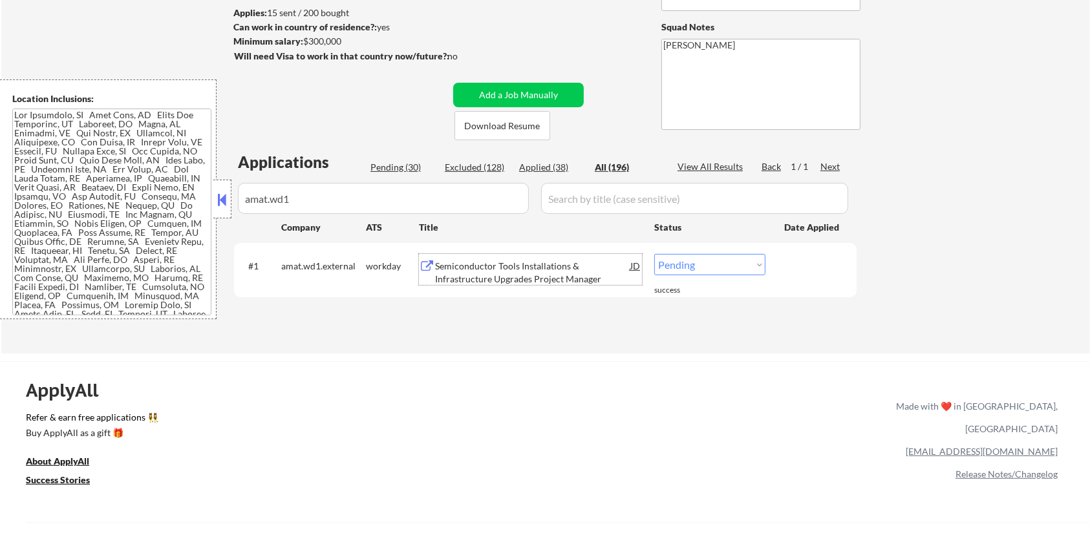
click at [495, 271] on div "Semiconductor Tools Installations & Infrastructure Upgrades Project Manager" at bounding box center [532, 272] width 195 height 25
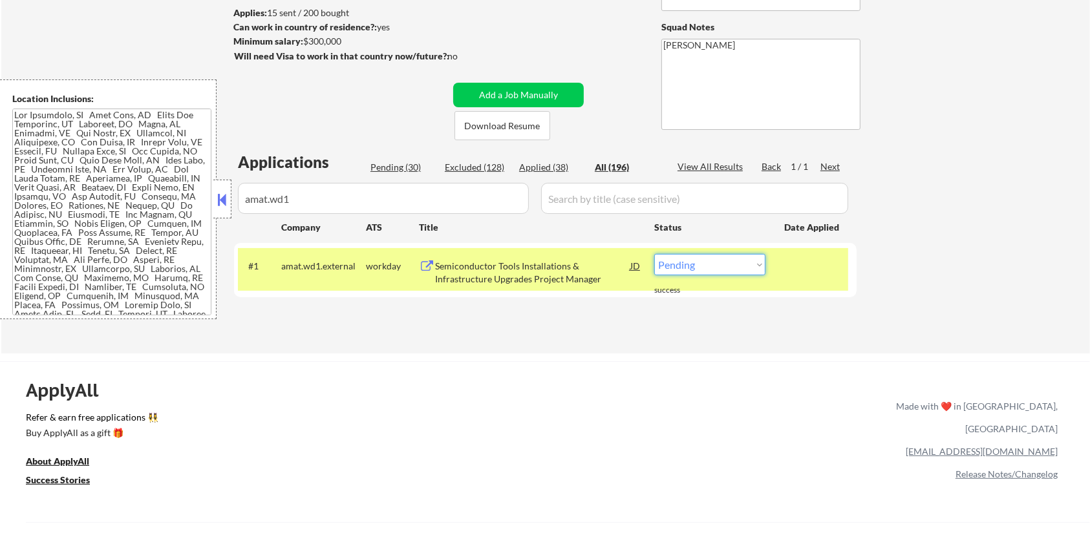
click at [699, 263] on select "Choose an option... Pending Applied Excluded (Questions) Excluded (Expired) Exc…" at bounding box center [709, 264] width 111 height 21
click at [654, 254] on select "Choose an option... Pending Applied Excluded (Questions) Excluded (Expired) Exc…" at bounding box center [709, 264] width 111 height 21
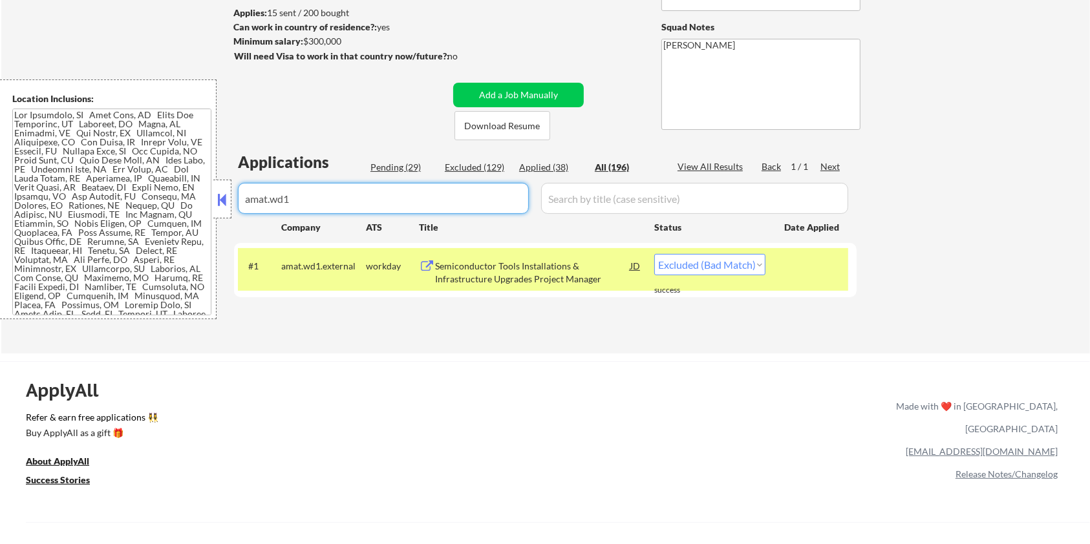
drag, startPoint x: 326, startPoint y: 210, endPoint x: 235, endPoint y: 200, distance: 91.0
click at [235, 200] on div "Applications Pending (29) Excluded (129) Applied (38) All (196) View All Result…" at bounding box center [545, 240] width 623 height 178
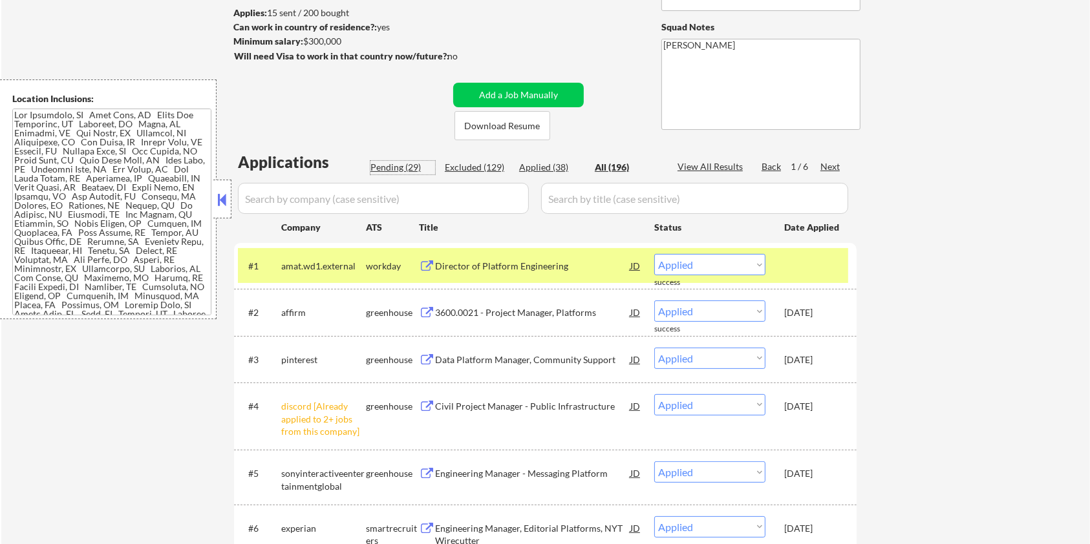
click at [411, 161] on div "Pending (29)" at bounding box center [403, 167] width 65 height 13
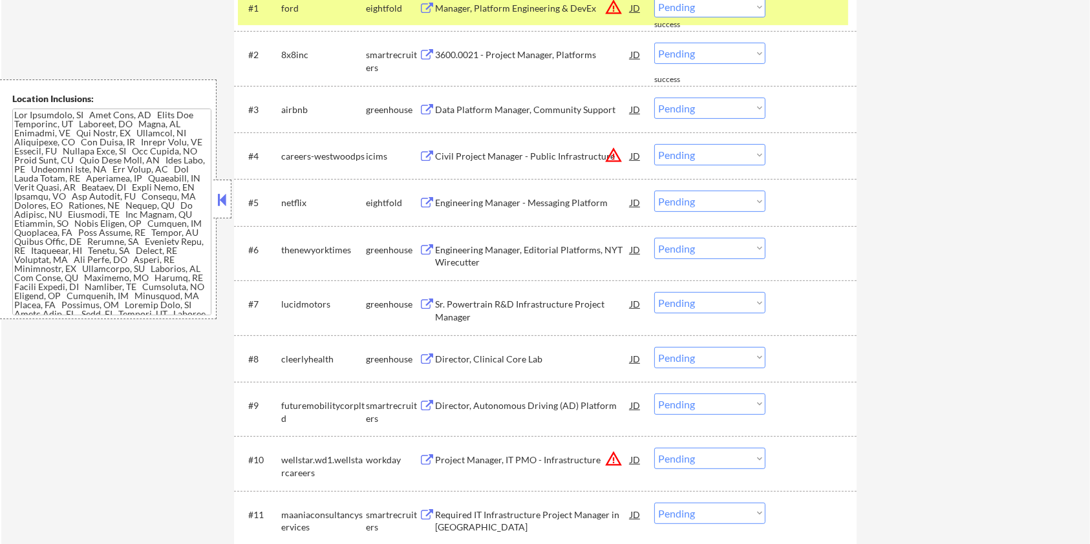
scroll to position [431, 0]
drag, startPoint x: 343, startPoint y: 353, endPoint x: 281, endPoint y: 349, distance: 62.2
click at [281, 349] on div "cleerlyhealth" at bounding box center [323, 358] width 85 height 23
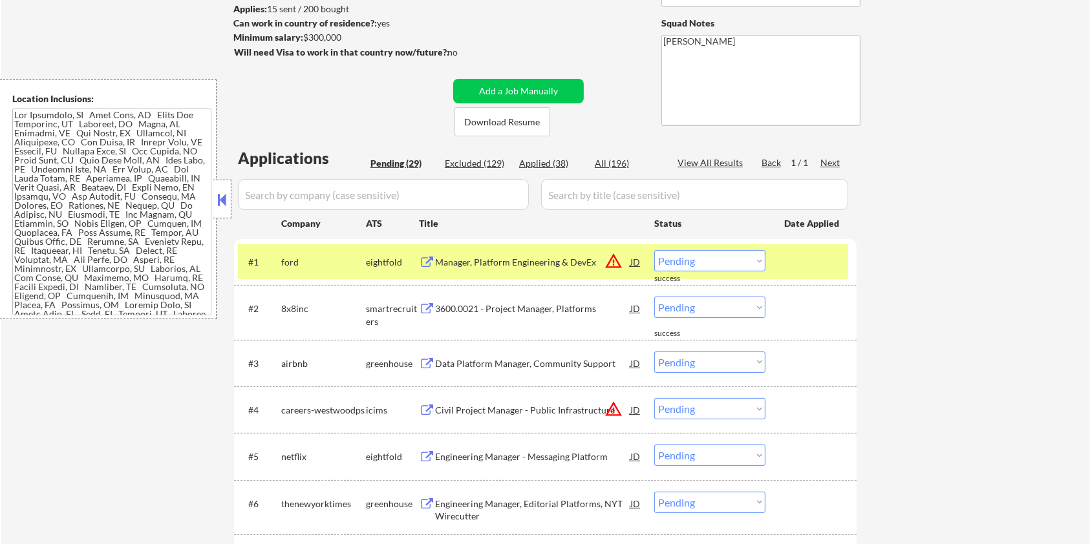
scroll to position [172, 0]
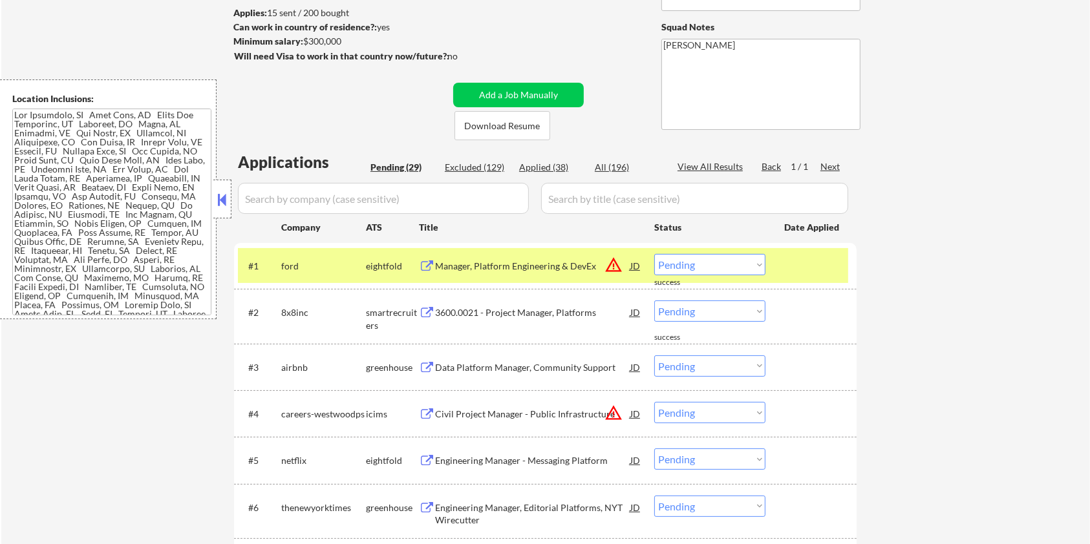
click at [347, 199] on input "input" at bounding box center [383, 198] width 291 height 31
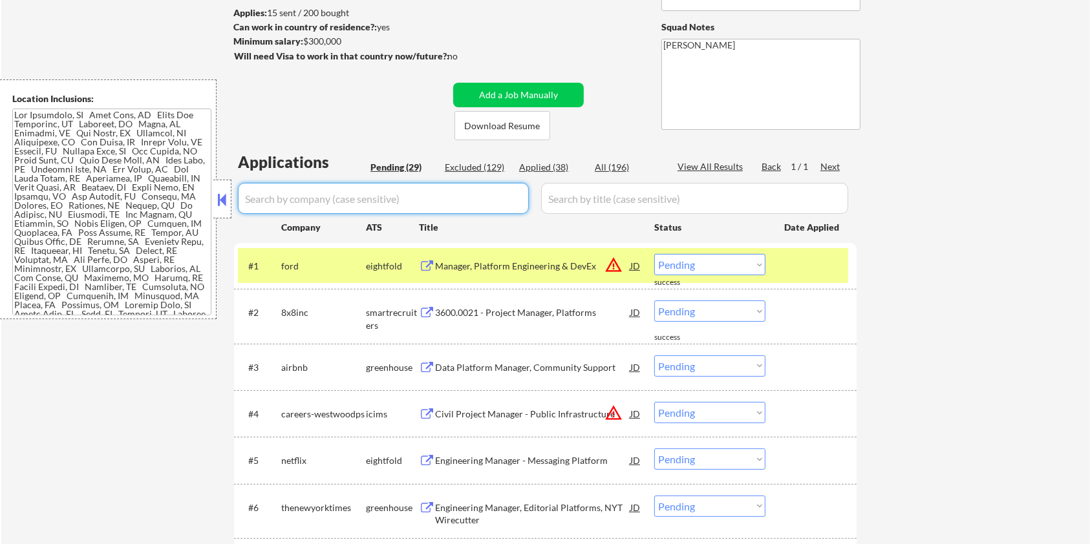
paste input "cleerlyhealth"
click at [608, 194] on input "input" at bounding box center [694, 198] width 307 height 31
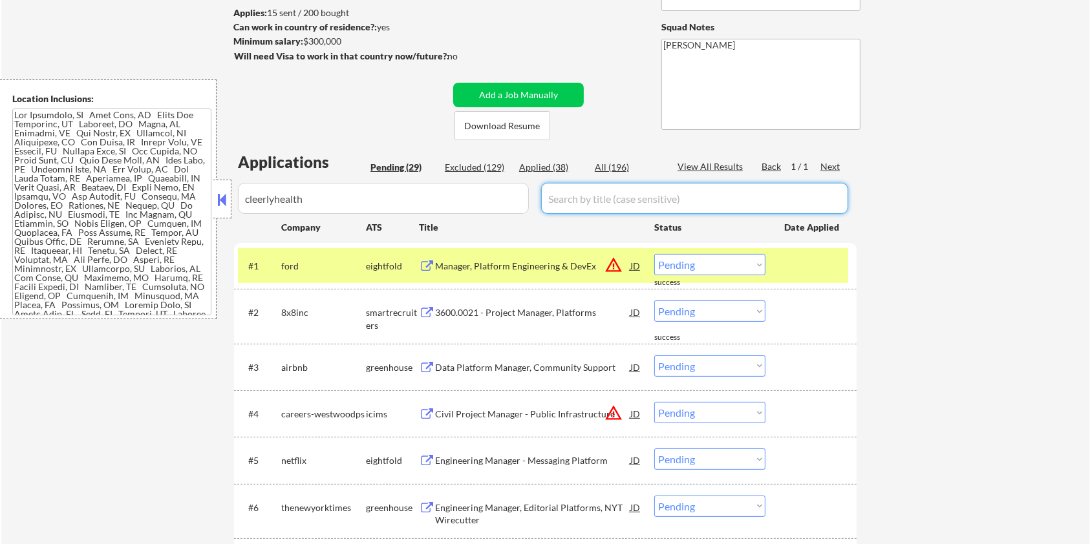
click at [614, 167] on div "All (196)" at bounding box center [627, 167] width 65 height 13
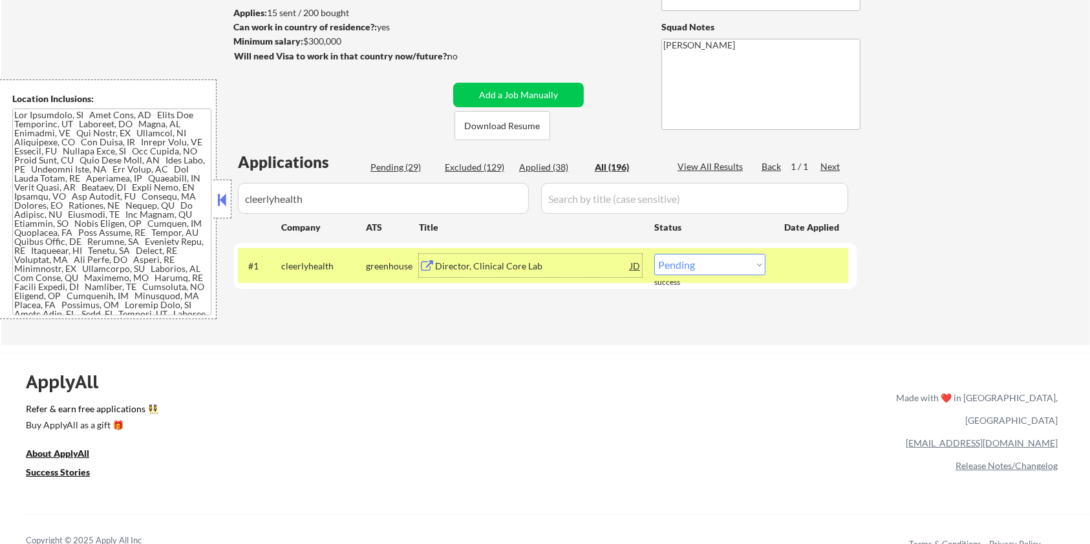
click at [504, 263] on div "Director, Clinical Core Lab" at bounding box center [532, 266] width 195 height 13
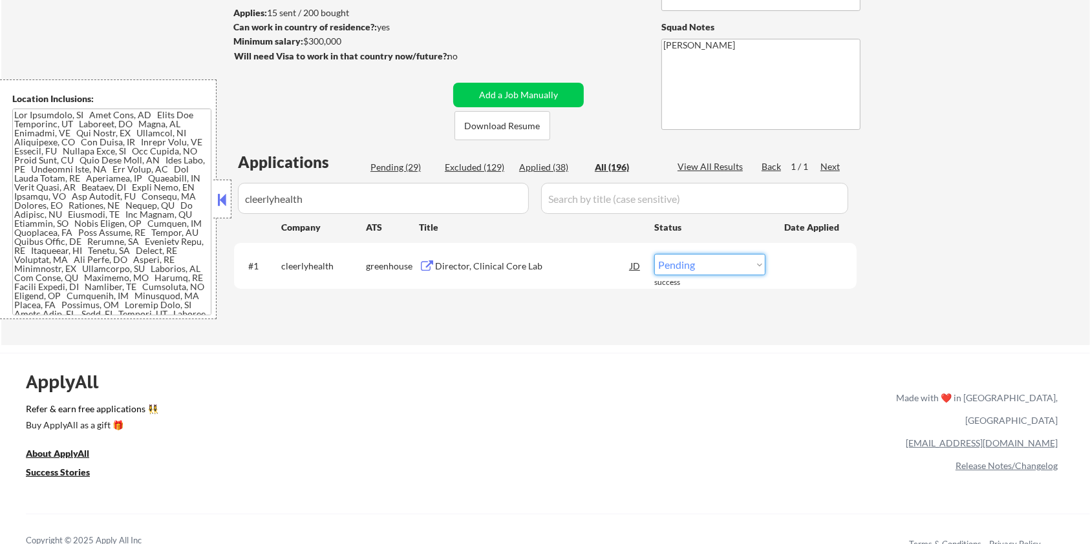
click at [700, 266] on select "Choose an option... Pending Applied Excluded (Questions) Excluded (Expired) Exc…" at bounding box center [709, 264] width 111 height 21
click at [654, 254] on select "Choose an option... Pending Applied Excluded (Questions) Excluded (Expired) Exc…" at bounding box center [709, 264] width 111 height 21
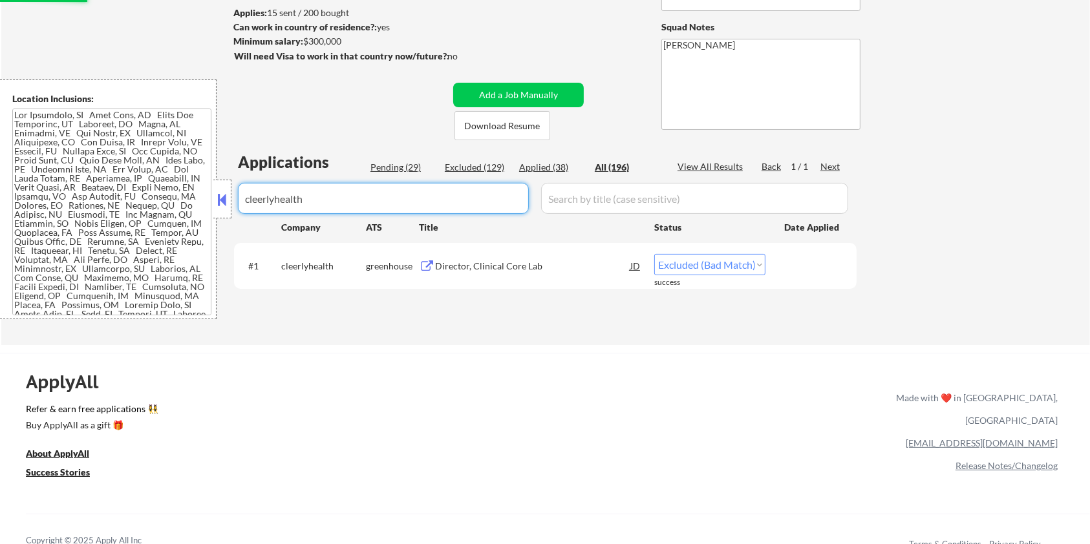
drag, startPoint x: 334, startPoint y: 203, endPoint x: 95, endPoint y: 202, distance: 239.2
click at [95, 202] on body "← Return to /applysquad Mailslurp Inbox Job Search Builder Aaron Stone User Ema…" at bounding box center [545, 100] width 1090 height 544
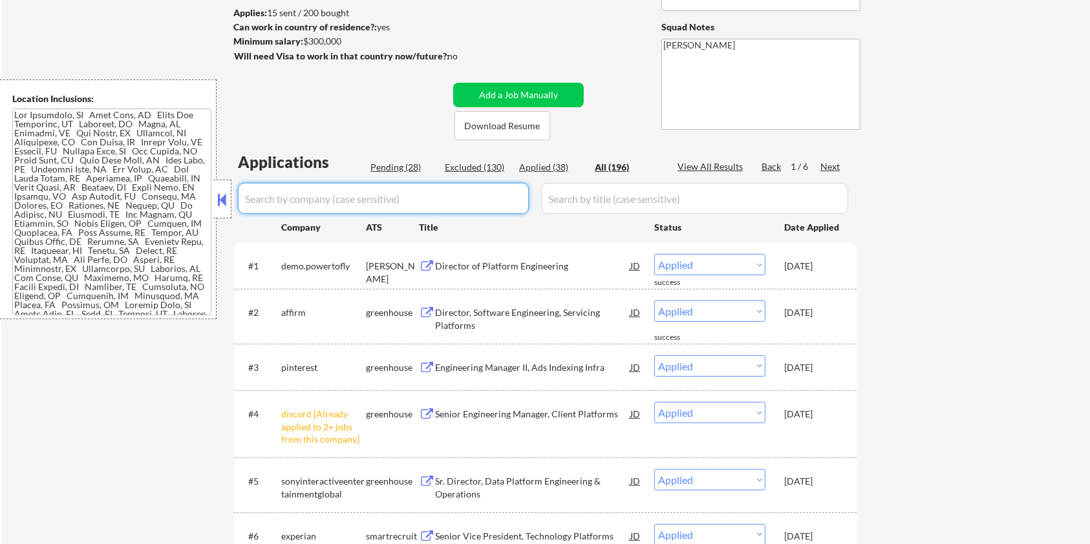
click at [391, 169] on div "Pending (28)" at bounding box center [403, 167] width 65 height 13
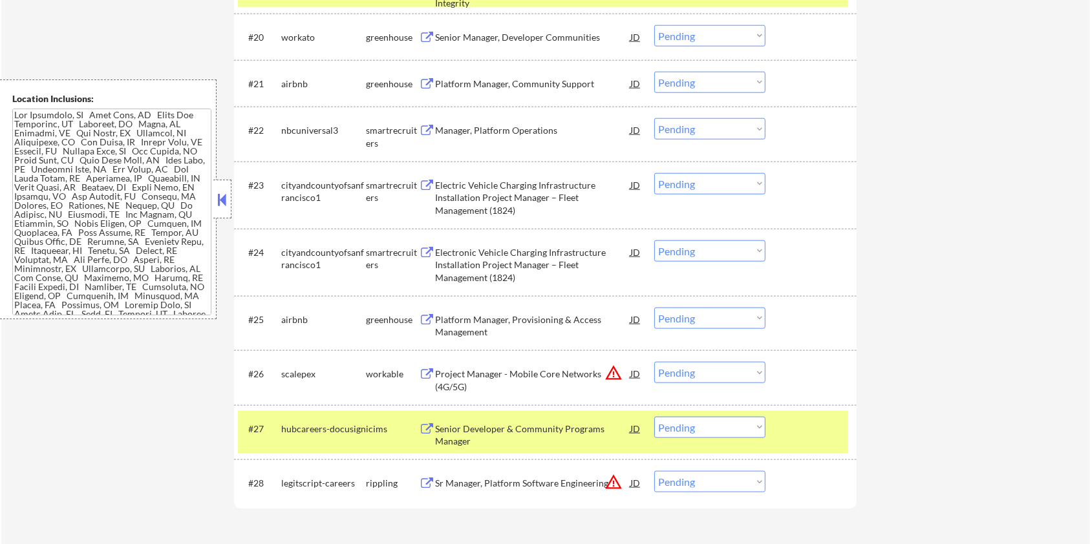
scroll to position [1465, 0]
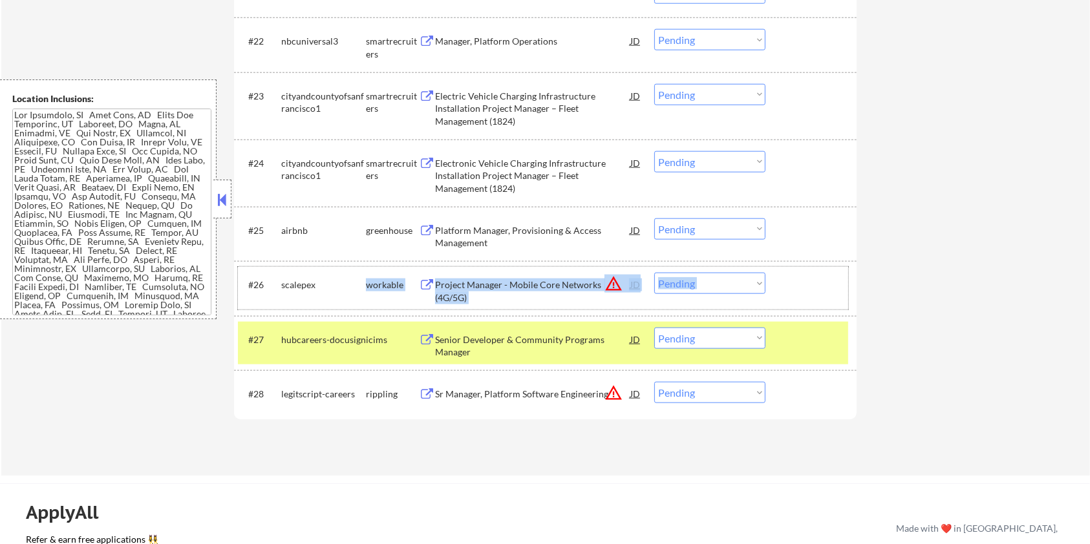
drag, startPoint x: 319, startPoint y: 281, endPoint x: 274, endPoint y: 275, distance: 45.0
click at [274, 275] on div "#26 scalepex workable Project Manager - Mobile Core Networks (4G/5G) JD warning…" at bounding box center [543, 288] width 610 height 43
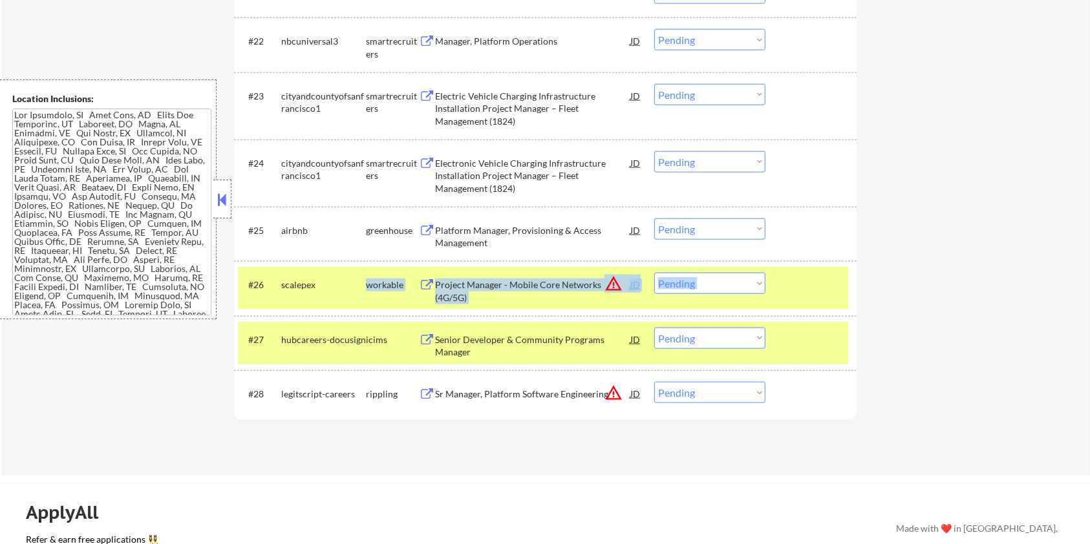
click at [314, 284] on div "scalepex" at bounding box center [323, 285] width 85 height 13
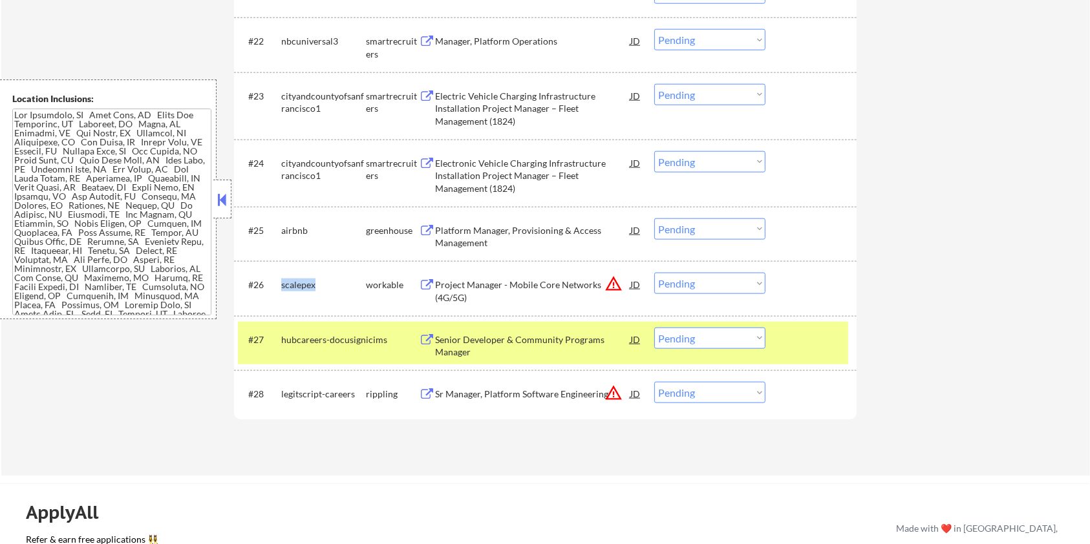
drag, startPoint x: 314, startPoint y: 284, endPoint x: 282, endPoint y: 278, distance: 32.2
click at [282, 279] on div "scalepex" at bounding box center [323, 285] width 85 height 13
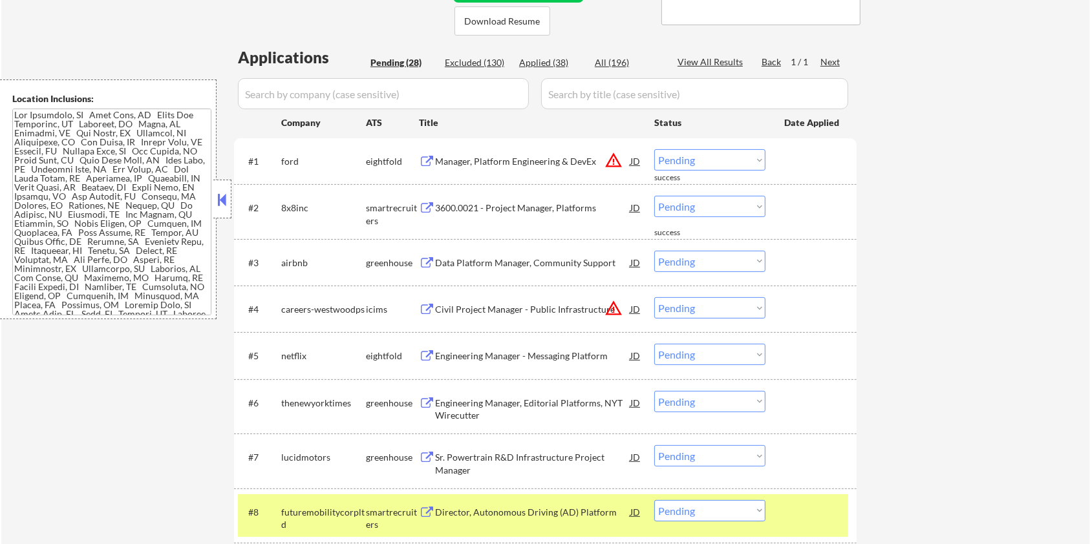
scroll to position [259, 0]
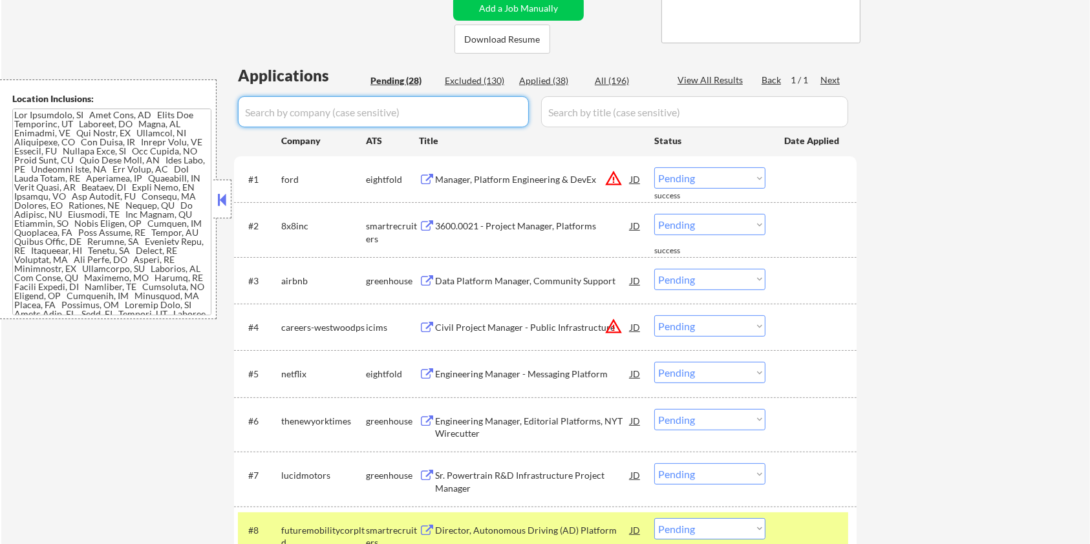
click at [341, 109] on input "input" at bounding box center [383, 111] width 291 height 31
paste input "scalepex"
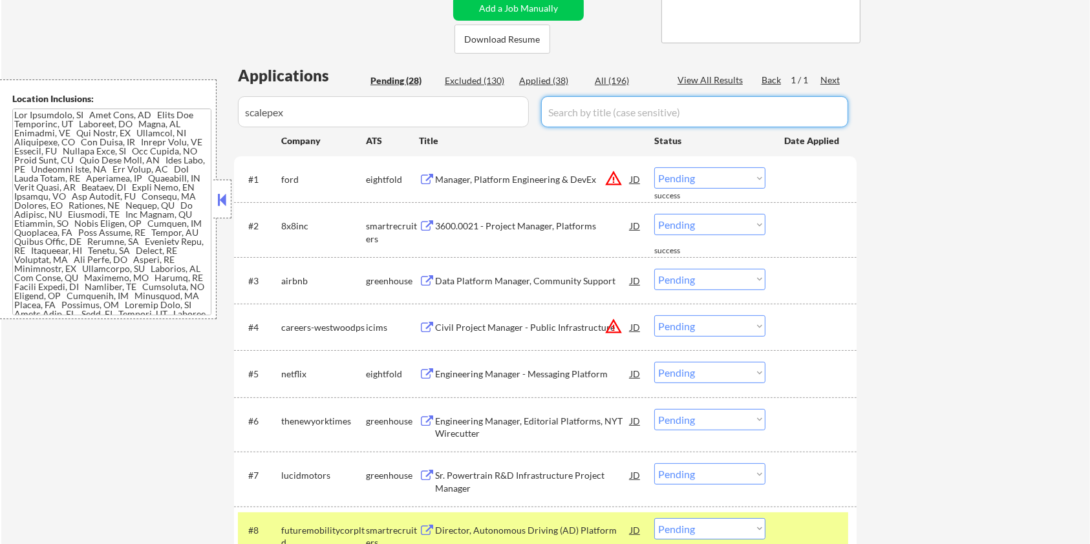
click at [561, 110] on input "input" at bounding box center [694, 111] width 307 height 31
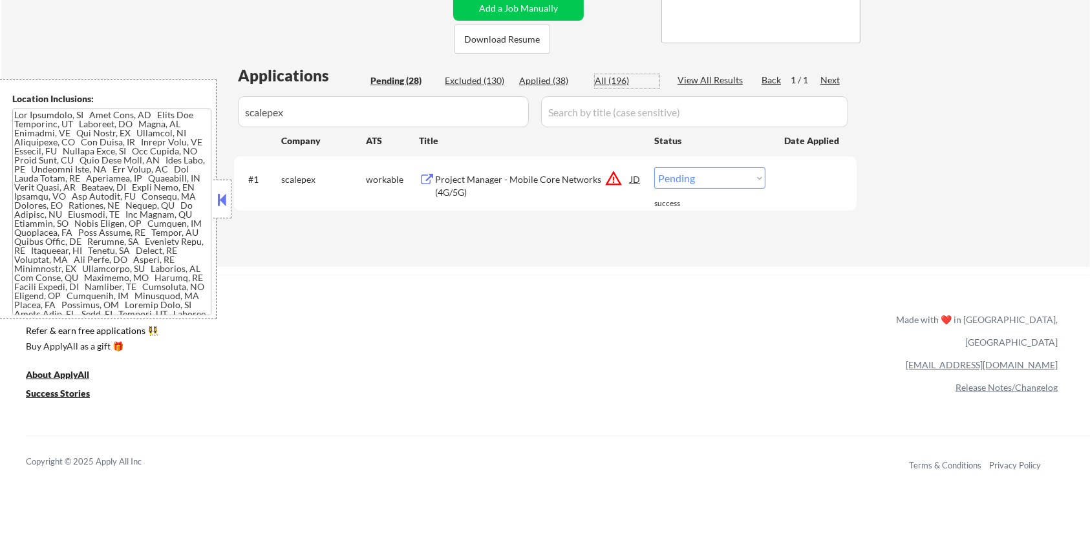
click at [600, 74] on div "All (196)" at bounding box center [627, 80] width 65 height 13
click at [436, 182] on div "Project Manager - Mobile Core Networks (4G/5G)" at bounding box center [532, 185] width 195 height 25
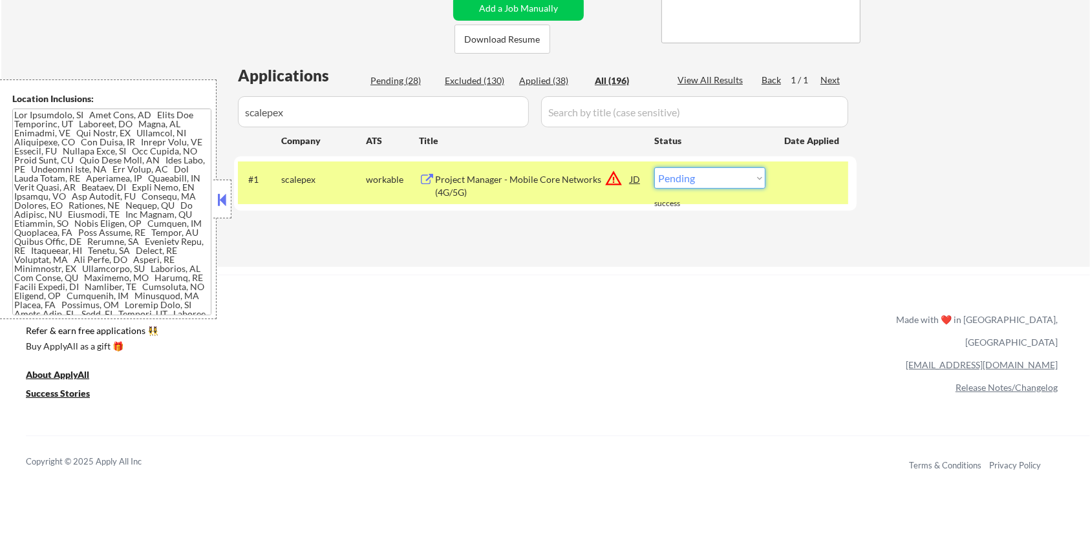
click at [734, 177] on select "Choose an option... Pending Applied Excluded (Questions) Excluded (Expired) Exc…" at bounding box center [709, 177] width 111 height 21
click at [654, 167] on select "Choose an option... Pending Applied Excluded (Questions) Excluded (Expired) Exc…" at bounding box center [709, 177] width 111 height 21
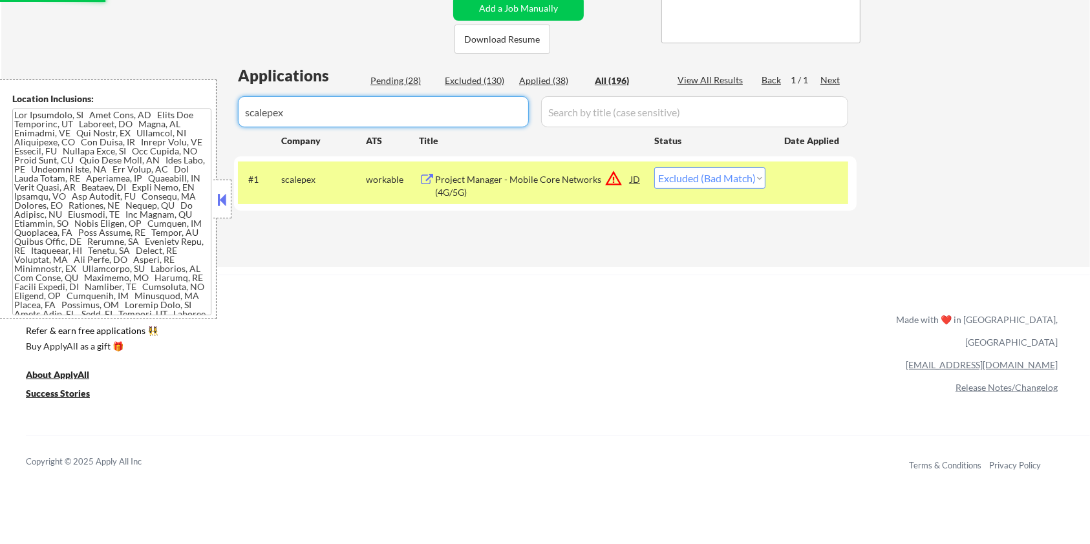
drag, startPoint x: 310, startPoint y: 117, endPoint x: 100, endPoint y: 121, distance: 209.5
click at [100, 121] on body "← Return to /applysquad Mailslurp Inbox Job Search Builder Aaron Stone User Ema…" at bounding box center [545, 13] width 1090 height 544
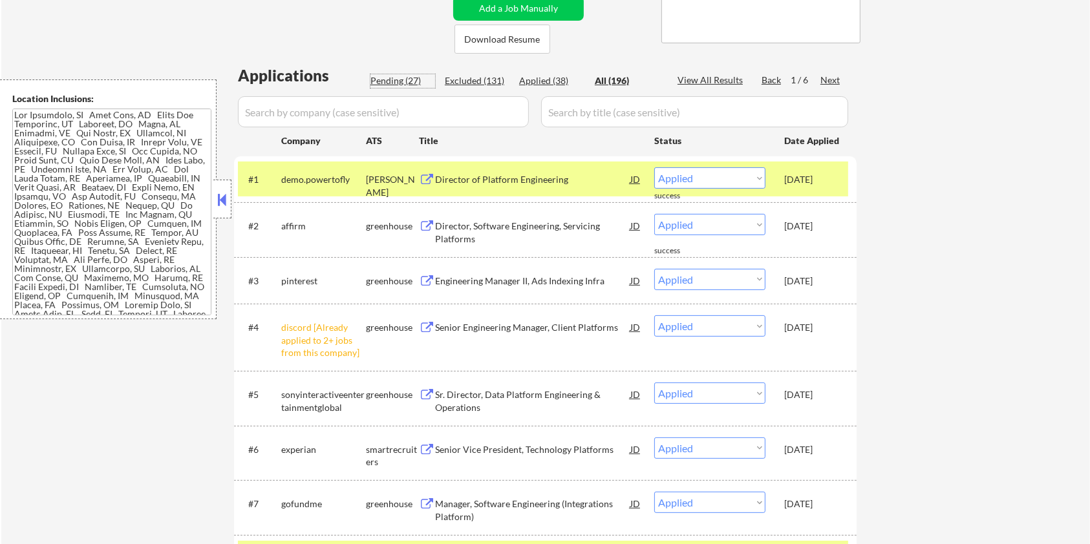
click at [392, 87] on div "Pending (27)" at bounding box center [403, 81] width 65 height 14
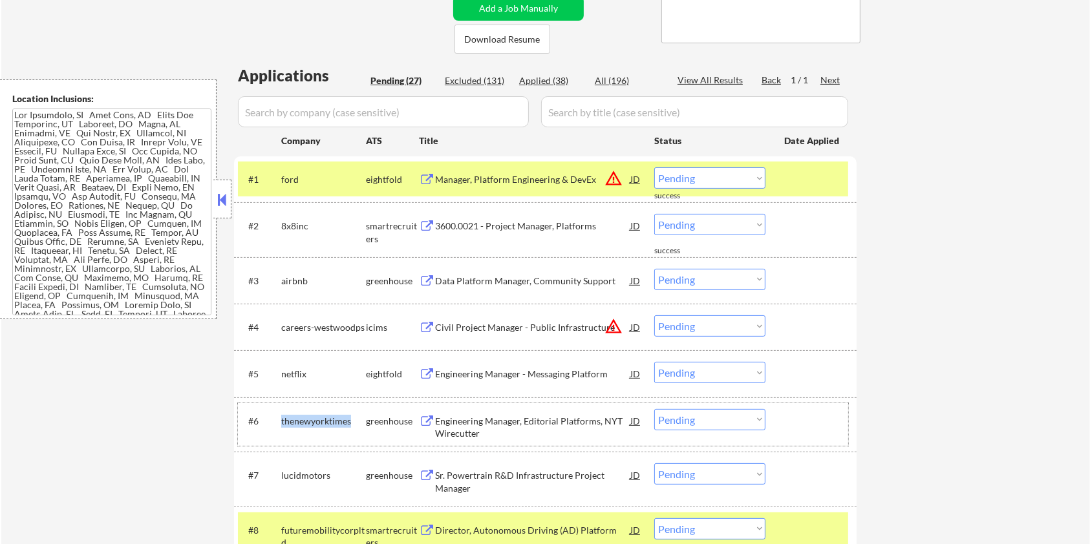
drag, startPoint x: 358, startPoint y: 416, endPoint x: 280, endPoint y: 412, distance: 77.7
click at [280, 412] on div "#6 thenewyorktimes greenhouse Engineering Manager, Editorial Platforms, NYT Wir…" at bounding box center [543, 424] width 610 height 43
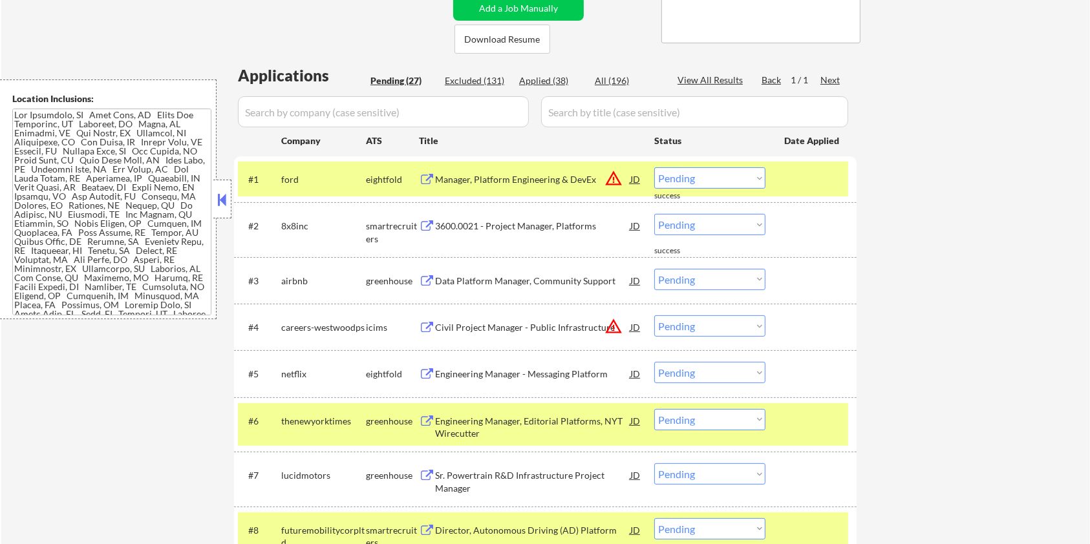
click at [254, 113] on input "input" at bounding box center [383, 111] width 291 height 31
paste input "thenewyorktimes"
click at [571, 118] on input "input" at bounding box center [694, 111] width 307 height 31
click at [598, 85] on div "All (196)" at bounding box center [627, 80] width 65 height 13
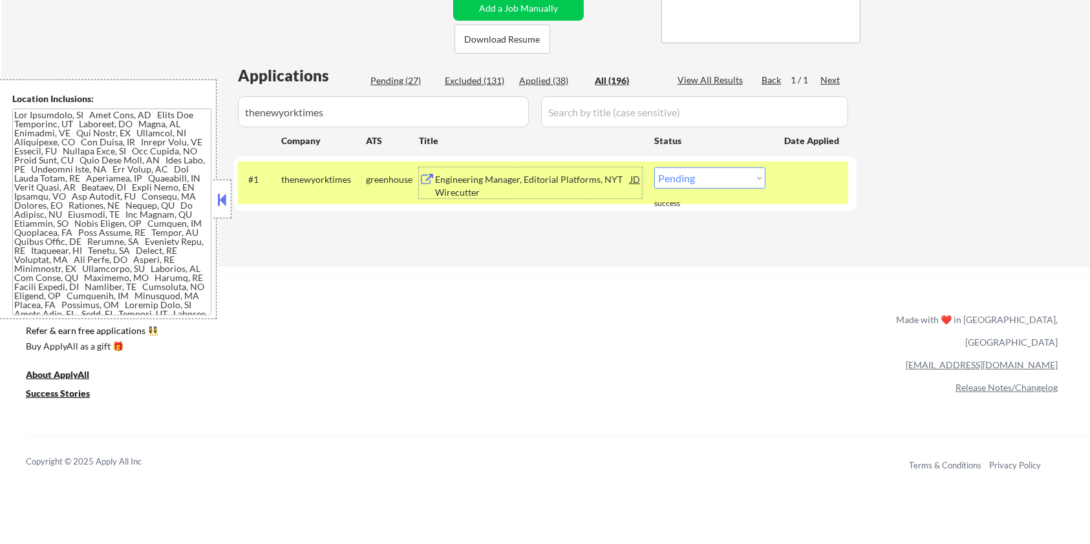
click at [461, 173] on div "Engineering Manager, Editorial Platforms, NYT Wirecutter" at bounding box center [532, 185] width 195 height 25
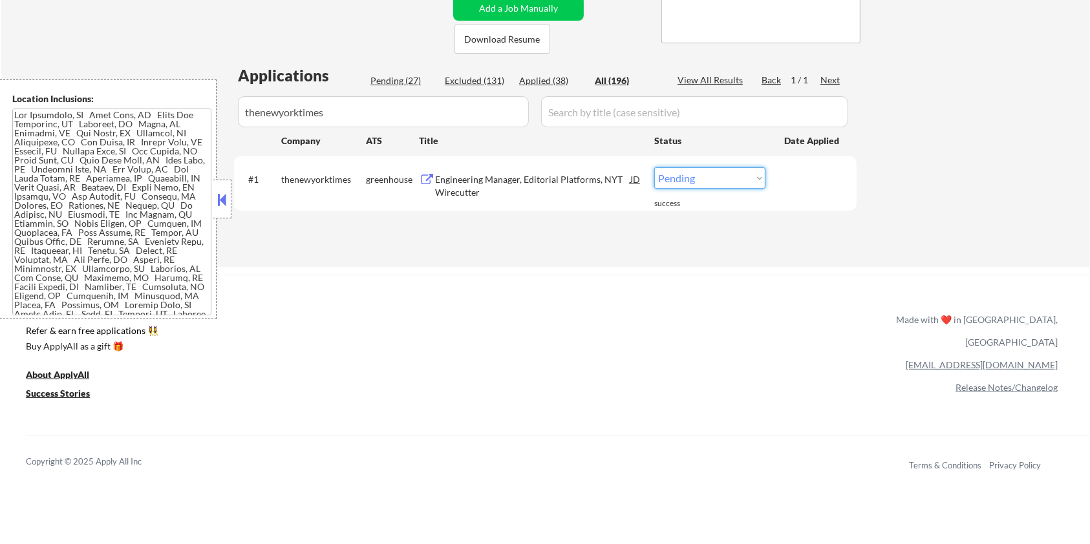
click at [711, 188] on select "Choose an option... Pending Applied Excluded (Questions) Excluded (Expired) Exc…" at bounding box center [709, 177] width 111 height 21
click at [654, 167] on select "Choose an option... Pending Applied Excluded (Questions) Excluded (Expired) Exc…" at bounding box center [709, 177] width 111 height 21
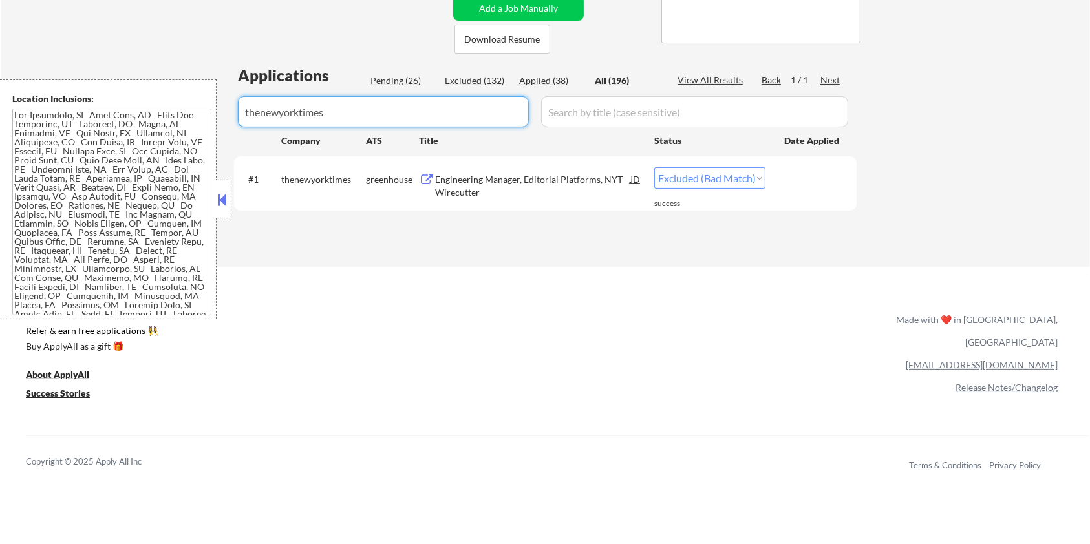
drag, startPoint x: 344, startPoint y: 116, endPoint x: 145, endPoint y: 129, distance: 199.6
click at [145, 129] on body "← Return to /applysquad Mailslurp Inbox Job Search Builder Aaron Stone User Ema…" at bounding box center [545, 13] width 1090 height 544
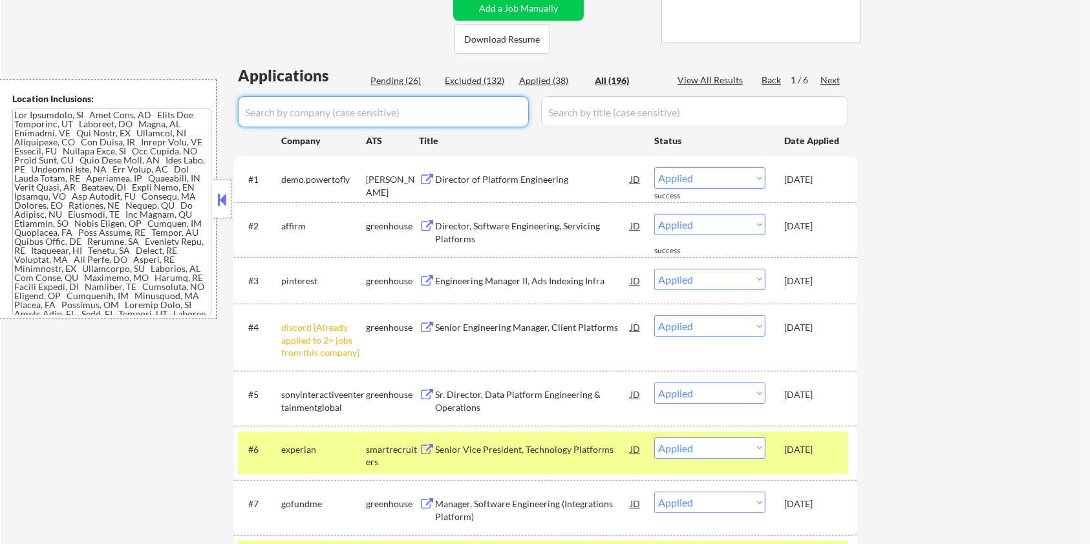
click at [402, 78] on div "Pending (26)" at bounding box center [403, 80] width 65 height 13
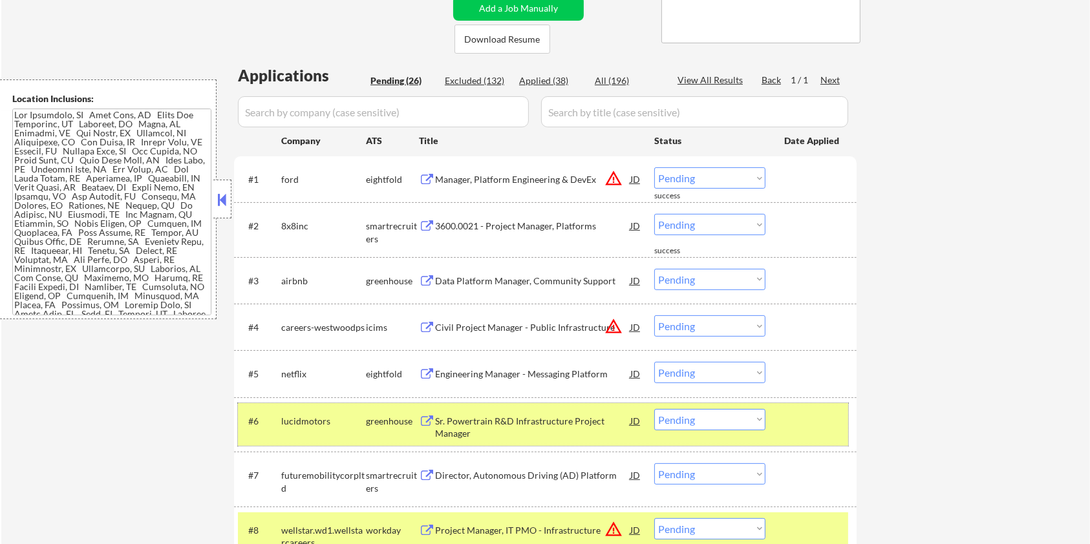
click at [800, 428] on div at bounding box center [812, 420] width 57 height 23
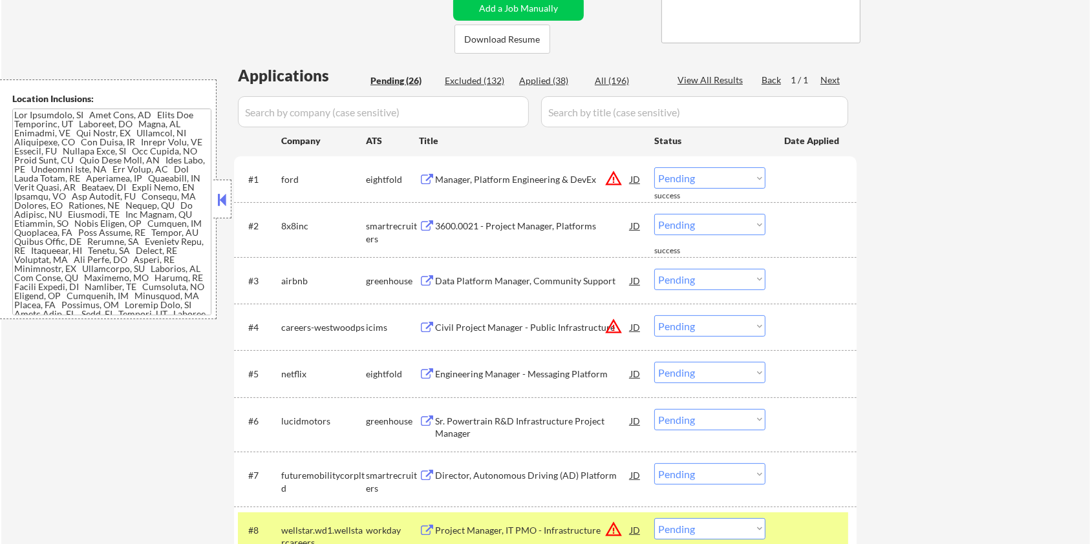
click at [806, 519] on div "#8 wellstar.wd1.wellstarcareers workday Project Manager, IT PMO - Infrastructur…" at bounding box center [543, 534] width 610 height 43
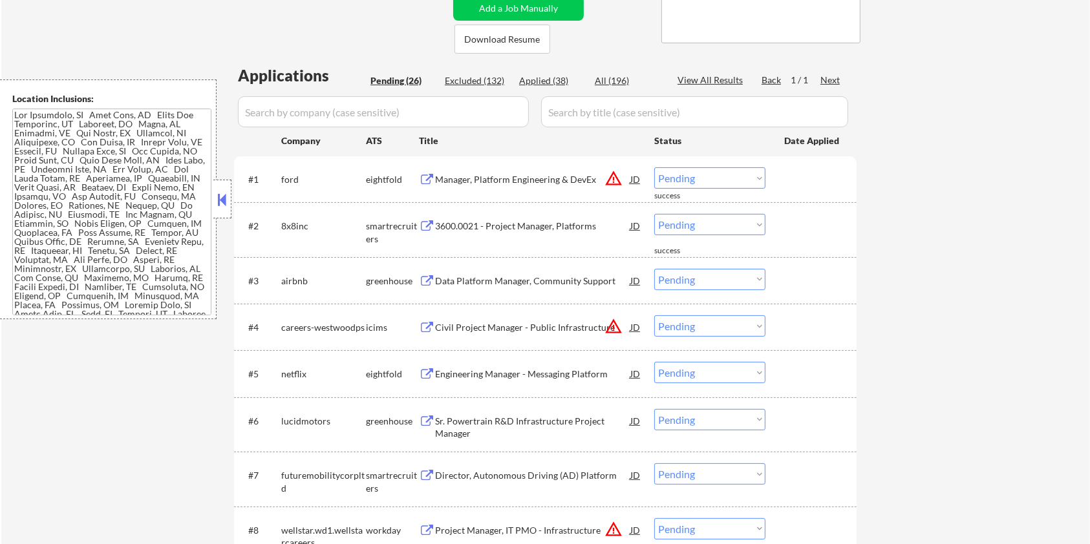
scroll to position [431, 0]
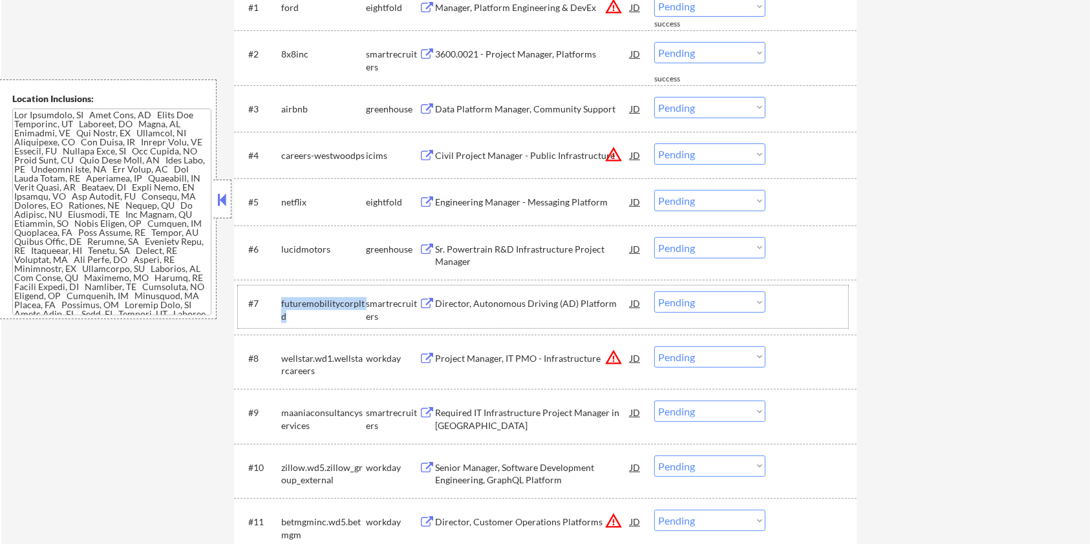
drag, startPoint x: 297, startPoint y: 314, endPoint x: 277, endPoint y: 303, distance: 22.3
click at [277, 303] on div "#7 futuremobilitycorpltd smartrecruiters Director, Autonomous Driving (AD) Plat…" at bounding box center [543, 307] width 610 height 43
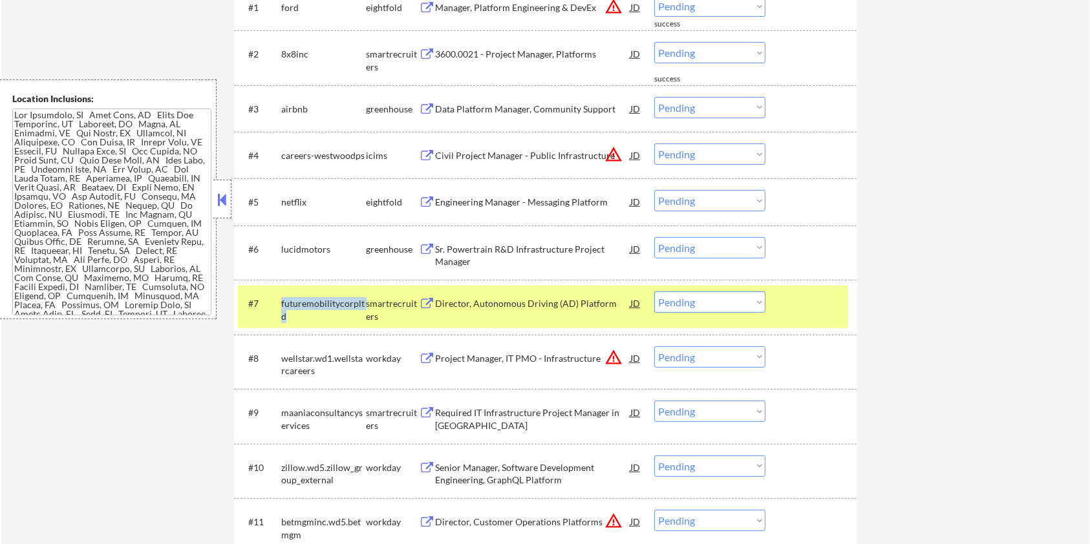
scroll to position [172, 0]
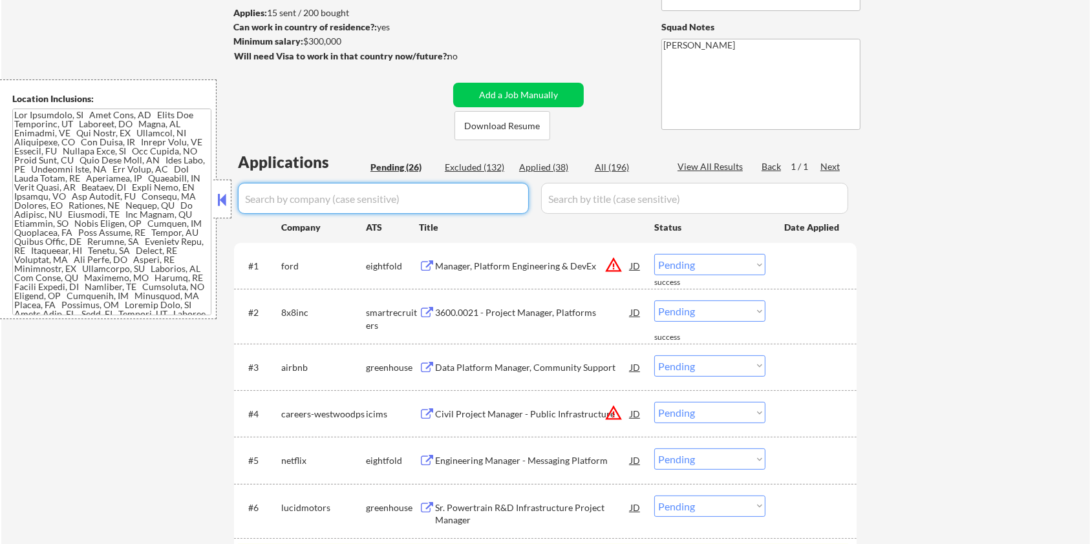
click at [336, 191] on input "input" at bounding box center [383, 198] width 291 height 31
paste input "futuremobilitycorpltd"
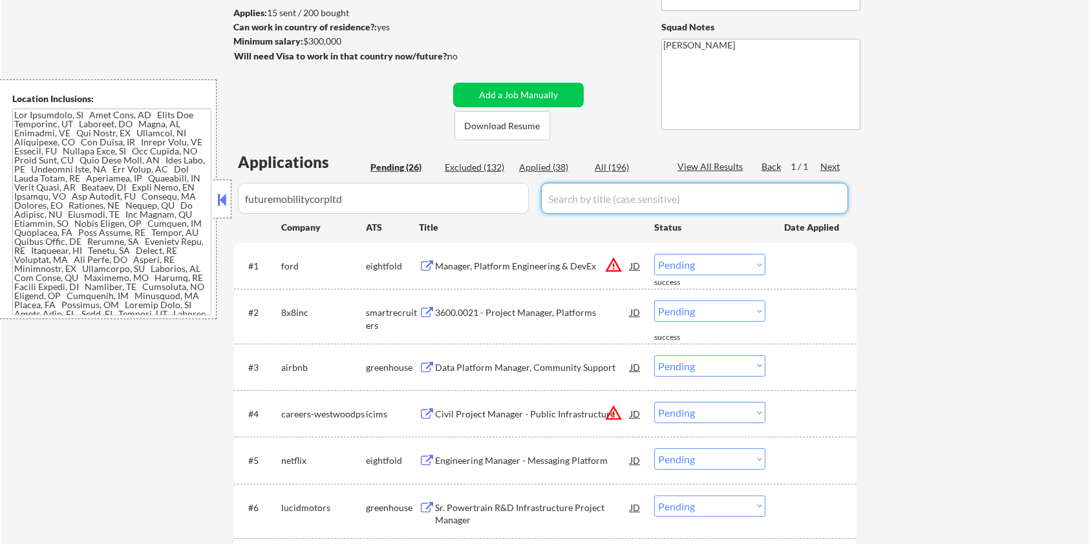
click at [574, 203] on input "input" at bounding box center [694, 198] width 307 height 31
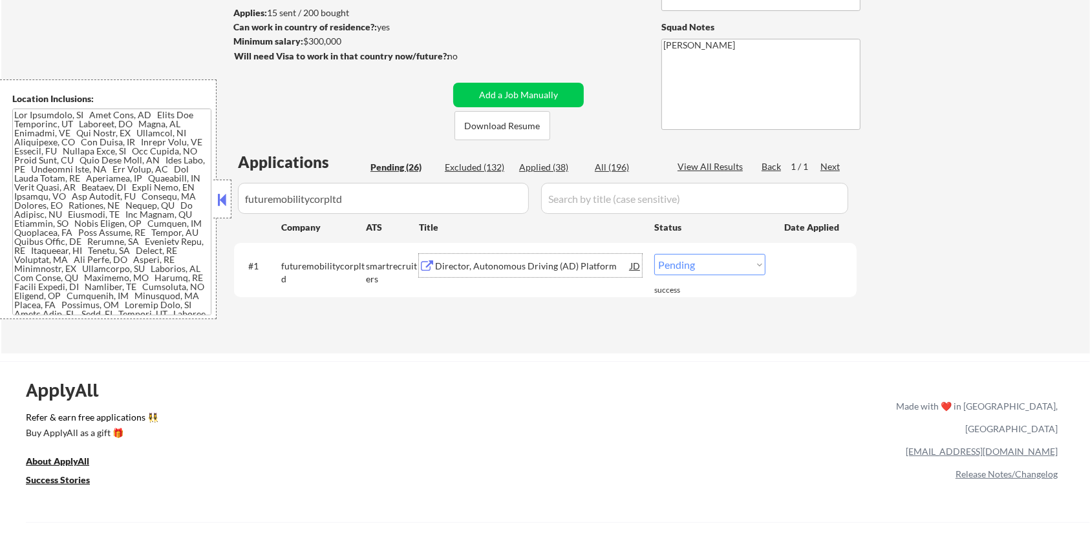
click at [511, 268] on div "Director, Autonomous Driving (AD) Platform" at bounding box center [532, 266] width 195 height 13
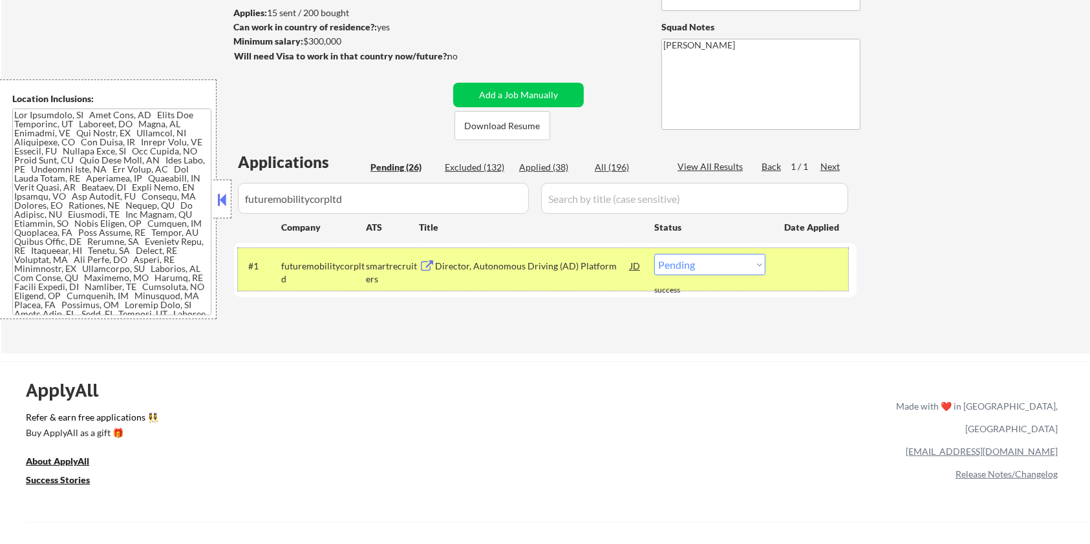
click at [771, 265] on div "#1 futuremobilitycorpltd smartrecruiters Director, Autonomous Driving (AD) Plat…" at bounding box center [543, 269] width 610 height 43
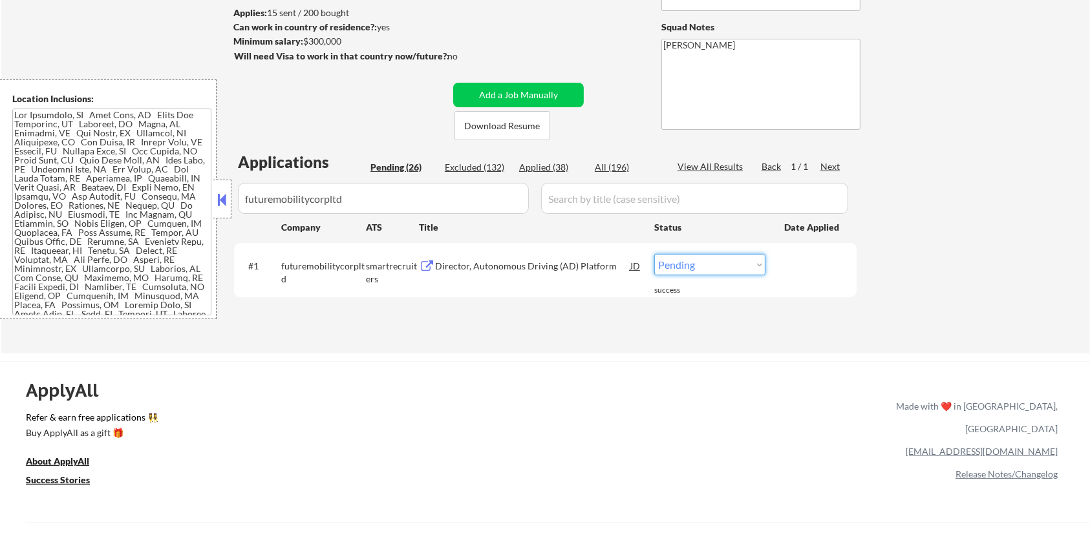
click at [738, 257] on select "Choose an option... Pending Applied Excluded (Questions) Excluded (Expired) Exc…" at bounding box center [709, 264] width 111 height 21
click at [654, 254] on select "Choose an option... Pending Applied Excluded (Questions) Excluded (Expired) Exc…" at bounding box center [709, 264] width 111 height 21
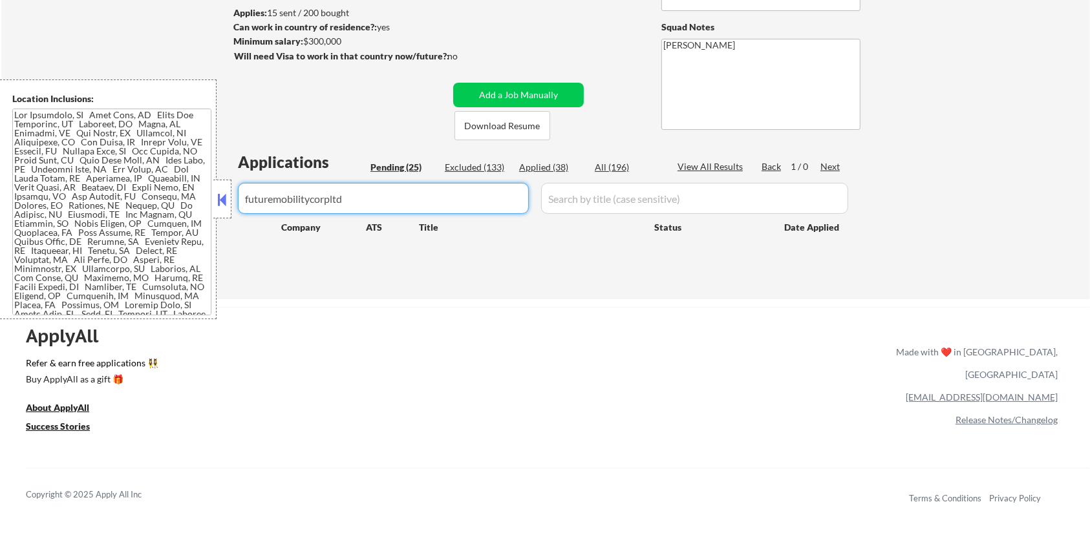
drag, startPoint x: 418, startPoint y: 208, endPoint x: 248, endPoint y: 208, distance: 170.1
click at [248, 208] on input "input" at bounding box center [383, 198] width 291 height 31
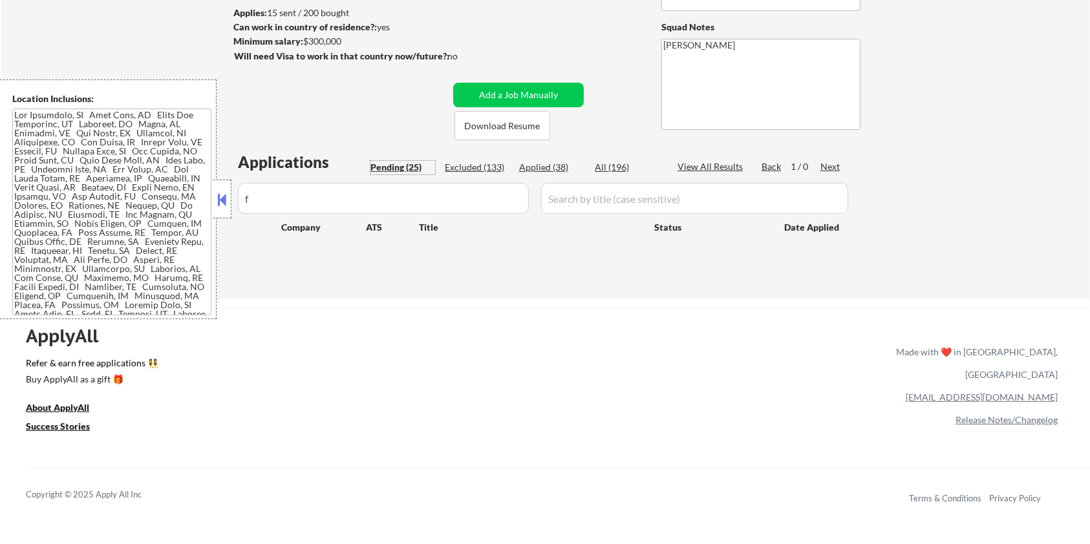
click at [401, 168] on div "Pending (25)" at bounding box center [403, 167] width 65 height 13
click at [384, 164] on div "Pending (25)" at bounding box center [403, 167] width 65 height 13
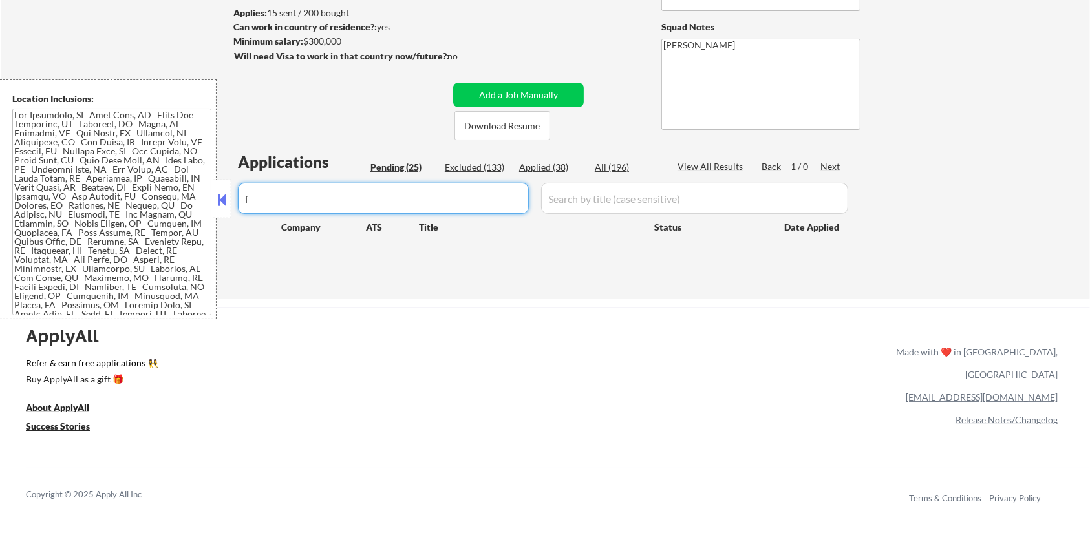
drag, startPoint x: 268, startPoint y: 190, endPoint x: 252, endPoint y: 191, distance: 15.6
click at [252, 191] on input "input" at bounding box center [383, 198] width 291 height 31
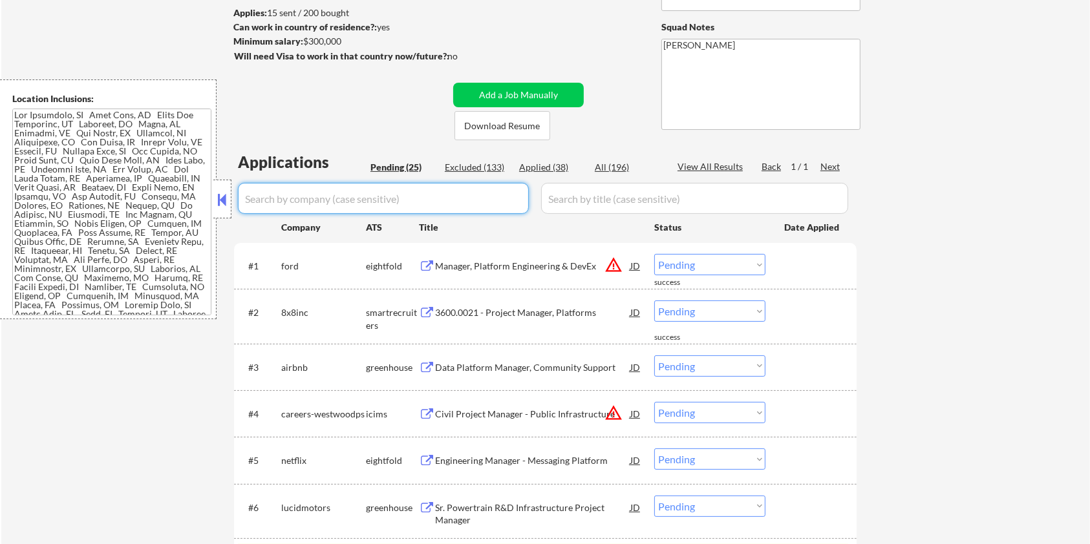
click at [392, 167] on div "Pending (25)" at bounding box center [403, 167] width 65 height 13
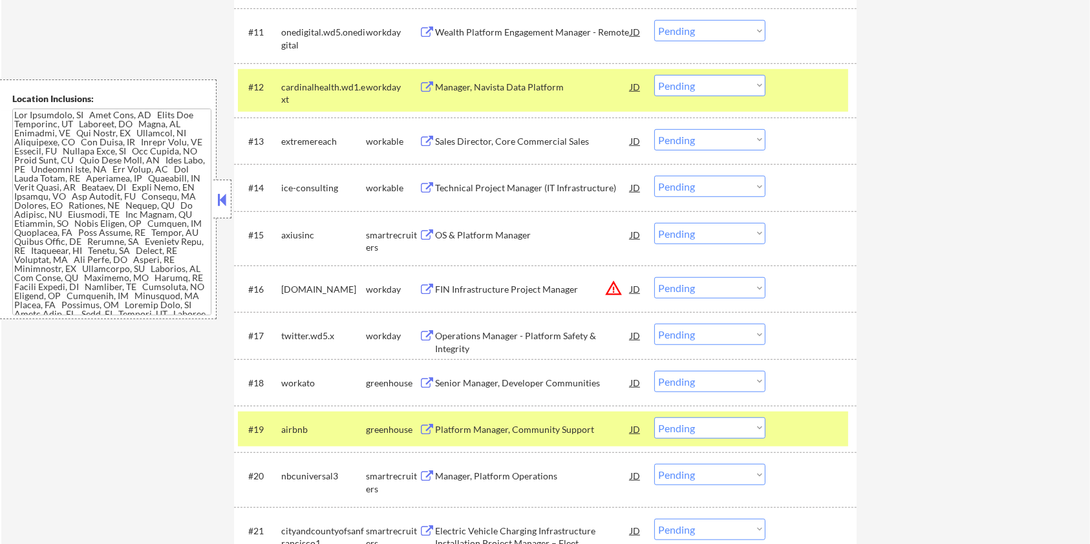
scroll to position [948, 0]
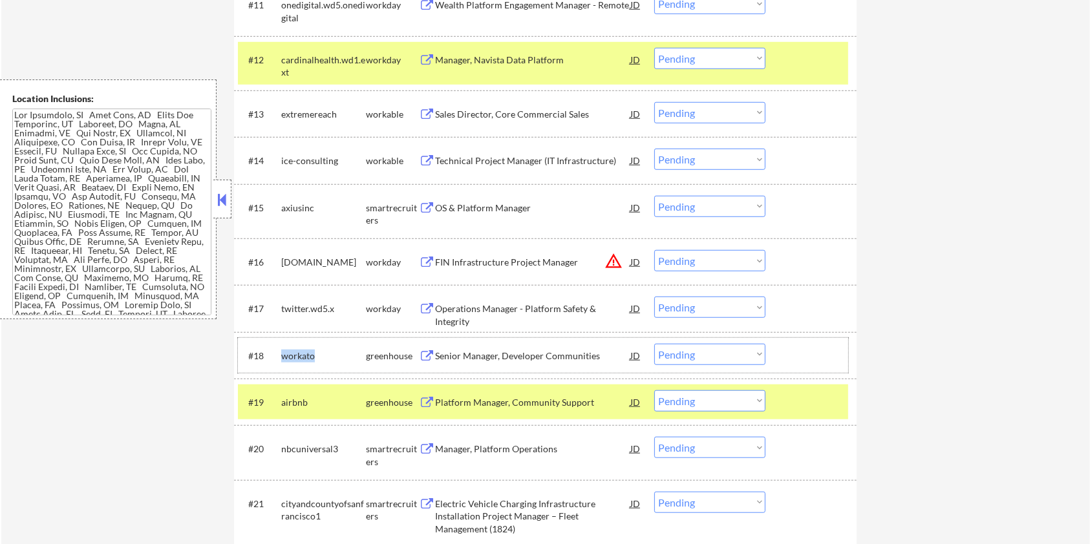
drag, startPoint x: 325, startPoint y: 352, endPoint x: 280, endPoint y: 344, distance: 46.0
click at [280, 344] on div "#18 workato greenhouse Senior Manager, Developer Communities JD warning_amber C…" at bounding box center [543, 355] width 610 height 35
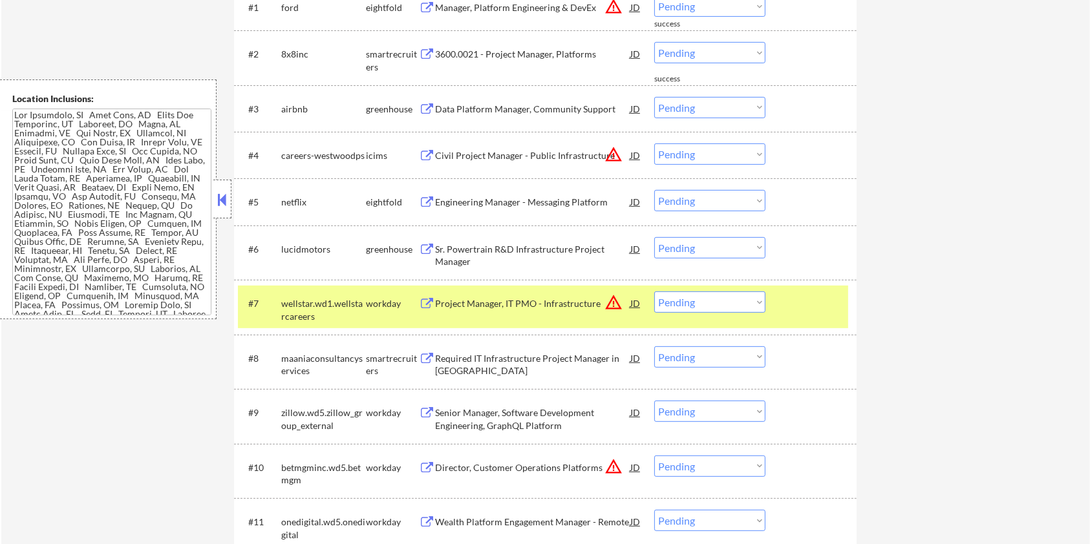
scroll to position [259, 0]
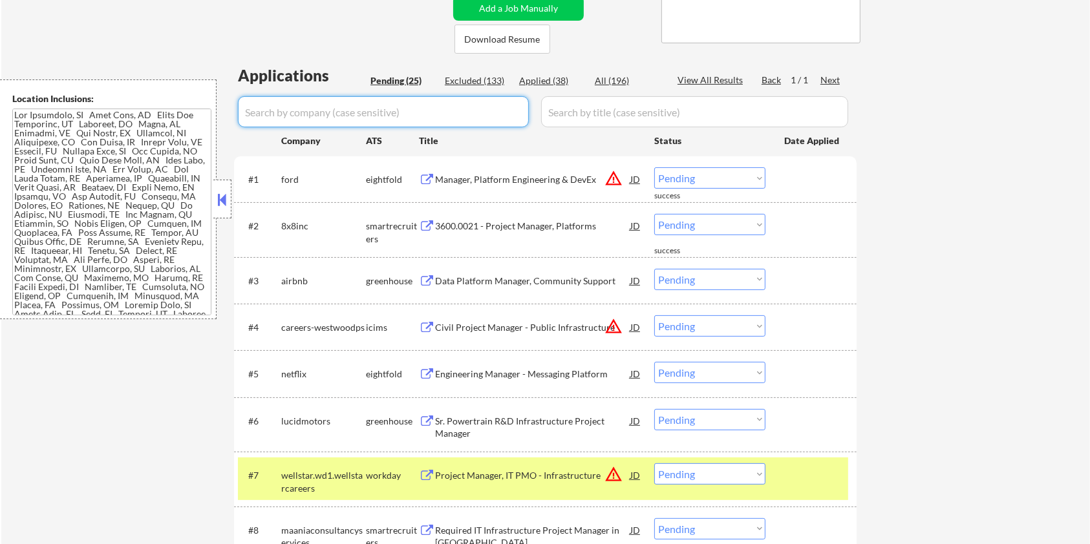
click at [361, 113] on input "input" at bounding box center [383, 111] width 291 height 31
paste input "workato"
click at [599, 111] on input "input" at bounding box center [694, 111] width 307 height 31
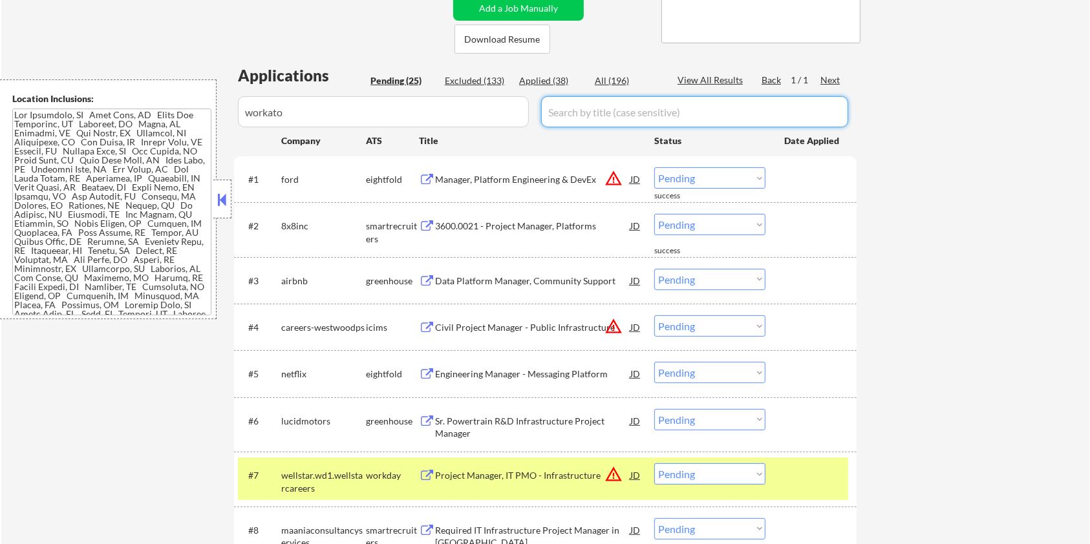
click at [608, 79] on div "All (196)" at bounding box center [627, 80] width 65 height 13
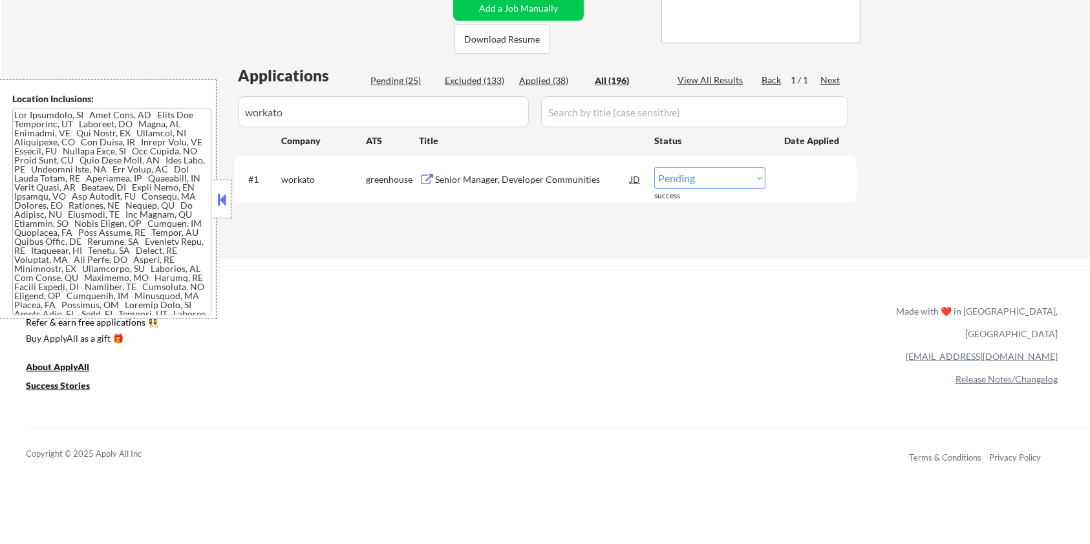
click at [493, 175] on div "Senior Manager, Developer Communities" at bounding box center [532, 179] width 195 height 13
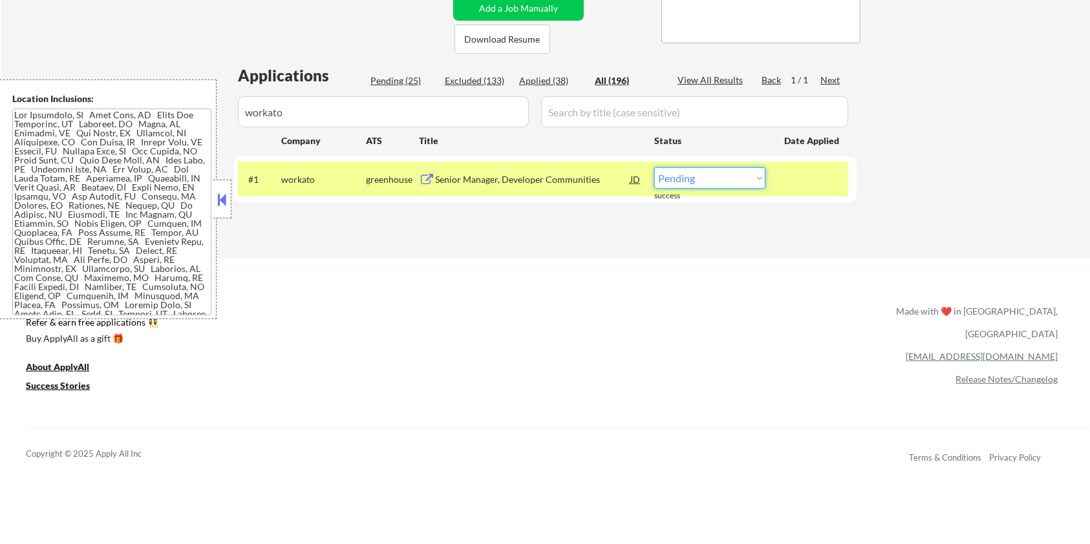
click at [722, 182] on select "Choose an option... Pending Applied Excluded (Questions) Excluded (Expired) Exc…" at bounding box center [709, 177] width 111 height 21
click at [654, 167] on select "Choose an option... Pending Applied Excluded (Questions) Excluded (Expired) Exc…" at bounding box center [709, 177] width 111 height 21
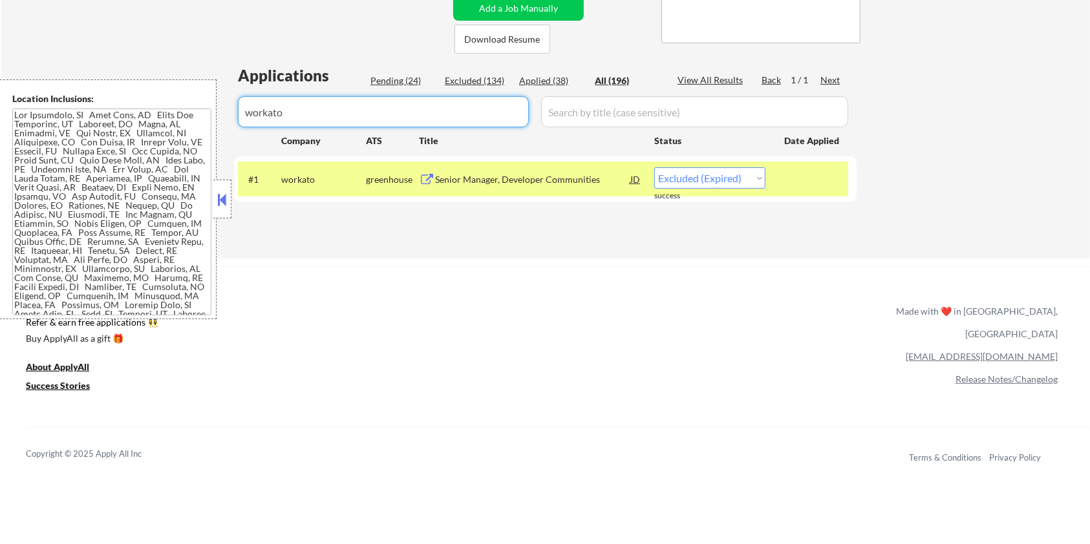
drag, startPoint x: 306, startPoint y: 120, endPoint x: 223, endPoint y: 112, distance: 83.8
click at [223, 112] on body "← Return to /applysquad Mailslurp Inbox Job Search Builder Aaron Stone User Ema…" at bounding box center [545, 13] width 1090 height 544
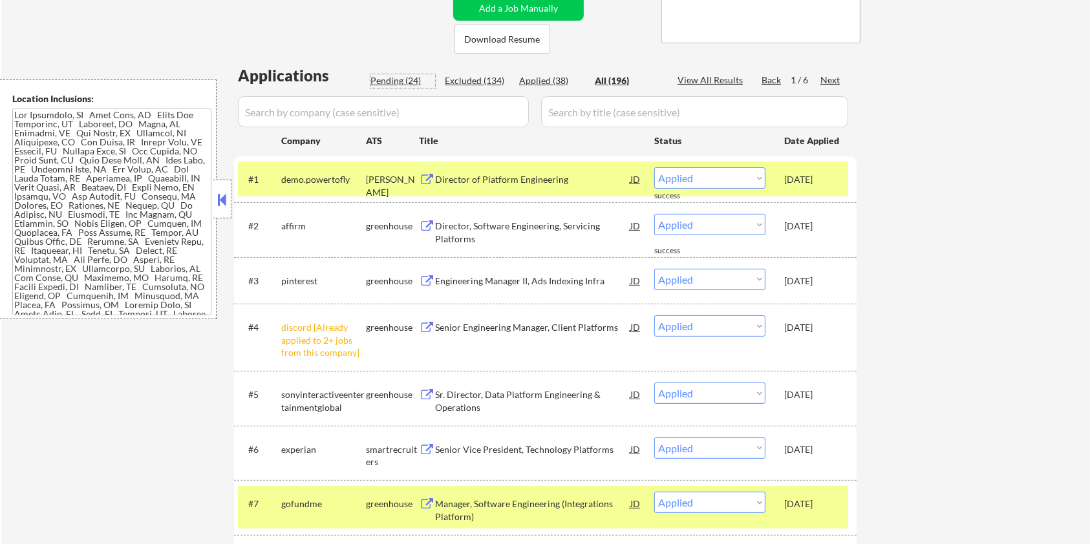
click at [403, 77] on div "Pending (24)" at bounding box center [403, 80] width 65 height 13
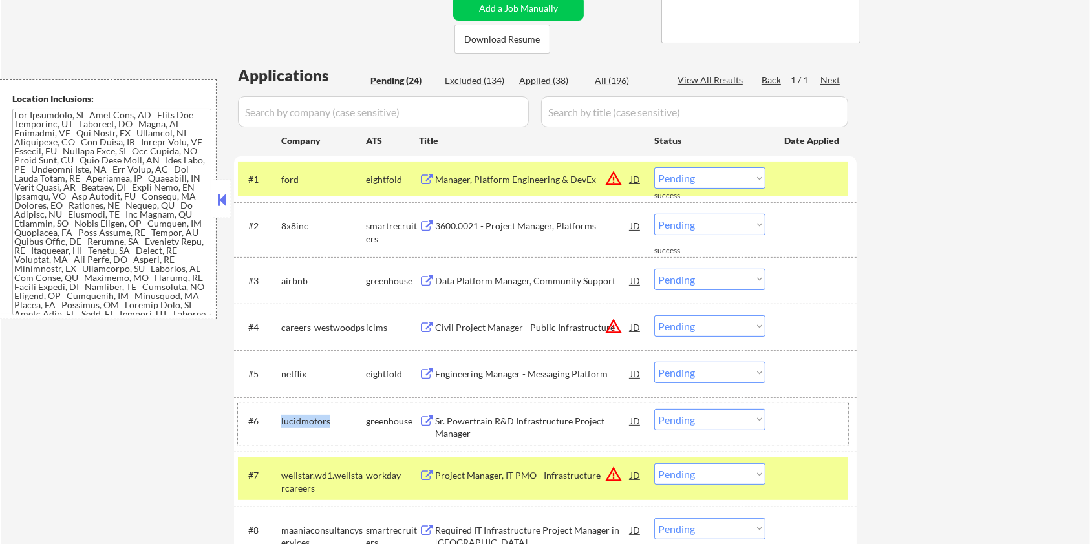
drag, startPoint x: 343, startPoint y: 420, endPoint x: 281, endPoint y: 425, distance: 62.3
click at [281, 425] on div "lucidmotors" at bounding box center [323, 421] width 85 height 13
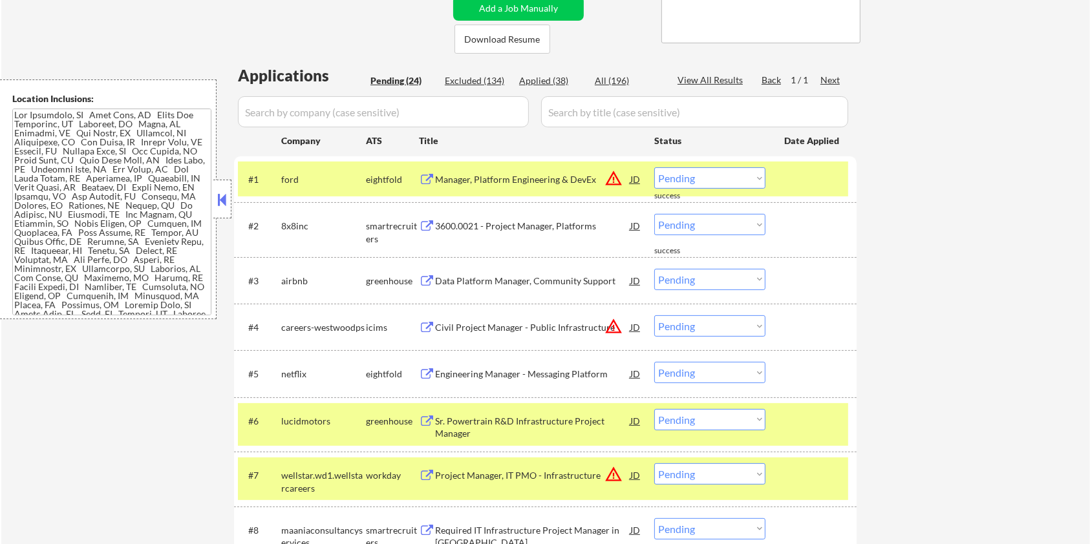
click at [321, 109] on input "input" at bounding box center [383, 111] width 291 height 31
paste input "lucidmotors"
click at [592, 116] on input "input" at bounding box center [694, 111] width 307 height 31
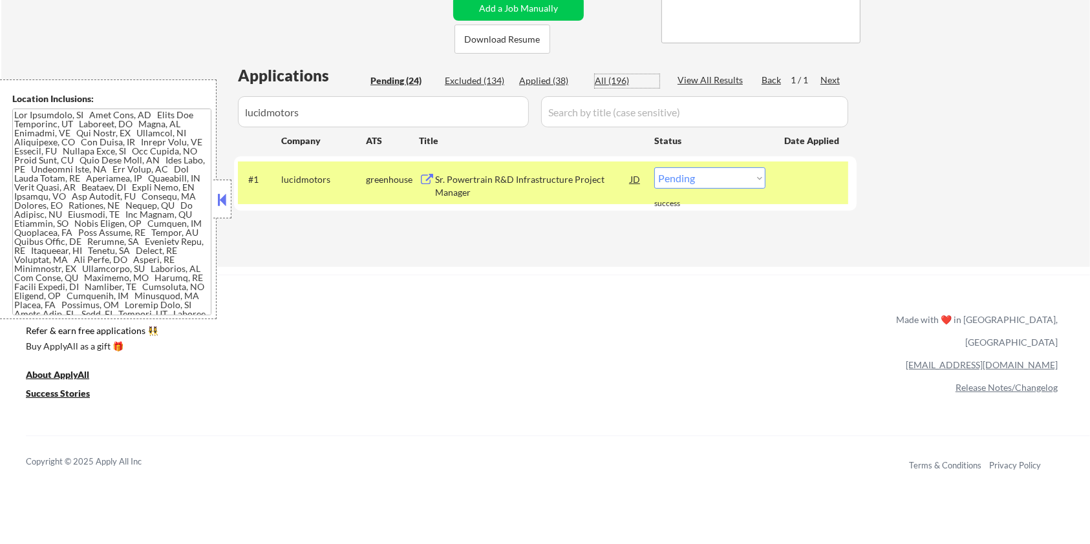
click at [481, 175] on div "Sr. Powertrain R&D Infrastructure Project Manager" at bounding box center [532, 185] width 195 height 25
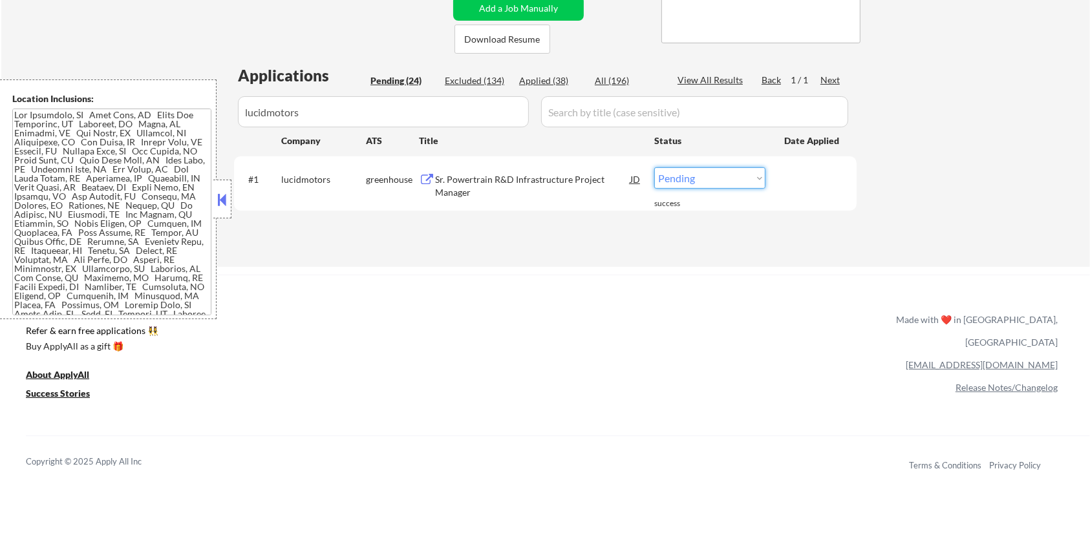
click at [676, 177] on select "Choose an option... Pending Applied Excluded (Questions) Excluded (Expired) Exc…" at bounding box center [709, 177] width 111 height 21
click at [654, 167] on select "Choose an option... Pending Applied Excluded (Questions) Excluded (Expired) Exc…" at bounding box center [709, 177] width 111 height 21
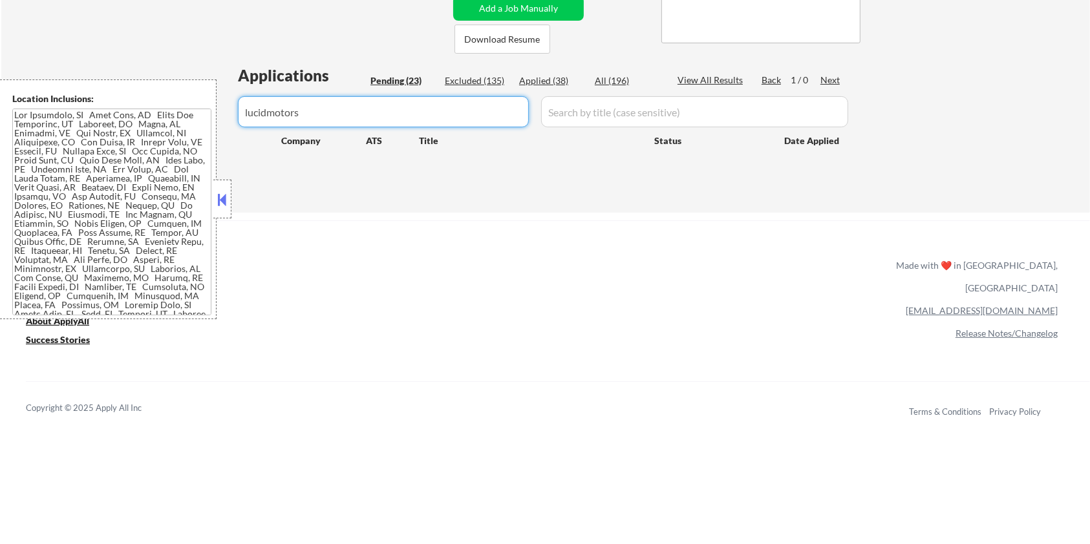
drag, startPoint x: 320, startPoint y: 114, endPoint x: 212, endPoint y: 113, distance: 108.0
click at [212, 113] on body "← Return to /applysquad Mailslurp Inbox Job Search Builder Aaron Stone User Ema…" at bounding box center [545, 13] width 1090 height 544
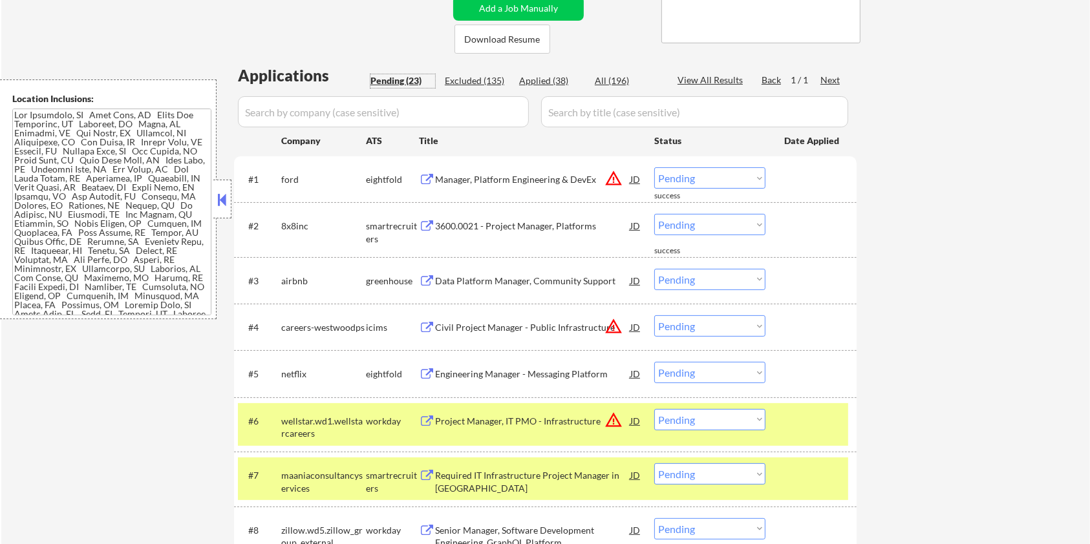
click at [395, 80] on div "Pending (23)" at bounding box center [403, 80] width 65 height 13
drag, startPoint x: 316, startPoint y: 436, endPoint x: 280, endPoint y: 424, distance: 37.6
click at [280, 424] on div "#6 wellstar.wd1.wellstarcareers workday Project Manager, IT PMO - Infrastructur…" at bounding box center [543, 424] width 610 height 43
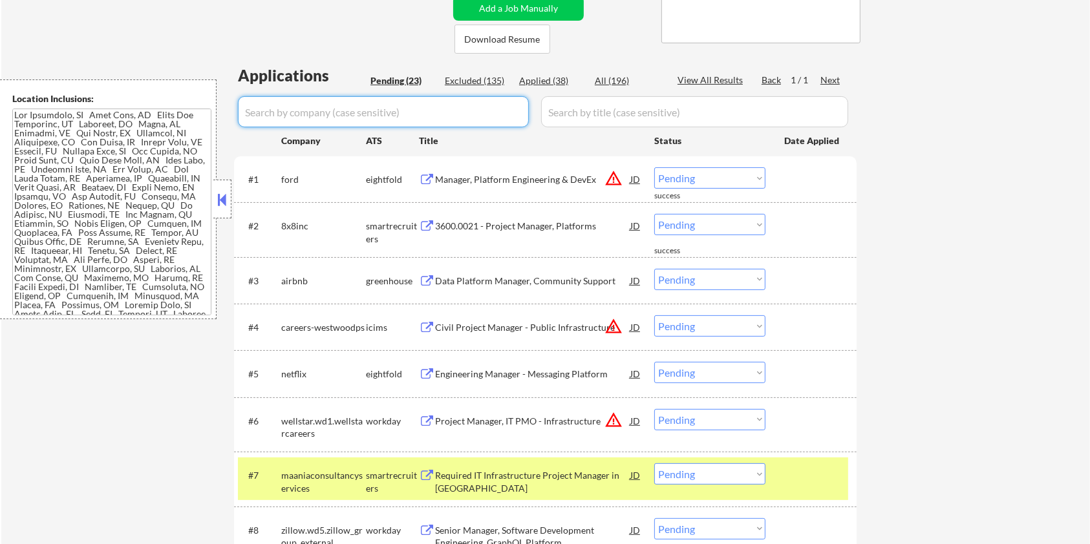
click at [389, 120] on input "input" at bounding box center [383, 111] width 291 height 31
paste input "wellstar.wd1.wellstarcareers"
click at [567, 121] on input "input" at bounding box center [694, 111] width 307 height 31
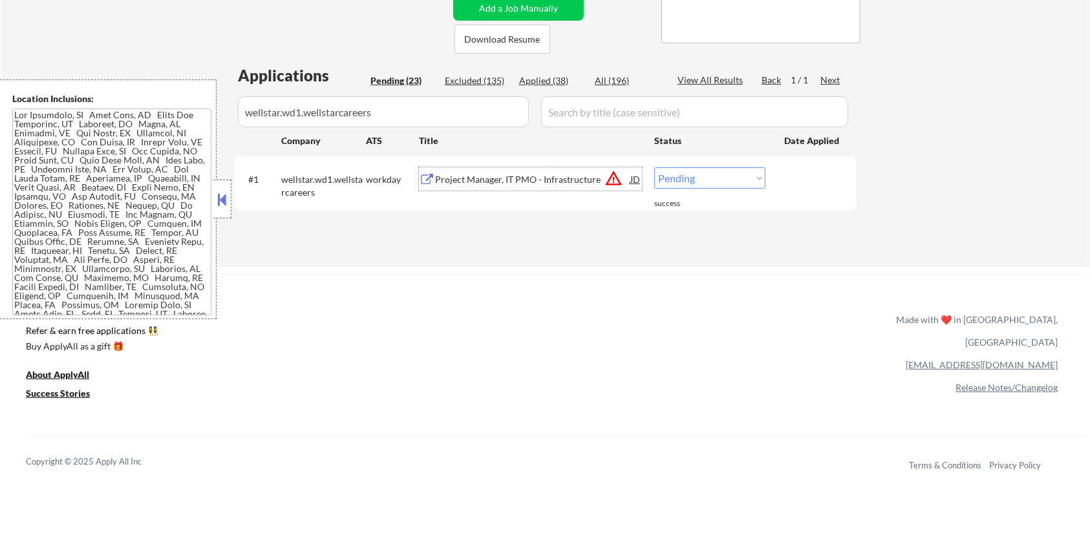
click at [497, 179] on div "Project Manager, IT PMO - Infrastructure" at bounding box center [532, 179] width 195 height 13
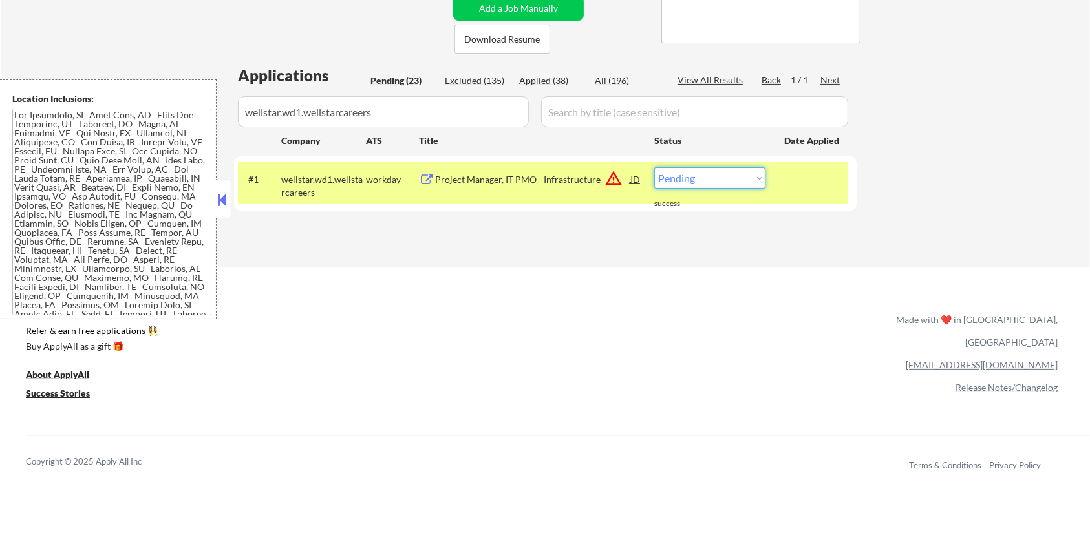
click at [740, 178] on select "Choose an option... Pending Applied Excluded (Questions) Excluded (Expired) Exc…" at bounding box center [709, 177] width 111 height 21
click at [654, 167] on select "Choose an option... Pending Applied Excluded (Questions) Excluded (Expired) Exc…" at bounding box center [709, 177] width 111 height 21
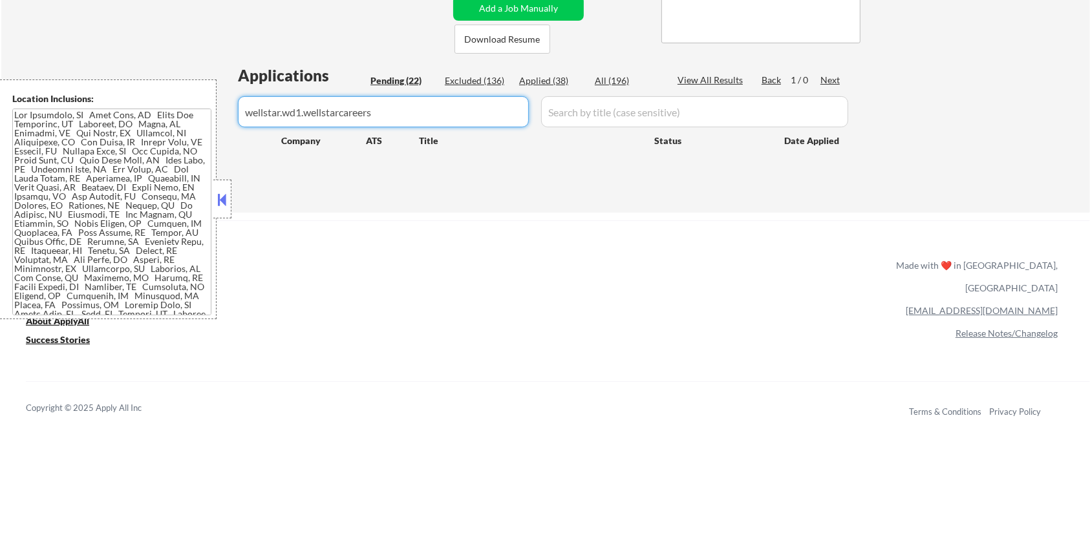
drag, startPoint x: 399, startPoint y: 111, endPoint x: 231, endPoint y: 111, distance: 168.1
click at [231, 111] on body "← Return to /applysquad Mailslurp Inbox Job Search Builder Aaron Stone User Ema…" at bounding box center [545, 13] width 1090 height 544
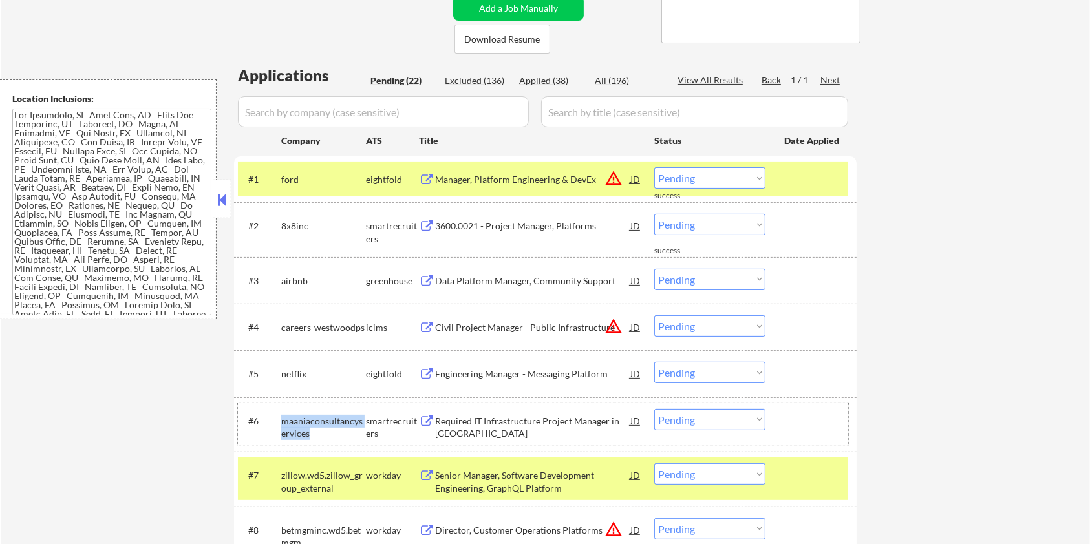
drag, startPoint x: 316, startPoint y: 436, endPoint x: 281, endPoint y: 425, distance: 37.2
click at [281, 425] on div "maaniaconsultancyservices" at bounding box center [323, 427] width 85 height 25
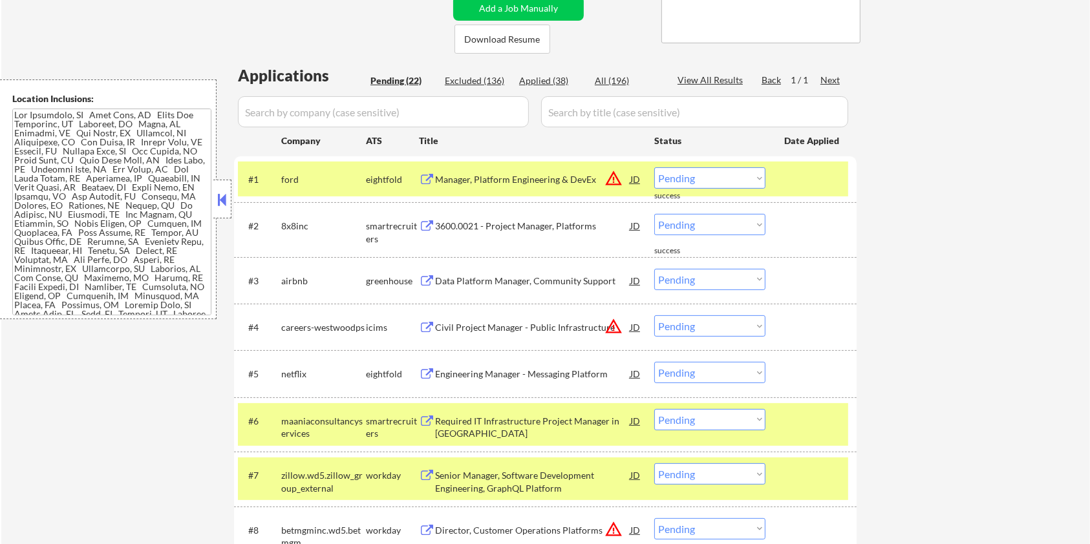
click at [334, 115] on input "input" at bounding box center [383, 111] width 291 height 31
paste input "maaniaconsultancyservices"
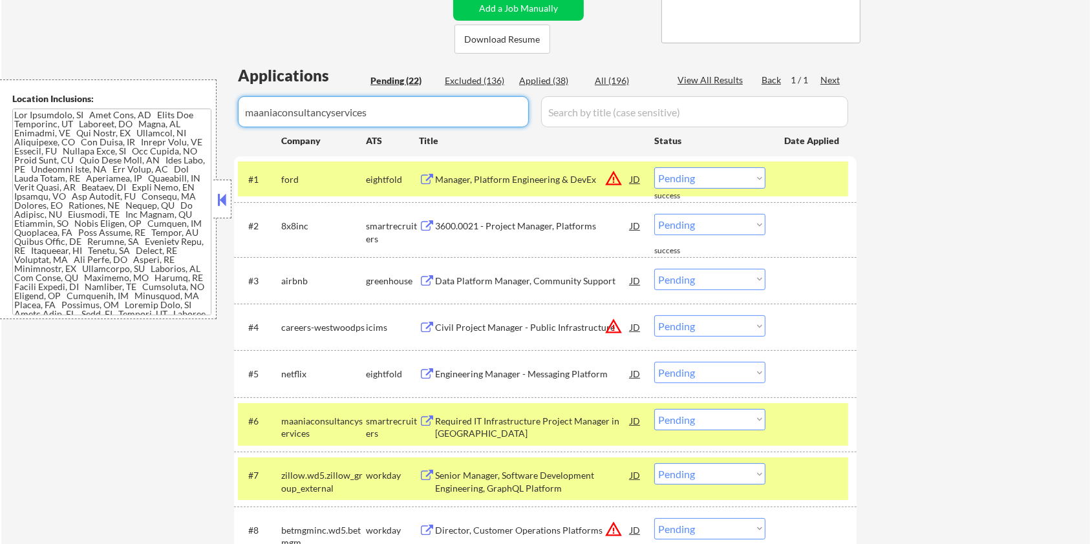
click at [559, 116] on input "input" at bounding box center [694, 111] width 307 height 31
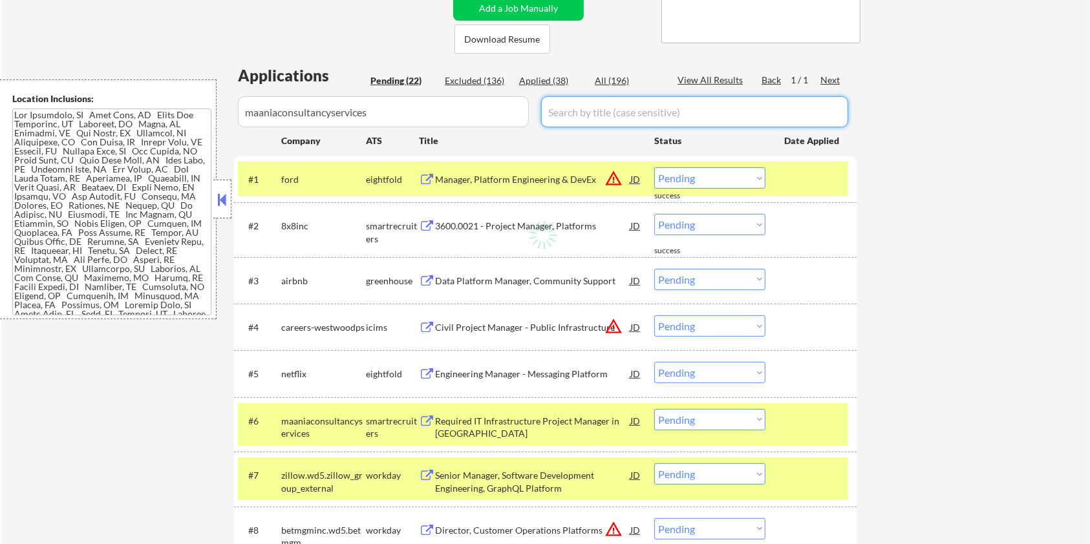
click at [614, 78] on div "All (196)" at bounding box center [627, 80] width 65 height 13
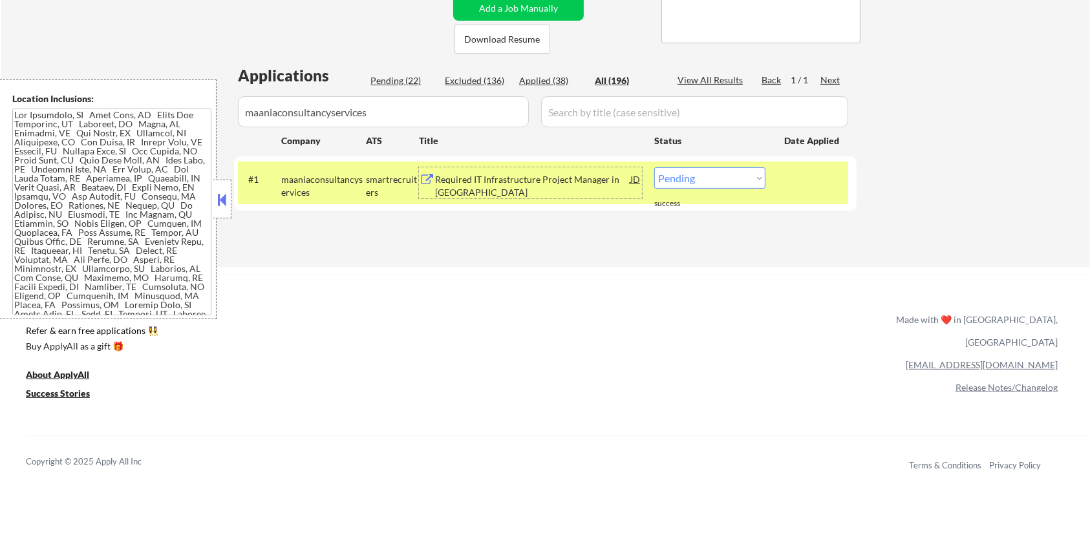
click at [501, 178] on div "Required IT Infrastructure Project Manager in San Francisco" at bounding box center [532, 185] width 195 height 25
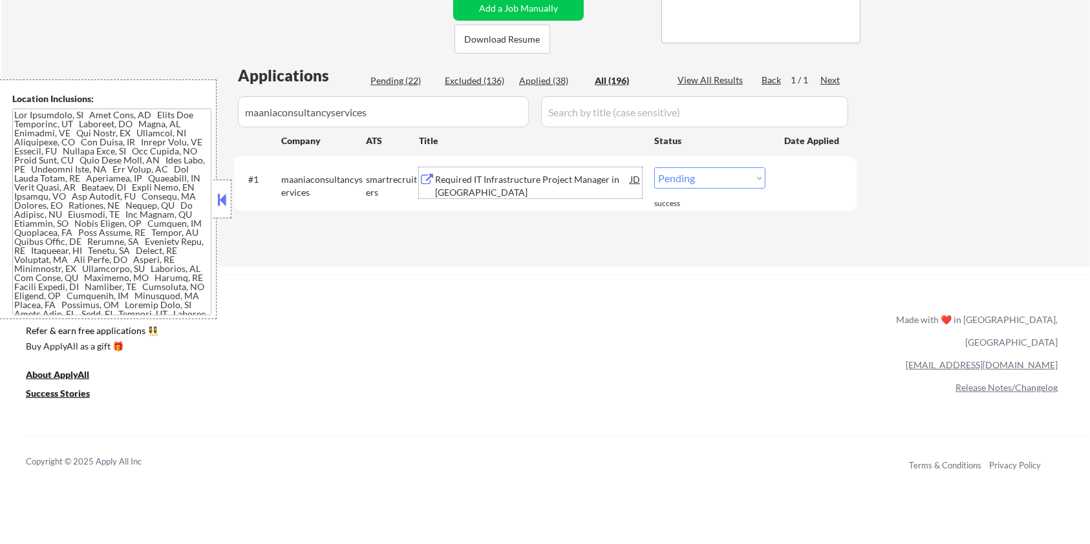
click at [709, 168] on select "Choose an option... Pending Applied Excluded (Questions) Excluded (Expired) Exc…" at bounding box center [709, 177] width 111 height 21
click at [654, 167] on select "Choose an option... Pending Applied Excluded (Questions) Excluded (Expired) Exc…" at bounding box center [709, 177] width 111 height 21
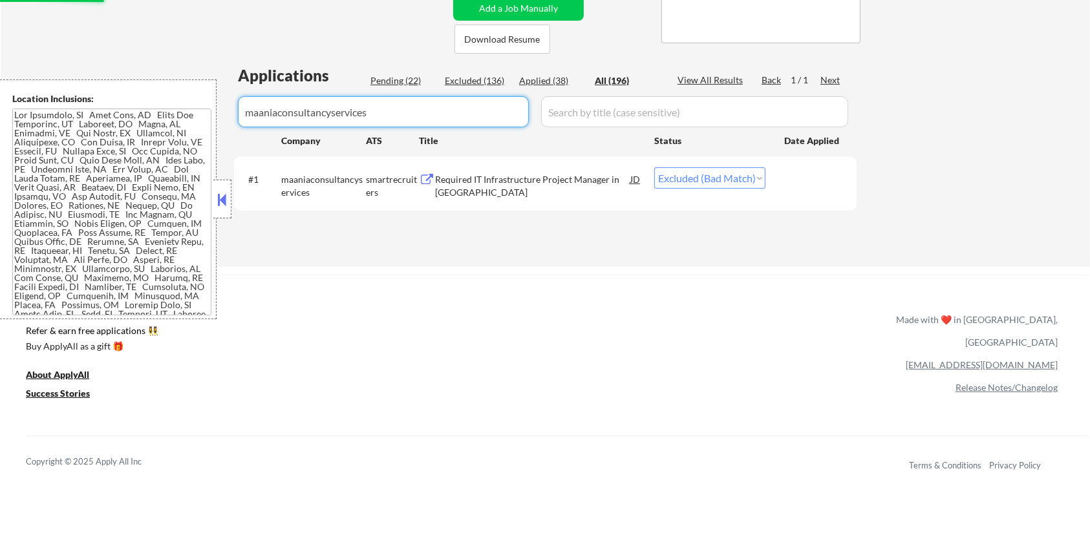
drag, startPoint x: 398, startPoint y: 101, endPoint x: 129, endPoint y: 94, distance: 269.7
click at [132, 94] on body "← Return to /applysquad Mailslurp Inbox Job Search Builder Aaron Stone User Ema…" at bounding box center [545, 13] width 1090 height 544
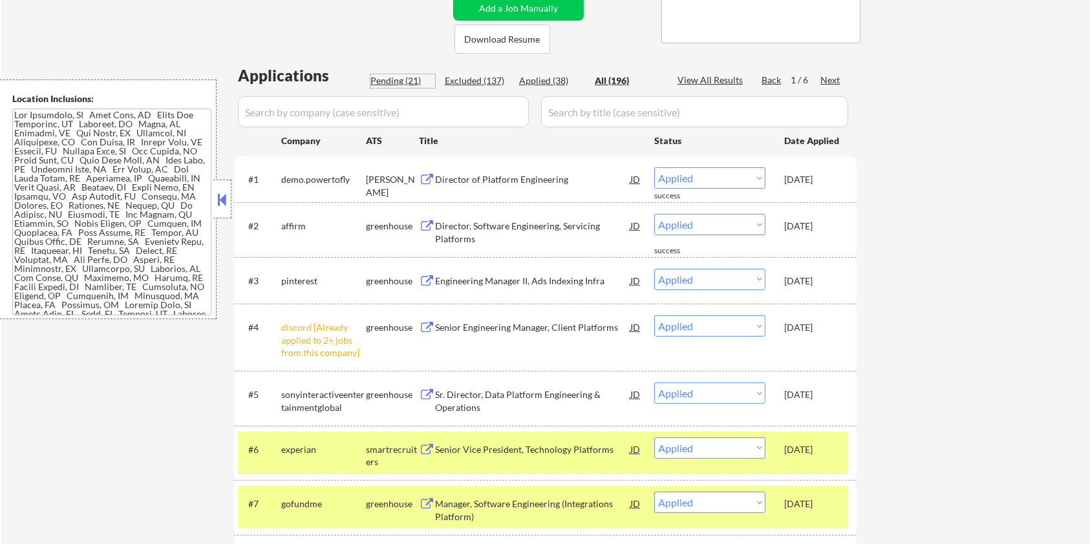
click at [398, 78] on div "Pending (21)" at bounding box center [403, 80] width 65 height 13
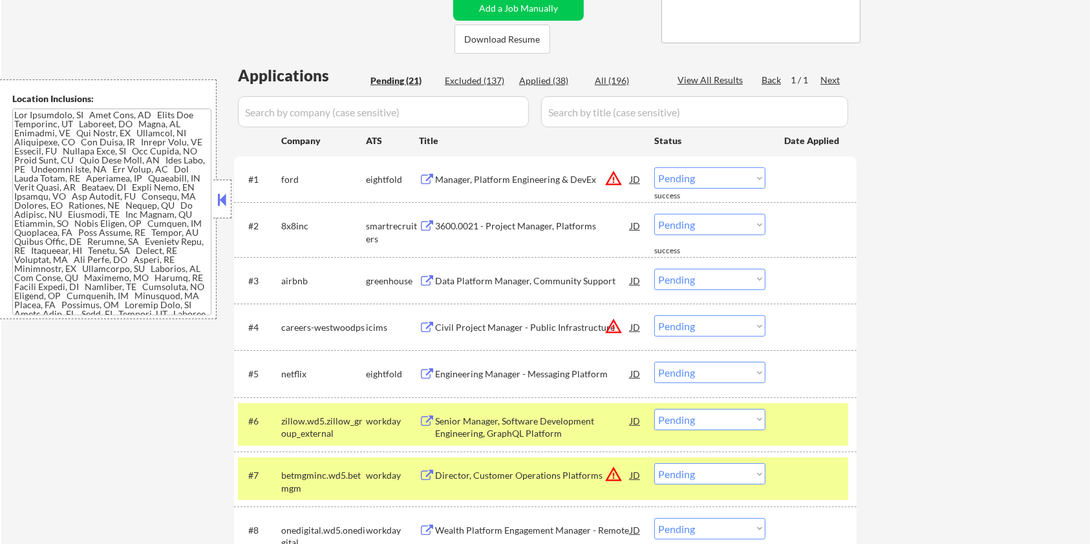
click at [362, 116] on input "input" at bounding box center [383, 111] width 291 height 31
drag, startPoint x: 305, startPoint y: 363, endPoint x: 283, endPoint y: 362, distance: 22.6
click at [279, 361] on div "#5 netflix eightfold Engineering Manager - Messaging Platform JD warning_amber …" at bounding box center [543, 373] width 610 height 35
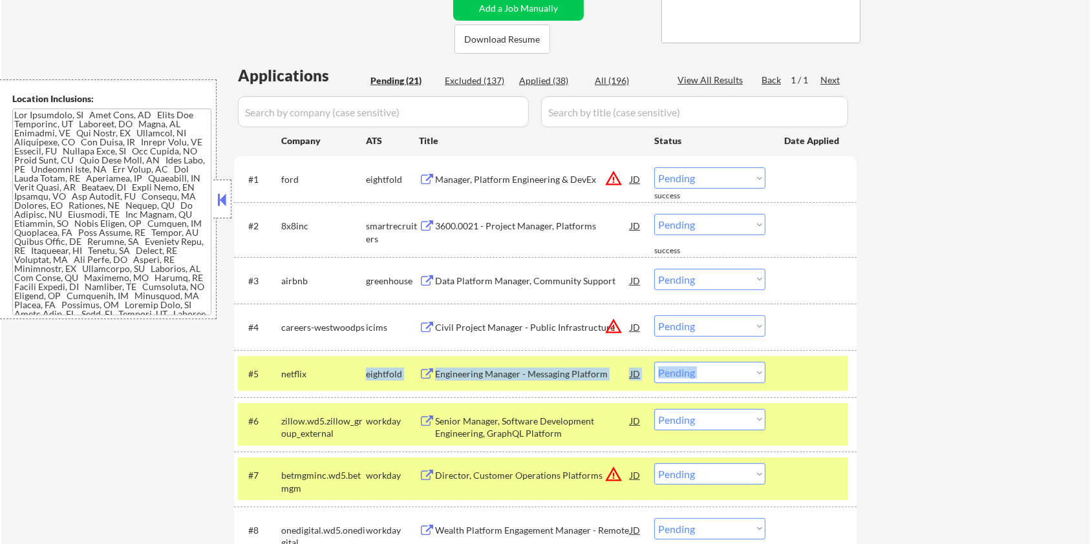
click at [308, 372] on div "netflix" at bounding box center [323, 374] width 85 height 13
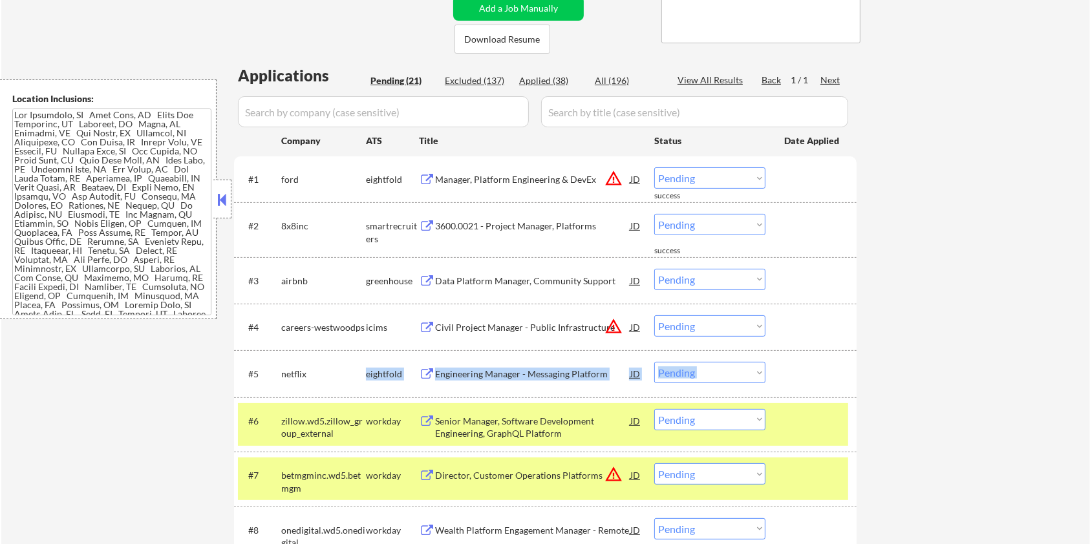
drag, startPoint x: 308, startPoint y: 372, endPoint x: 294, endPoint y: 360, distance: 18.4
click at [294, 360] on div "#5 netflix eightfold Engineering Manager - Messaging Platform JD warning_amber …" at bounding box center [543, 373] width 610 height 35
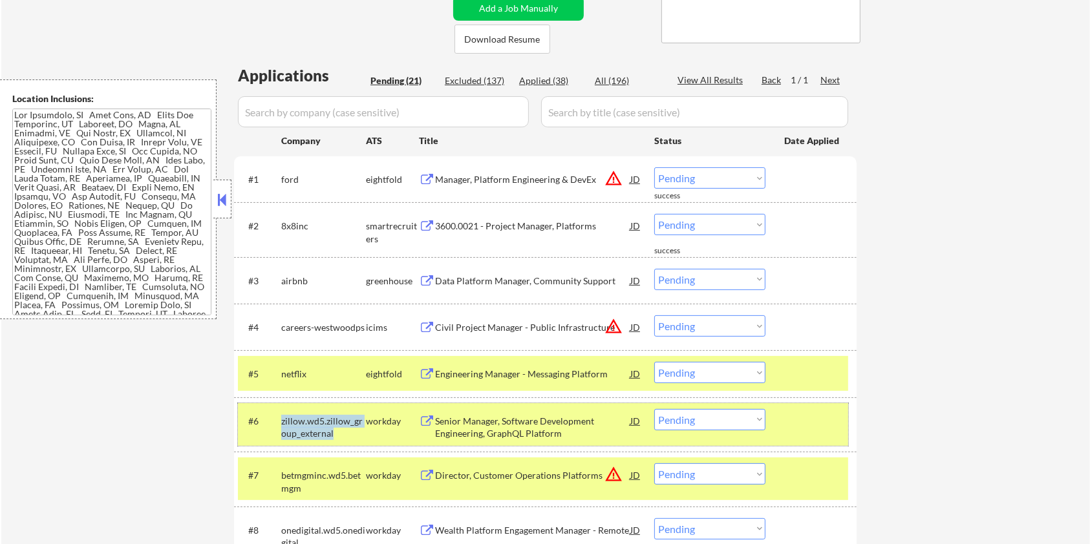
drag, startPoint x: 336, startPoint y: 436, endPoint x: 281, endPoint y: 409, distance: 61.3
click at [281, 409] on div "zillow.wd5.zillow_group_external" at bounding box center [323, 424] width 85 height 31
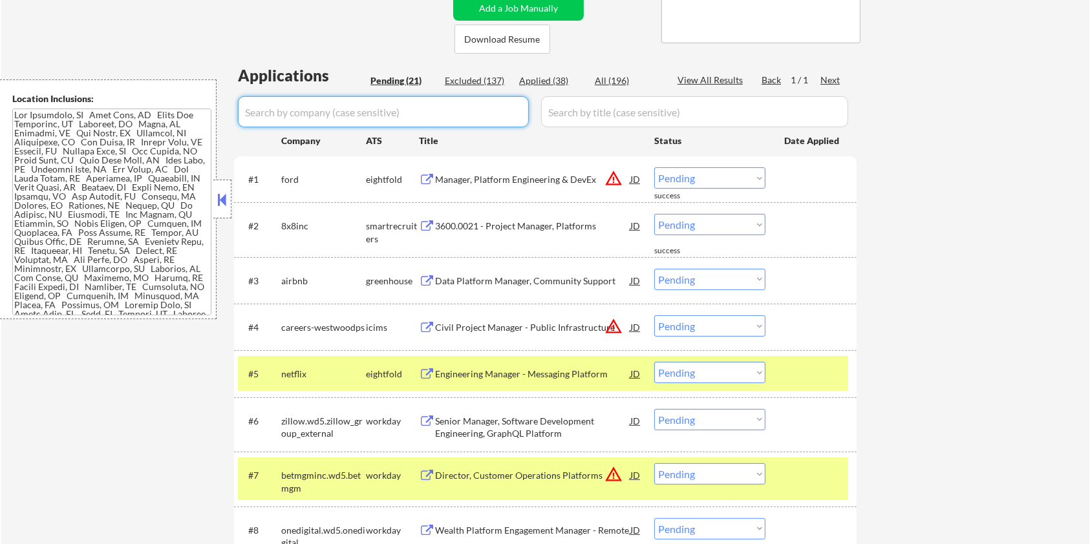
click at [336, 108] on input "input" at bounding box center [383, 111] width 291 height 31
paste input "zillow.wd5.zillow_group_external"
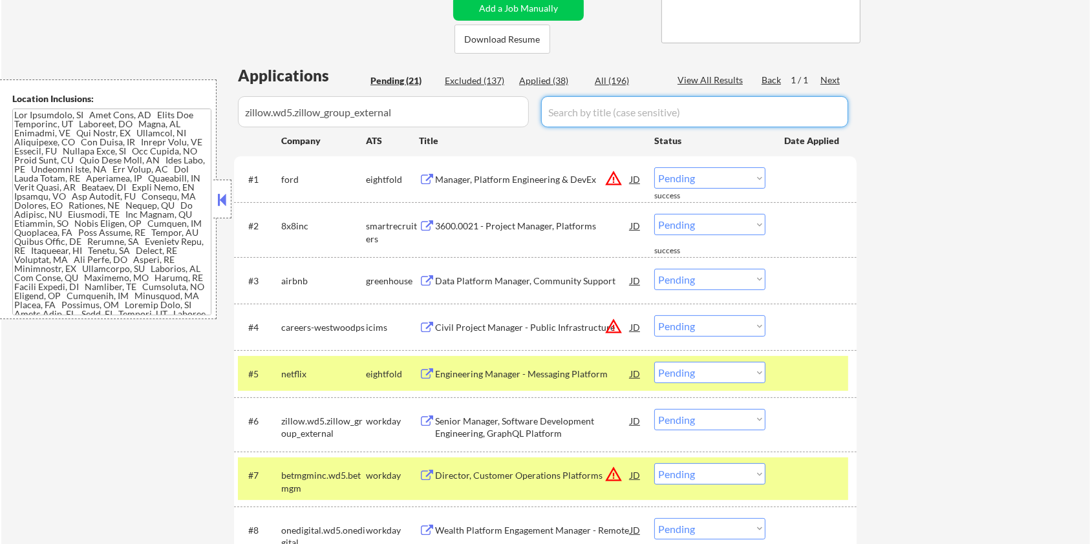
click at [624, 118] on input "input" at bounding box center [694, 111] width 307 height 31
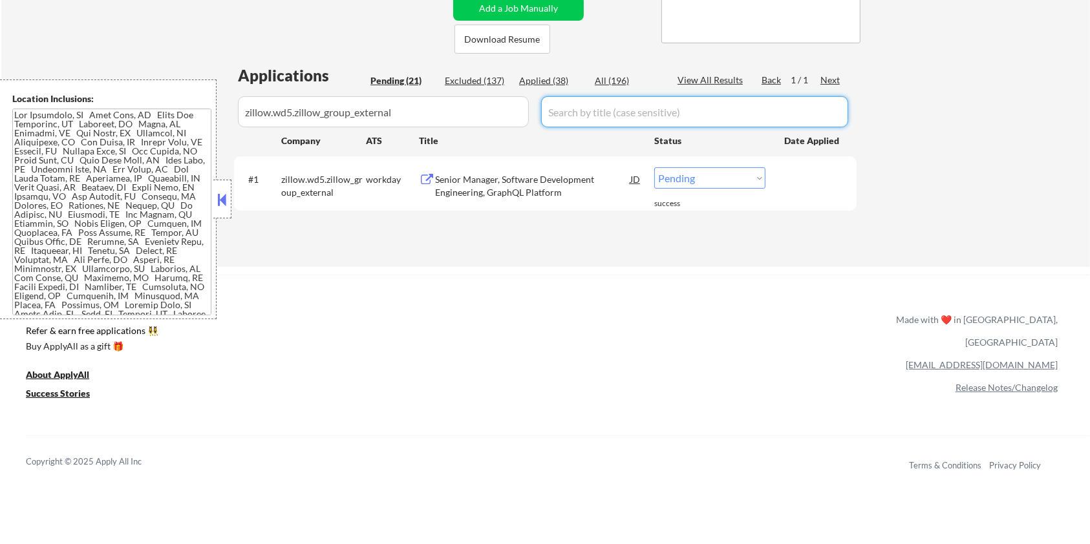
click at [605, 75] on div "All (196)" at bounding box center [627, 80] width 65 height 13
click at [489, 189] on div "Senior Manager, Software Development Engineering, GraphQL Platform" at bounding box center [532, 185] width 195 height 25
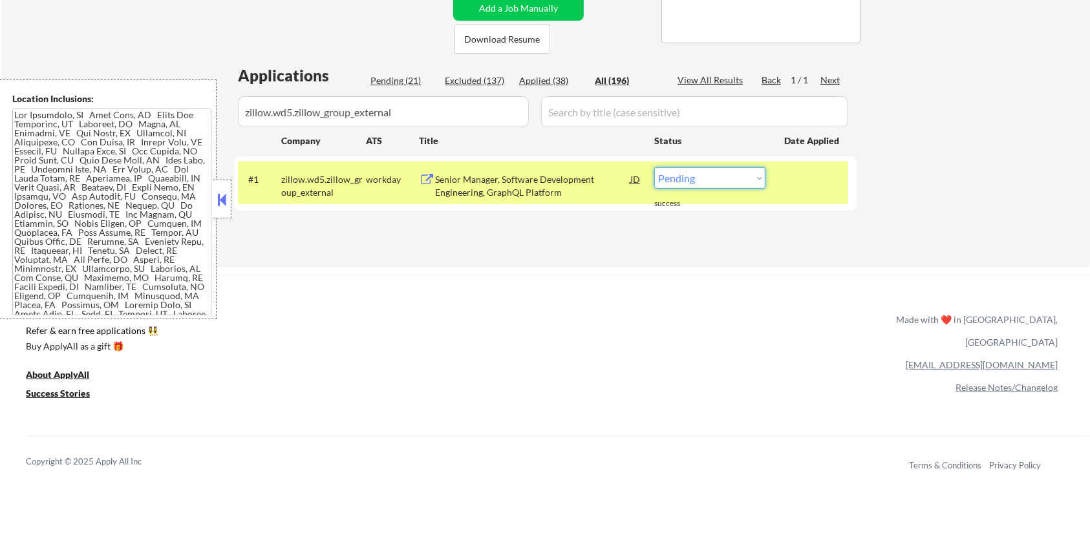
click at [704, 178] on select "Choose an option... Pending Applied Excluded (Questions) Excluded (Expired) Exc…" at bounding box center [709, 177] width 111 height 21
click at [654, 167] on select "Choose an option... Pending Applied Excluded (Questions) Excluded (Expired) Exc…" at bounding box center [709, 177] width 111 height 21
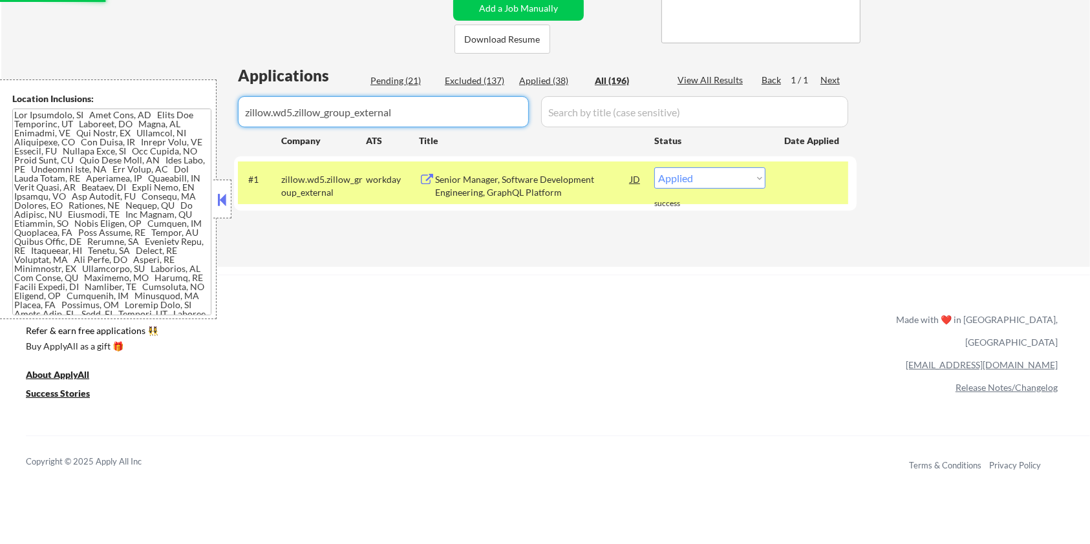
drag, startPoint x: 447, startPoint y: 115, endPoint x: 133, endPoint y: 156, distance: 316.2
click at [133, 154] on body "← Return to /applysquad Mailslurp Inbox Job Search Builder Aaron Stone User Ema…" at bounding box center [545, 13] width 1090 height 544
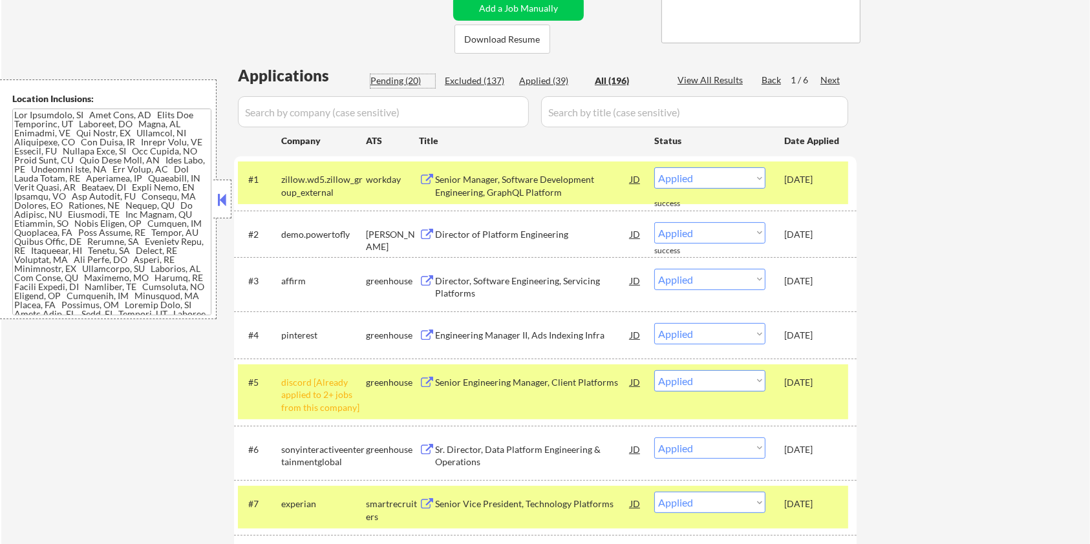
click at [396, 81] on div "Pending (20)" at bounding box center [403, 80] width 65 height 13
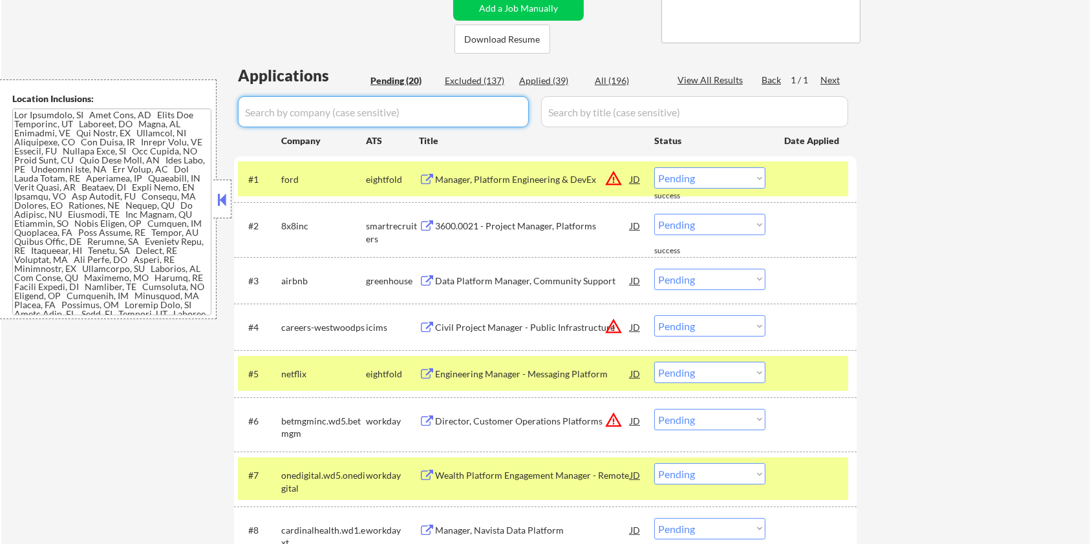
click at [385, 111] on input "input" at bounding box center [383, 111] width 291 height 31
drag, startPoint x: 310, startPoint y: 372, endPoint x: 276, endPoint y: 377, distance: 34.6
click at [276, 377] on div "#5 netflix eightfold Engineering Manager - Messaging Platform JD warning_amber …" at bounding box center [543, 373] width 610 height 35
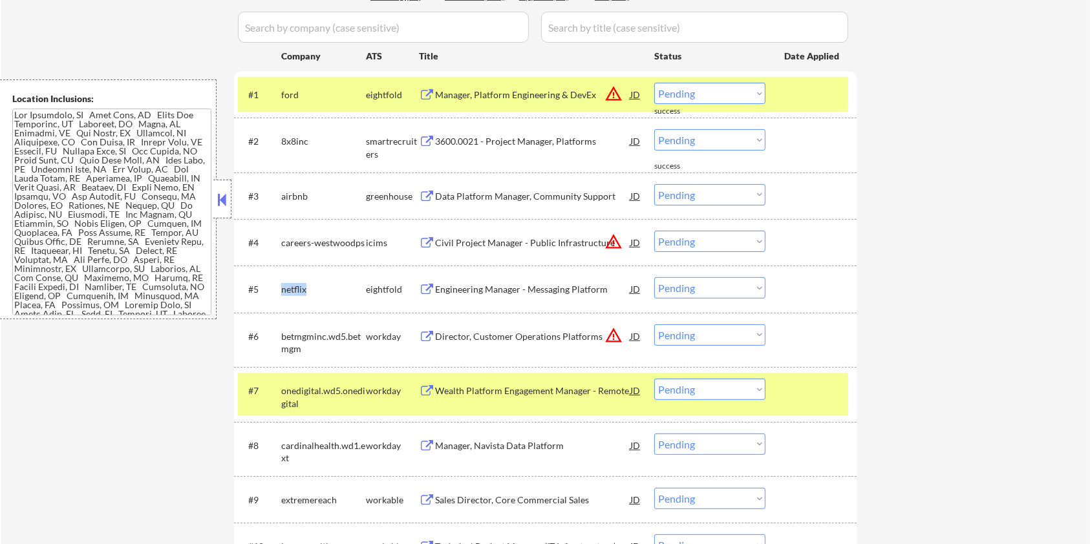
scroll to position [345, 0]
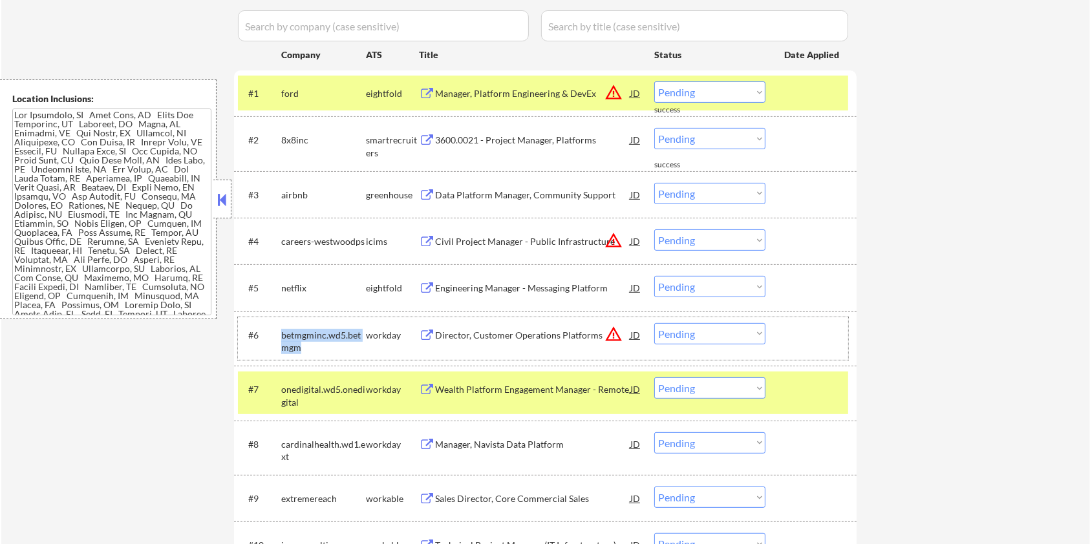
drag, startPoint x: 314, startPoint y: 349, endPoint x: 275, endPoint y: 335, distance: 40.7
click at [275, 335] on div "#6 betmgminc.wd5.betmgm workday Director, Customer Operations Platforms JD warn…" at bounding box center [543, 338] width 610 height 43
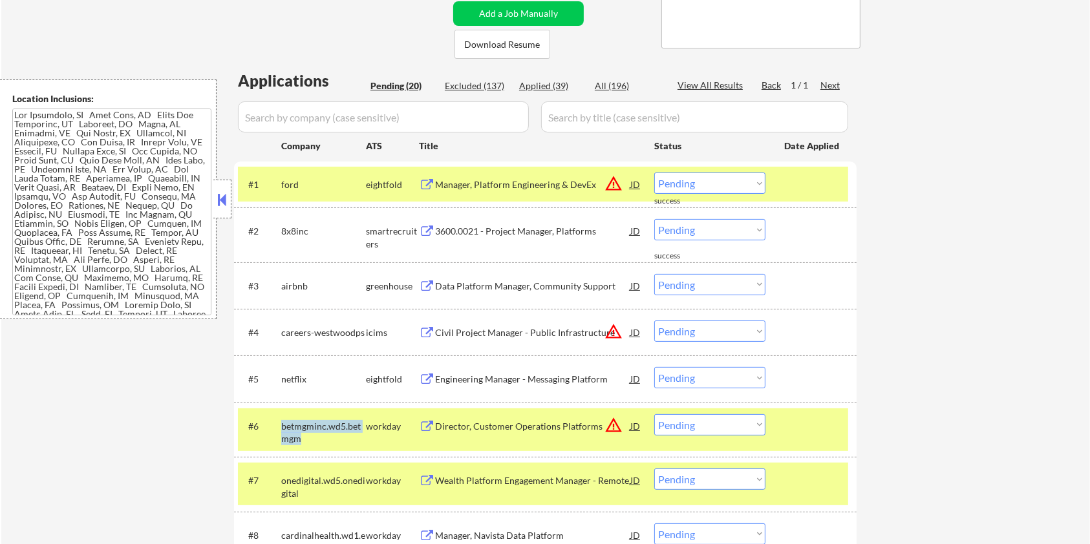
scroll to position [86, 0]
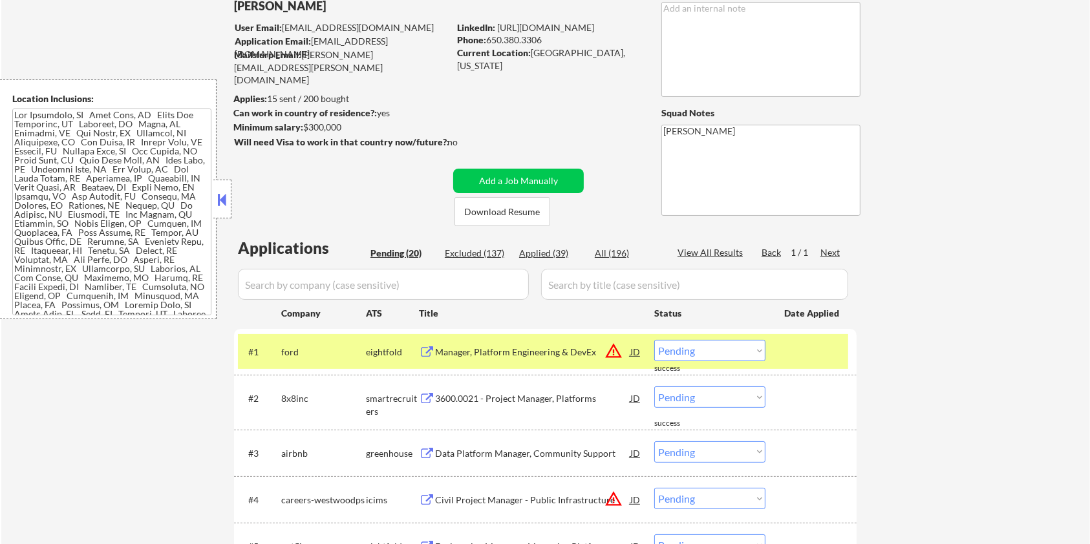
click at [312, 297] on input "input" at bounding box center [383, 284] width 291 height 31
paste input "betmgminc.wd5.betmgm"
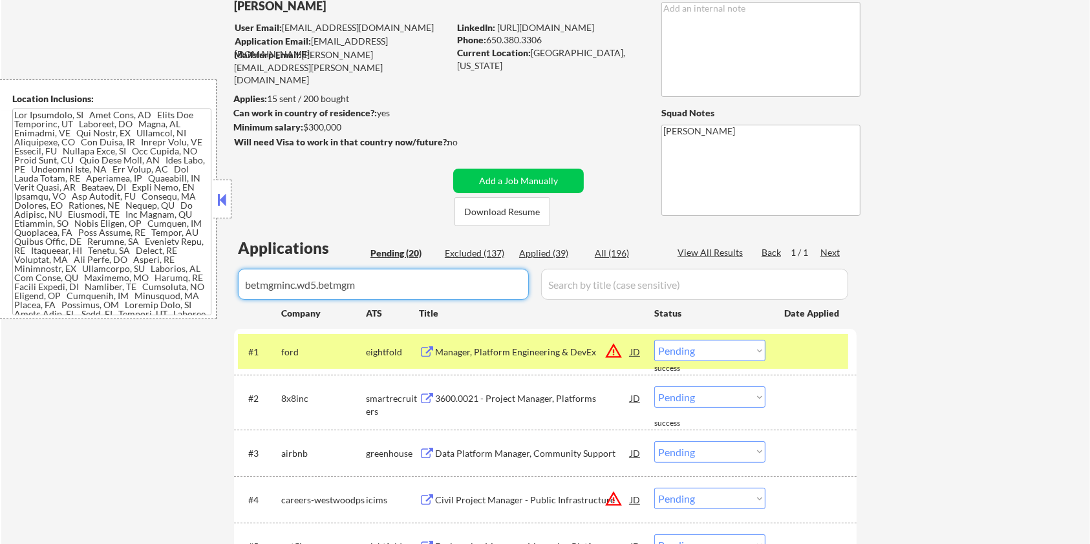
drag, startPoint x: 612, startPoint y: 287, endPoint x: 610, endPoint y: 279, distance: 8.0
click at [612, 287] on input "input" at bounding box center [694, 284] width 307 height 31
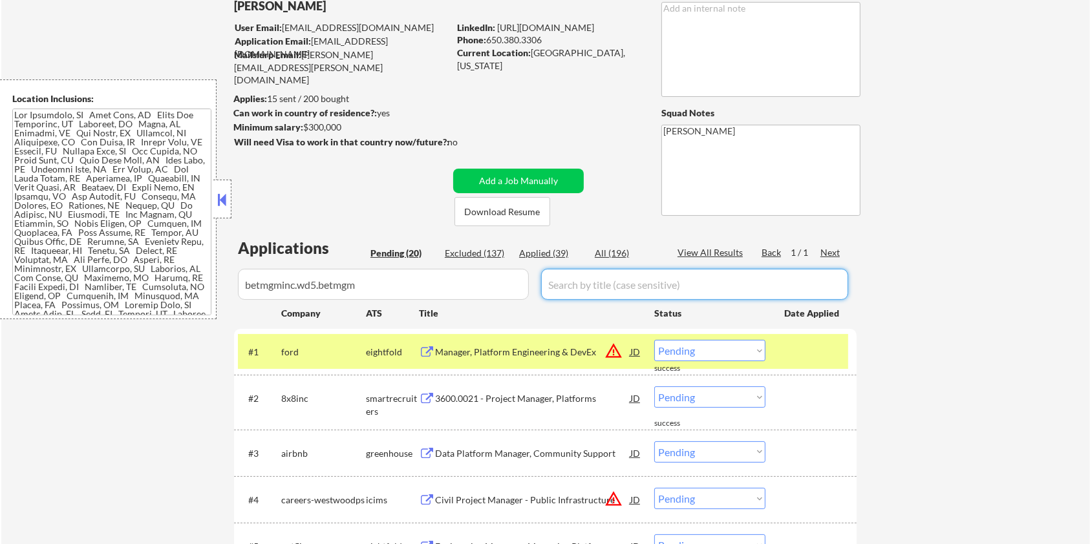
click at [608, 247] on div "All (196)" at bounding box center [627, 253] width 65 height 13
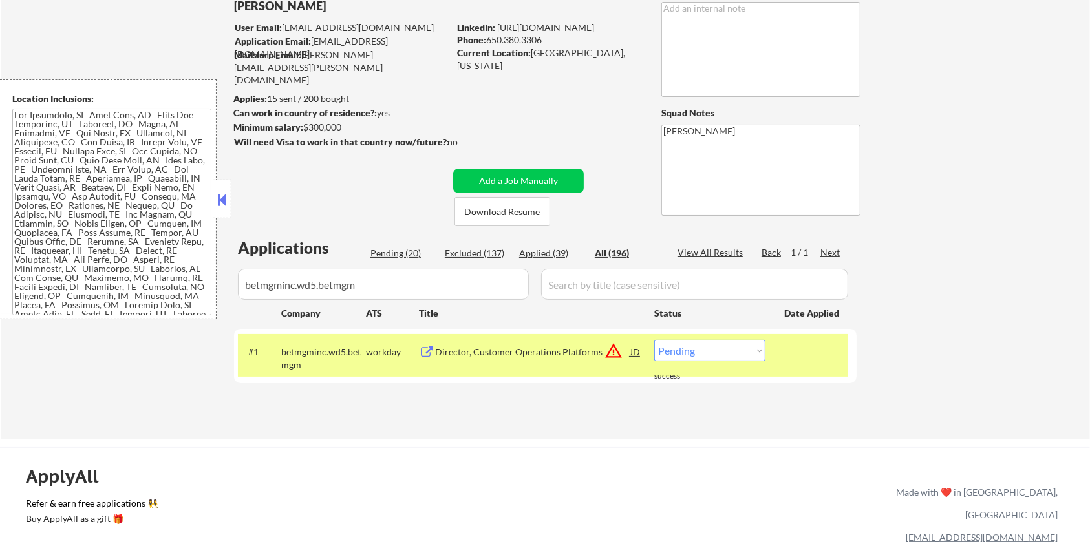
click at [530, 352] on div "Director, Customer Operations Platforms" at bounding box center [532, 352] width 195 height 13
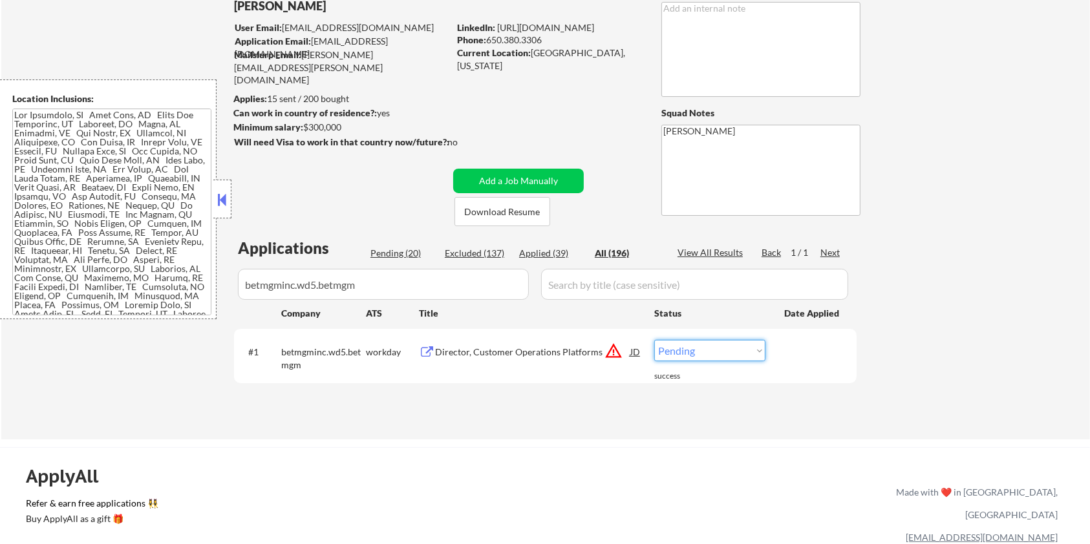
click at [725, 352] on select "Choose an option... Pending Applied Excluded (Questions) Excluded (Expired) Exc…" at bounding box center [709, 350] width 111 height 21
click at [654, 340] on select "Choose an option... Pending Applied Excluded (Questions) Excluded (Expired) Exc…" at bounding box center [709, 350] width 111 height 21
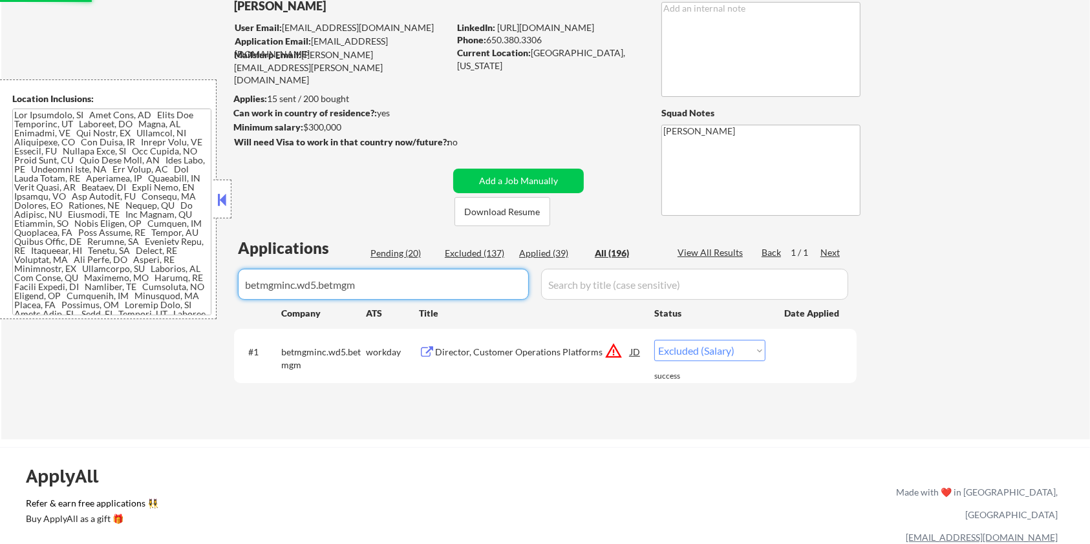
drag, startPoint x: 403, startPoint y: 289, endPoint x: 215, endPoint y: 289, distance: 188.2
click at [215, 289] on body "← Return to /applysquad Mailslurp Inbox Job Search Builder Aaron Stone User Ema…" at bounding box center [545, 186] width 1090 height 544
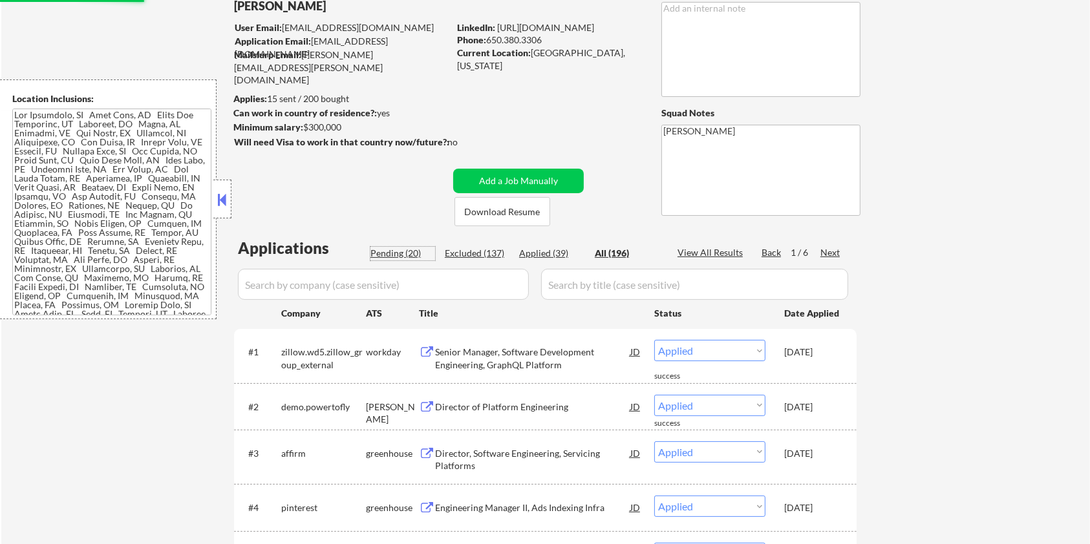
click at [380, 247] on div "Pending (20)" at bounding box center [403, 253] width 65 height 13
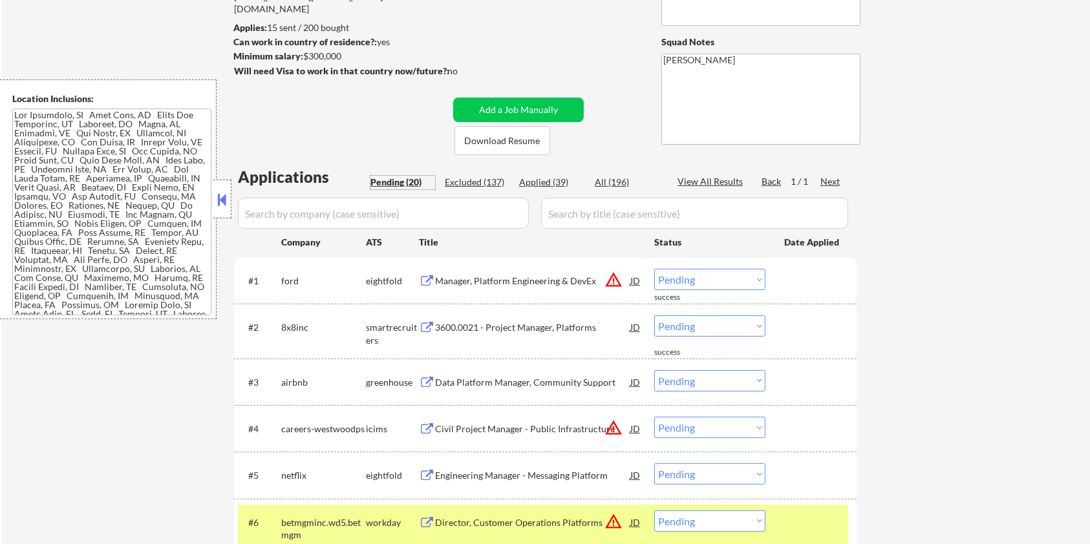
scroll to position [259, 0]
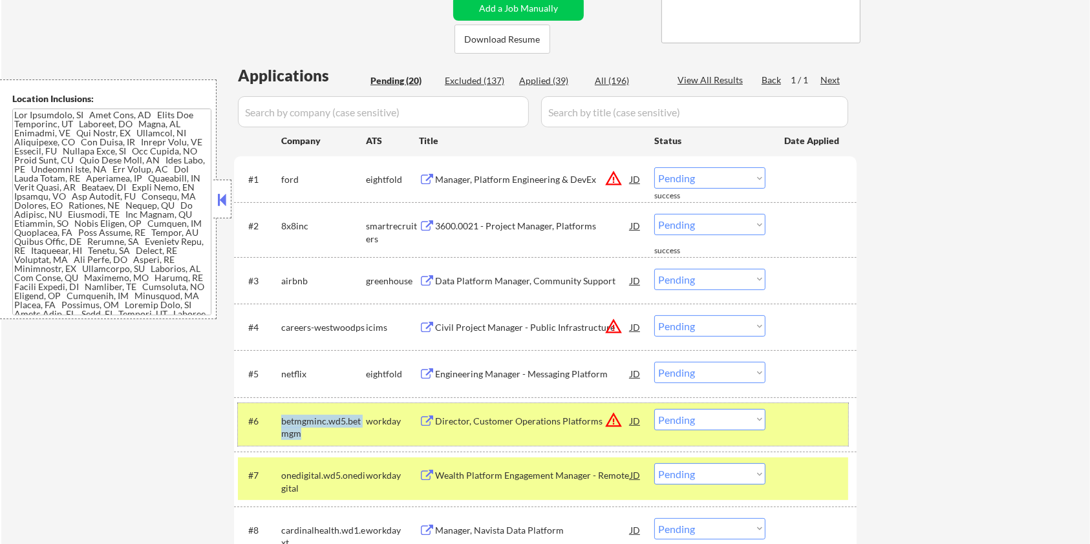
drag, startPoint x: 301, startPoint y: 431, endPoint x: 276, endPoint y: 435, distance: 25.5
click at [276, 435] on div "#6 betmgminc.wd5.betmgm workday Director, Customer Operations Platforms JD warn…" at bounding box center [543, 424] width 610 height 43
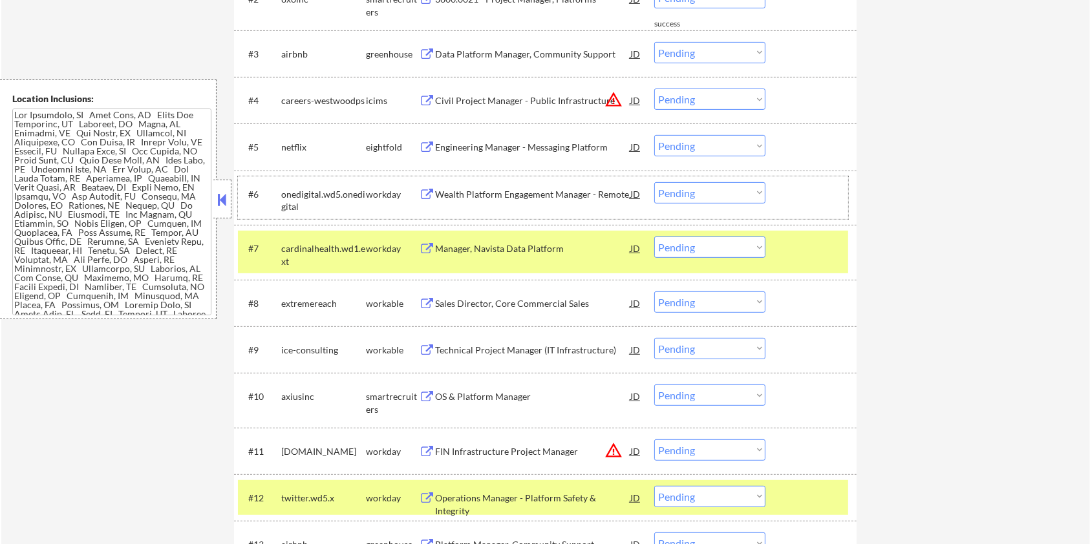
scroll to position [517, 0]
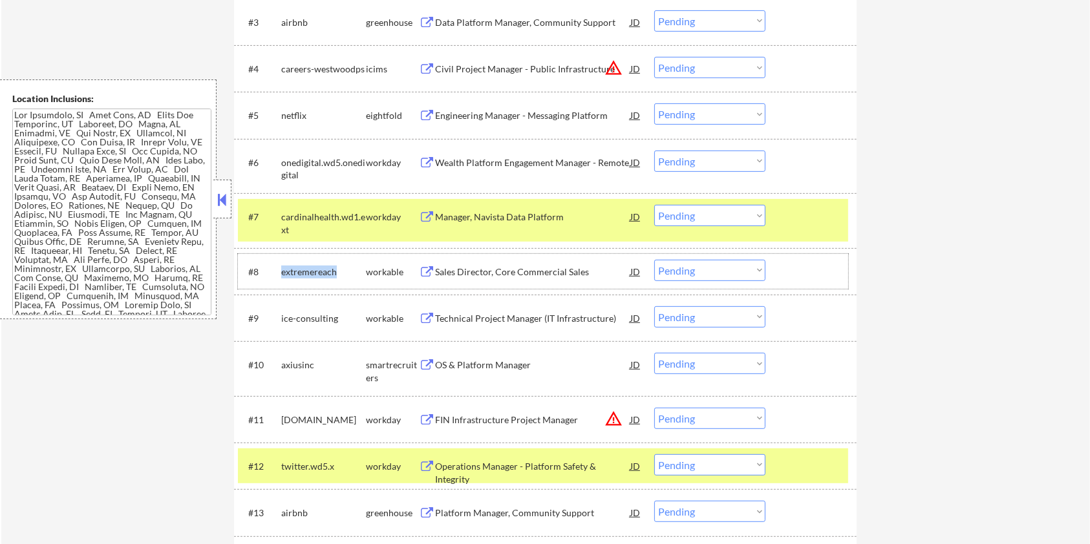
drag, startPoint x: 345, startPoint y: 265, endPoint x: 283, endPoint y: 270, distance: 62.9
click at [283, 270] on div "extremereach" at bounding box center [323, 272] width 85 height 13
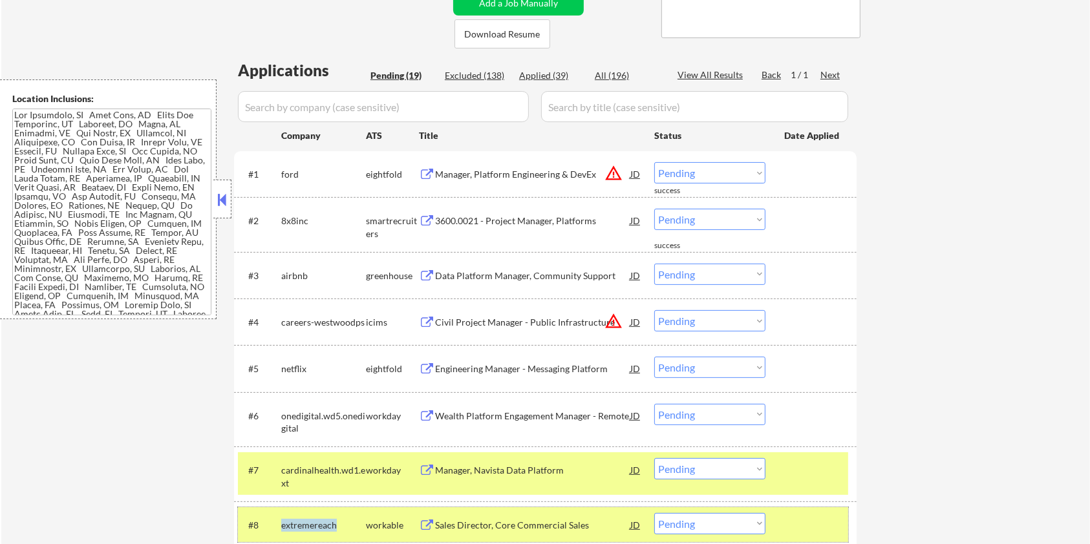
scroll to position [86, 0]
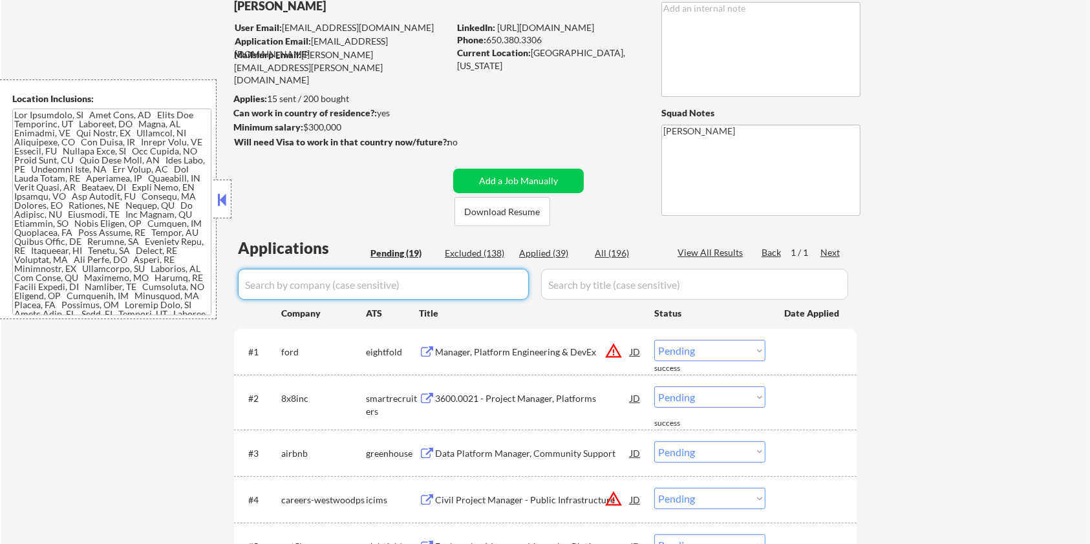
click at [319, 288] on input "input" at bounding box center [383, 284] width 291 height 31
paste input "extremereach"
click at [585, 274] on input "input" at bounding box center [694, 284] width 307 height 31
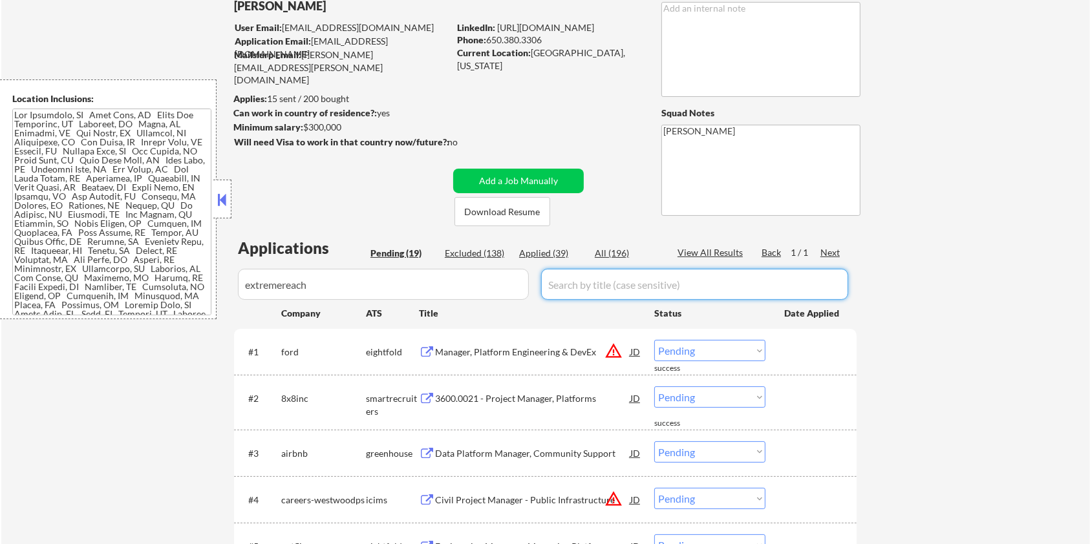
click at [610, 251] on div "All (196)" at bounding box center [627, 253] width 65 height 13
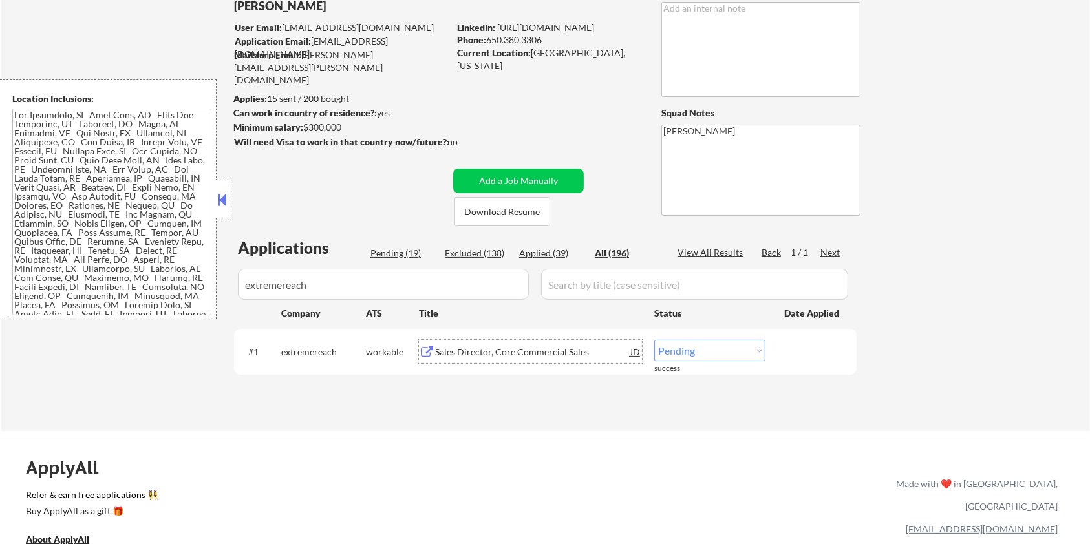
click at [481, 349] on div "Sales Director, Core Commercial Sales" at bounding box center [532, 352] width 195 height 13
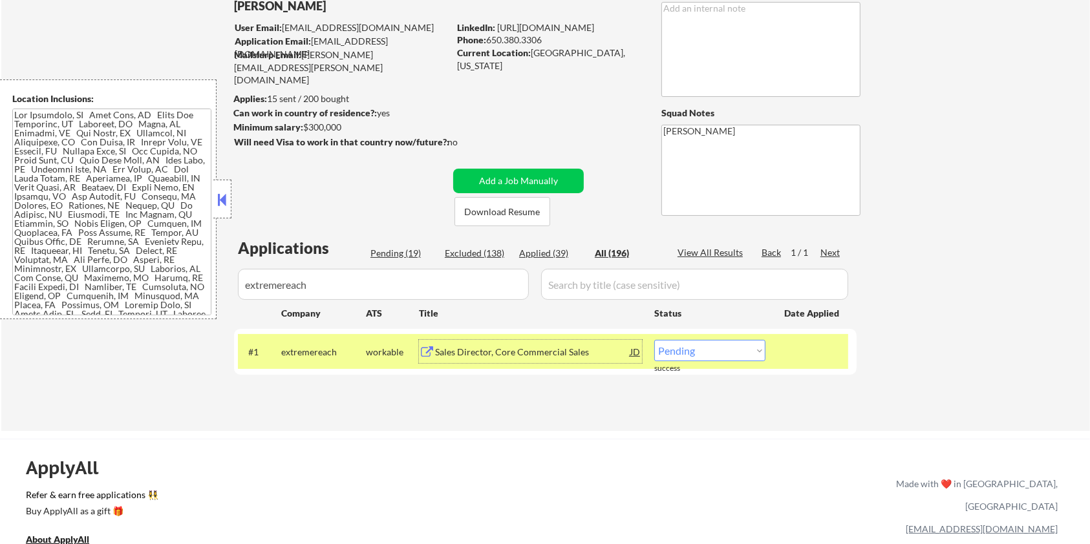
click at [714, 350] on select "Choose an option... Pending Applied Excluded (Questions) Excluded (Expired) Exc…" at bounding box center [709, 350] width 111 height 21
click at [654, 340] on select "Choose an option... Pending Applied Excluded (Questions) Excluded (Expired) Exc…" at bounding box center [709, 350] width 111 height 21
drag, startPoint x: 372, startPoint y: 290, endPoint x: 235, endPoint y: 290, distance: 137.1
click at [235, 290] on div "Applications Pending (18) Excluded (139) Applied (39) All (196) View All Result…" at bounding box center [545, 321] width 623 height 169
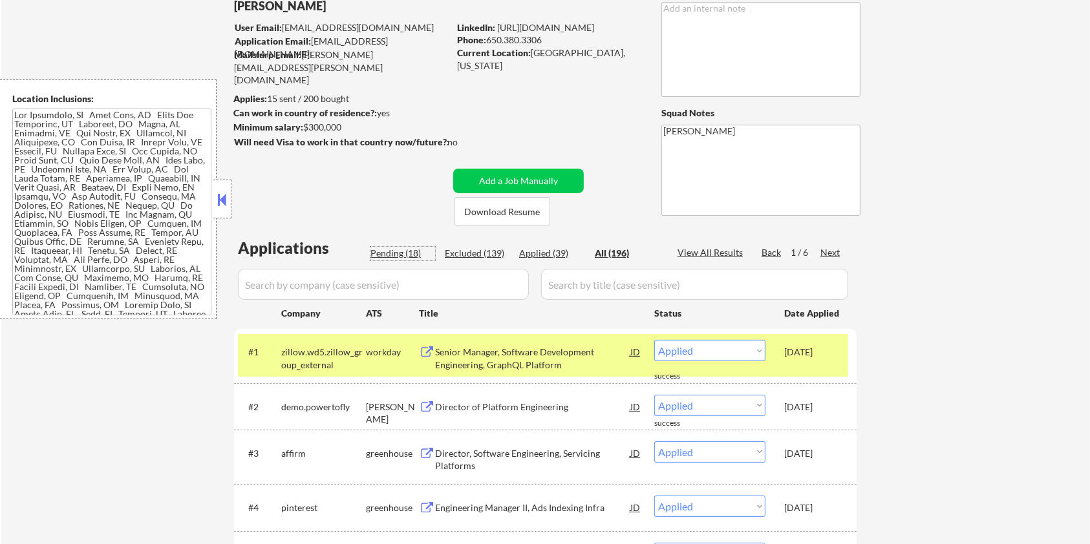
click at [378, 253] on div "Pending (18)" at bounding box center [403, 253] width 65 height 13
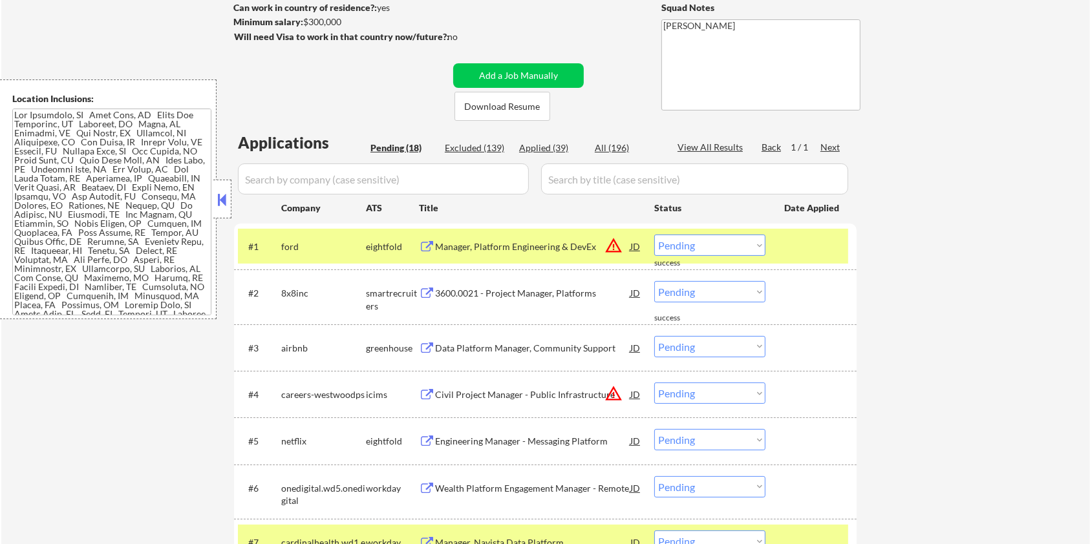
scroll to position [259, 0]
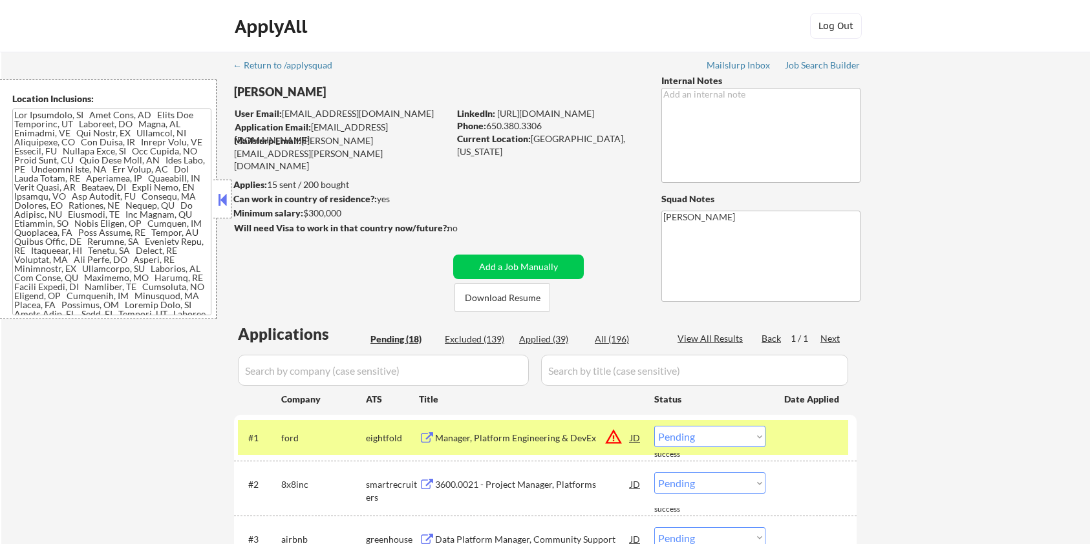
select select ""pending""
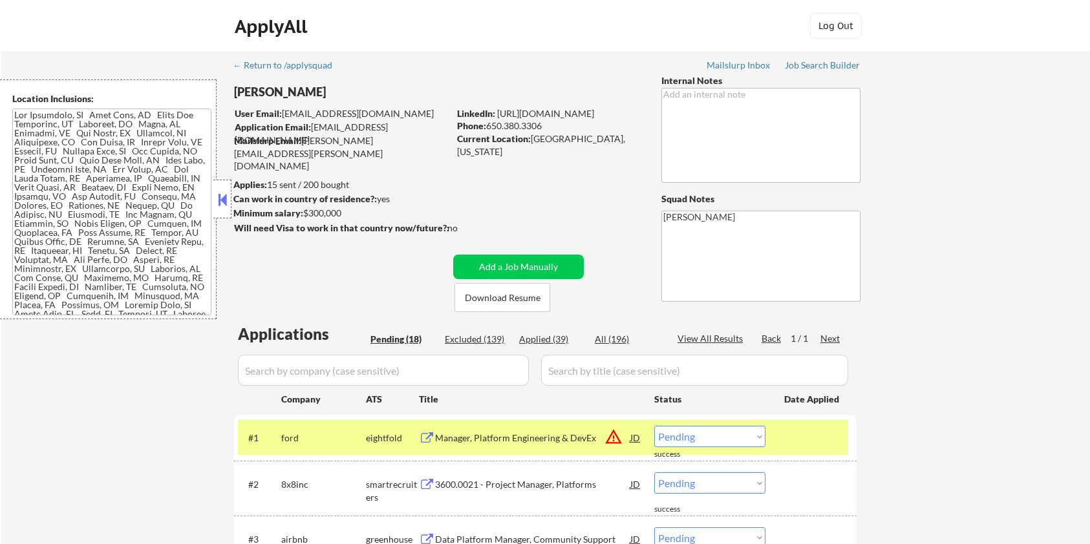
select select ""pending""
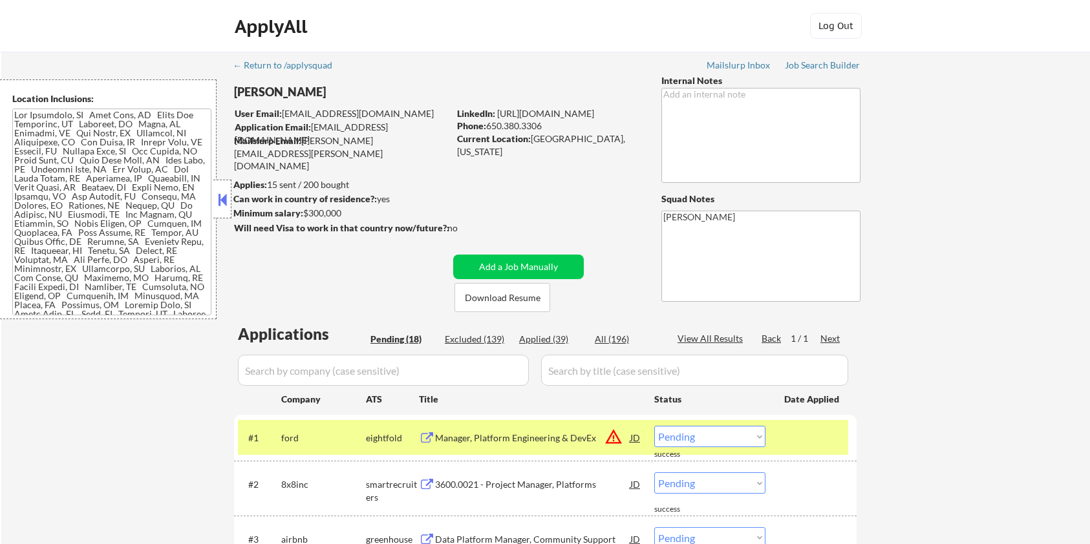
select select ""pending""
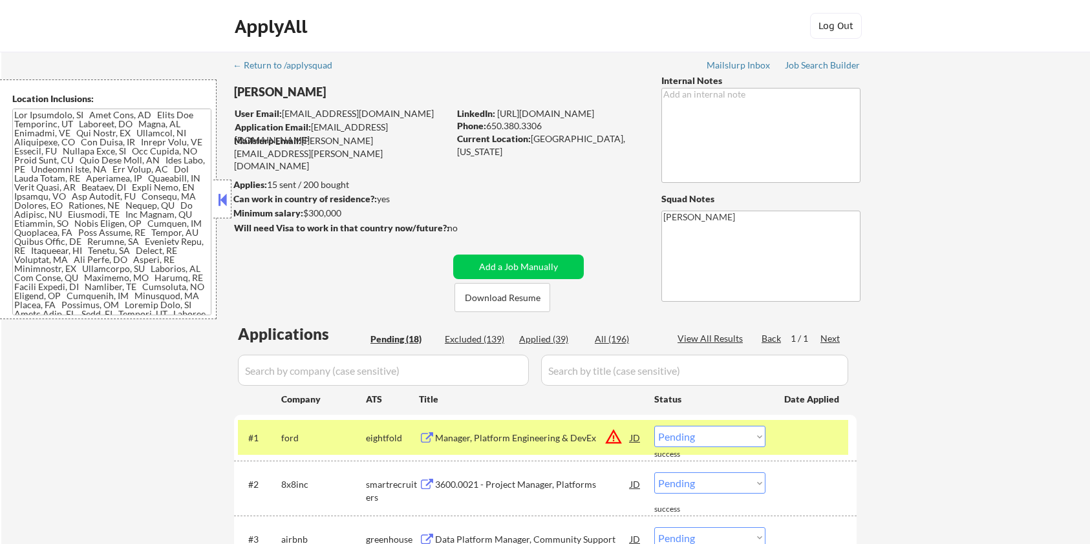
select select ""pending""
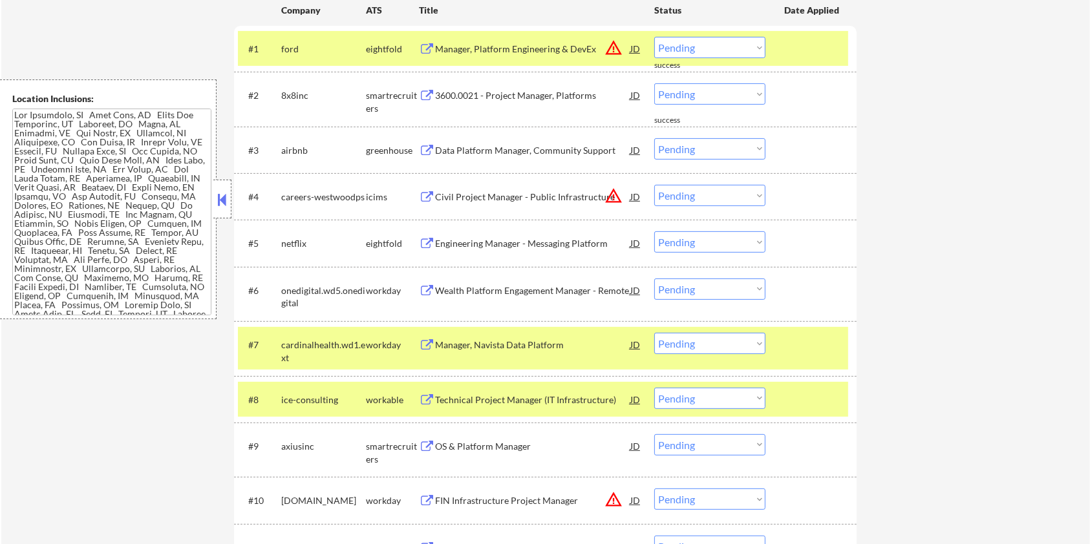
scroll to position [431, 0]
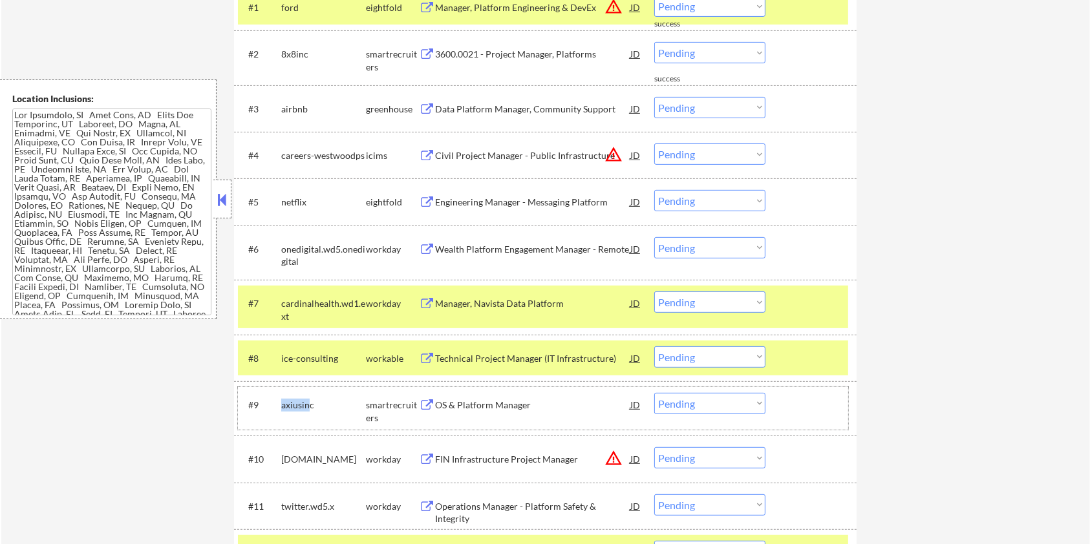
drag, startPoint x: 310, startPoint y: 403, endPoint x: 279, endPoint y: 403, distance: 31.0
click at [279, 403] on div "#9 axiusinc smartrecruiters OS & Platform Manager JD warning_amber Choose an op…" at bounding box center [543, 408] width 610 height 43
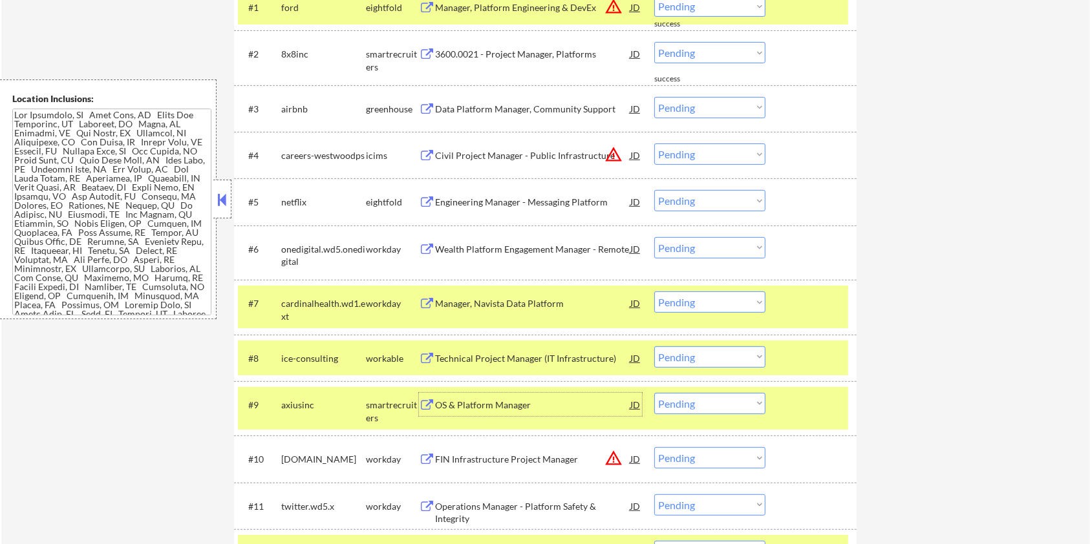
click at [470, 403] on div "OS & Platform Manager" at bounding box center [532, 405] width 195 height 13
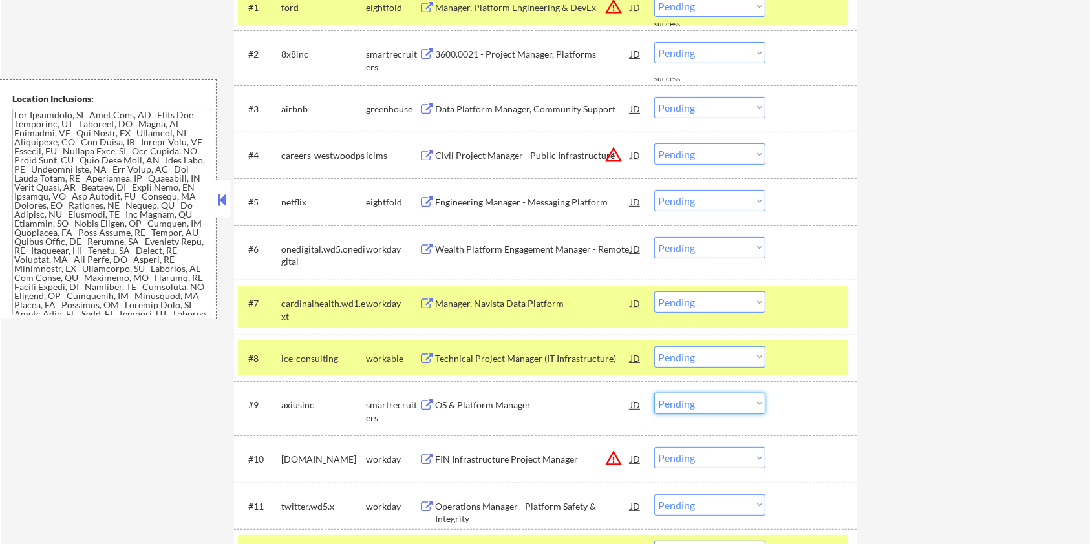
click at [685, 399] on select "Choose an option... Pending Applied Excluded (Questions) Excluded (Expired) Exc…" at bounding box center [709, 403] width 111 height 21
click at [693, 404] on select "Choose an option... Pending Applied Excluded (Questions) Excluded (Expired) Exc…" at bounding box center [709, 403] width 111 height 21
click at [729, 406] on select "Choose an option... Pending Applied Excluded (Questions) Excluded (Expired) Exc…" at bounding box center [709, 403] width 111 height 21
click at [654, 393] on select "Choose an option... Pending Applied Excluded (Questions) Excluded (Expired) Exc…" at bounding box center [709, 403] width 111 height 21
select select ""pending""
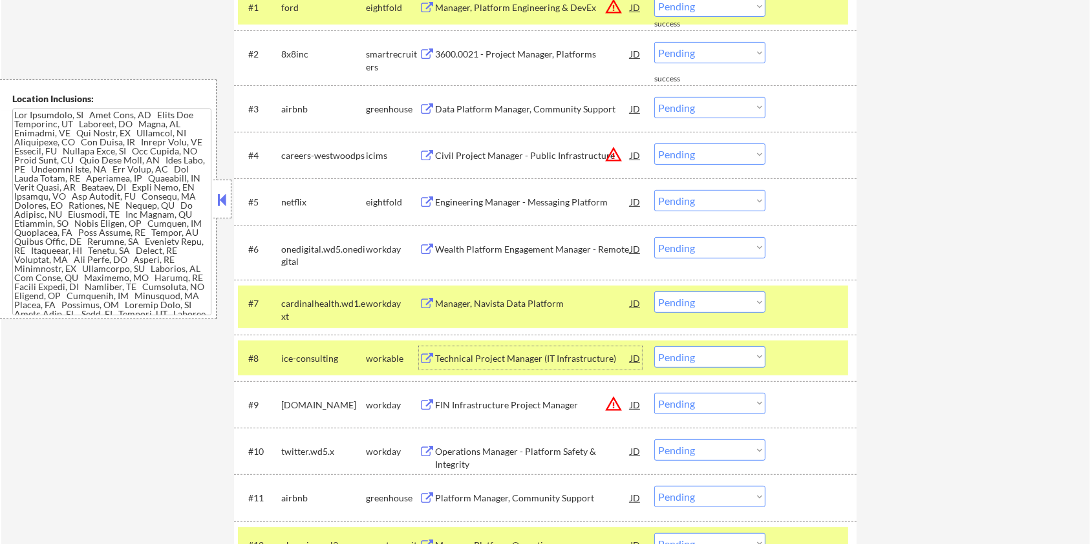
click at [471, 349] on div "Technical Project Manager (IT Infrastructure)" at bounding box center [532, 358] width 195 height 23
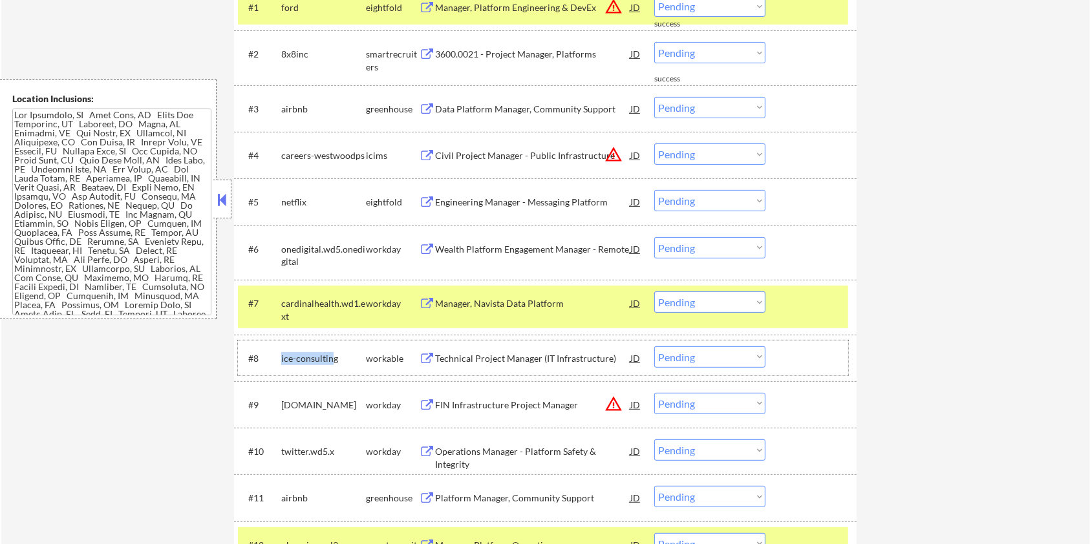
drag, startPoint x: 332, startPoint y: 355, endPoint x: 279, endPoint y: 354, distance: 52.4
click at [279, 354] on div "#8 ice-consulting workable Technical Project Manager (IT Infrastructure) JD war…" at bounding box center [543, 358] width 610 height 35
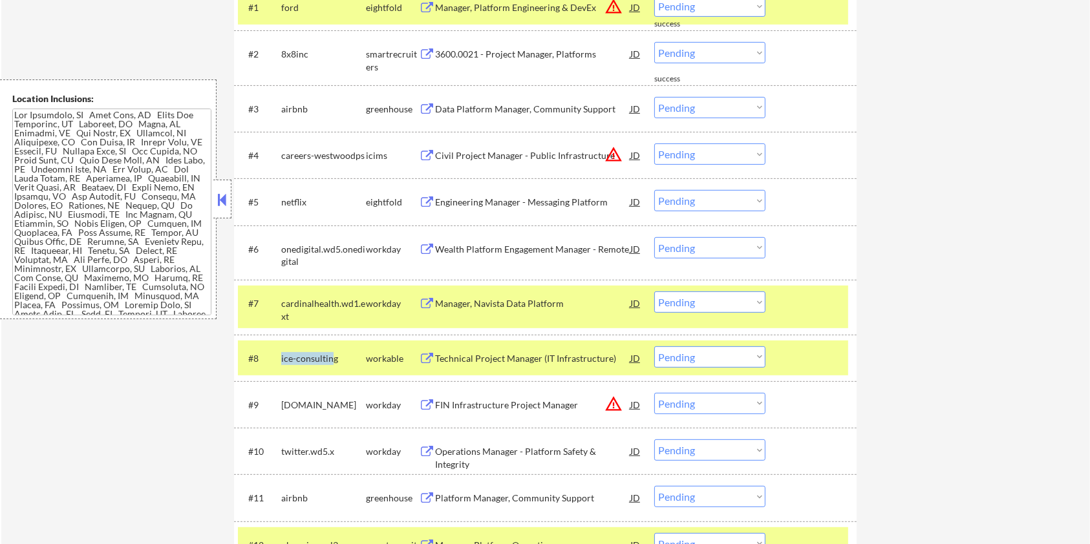
copy div "ice-consultin"
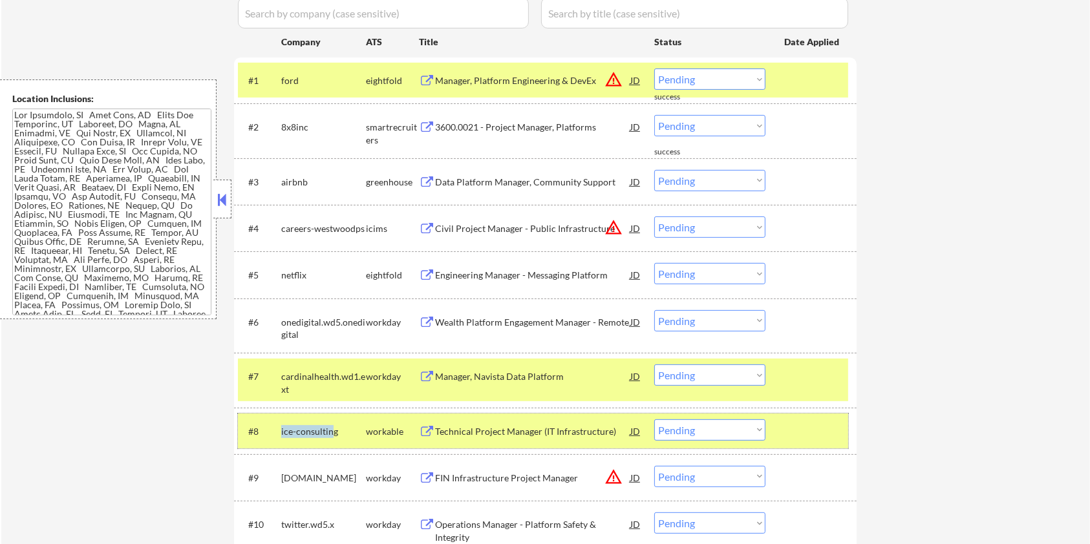
scroll to position [172, 0]
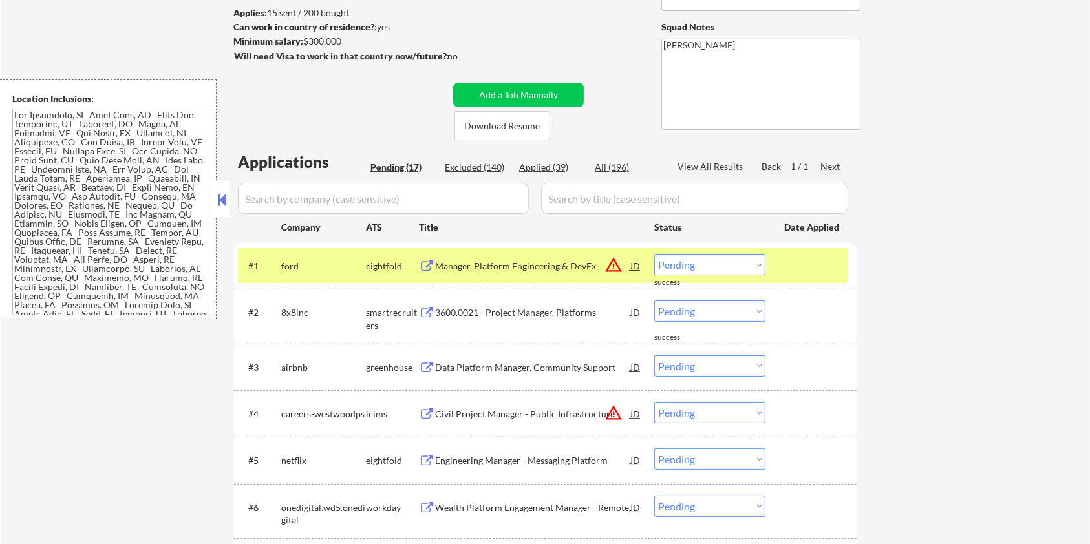
click at [378, 196] on input "input" at bounding box center [383, 198] width 291 height 31
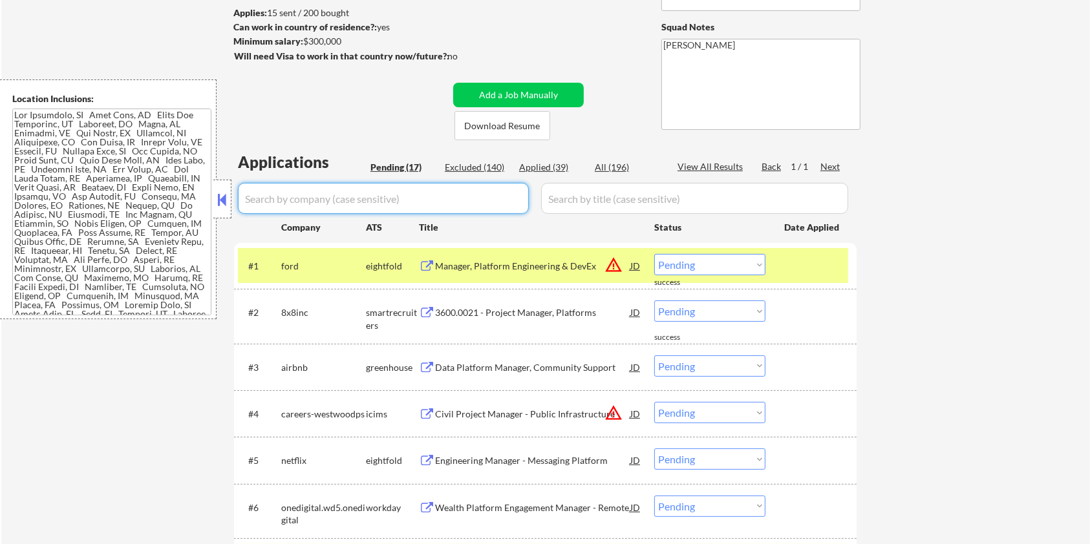
paste input "ice-consultin"
type input "ice-consultin"
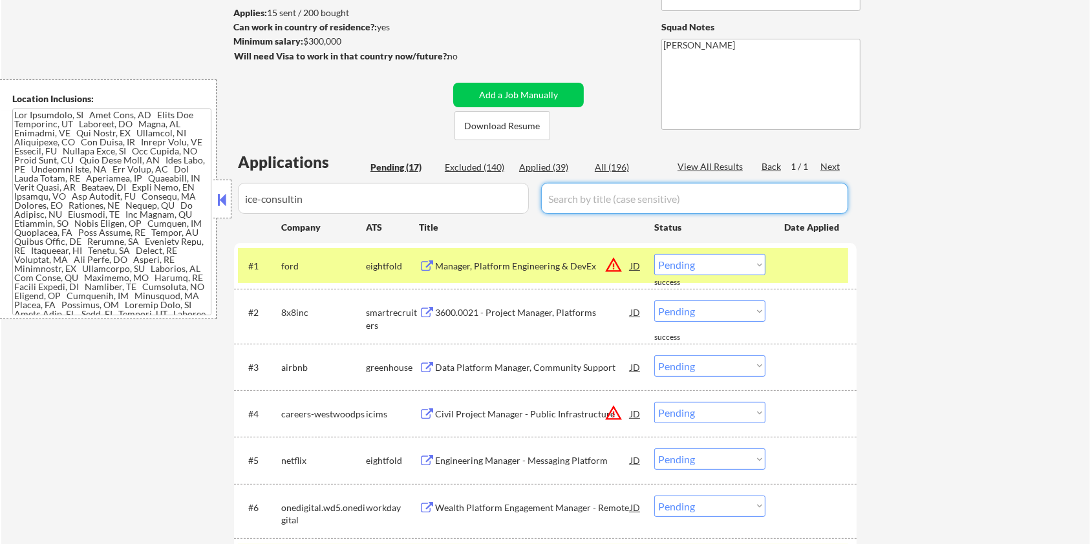
click at [579, 199] on input "input" at bounding box center [694, 198] width 307 height 31
click at [612, 172] on div "All (196)" at bounding box center [627, 167] width 65 height 13
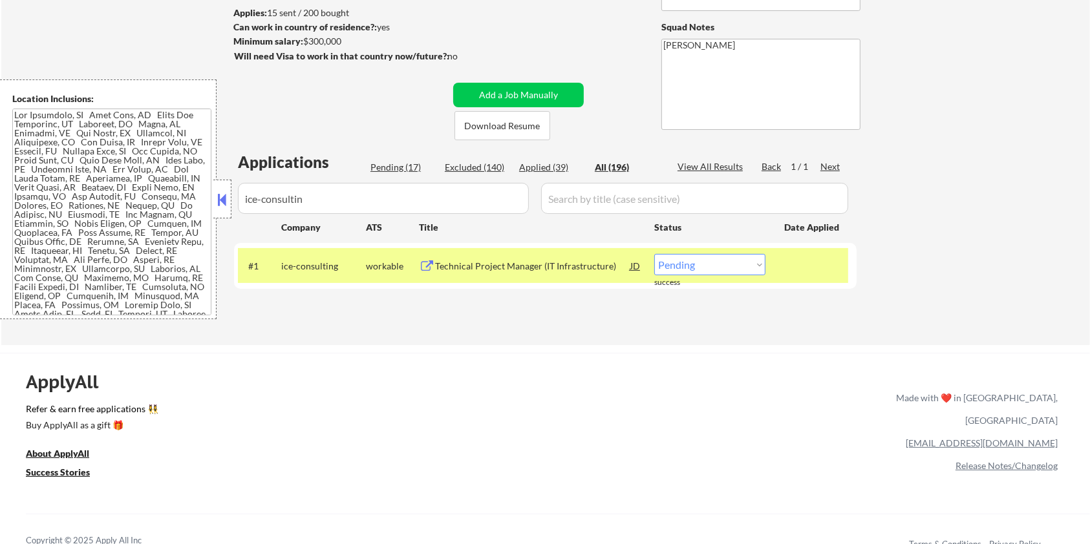
click at [489, 272] on div "Technical Project Manager (IT Infrastructure)" at bounding box center [532, 266] width 195 height 13
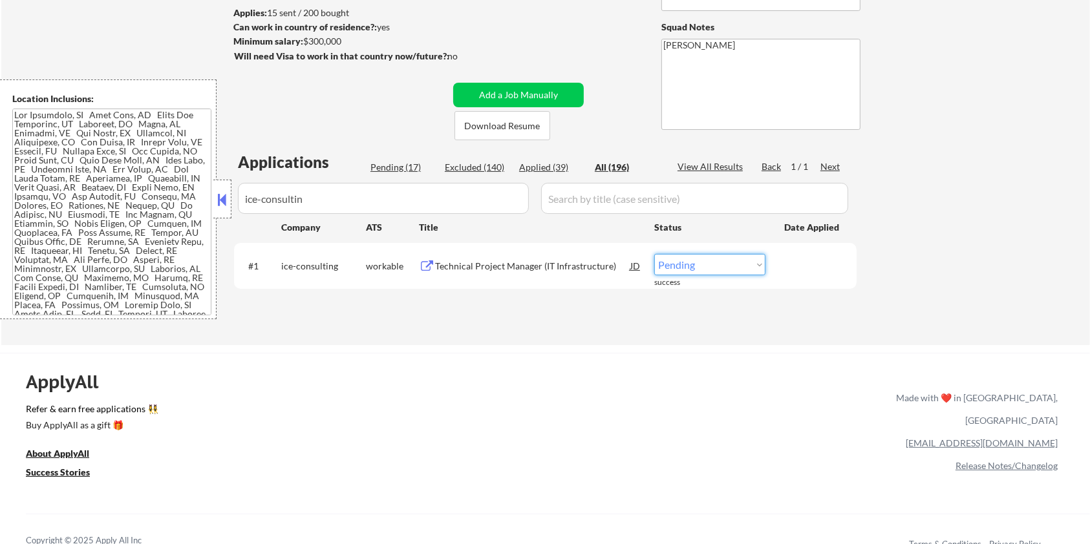
click at [701, 266] on select "Choose an option... Pending Applied Excluded (Questions) Excluded (Expired) Exc…" at bounding box center [709, 264] width 111 height 21
select select ""excluded__bad_match_""
click at [654, 254] on select "Choose an option... Pending Applied Excluded (Questions) Excluded (Expired) Exc…" at bounding box center [709, 264] width 111 height 21
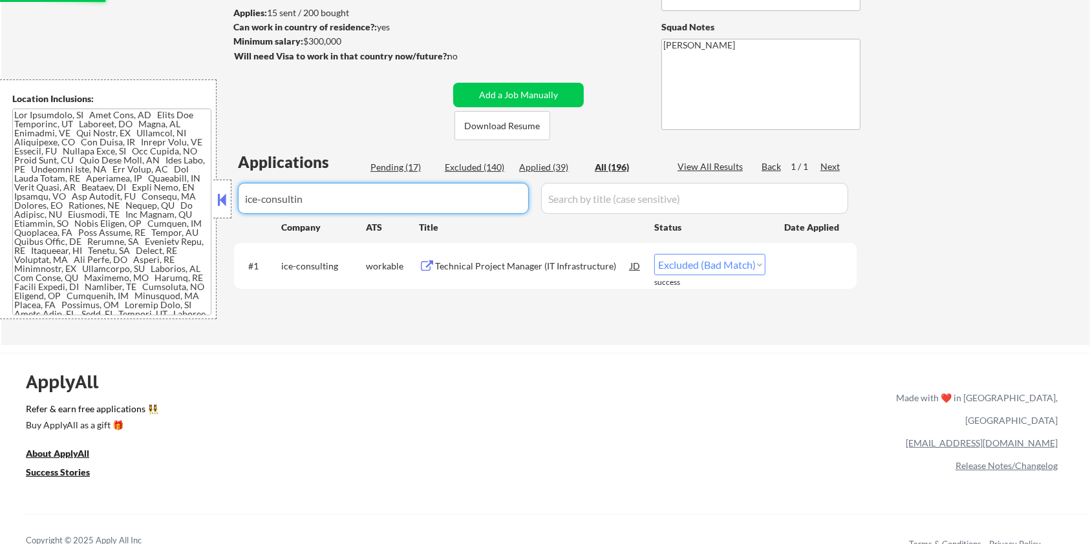
drag, startPoint x: 381, startPoint y: 198, endPoint x: 230, endPoint y: 203, distance: 151.4
click at [230, 203] on body "← Return to /applysquad Mailslurp Inbox Job Search Builder [PERSON_NAME] User E…" at bounding box center [545, 100] width 1090 height 544
select select ""applied""
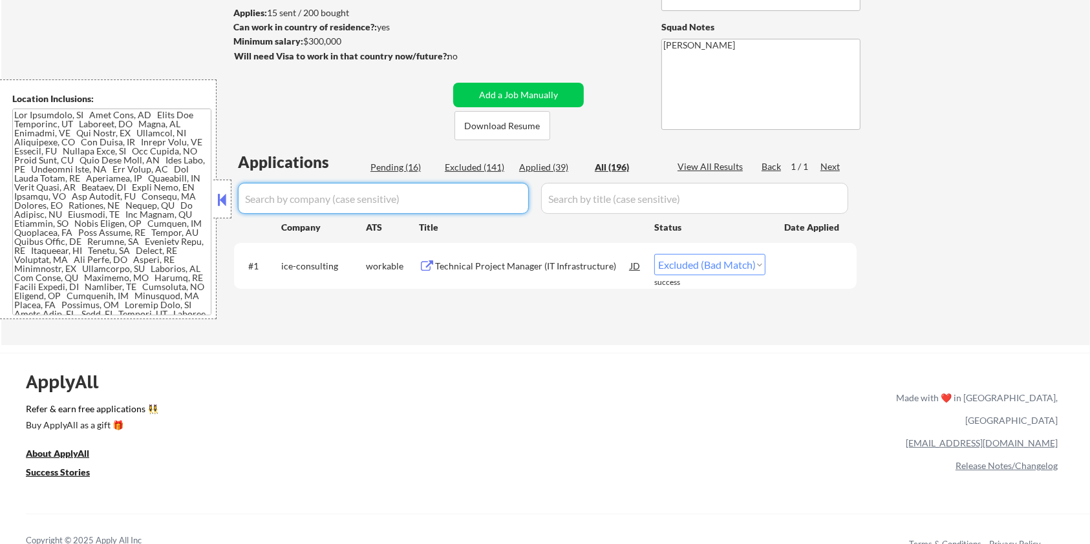
select select ""applied""
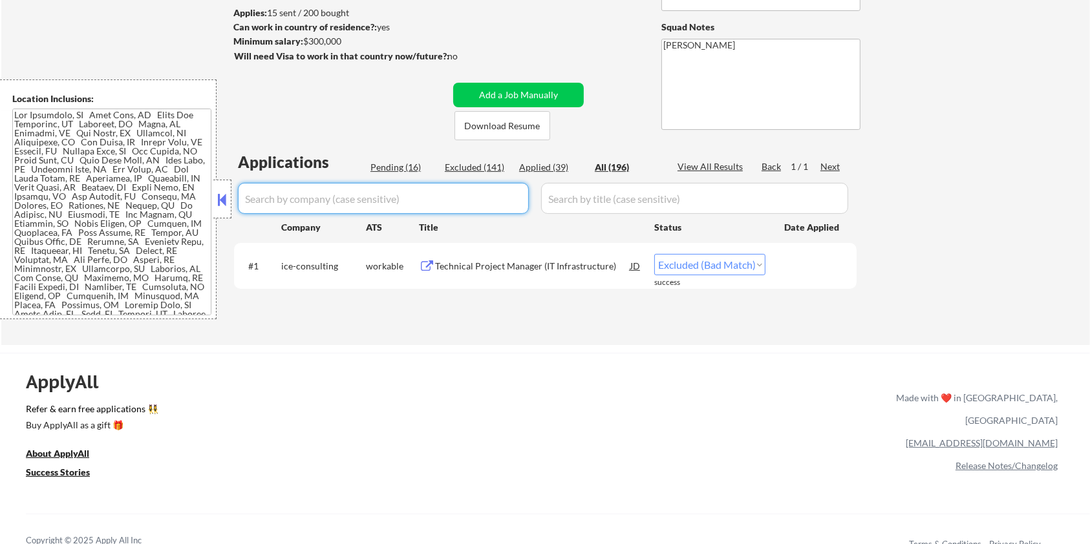
select select ""applied""
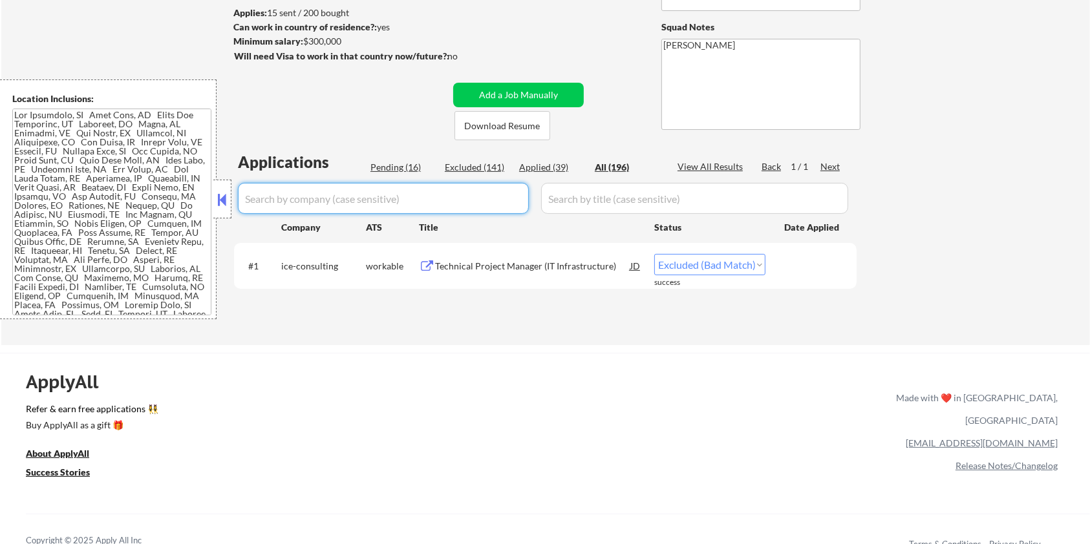
select select ""applied""
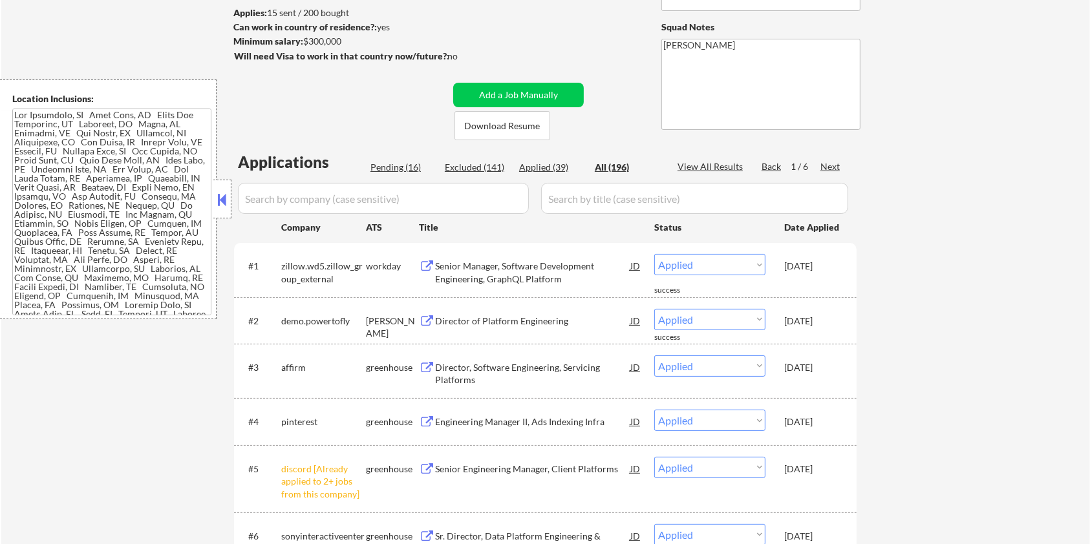
click at [394, 167] on div "Pending (16)" at bounding box center [403, 167] width 65 height 13
select select ""pending""
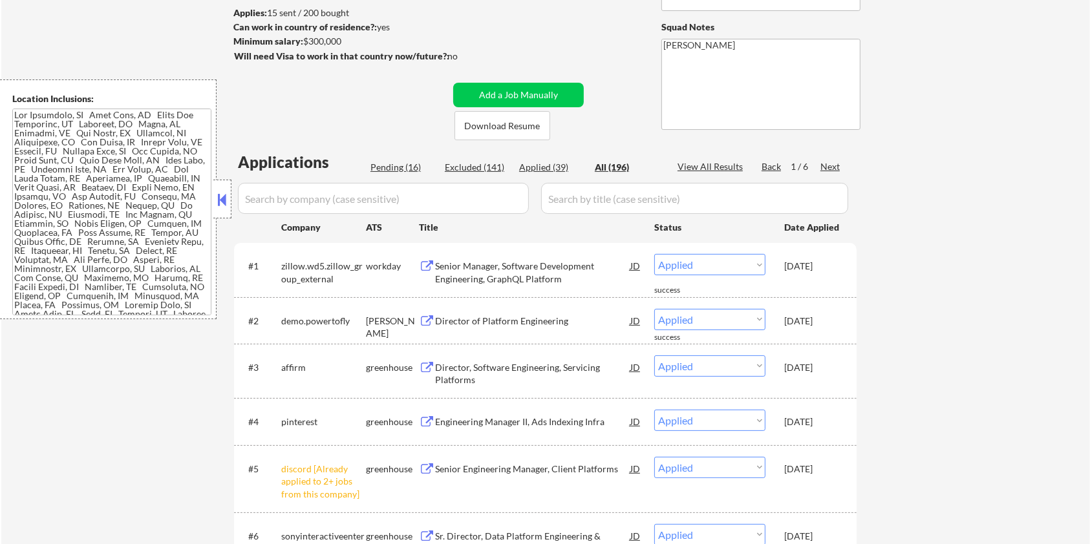
select select ""pending""
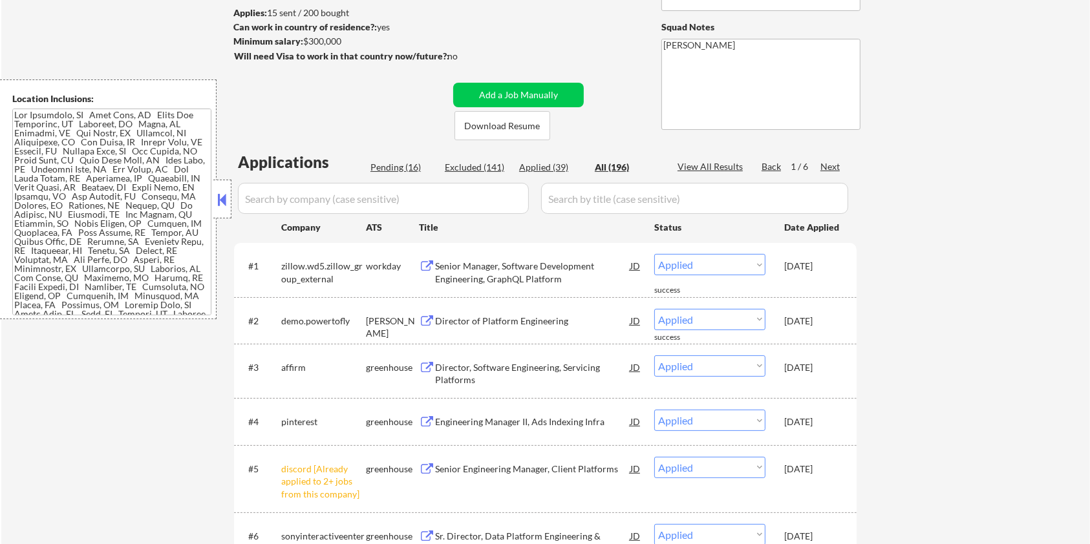
select select ""pending""
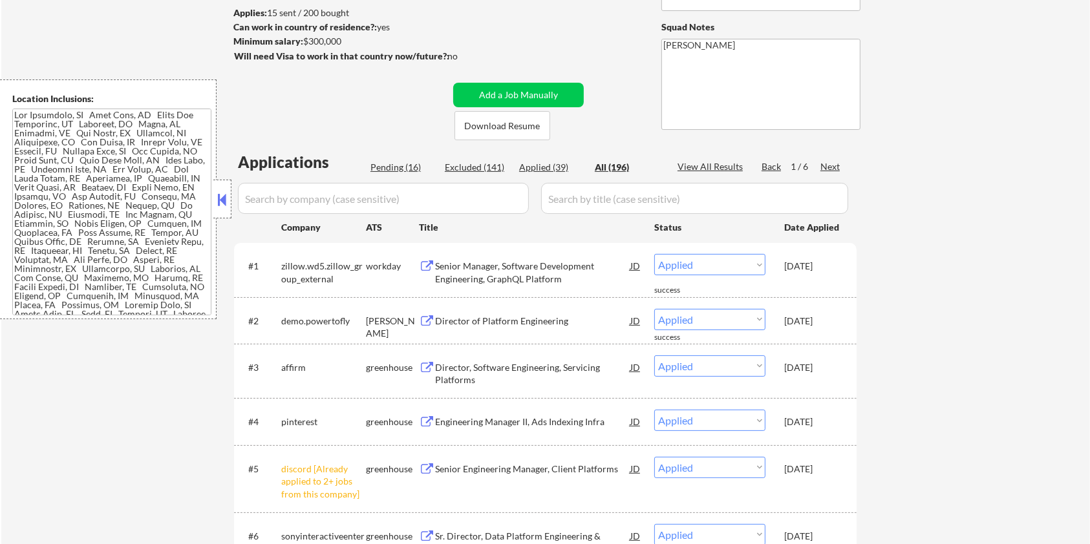
select select ""pending""
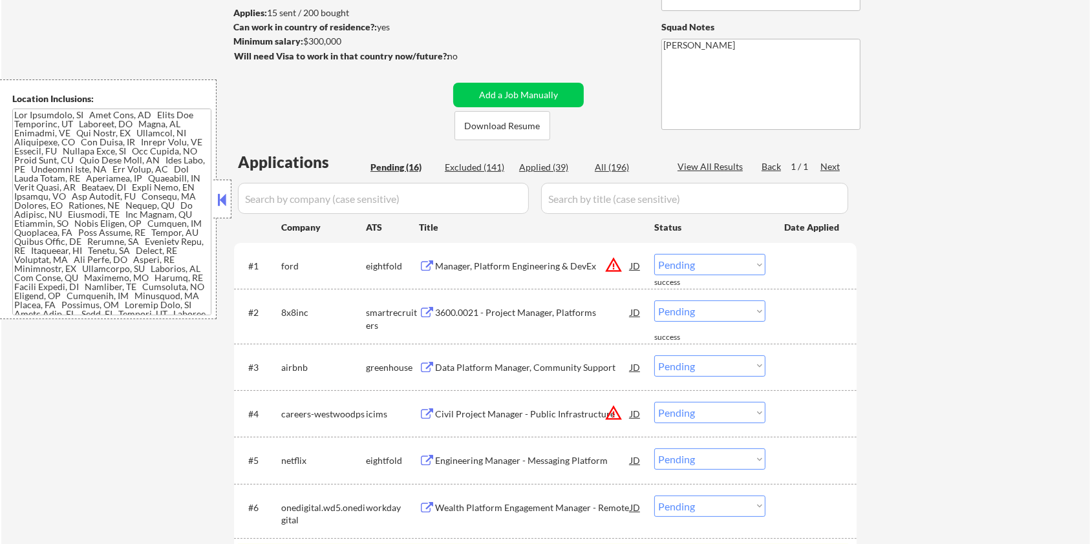
scroll to position [259, 0]
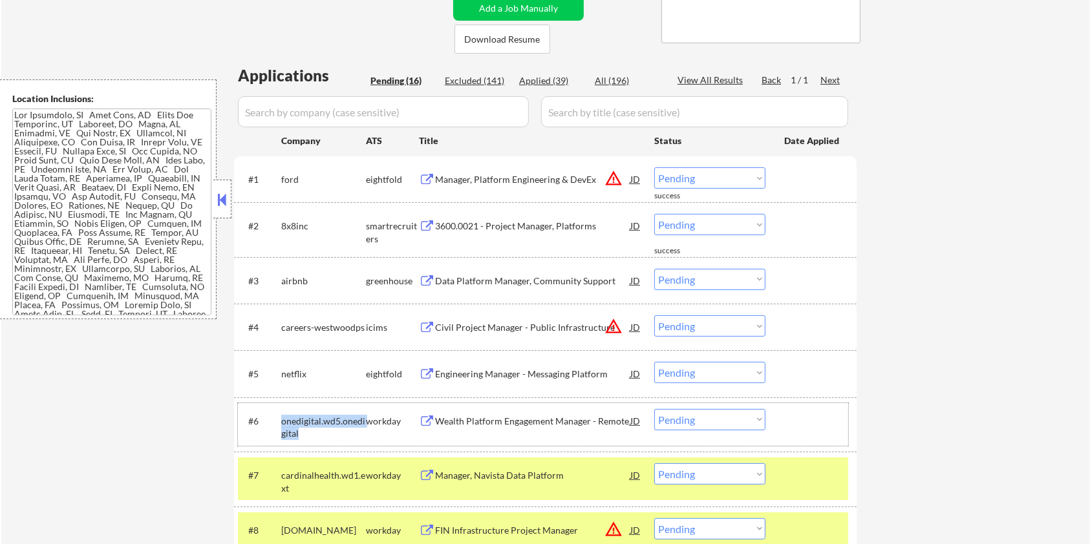
drag, startPoint x: 300, startPoint y: 436, endPoint x: 279, endPoint y: 423, distance: 24.7
click at [279, 423] on div "#6 onedigital.wd5.onedigital workday Wealth Platform Engagement Manager - Remot…" at bounding box center [543, 424] width 610 height 43
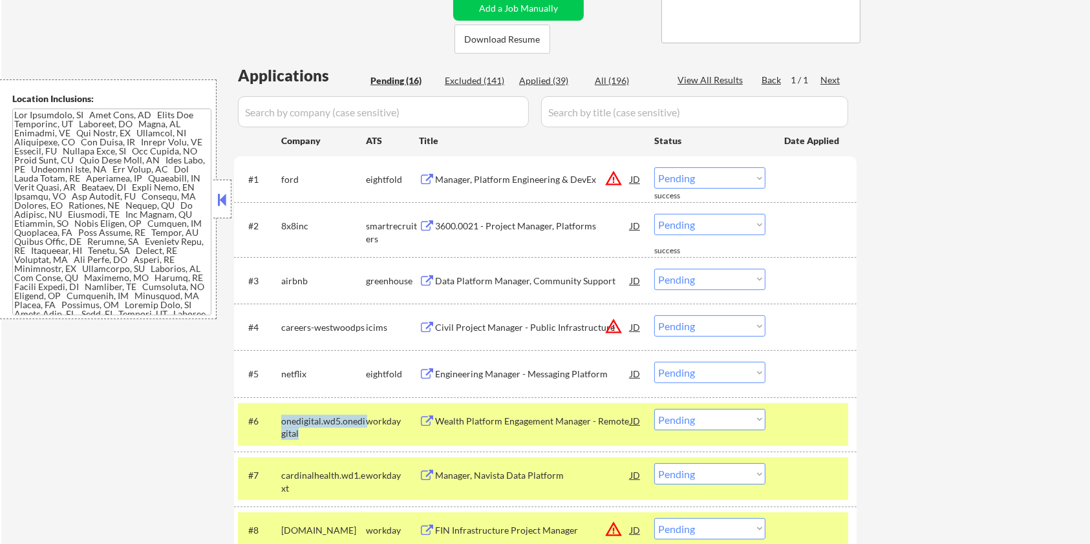
copy div "onedigital.wd5.onedigital"
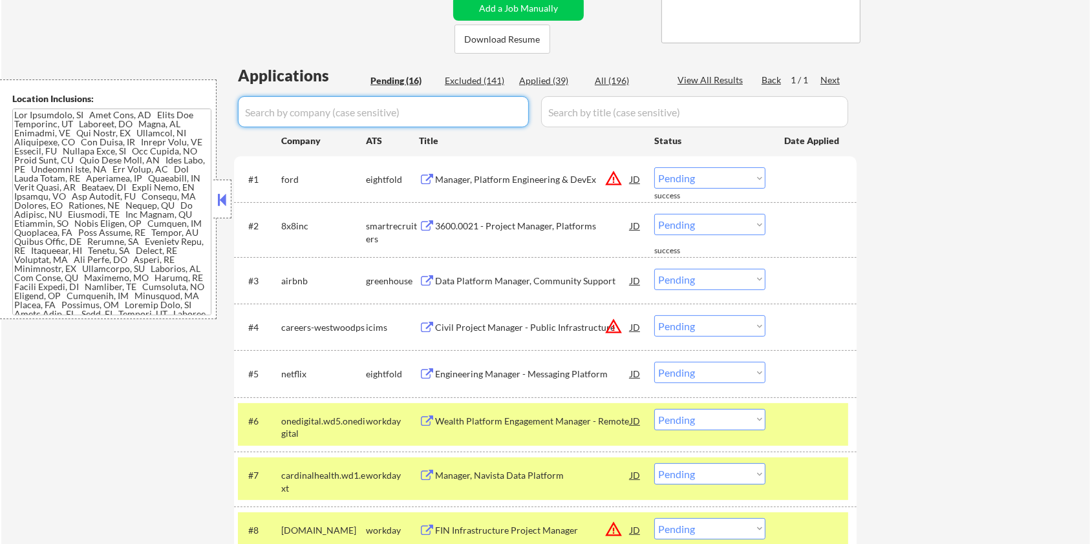
click at [331, 116] on input "input" at bounding box center [383, 111] width 291 height 31
paste input "onedigital.wd5.onedigital"
type input "onedigital.wd5.onedigital"
click at [592, 114] on input "input" at bounding box center [694, 111] width 307 height 31
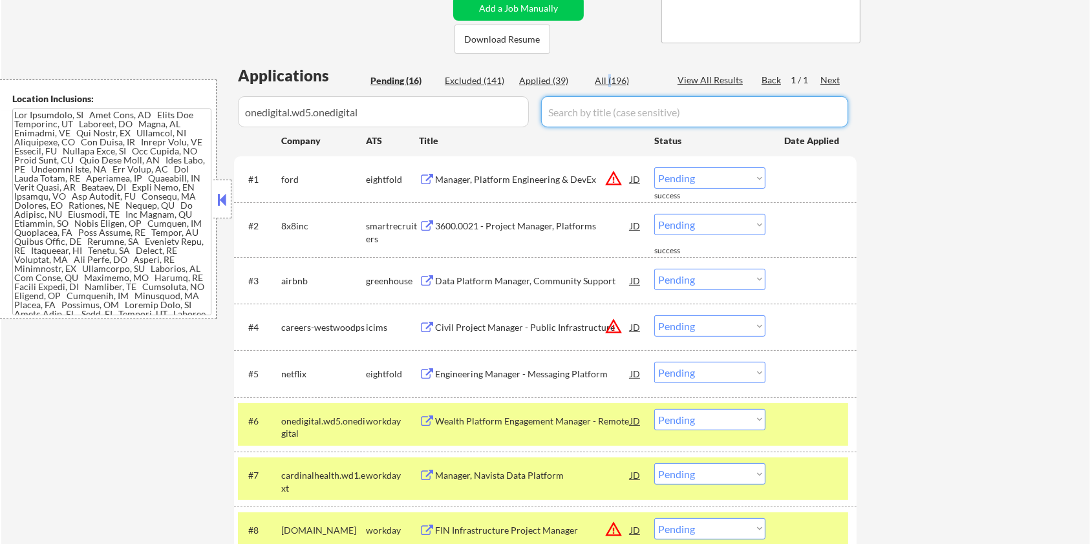
click at [609, 79] on div "All (196)" at bounding box center [627, 80] width 65 height 13
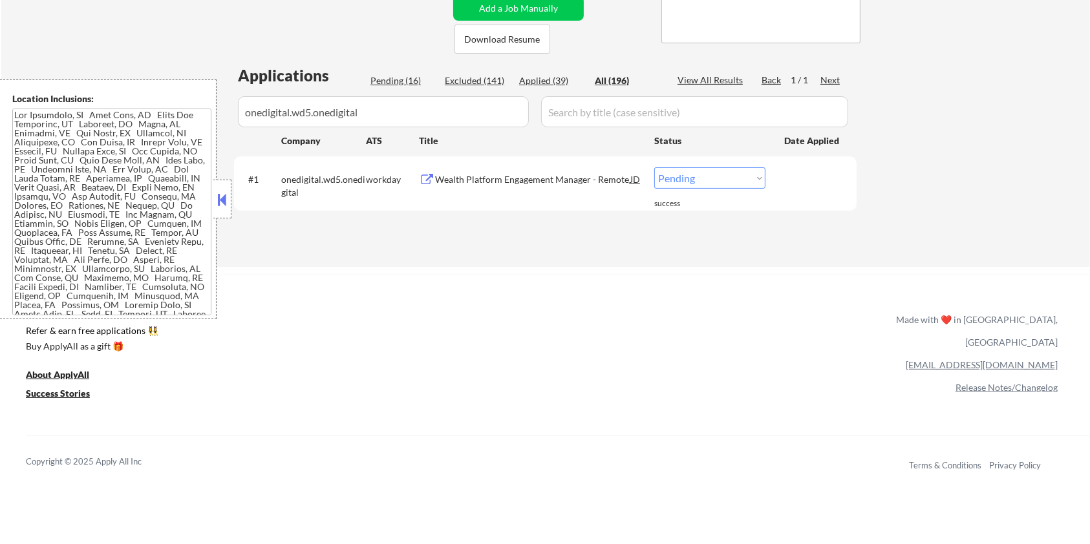
click at [537, 175] on div "Wealth Platform Engagement Manager - Remote" at bounding box center [532, 179] width 195 height 13
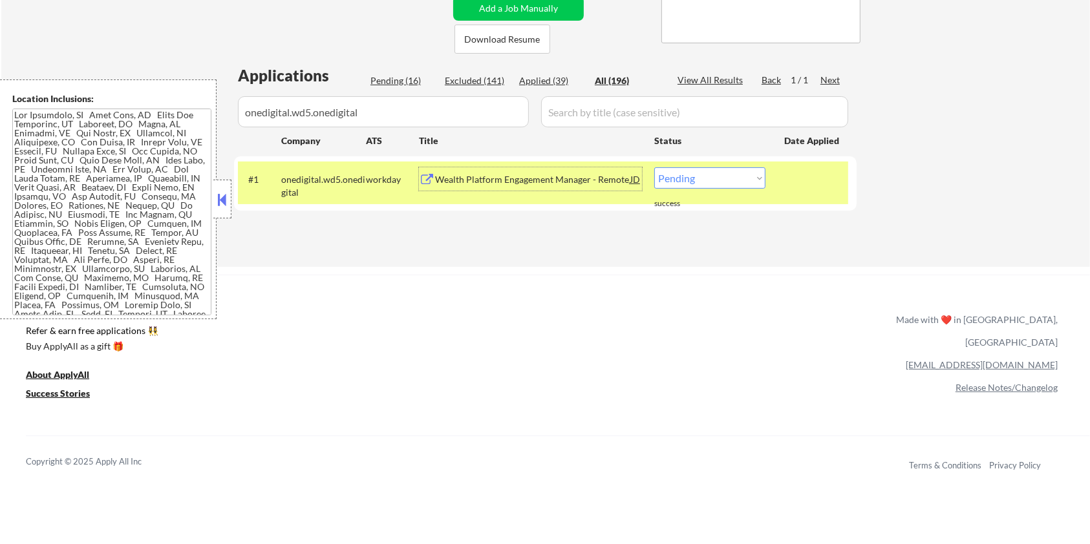
click at [743, 177] on select "Choose an option... Pending Applied Excluded (Questions) Excluded (Expired) Exc…" at bounding box center [709, 177] width 111 height 21
select select ""excluded__expired_""
click at [654, 167] on select "Choose an option... Pending Applied Excluded (Questions) Excluded (Expired) Exc…" at bounding box center [709, 177] width 111 height 21
select select ""excluded__expired_""
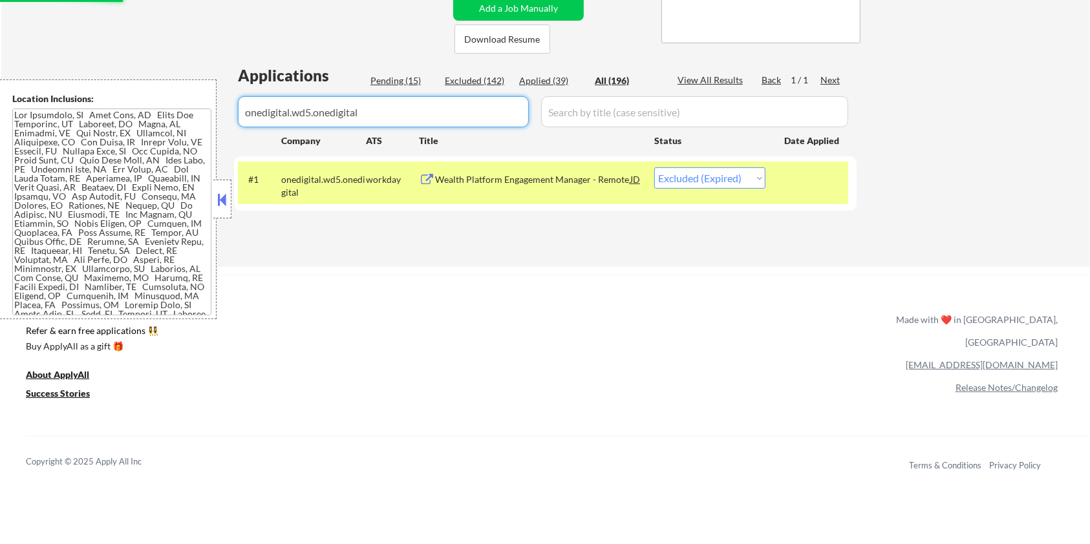
drag, startPoint x: 387, startPoint y: 108, endPoint x: 162, endPoint y: 108, distance: 225.0
click at [162, 108] on body "← Return to /applysquad Mailslurp Inbox Job Search Builder [PERSON_NAME] User E…" at bounding box center [545, 13] width 1090 height 544
select select ""applied""
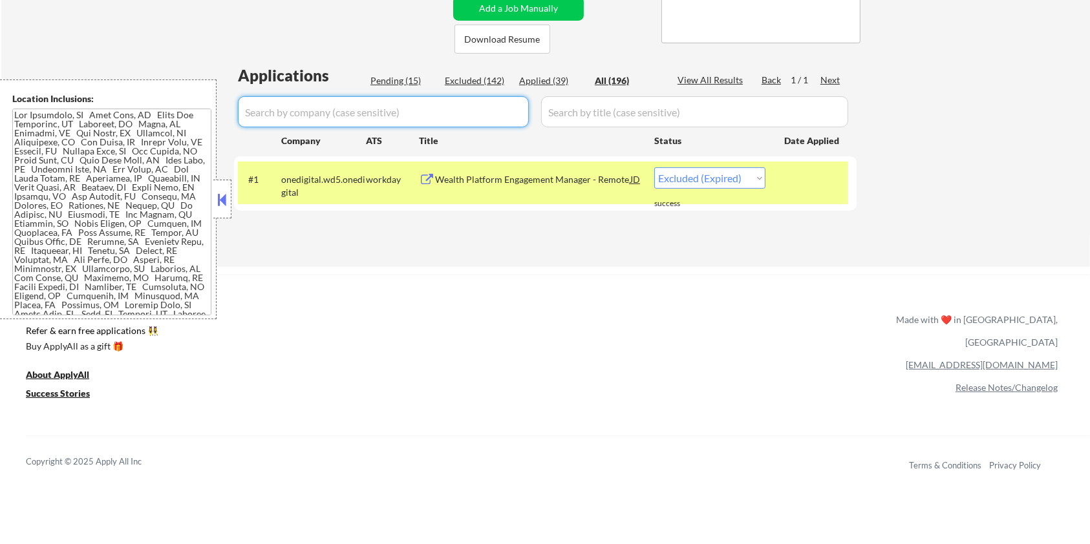
select select ""applied""
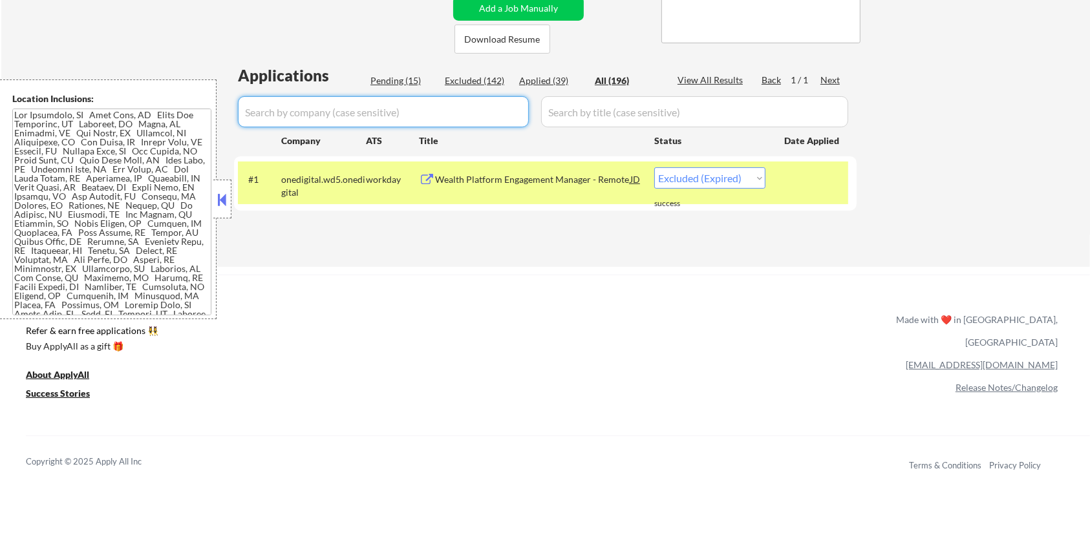
select select ""applied""
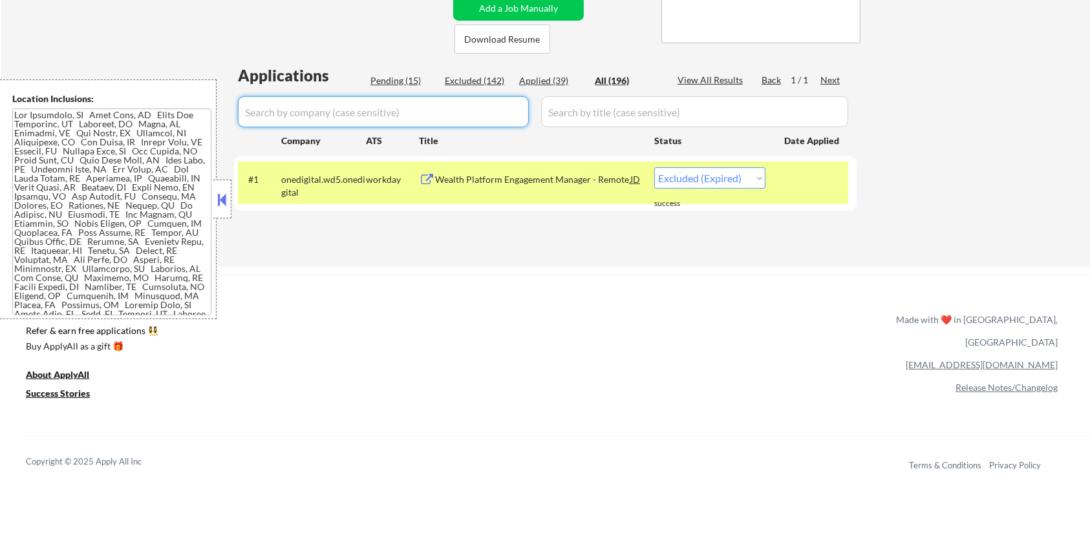
select select ""applied""
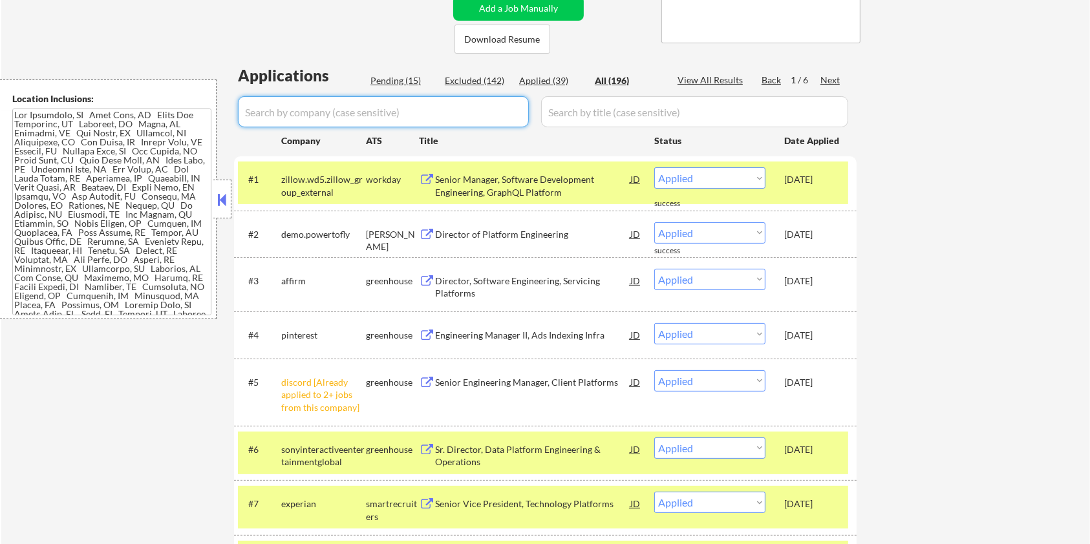
click at [387, 80] on div "Pending (15)" at bounding box center [403, 80] width 65 height 13
select select ""pending""
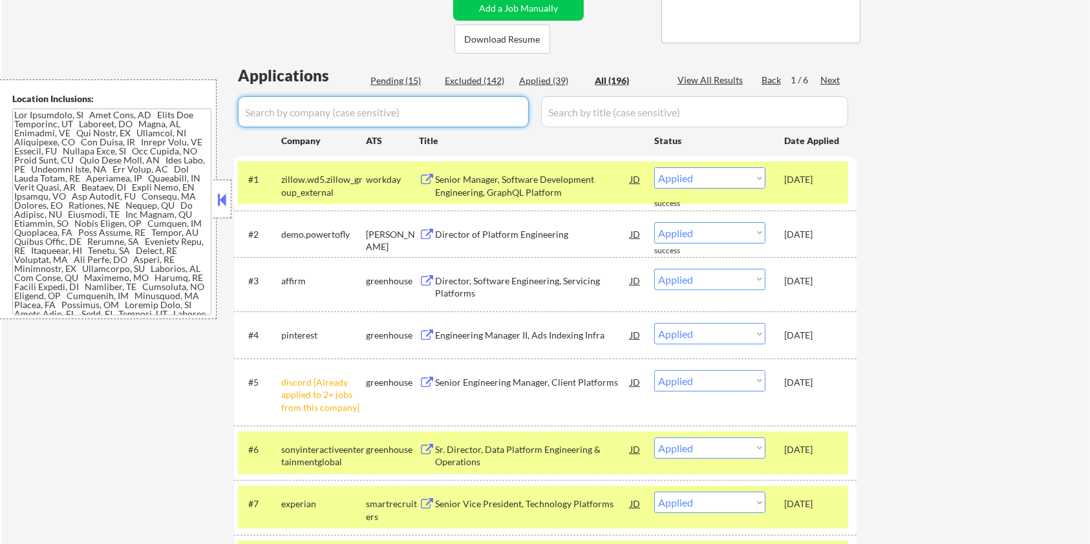
select select ""pending""
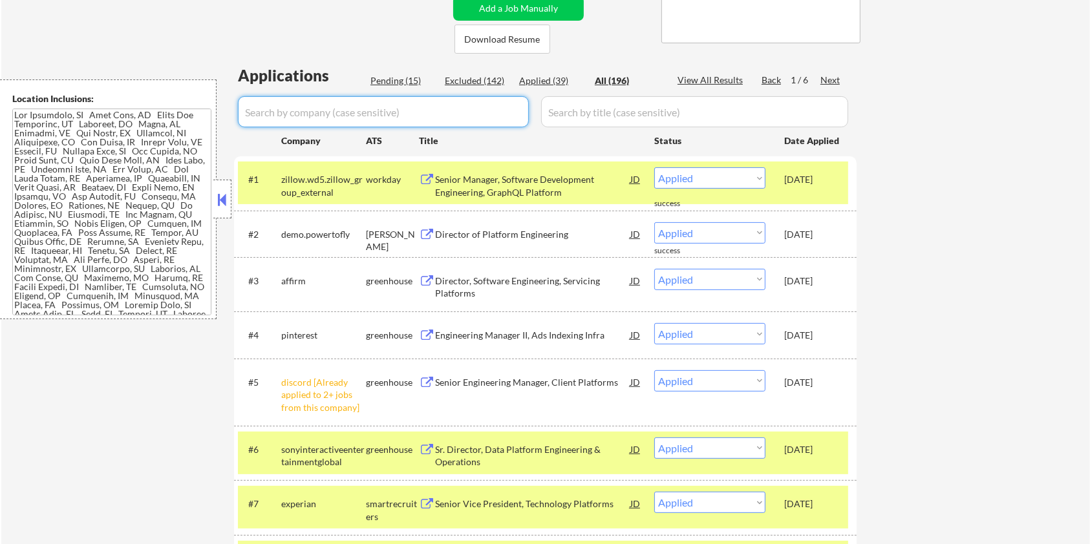
select select ""pending""
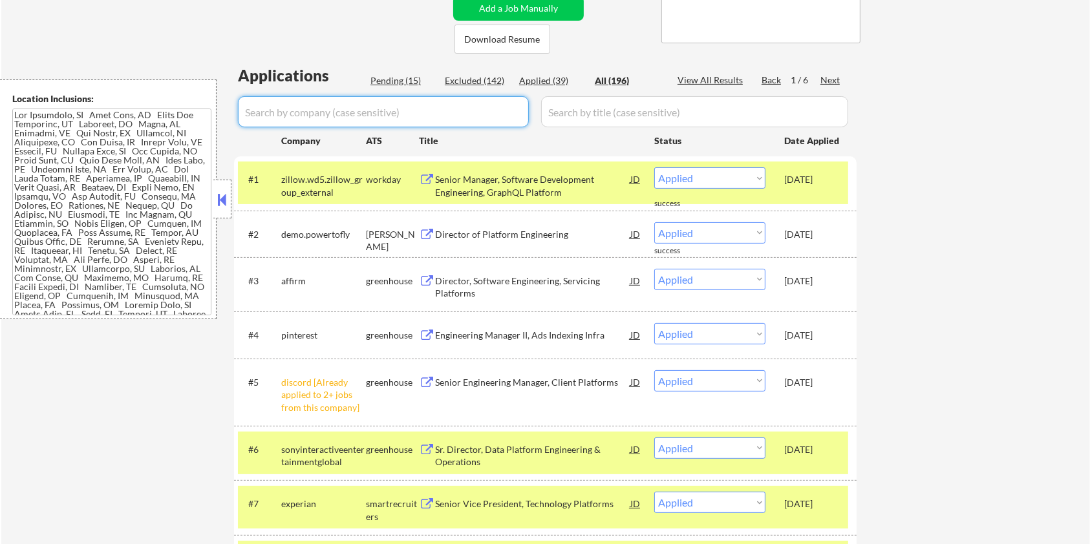
select select ""pending""
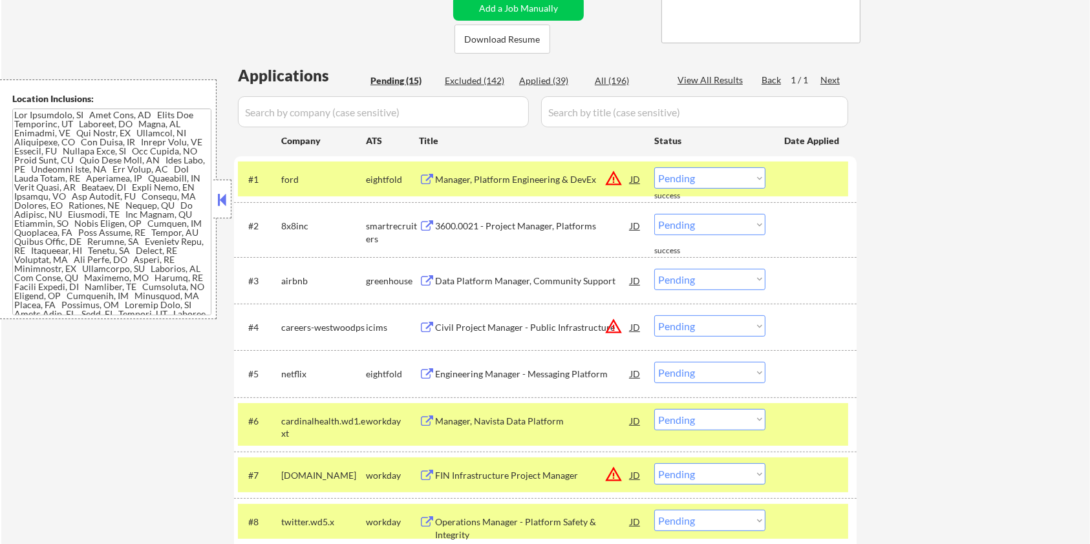
click at [648, 108] on input "input" at bounding box center [694, 111] width 307 height 31
click at [290, 435] on div "cardinalhealth.wd1.ext" at bounding box center [323, 427] width 85 height 25
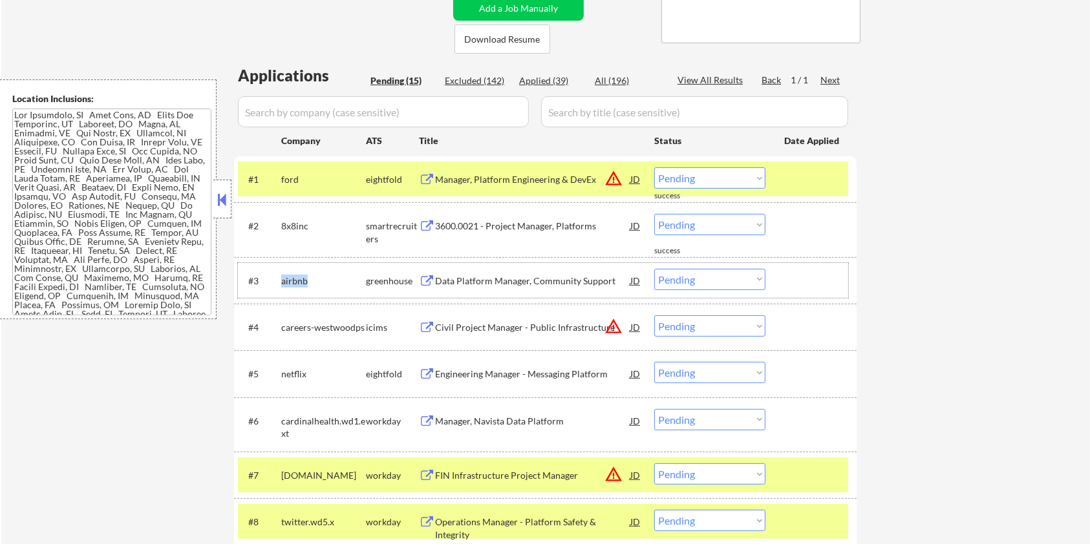
drag, startPoint x: 313, startPoint y: 282, endPoint x: 281, endPoint y: 281, distance: 31.7
click at [281, 281] on div "airbnb" at bounding box center [323, 281] width 85 height 13
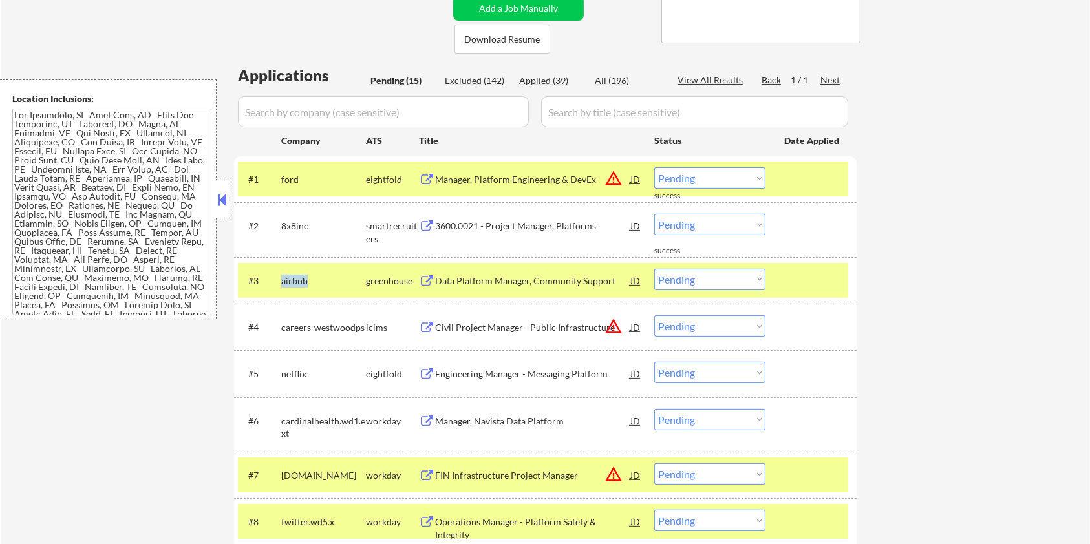
copy div "airbnb"
click at [310, 109] on input "input" at bounding box center [383, 111] width 291 height 31
paste input "airbnb"
type input "airbnb"
click at [576, 118] on input "input" at bounding box center [694, 111] width 307 height 31
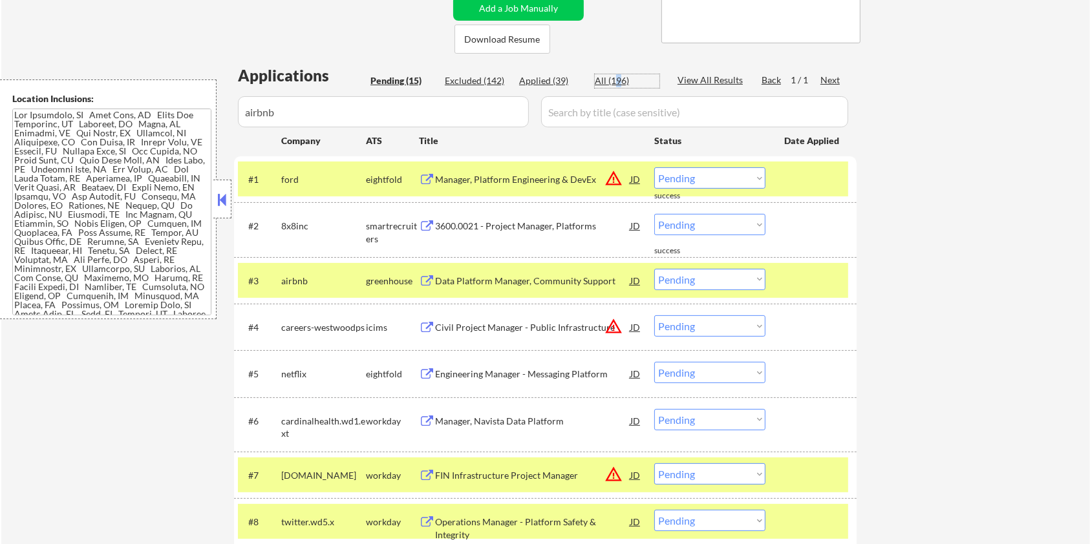
click at [618, 76] on div "All (196)" at bounding box center [627, 80] width 65 height 13
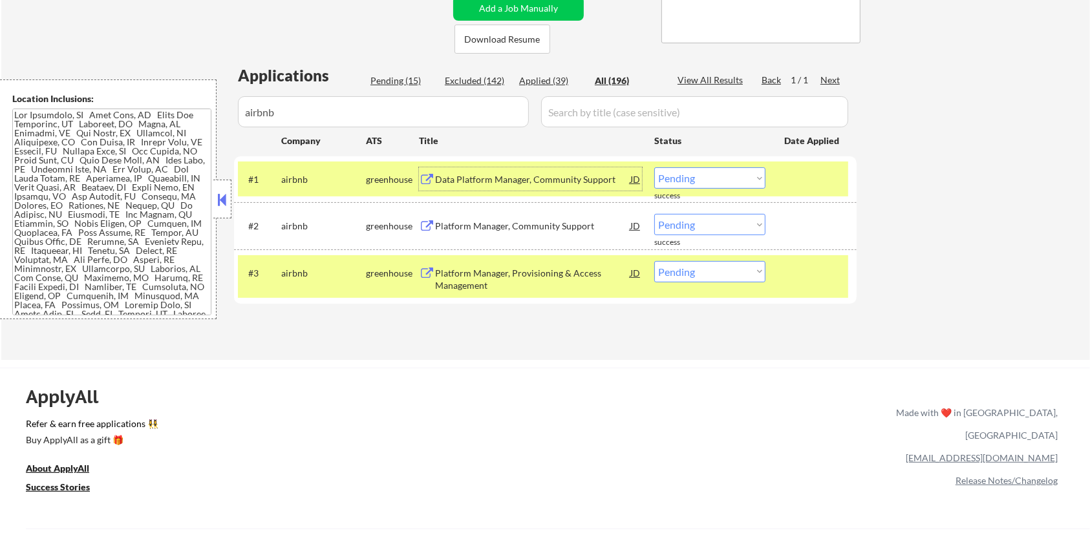
click at [533, 178] on div "Data Platform Manager, Community Support" at bounding box center [532, 179] width 195 height 13
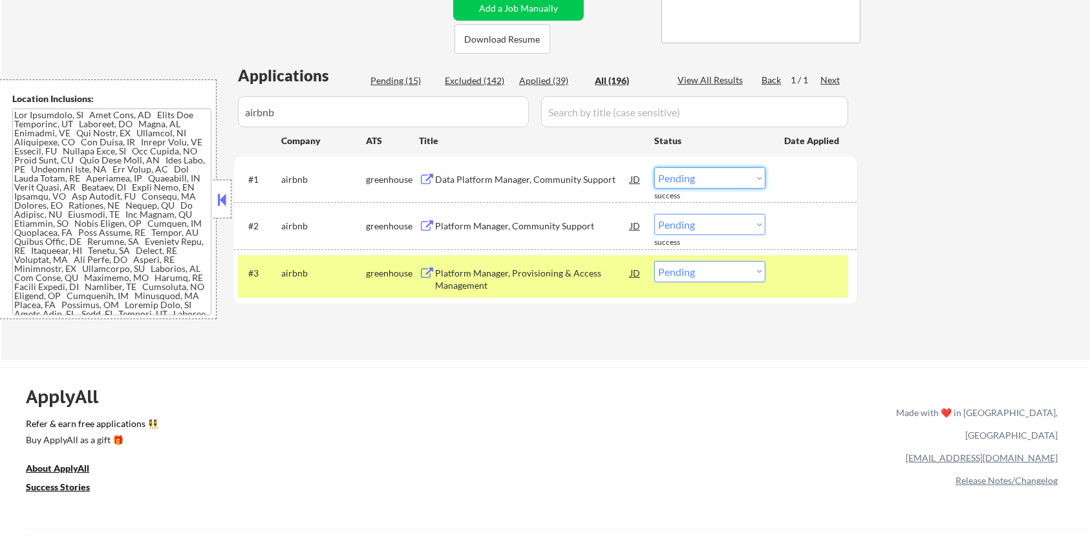
click at [698, 173] on select "Choose an option... Pending Applied Excluded (Questions) Excluded (Expired) Exc…" at bounding box center [709, 177] width 111 height 21
select select ""excluded__expired_""
click at [654, 167] on select "Choose an option... Pending Applied Excluded (Questions) Excluded (Expired) Exc…" at bounding box center [709, 177] width 111 height 21
click at [546, 220] on div "Platform Manager, Community Support" at bounding box center [532, 226] width 195 height 13
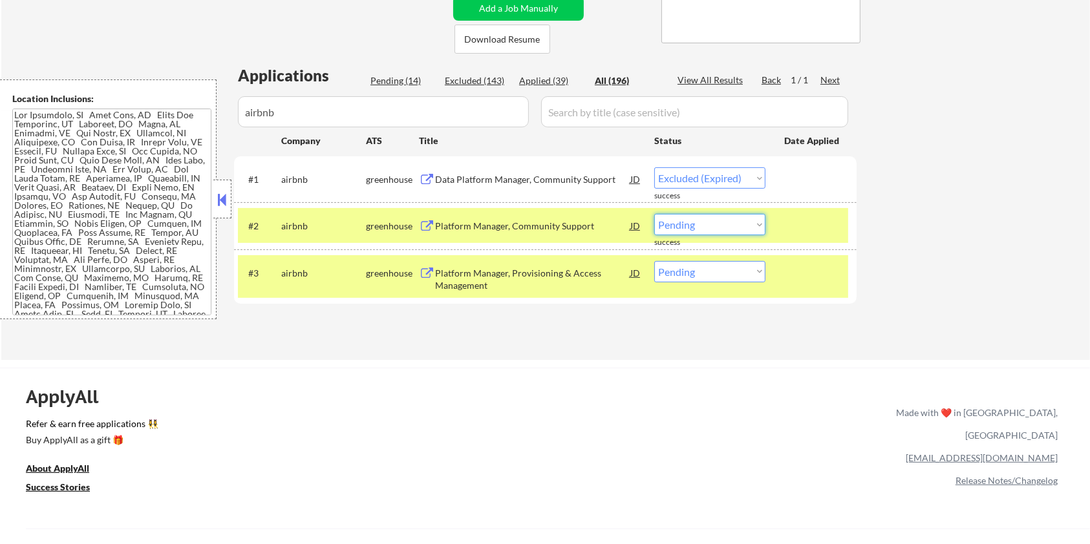
click at [735, 231] on select "Choose an option... Pending Applied Excluded (Questions) Excluded (Expired) Exc…" at bounding box center [709, 224] width 111 height 21
select select ""excluded__salary_""
click at [654, 214] on select "Choose an option... Pending Applied Excluded (Questions) Excluded (Expired) Exc…" at bounding box center [709, 224] width 111 height 21
click at [492, 274] on div "Platform Manager, Provisioning & Access Management" at bounding box center [532, 279] width 195 height 25
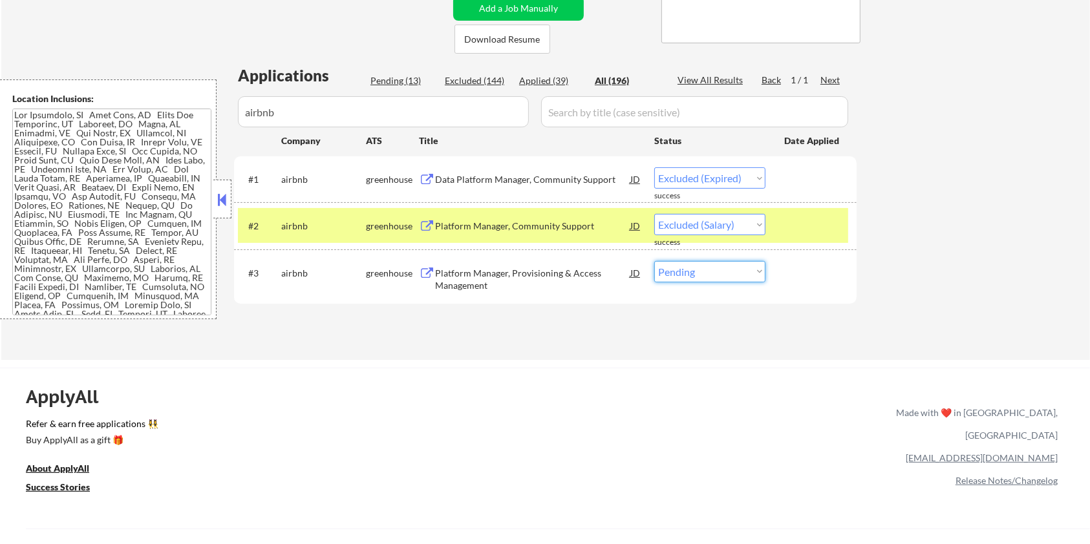
click at [689, 270] on select "Choose an option... Pending Applied Excluded (Questions) Excluded (Expired) Exc…" at bounding box center [709, 271] width 111 height 21
select select ""excluded__bad_match_""
click at [654, 261] on select "Choose an option... Pending Applied Excluded (Questions) Excluded (Expired) Exc…" at bounding box center [709, 271] width 111 height 21
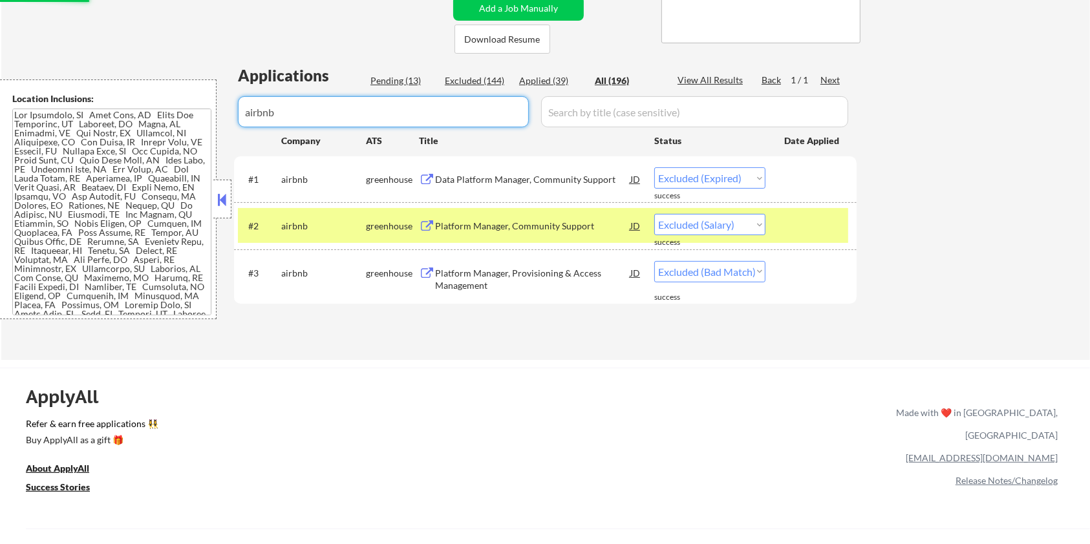
drag, startPoint x: 371, startPoint y: 120, endPoint x: 222, endPoint y: 119, distance: 148.1
click at [222, 119] on body "← Return to /applysquad Mailslurp Inbox Job Search Builder [PERSON_NAME] User E…" at bounding box center [545, 13] width 1090 height 544
select select ""applied""
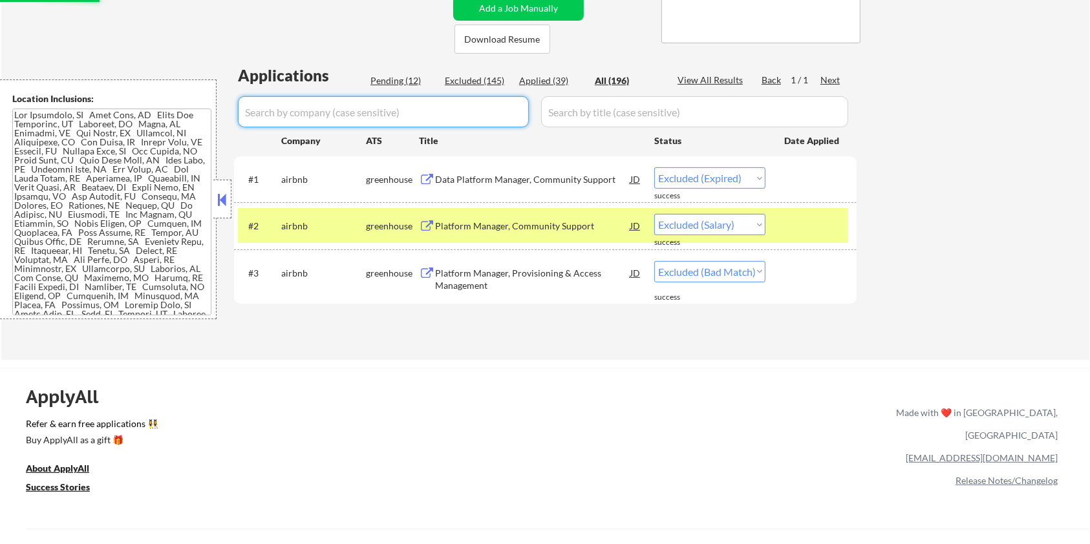
select select ""applied""
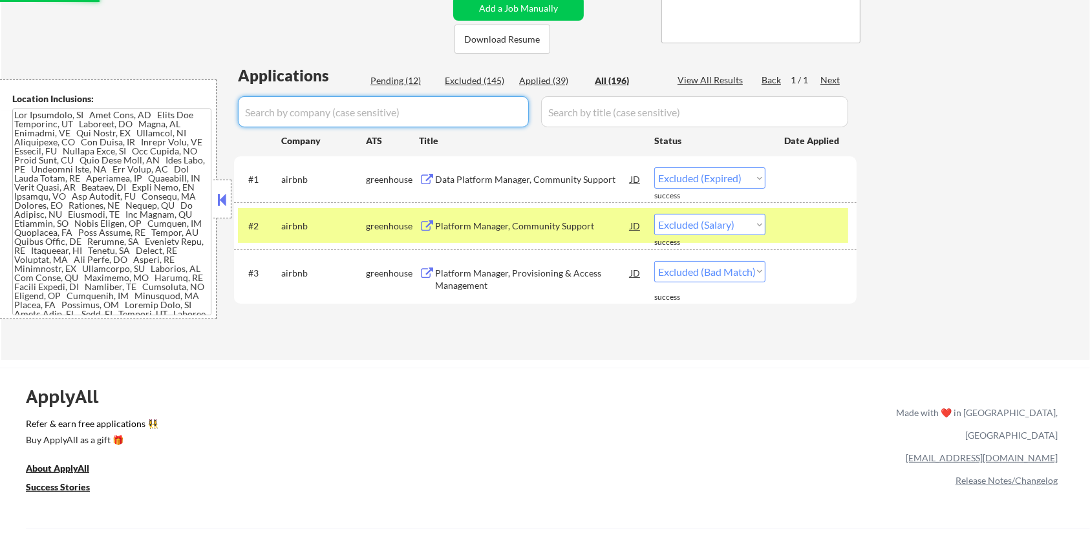
select select ""applied""
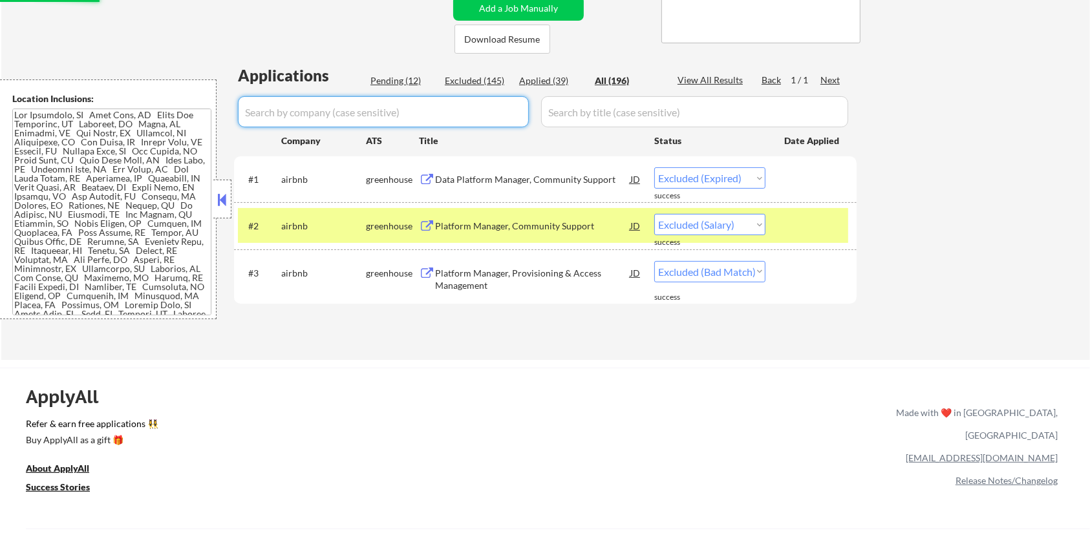
select select ""applied""
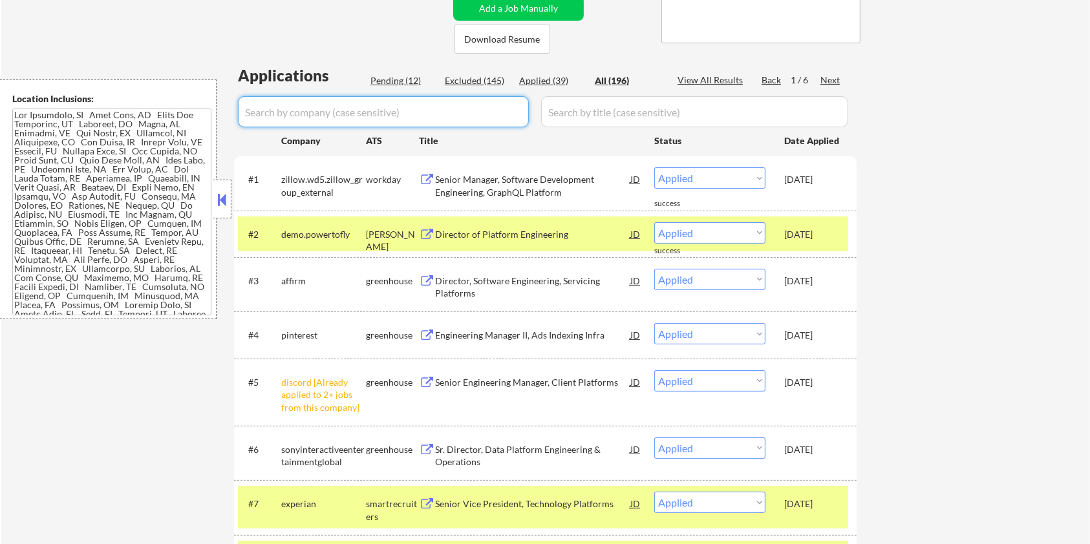
click at [385, 78] on div "Pending (12)" at bounding box center [403, 80] width 65 height 13
select select ""pending""
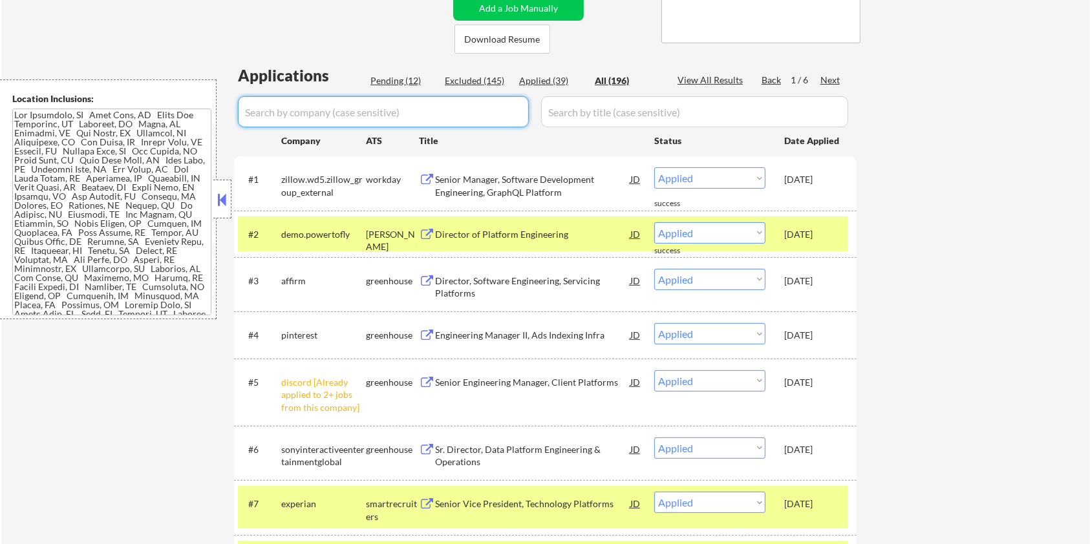
select select ""pending""
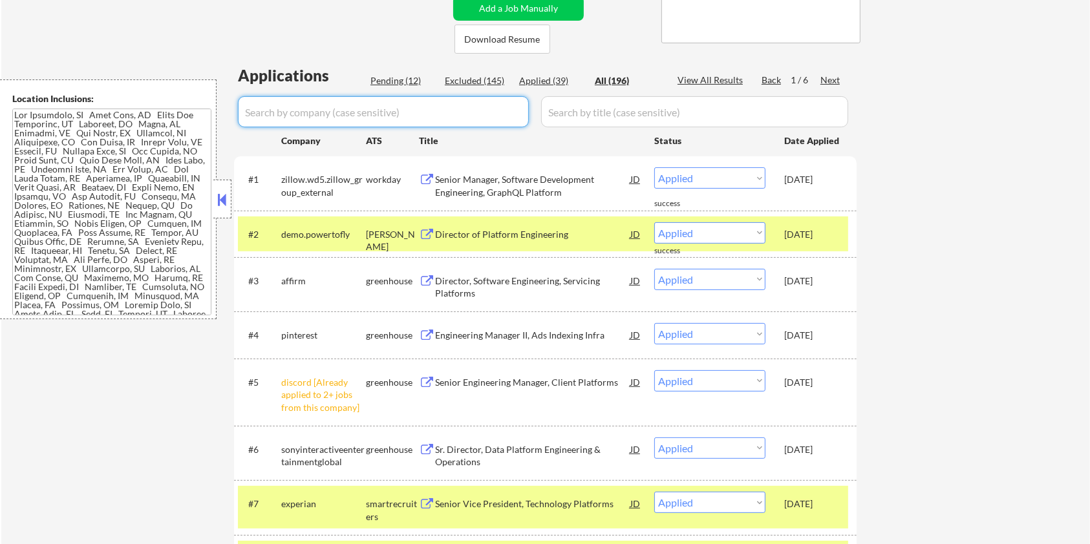
select select ""pending""
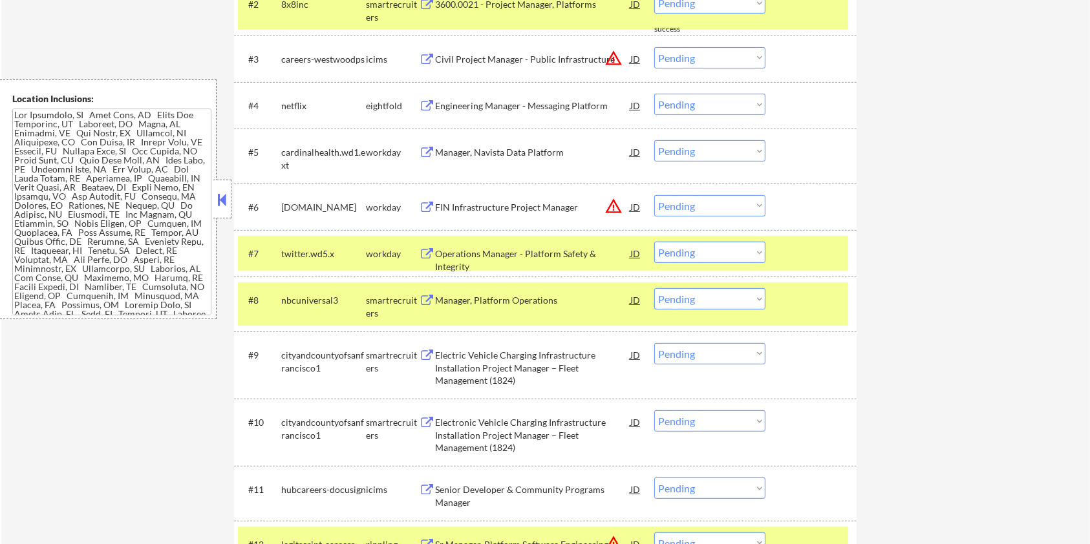
scroll to position [517, 0]
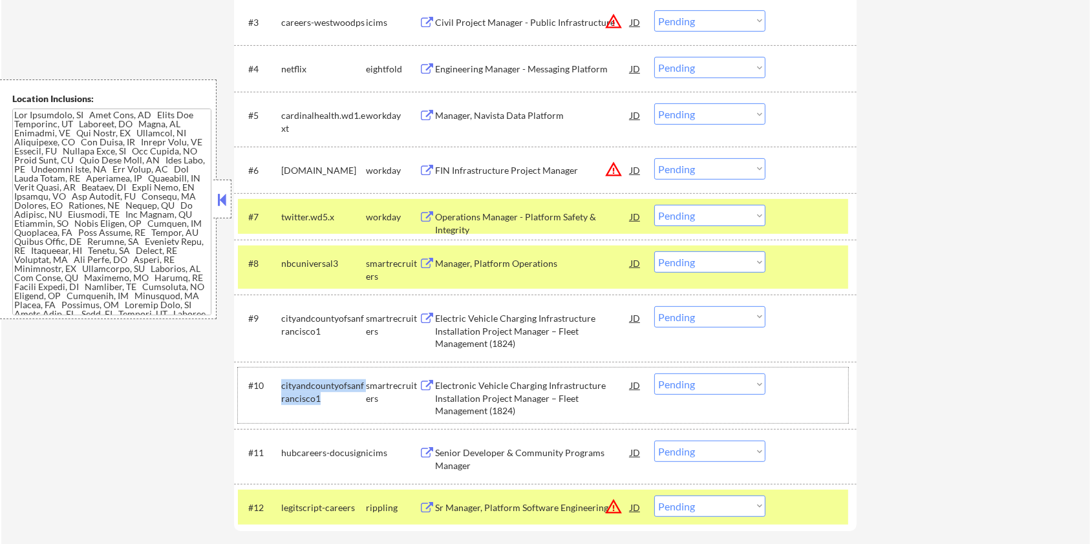
drag, startPoint x: 318, startPoint y: 393, endPoint x: 281, endPoint y: 388, distance: 37.9
click at [281, 388] on div "cityandcountyofsanfrancisco1" at bounding box center [323, 392] width 85 height 25
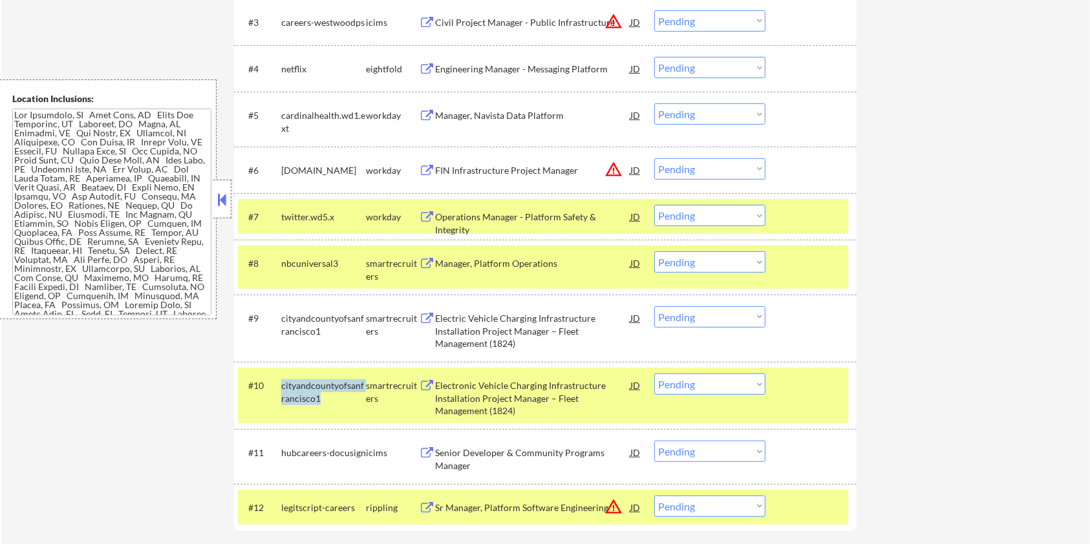
copy div "cityandcountyofsanfrancisco1"
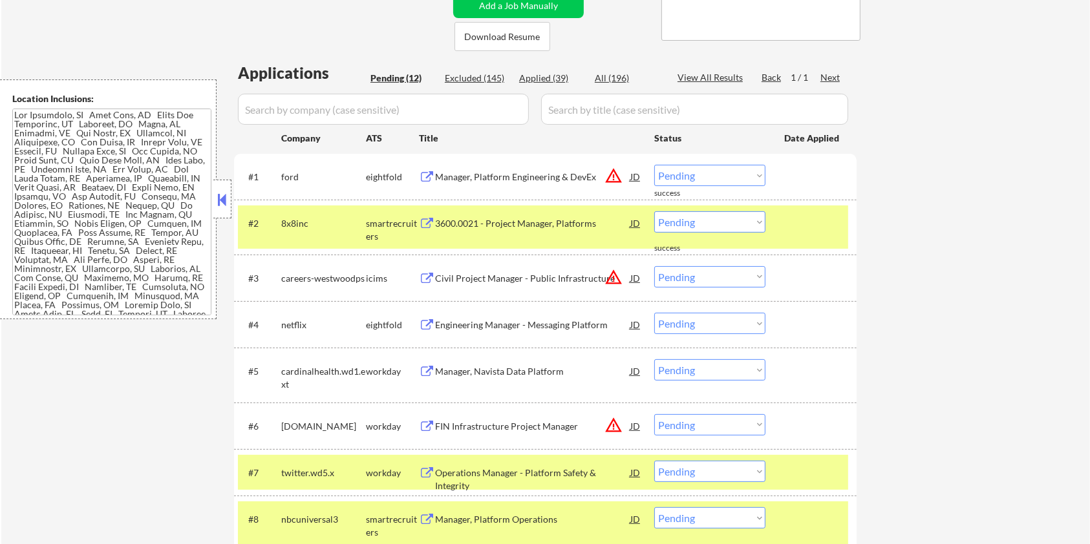
scroll to position [259, 0]
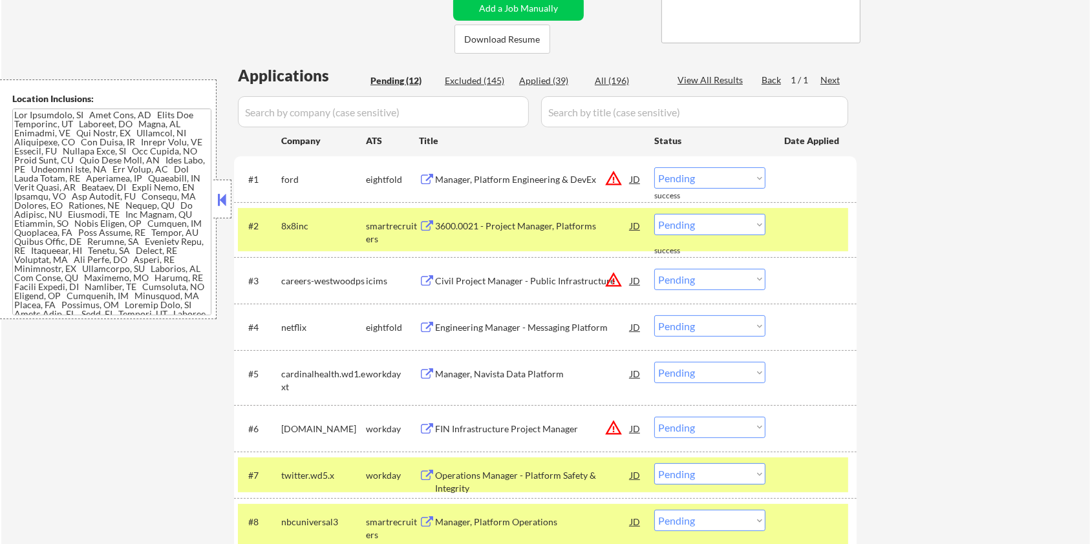
click at [320, 114] on input "input" at bounding box center [383, 111] width 291 height 31
paste input "cityandcountyofsanfrancisco1"
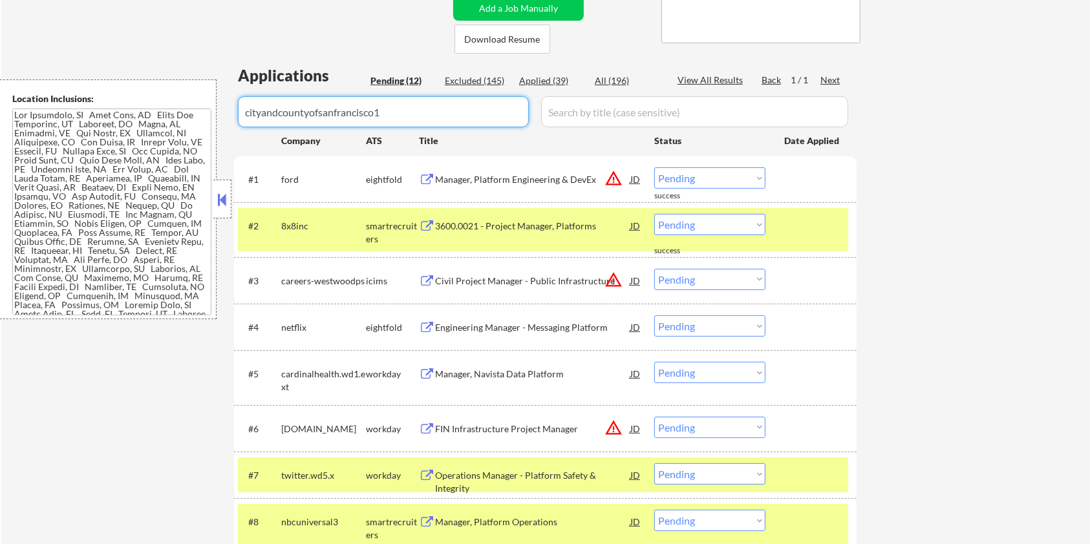
type input "cityandcountyofsanfrancisco1"
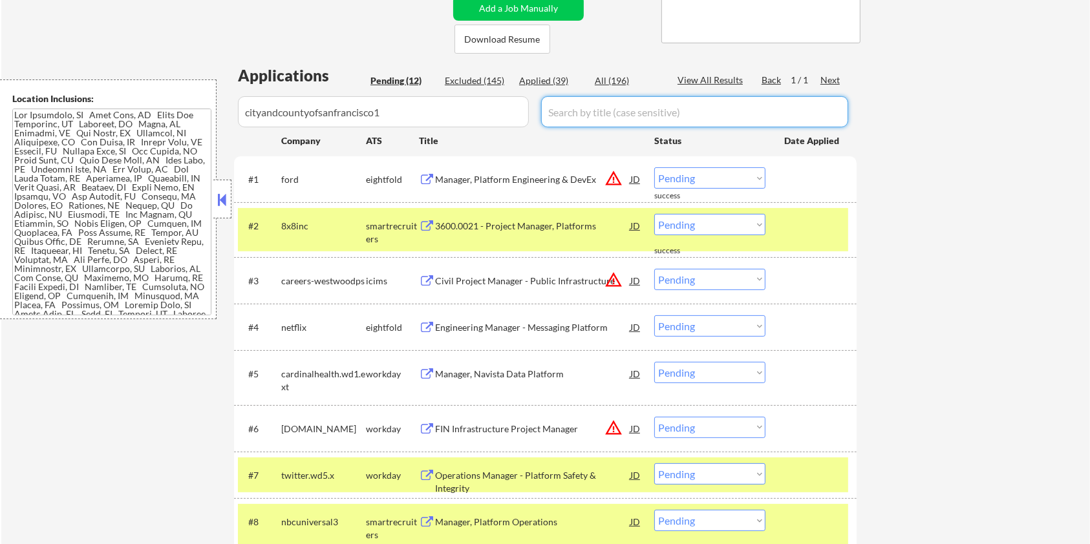
click at [585, 115] on input "input" at bounding box center [694, 111] width 307 height 31
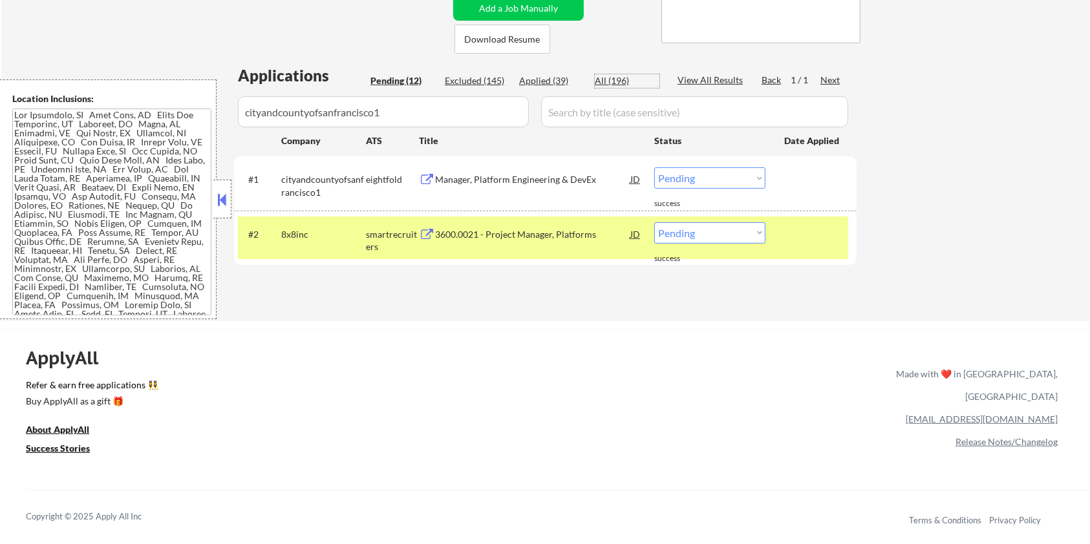
click at [625, 78] on div "All (196)" at bounding box center [627, 80] width 65 height 13
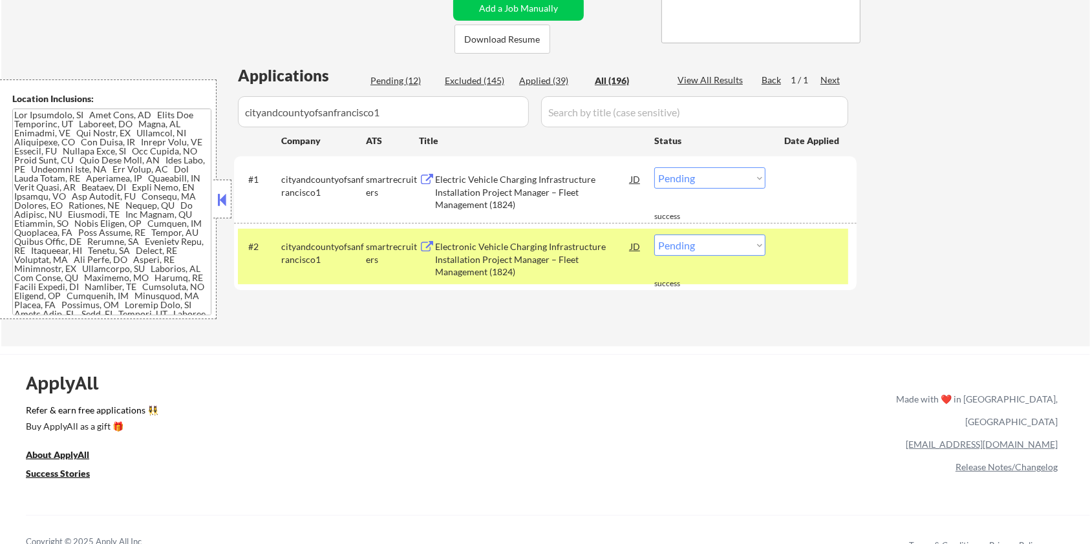
click at [510, 186] on div "Electric Vehicle Charging Infrastructure Installation Project Manager – Fleet M…" at bounding box center [532, 192] width 195 height 38
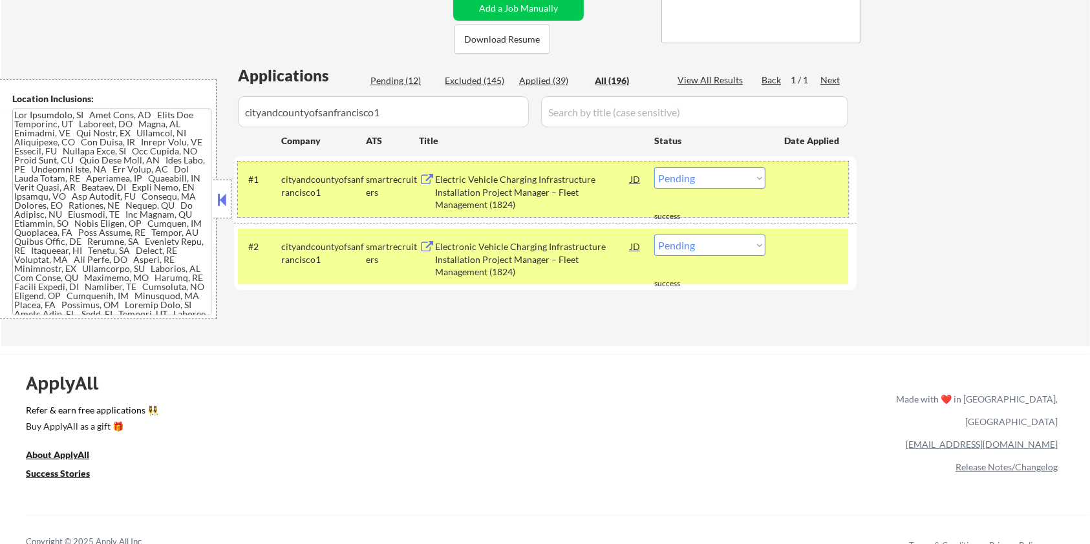
click at [676, 193] on div "#1 cityandcountyofsanfrancisco1 smartrecruiters Electric Vehicle Charging Infra…" at bounding box center [543, 190] width 610 height 56
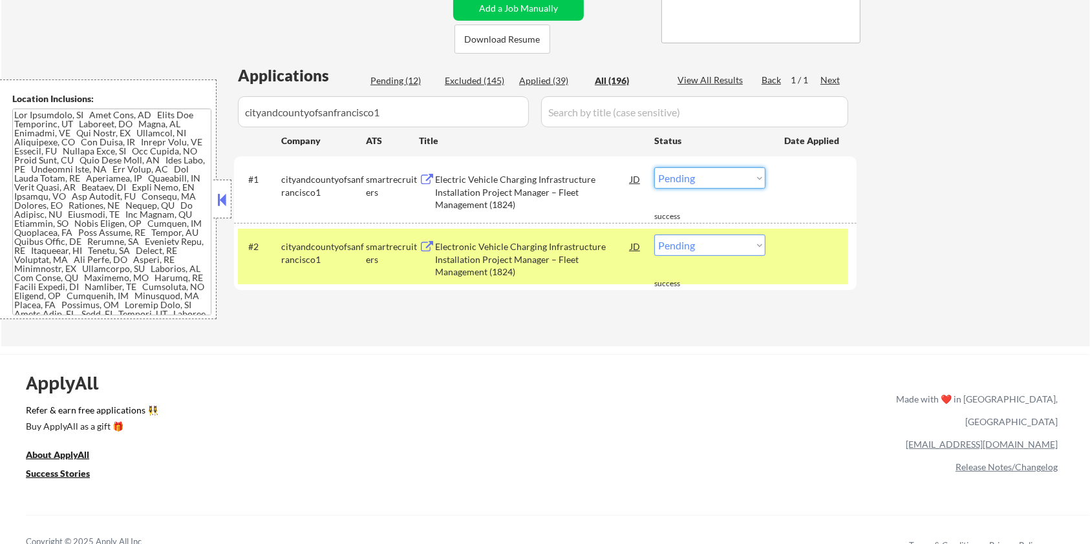
click at [682, 177] on select "Choose an option... Pending Applied Excluded (Questions) Excluded (Expired) Exc…" at bounding box center [709, 177] width 111 height 21
select select ""excluded__bad_match_""
click at [654, 167] on select "Choose an option... Pending Applied Excluded (Questions) Excluded (Expired) Exc…" at bounding box center [709, 177] width 111 height 21
click at [717, 245] on select "Choose an option... Pending Applied Excluded (Questions) Excluded (Expired) Exc…" at bounding box center [709, 245] width 111 height 21
select select ""excluded__bad_match_""
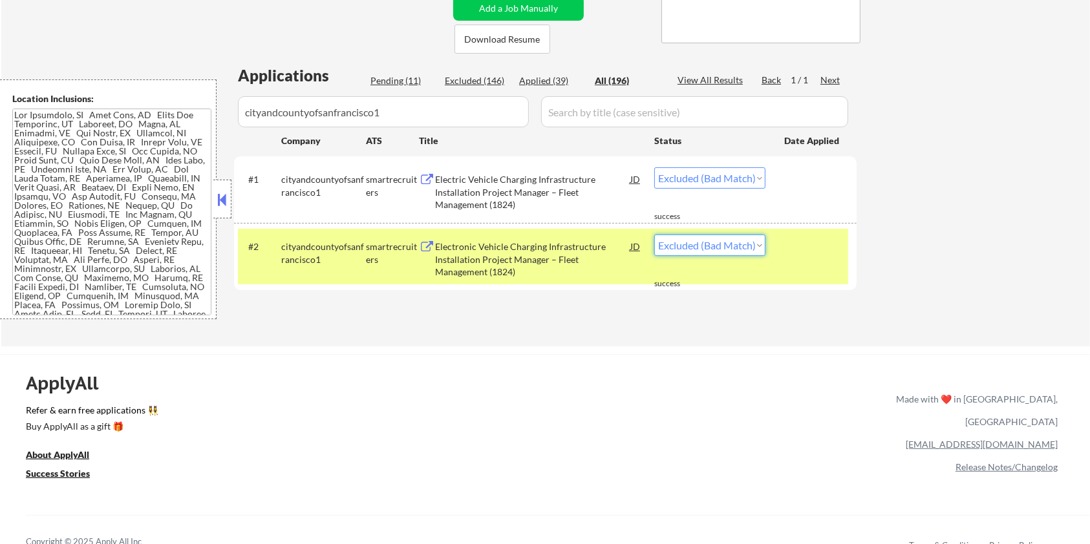
click at [654, 235] on select "Choose an option... Pending Applied Excluded (Questions) Excluded (Expired) Exc…" at bounding box center [709, 245] width 111 height 21
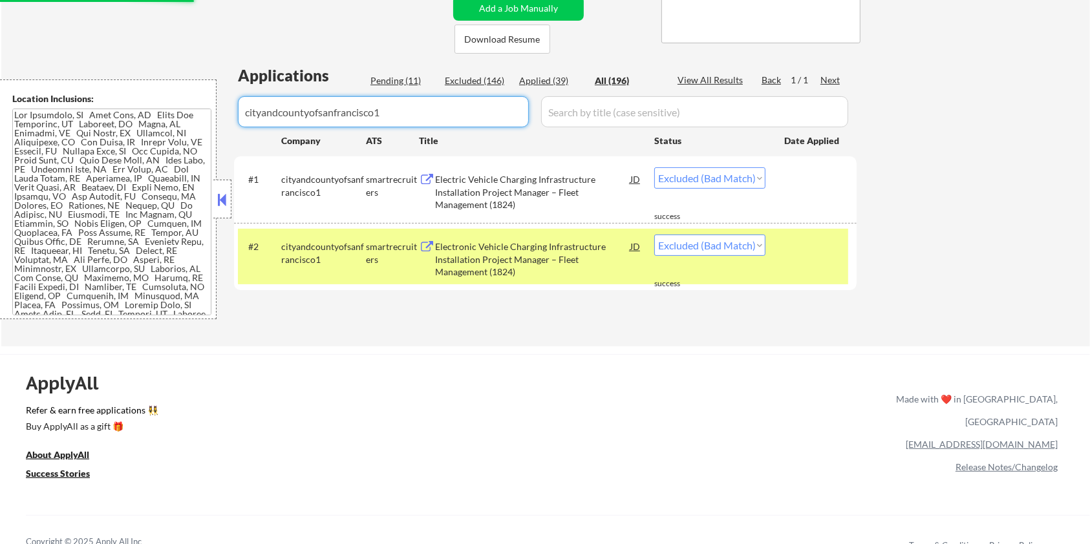
drag, startPoint x: 394, startPoint y: 111, endPoint x: 181, endPoint y: 112, distance: 212.7
click at [181, 112] on body "← Return to /applysquad Mailslurp Inbox Job Search Builder [PERSON_NAME] User E…" at bounding box center [545, 13] width 1090 height 544
select select ""excluded__bad_match_""
select select ""applied""
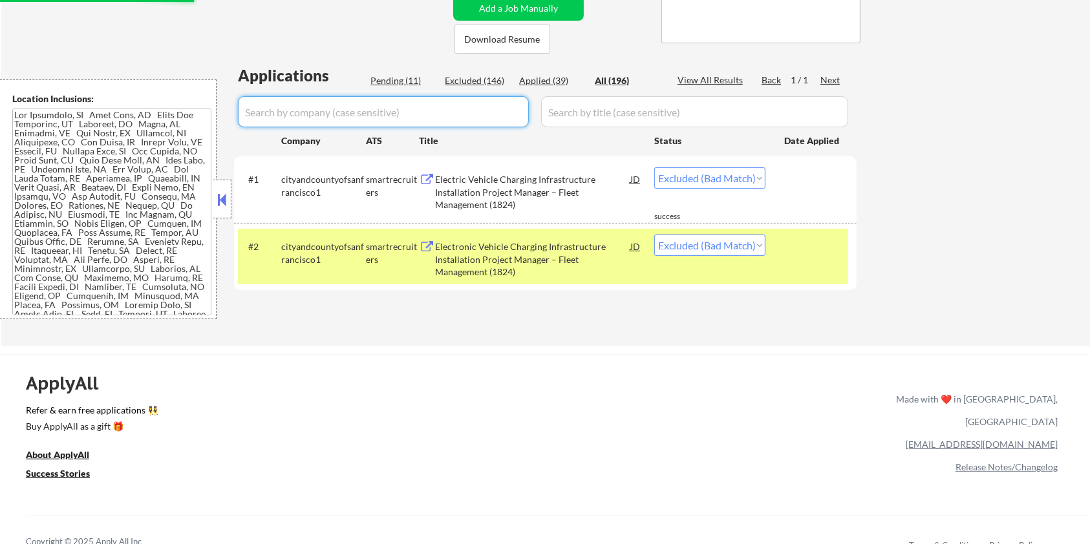
select select ""applied""
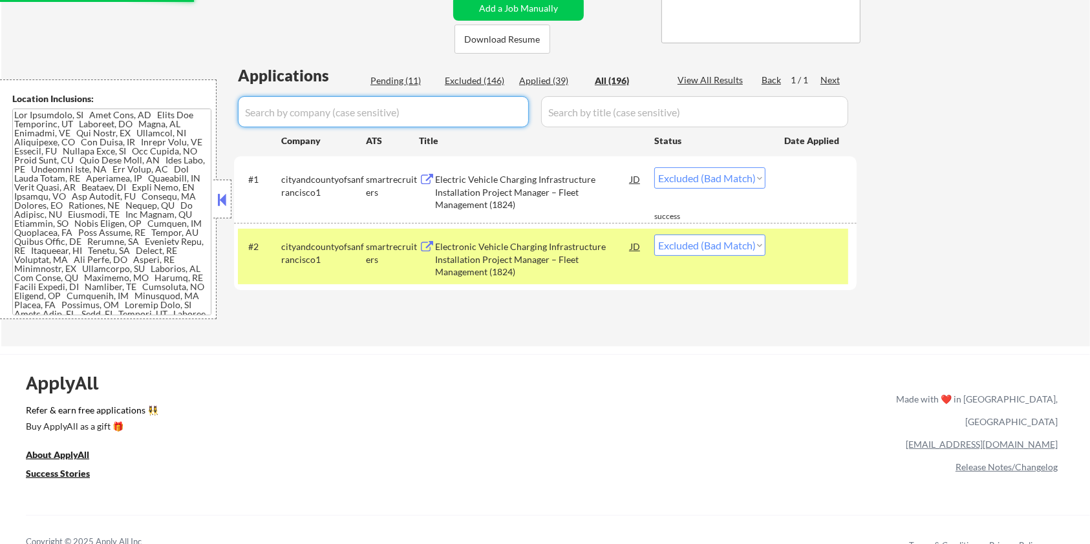
select select ""applied""
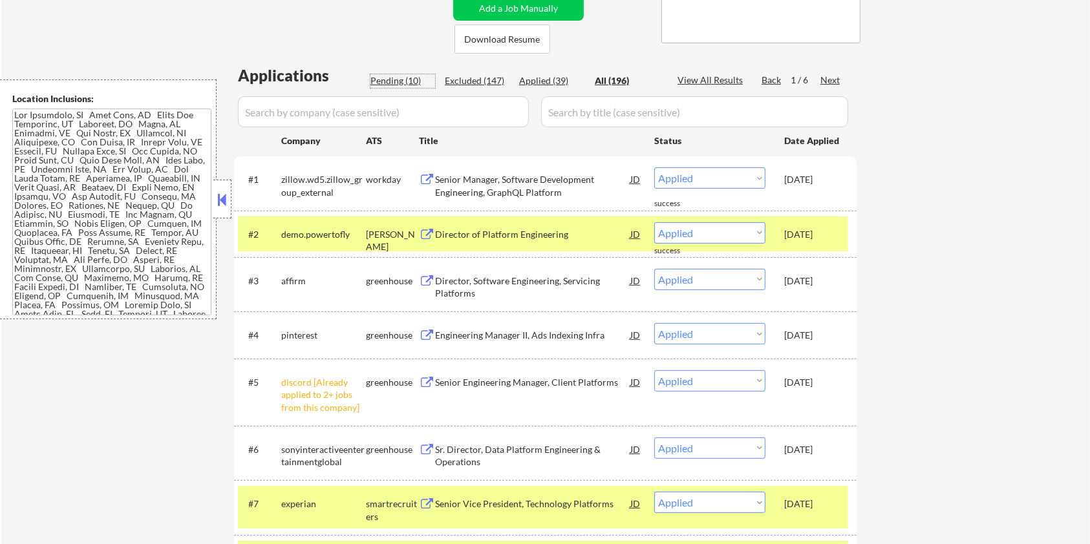
click at [388, 80] on div "Pending (10)" at bounding box center [403, 80] width 65 height 13
select select ""pending""
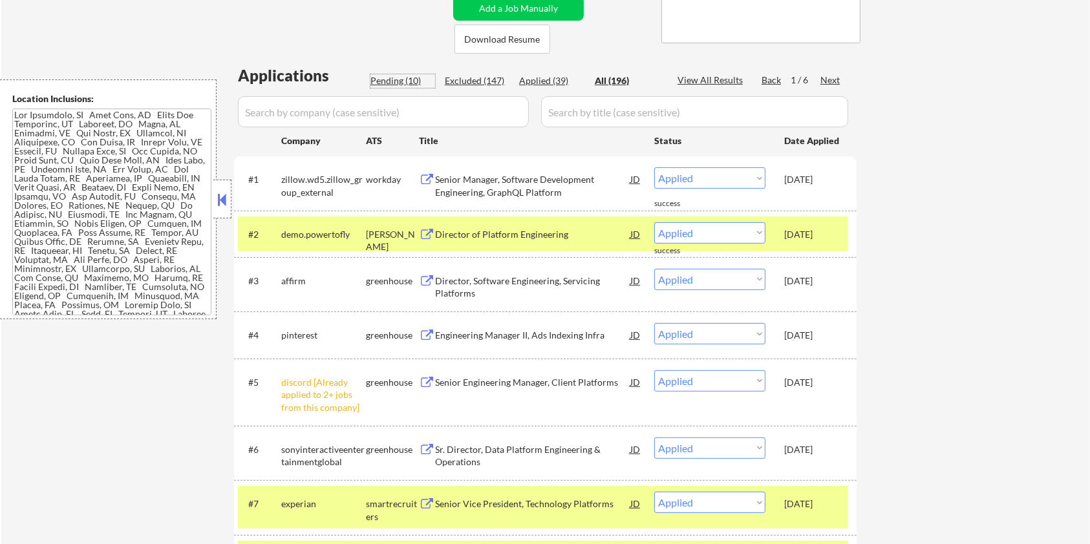
select select ""pending""
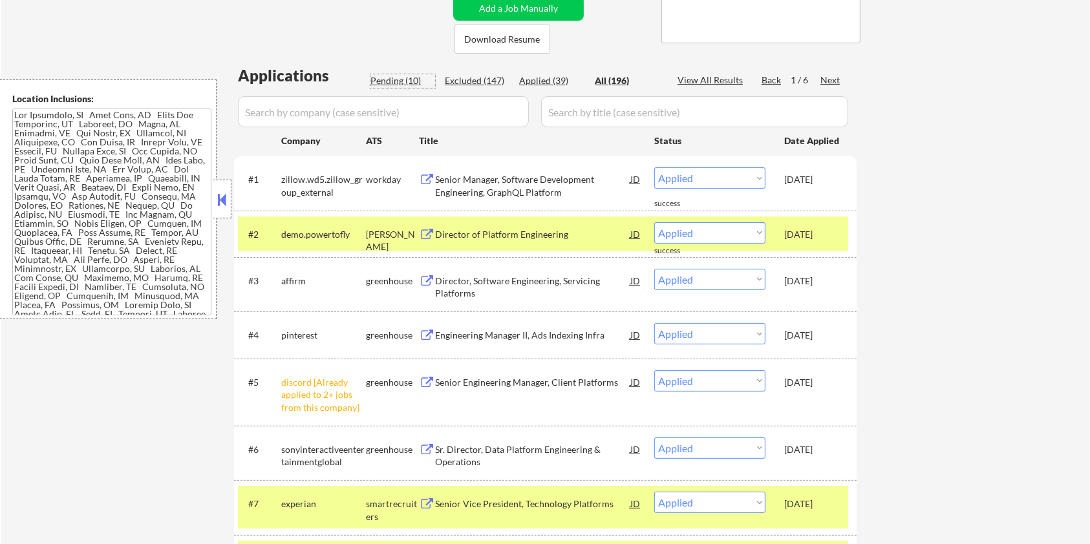
select select ""pending""
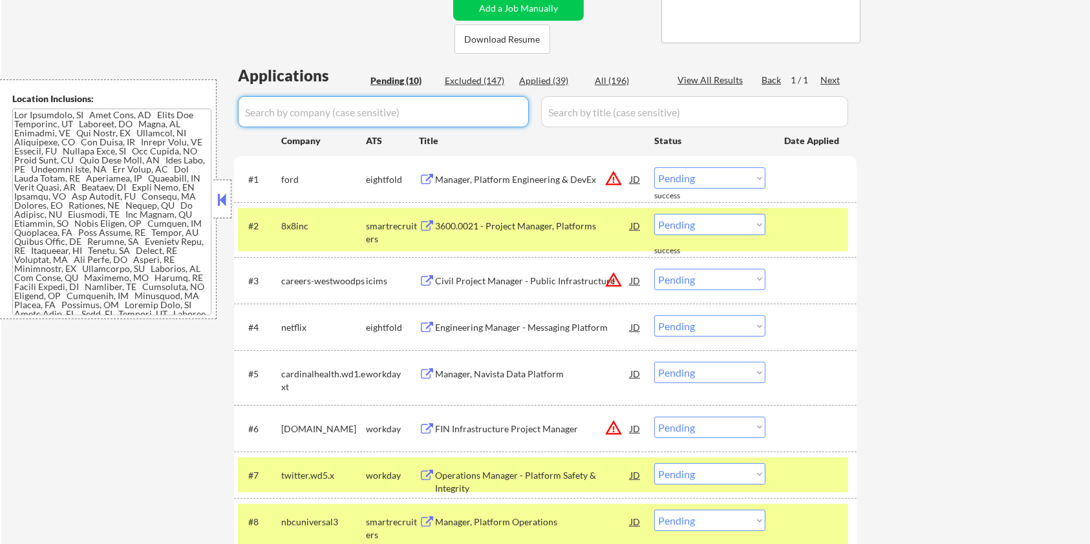
click at [376, 113] on input "input" at bounding box center [383, 111] width 291 height 31
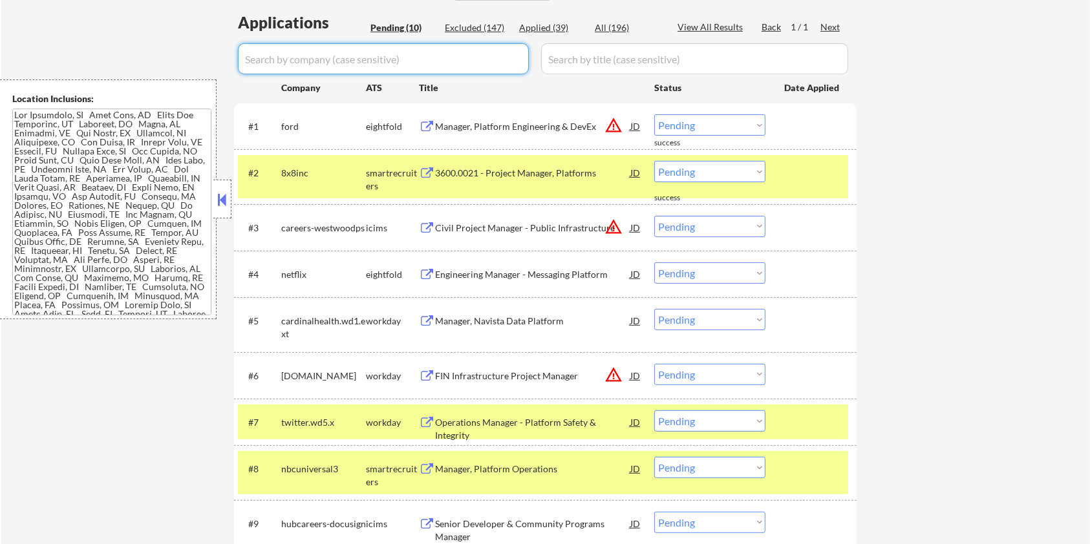
scroll to position [345, 0]
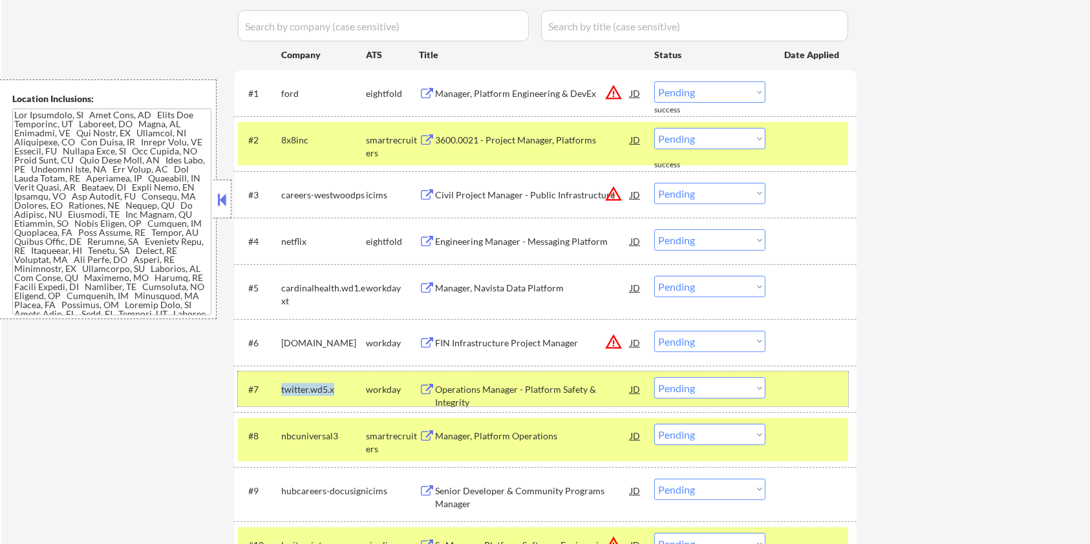
drag, startPoint x: 337, startPoint y: 388, endPoint x: 280, endPoint y: 383, distance: 57.1
click at [280, 383] on div "#7 twitter.wd5.x workday Operations Manager - Platform Safety & Integrity JD wa…" at bounding box center [543, 389] width 610 height 35
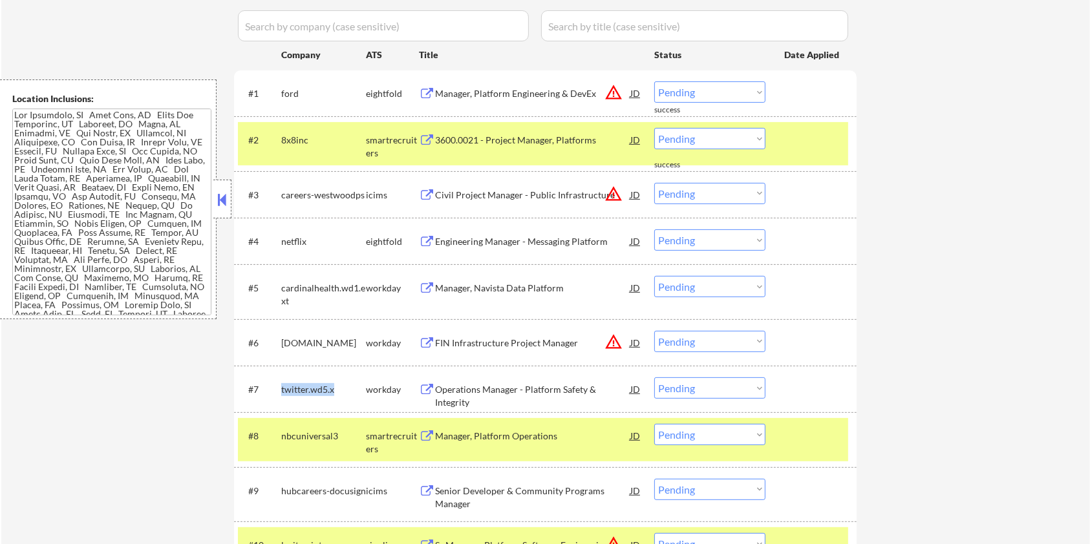
copy div "twitter.wd5.x"
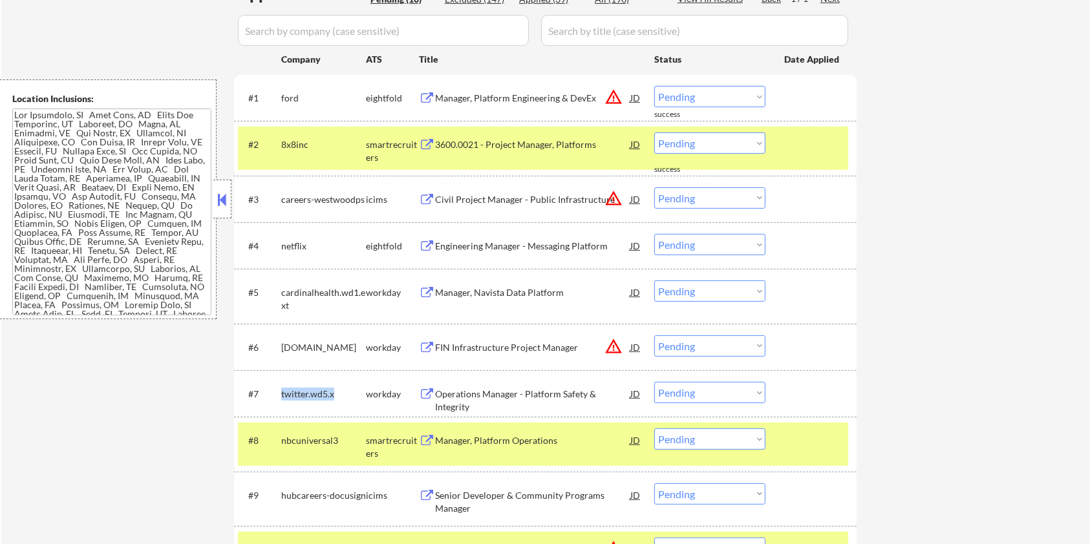
scroll to position [259, 0]
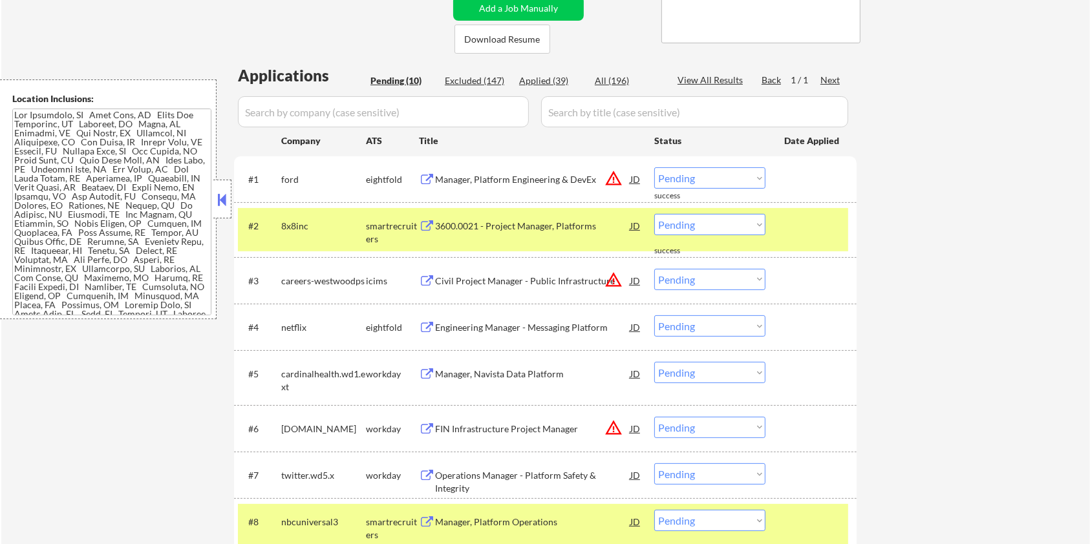
click at [325, 106] on input "input" at bounding box center [383, 111] width 291 height 31
paste input "twitter.wd5.x"
type input "twitter.wd5.x"
click at [597, 108] on input "input" at bounding box center [694, 111] width 307 height 31
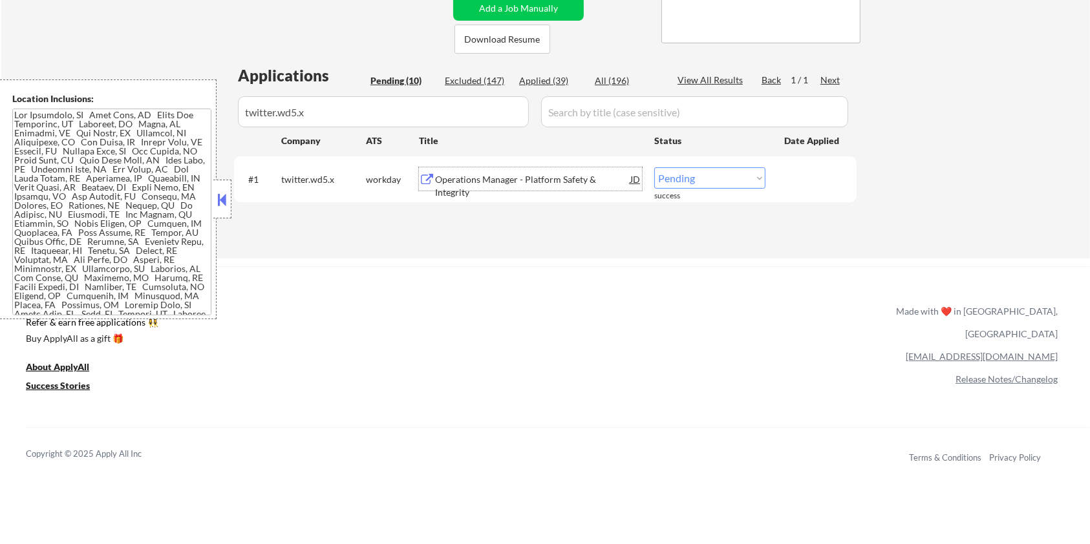
click at [553, 173] on div "Operations Manager - Platform Safety & Integrity" at bounding box center [532, 178] width 195 height 23
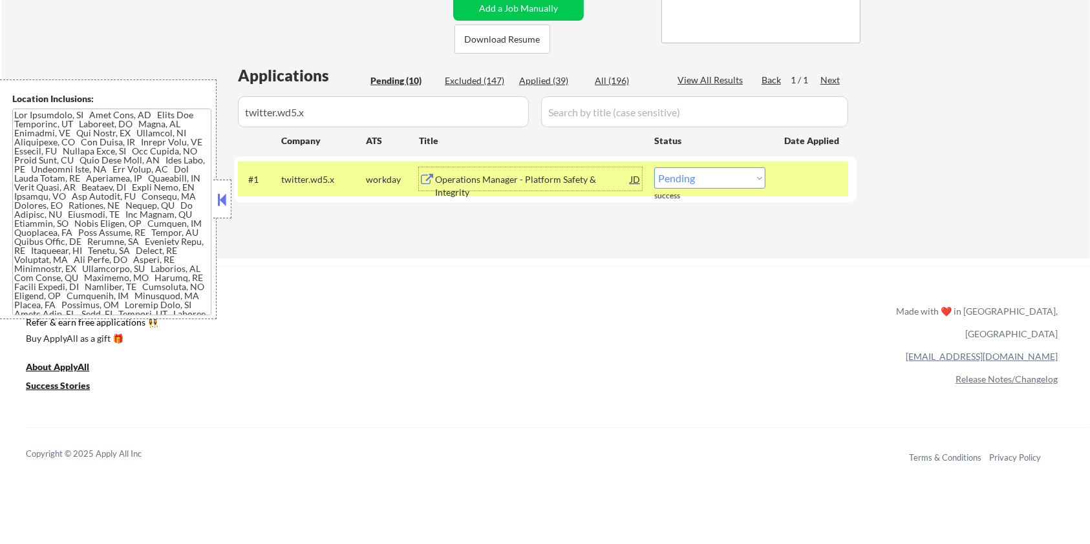
click at [760, 175] on select "Choose an option... Pending Applied Excluded (Questions) Excluded (Expired) Exc…" at bounding box center [709, 177] width 111 height 21
select select ""excluded__bad_match_""
click at [654, 167] on select "Choose an option... Pending Applied Excluded (Questions) Excluded (Expired) Exc…" at bounding box center [709, 177] width 111 height 21
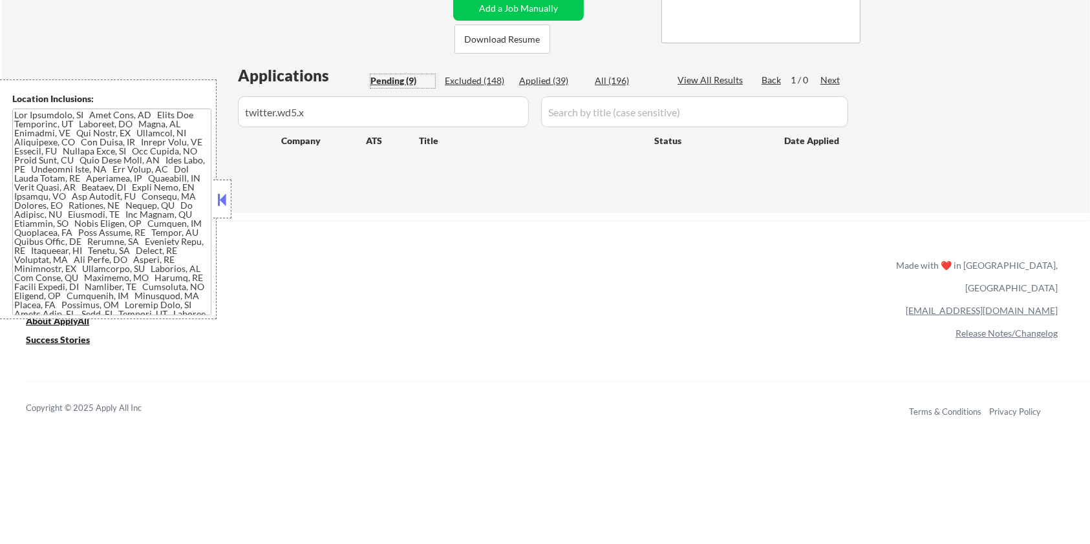
click at [405, 74] on div "Pending (9)" at bounding box center [403, 80] width 65 height 13
drag, startPoint x: 367, startPoint y: 116, endPoint x: 152, endPoint y: 121, distance: 215.4
click at [152, 121] on body "← Return to /applysquad Mailslurp Inbox Job Search Builder [PERSON_NAME] User E…" at bounding box center [545, 13] width 1090 height 544
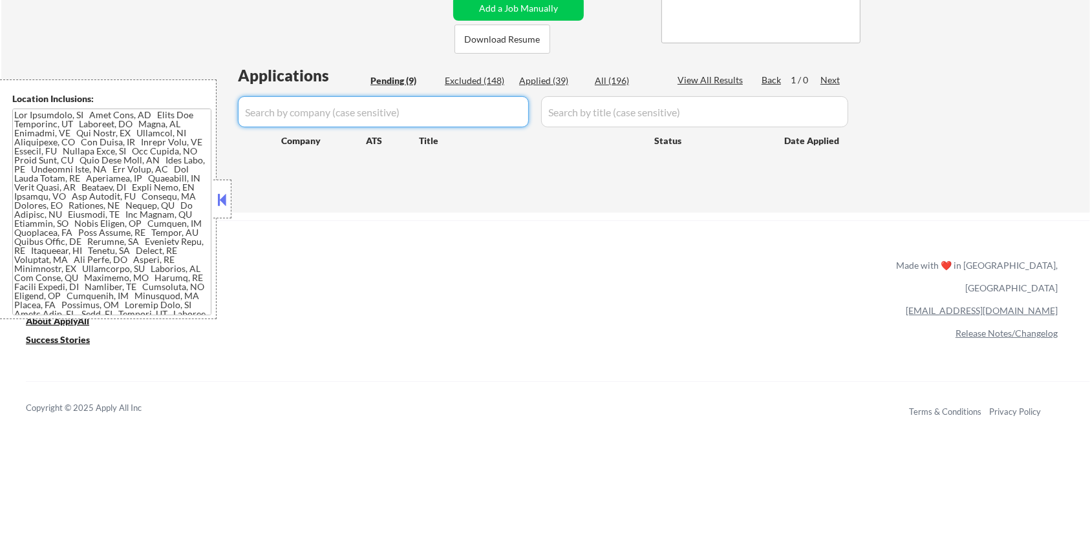
select select ""pending""
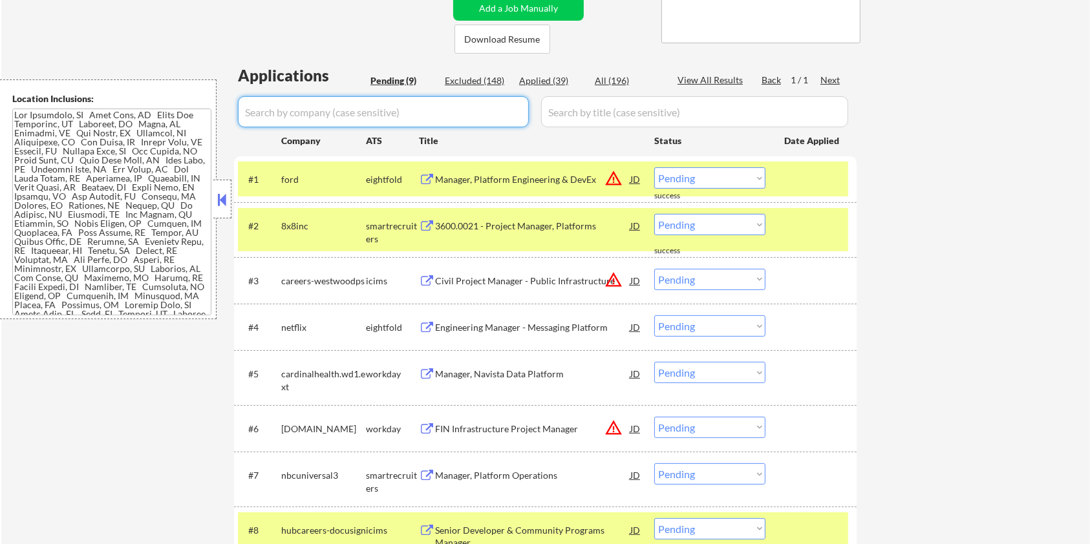
click at [387, 80] on div "Pending (9)" at bounding box center [403, 80] width 65 height 13
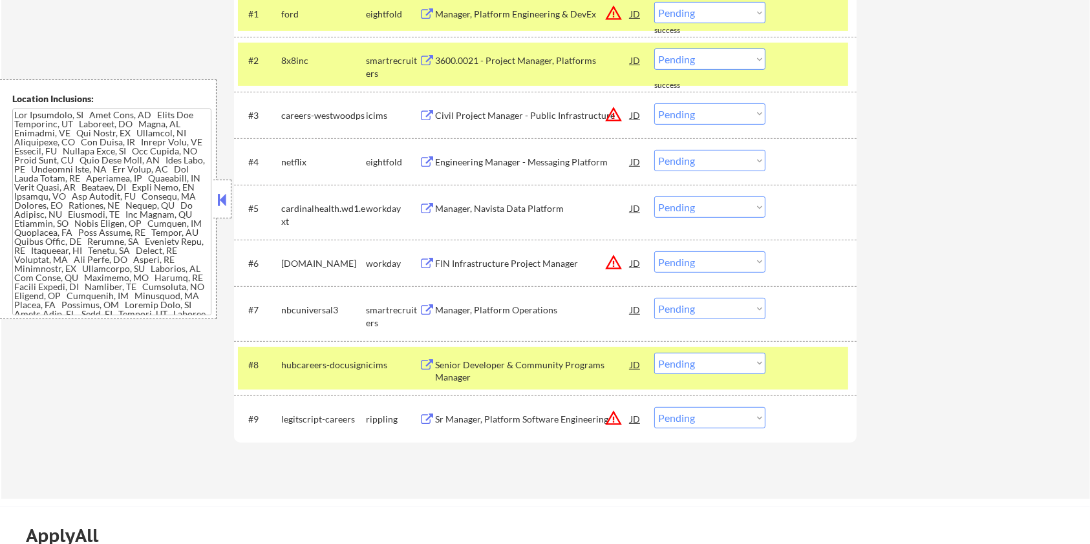
scroll to position [431, 0]
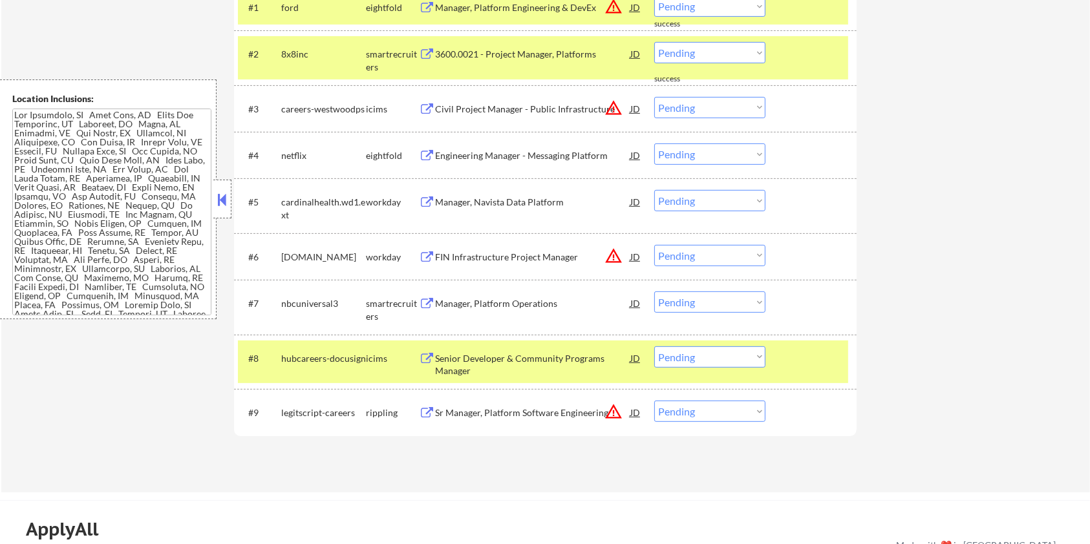
click at [473, 358] on div "Senior Developer & Community Programs Manager" at bounding box center [532, 364] width 195 height 25
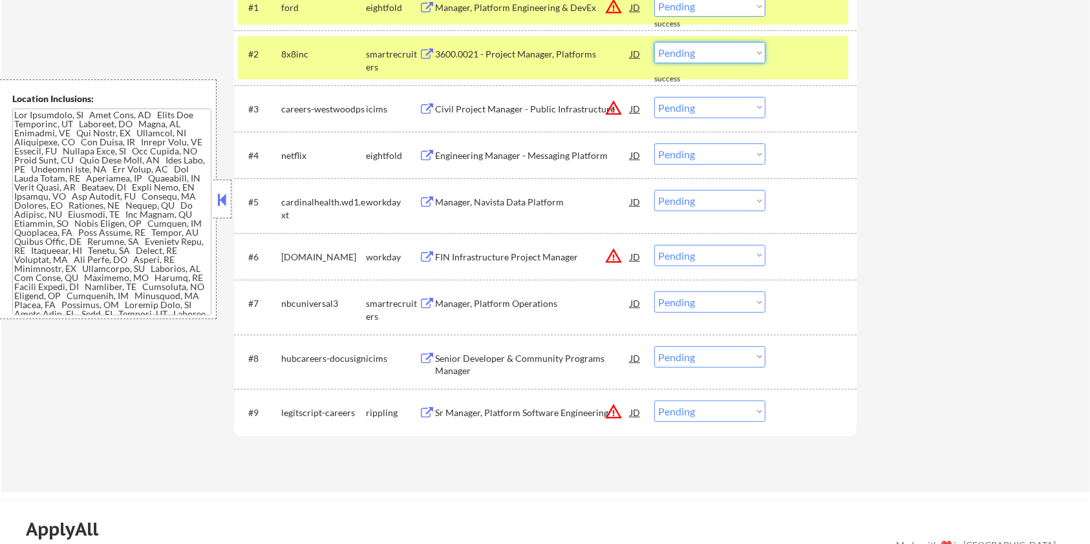
click at [726, 47] on select "Choose an option... Pending Applied Excluded (Questions) Excluded (Expired) Exc…" at bounding box center [709, 52] width 111 height 21
click at [654, 42] on select "Choose an option... Pending Applied Excluded (Questions) Excluded (Expired) Exc…" at bounding box center [709, 52] width 111 height 21
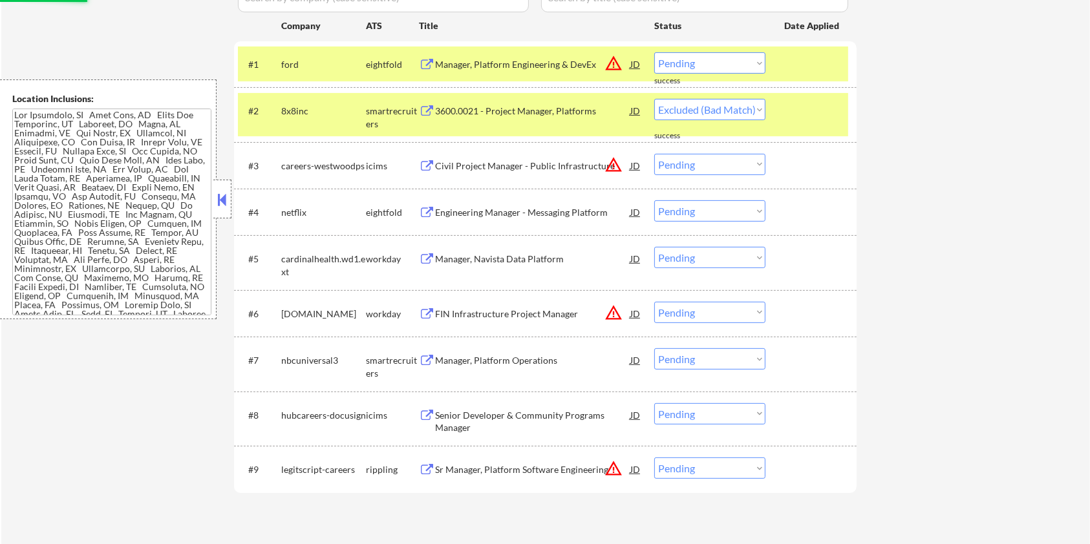
scroll to position [259, 0]
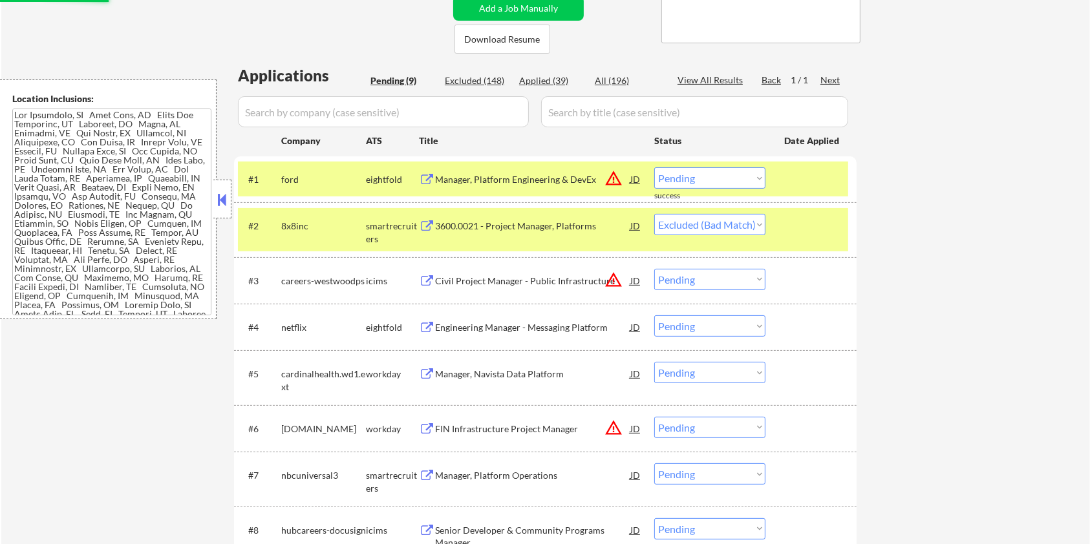
select select ""pending""
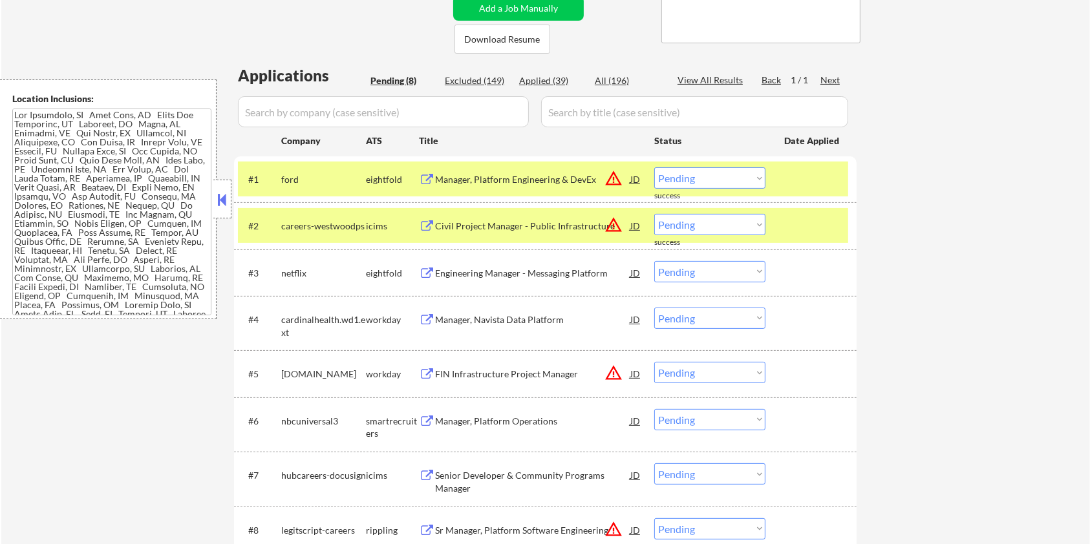
scroll to position [345, 0]
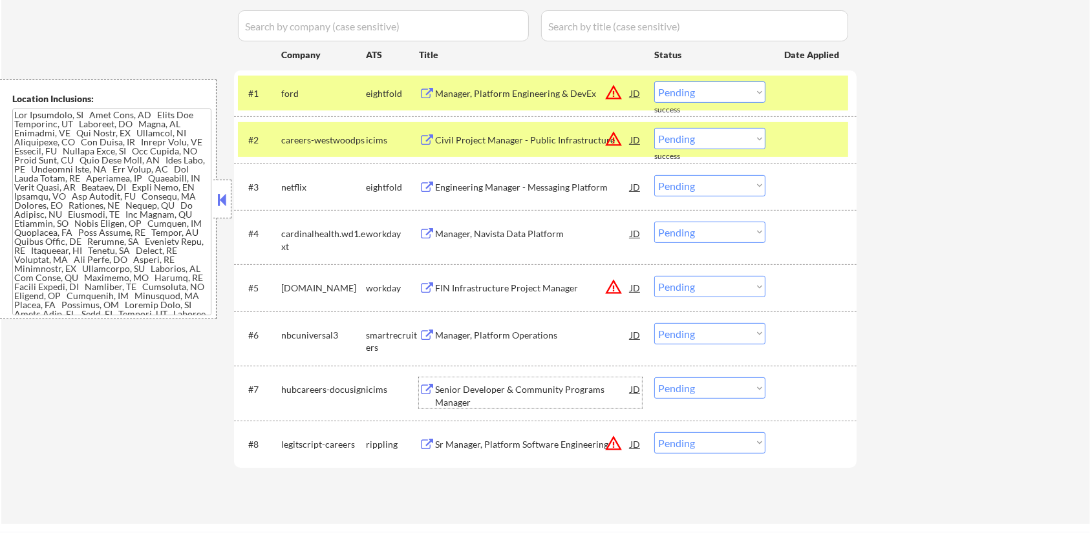
click at [480, 390] on div "Senior Developer & Community Programs Manager" at bounding box center [532, 395] width 195 height 25
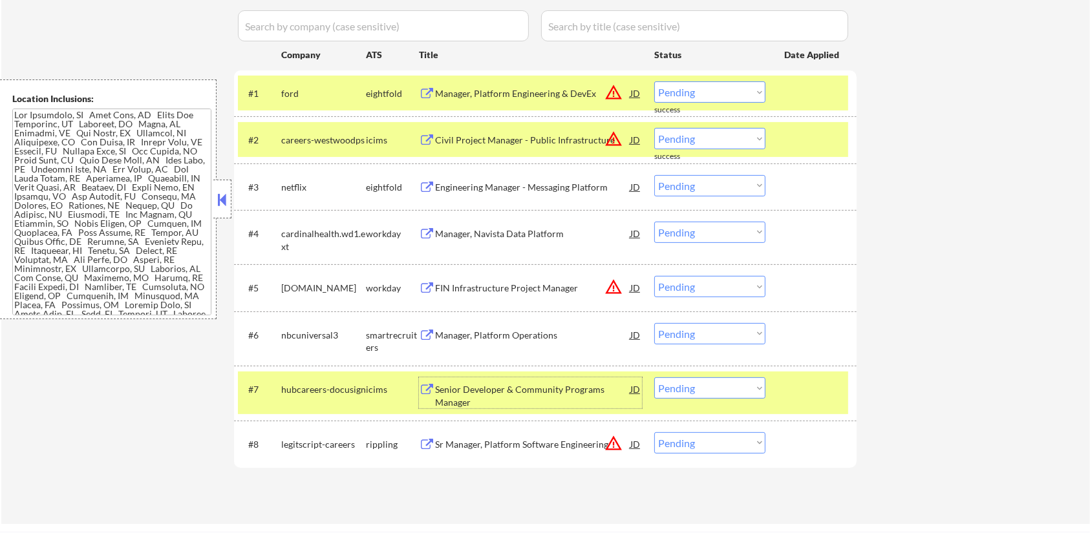
click at [742, 394] on select "Choose an option... Pending Applied Excluded (Questions) Excluded (Expired) Exc…" at bounding box center [709, 388] width 111 height 21
click at [654, 378] on select "Choose an option... Pending Applied Excluded (Questions) Excluded (Expired) Exc…" at bounding box center [709, 388] width 111 height 21
select select ""pending""
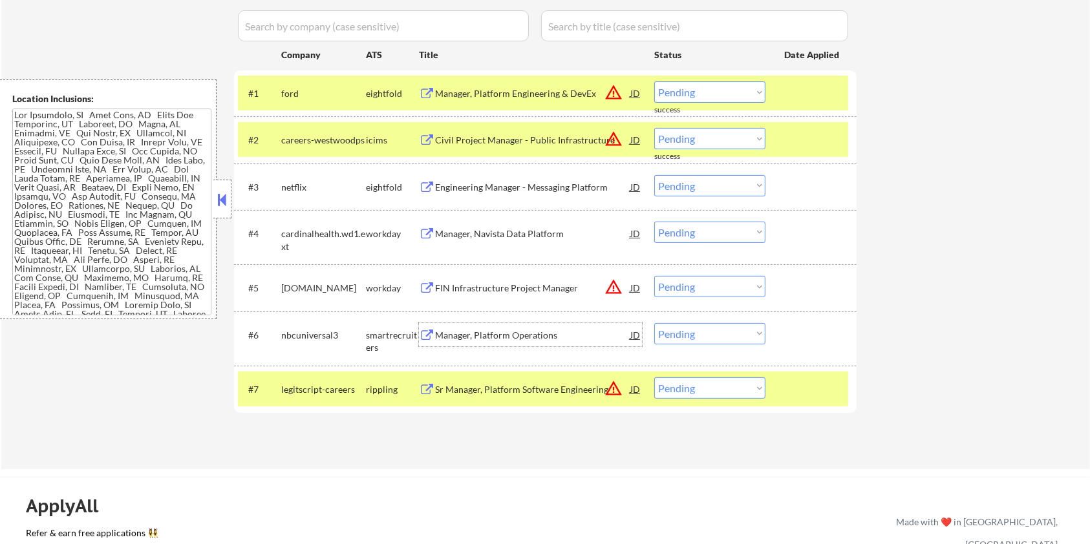
click at [462, 332] on div "Manager, Platform Operations" at bounding box center [532, 335] width 195 height 13
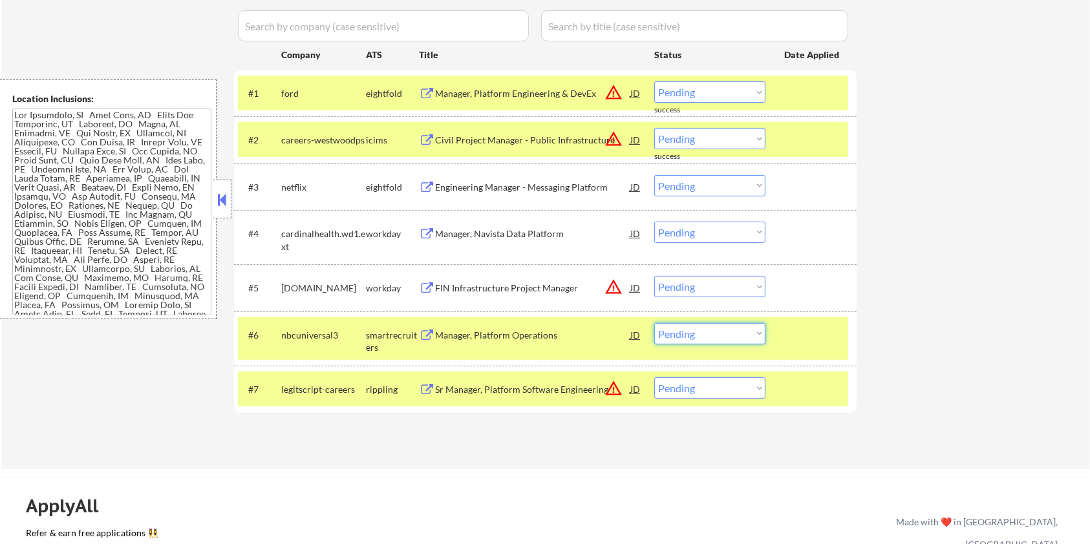
click at [737, 336] on select "Choose an option... Pending Applied Excluded (Questions) Excluded (Expired) Exc…" at bounding box center [709, 333] width 111 height 21
click at [654, 323] on select "Choose an option... Pending Applied Excluded (Questions) Excluded (Expired) Exc…" at bounding box center [709, 333] width 111 height 21
select select ""pending""
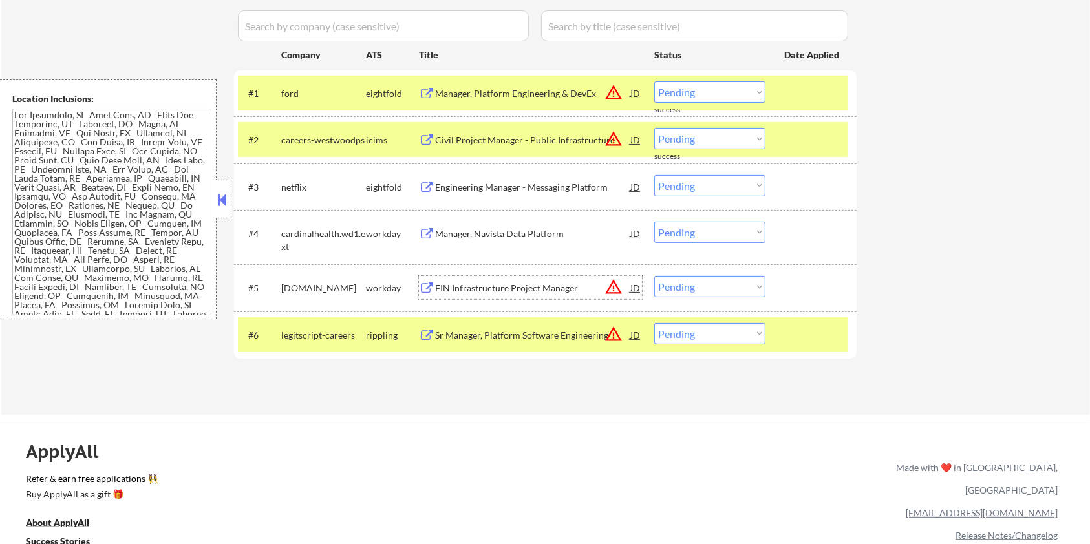
click at [483, 277] on div "FIN Infrastructure Project Manager" at bounding box center [532, 287] width 195 height 23
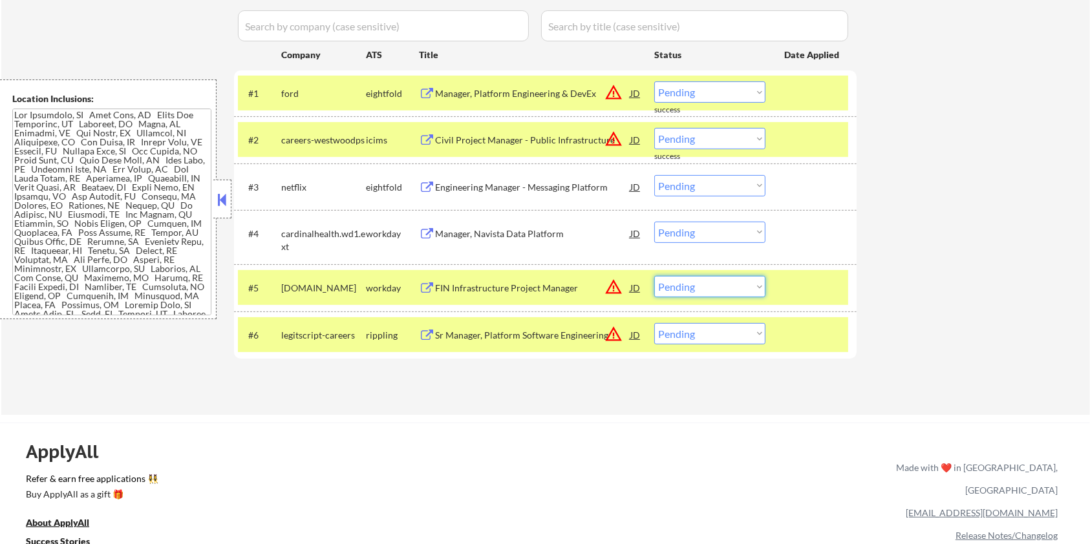
click at [729, 287] on select "Choose an option... Pending Applied Excluded (Questions) Excluded (Expired) Exc…" at bounding box center [709, 286] width 111 height 21
click at [654, 276] on select "Choose an option... Pending Applied Excluded (Questions) Excluded (Expired) Exc…" at bounding box center [709, 286] width 111 height 21
select select ""pending""
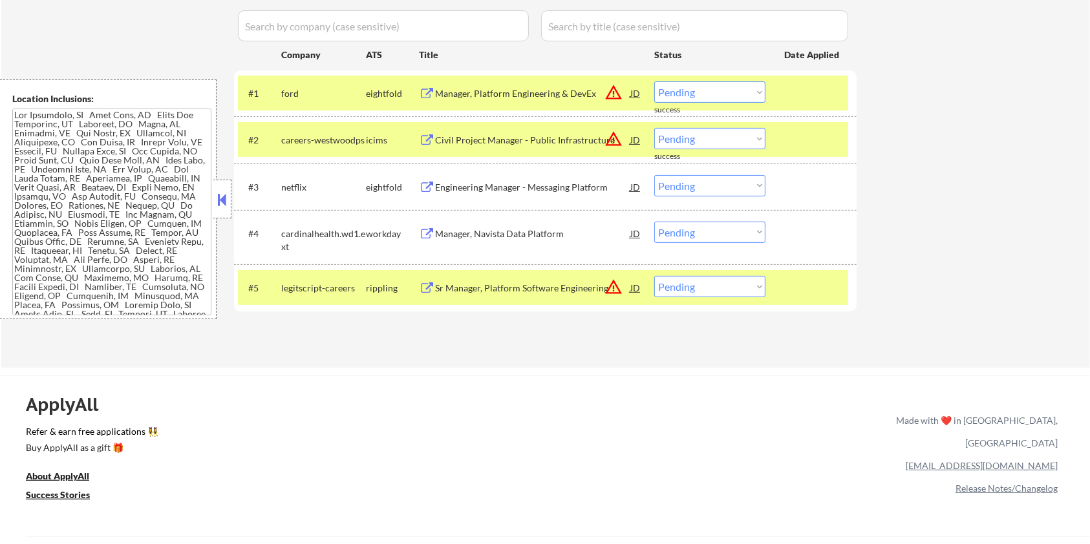
click at [428, 231] on button at bounding box center [427, 234] width 16 height 12
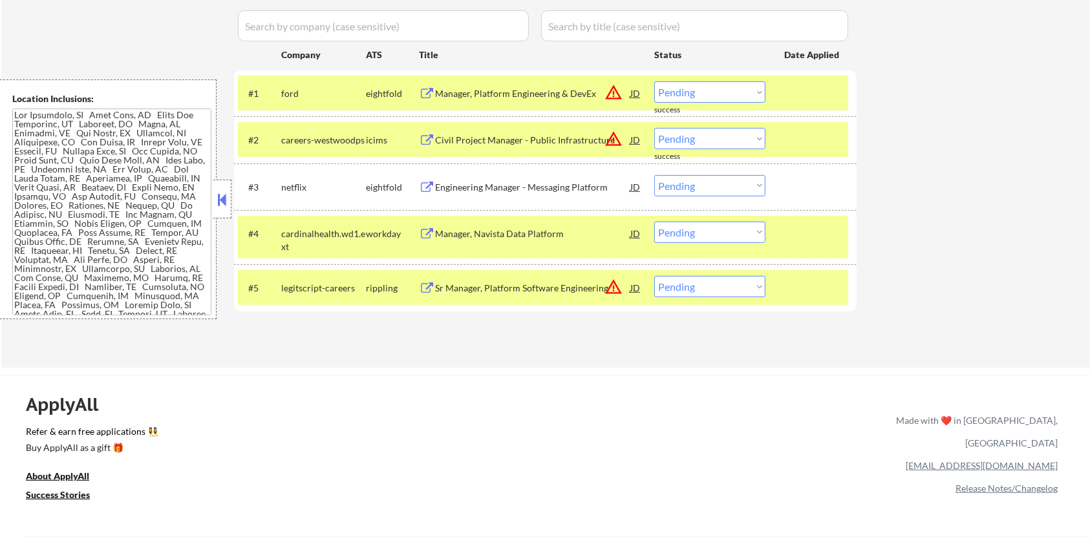
click at [733, 230] on select "Choose an option... Pending Applied Excluded (Questions) Excluded (Expired) Exc…" at bounding box center [709, 232] width 111 height 21
click at [654, 222] on select "Choose an option... Pending Applied Excluded (Questions) Excluded (Expired) Exc…" at bounding box center [709, 232] width 111 height 21
select select ""pending""
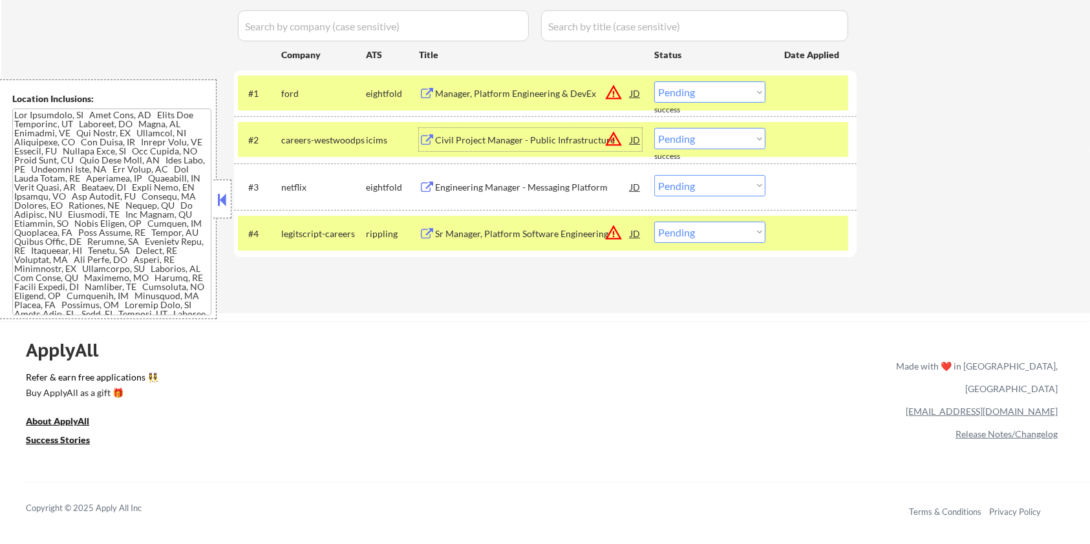
click at [487, 137] on div "Civil Project Manager - Public Infrastructure" at bounding box center [532, 140] width 195 height 13
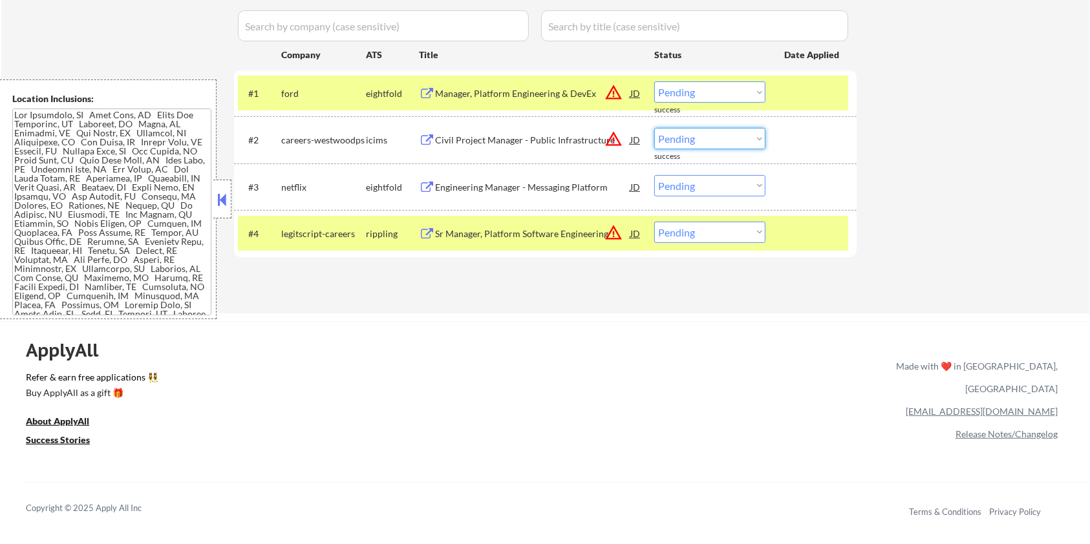
click at [705, 143] on select "Choose an option... Pending Applied Excluded (Questions) Excluded (Expired) Exc…" at bounding box center [709, 138] width 111 height 21
click at [654, 128] on select "Choose an option... Pending Applied Excluded (Questions) Excluded (Expired) Exc…" at bounding box center [709, 138] width 111 height 21
select select ""pending""
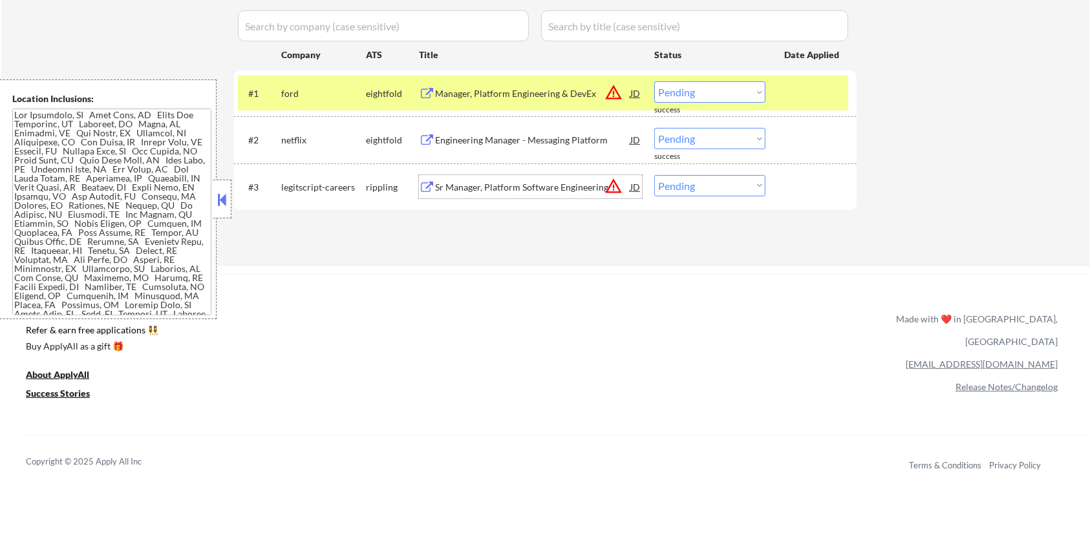
click at [469, 181] on div "Sr Manager, Platform Software Engineering" at bounding box center [532, 187] width 195 height 13
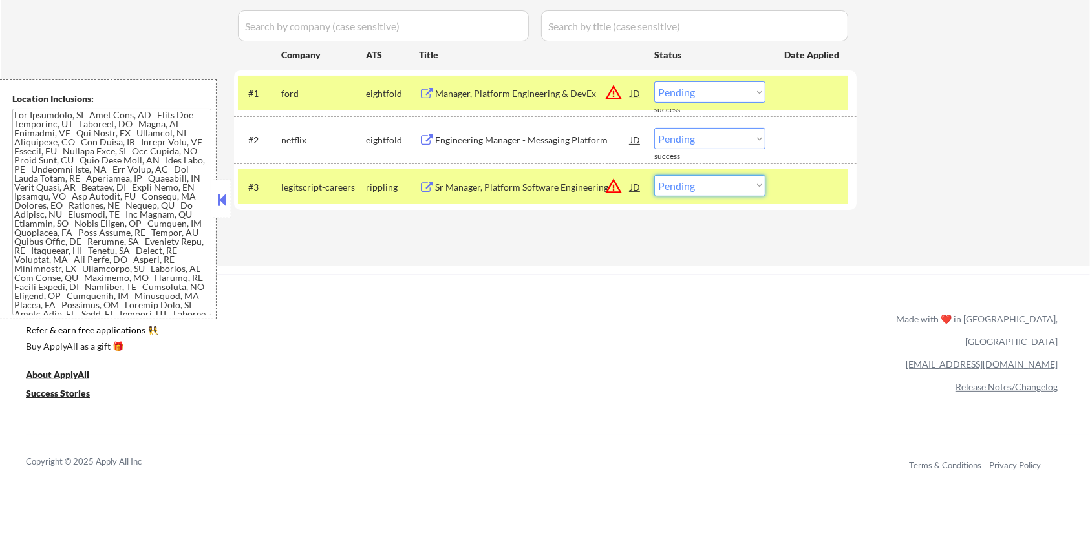
click at [694, 188] on select "Choose an option... Pending Applied Excluded (Questions) Excluded (Expired) Exc…" at bounding box center [709, 185] width 111 height 21
select select ""applied""
click at [654, 175] on select "Choose an option... Pending Applied Excluded (Questions) Excluded (Expired) Exc…" at bounding box center [709, 185] width 111 height 21
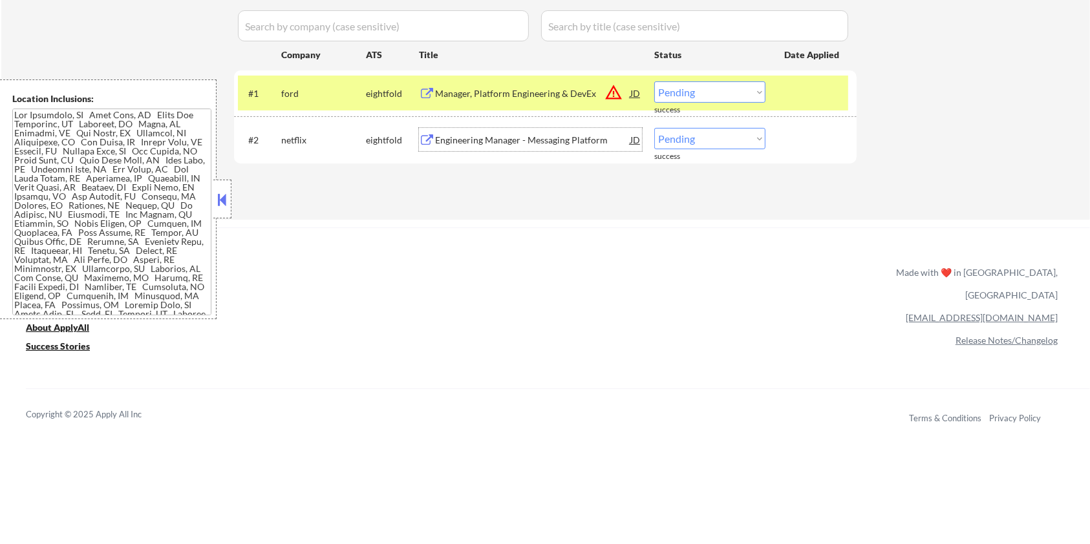
click at [486, 138] on div "Engineering Manager - Messaging Platform" at bounding box center [532, 140] width 195 height 13
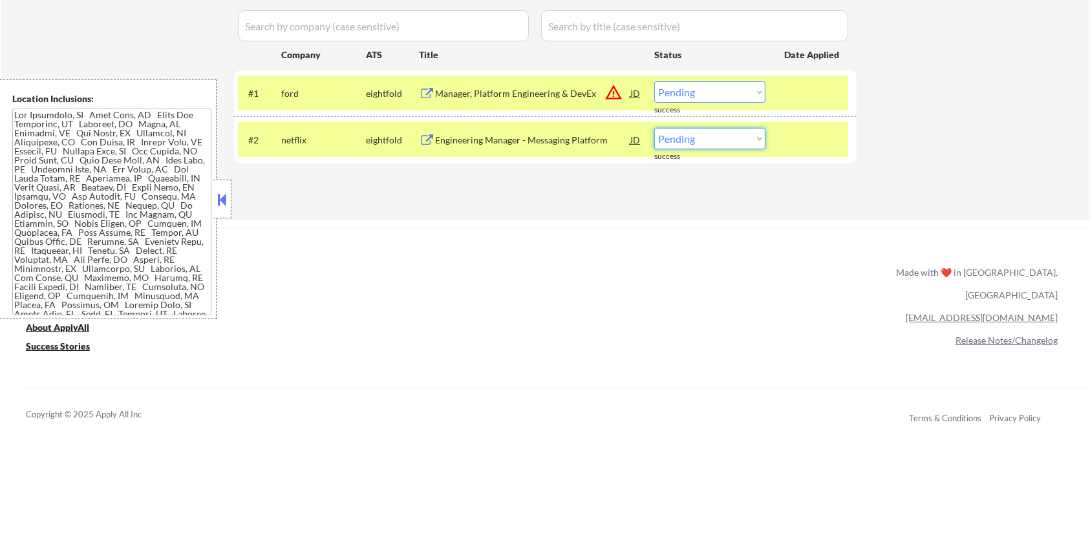
click at [740, 142] on select "Choose an option... Pending Applied Excluded (Questions) Excluded (Expired) Exc…" at bounding box center [709, 138] width 111 height 21
select select ""excluded__expired_""
click at [654, 128] on select "Choose an option... Pending Applied Excluded (Questions) Excluded (Expired) Exc…" at bounding box center [709, 138] width 111 height 21
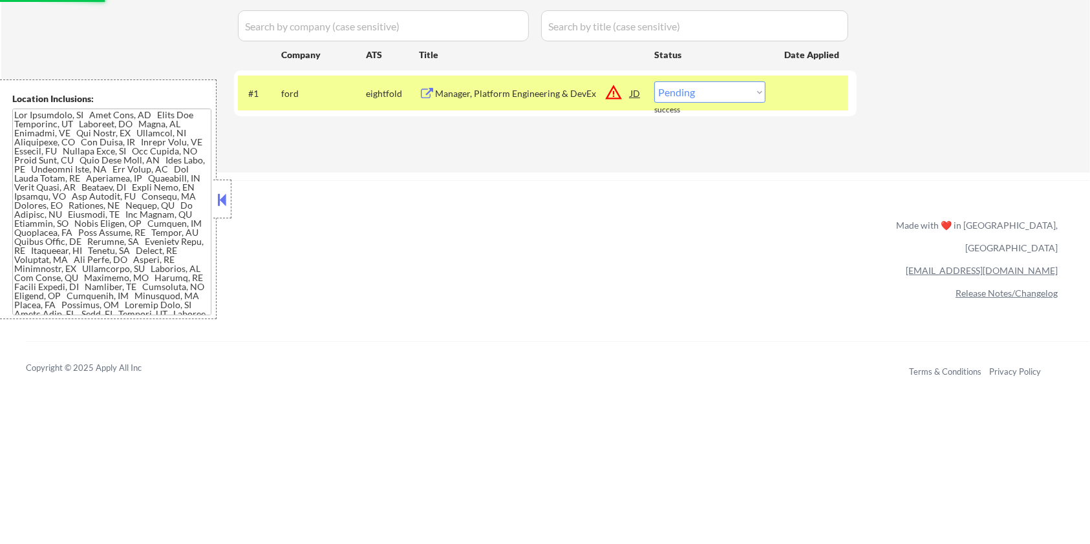
scroll to position [172, 0]
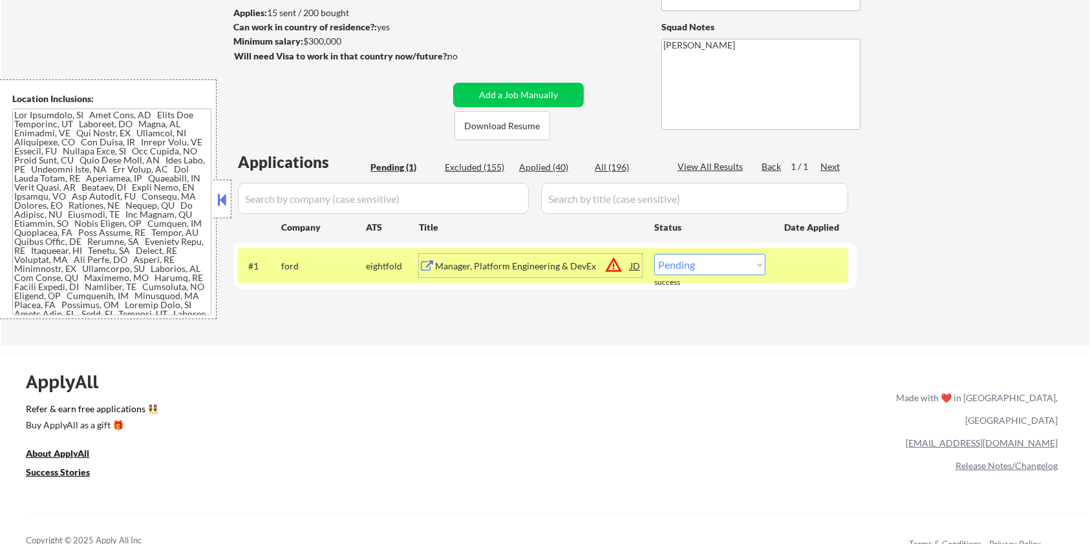
click at [555, 265] on div "Manager, Platform Engineering & DevEx" at bounding box center [532, 266] width 195 height 13
